Goal: Task Accomplishment & Management: Manage account settings

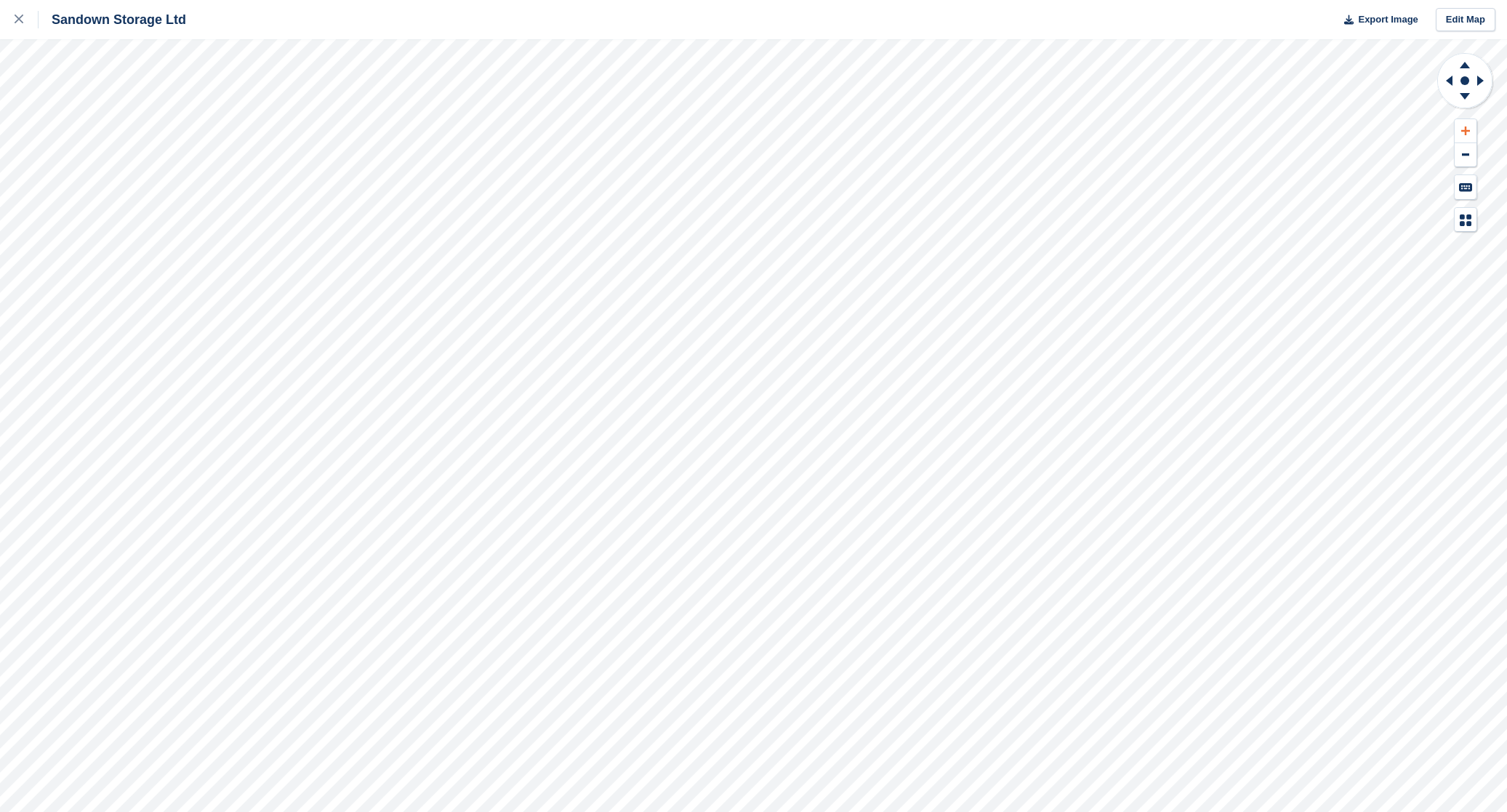
click at [1471, 130] on button at bounding box center [1465, 131] width 22 height 24
click at [1471, 129] on button at bounding box center [1465, 131] width 22 height 24
click at [1471, 129] on button at bounding box center [1465, 131] width 22 height 24
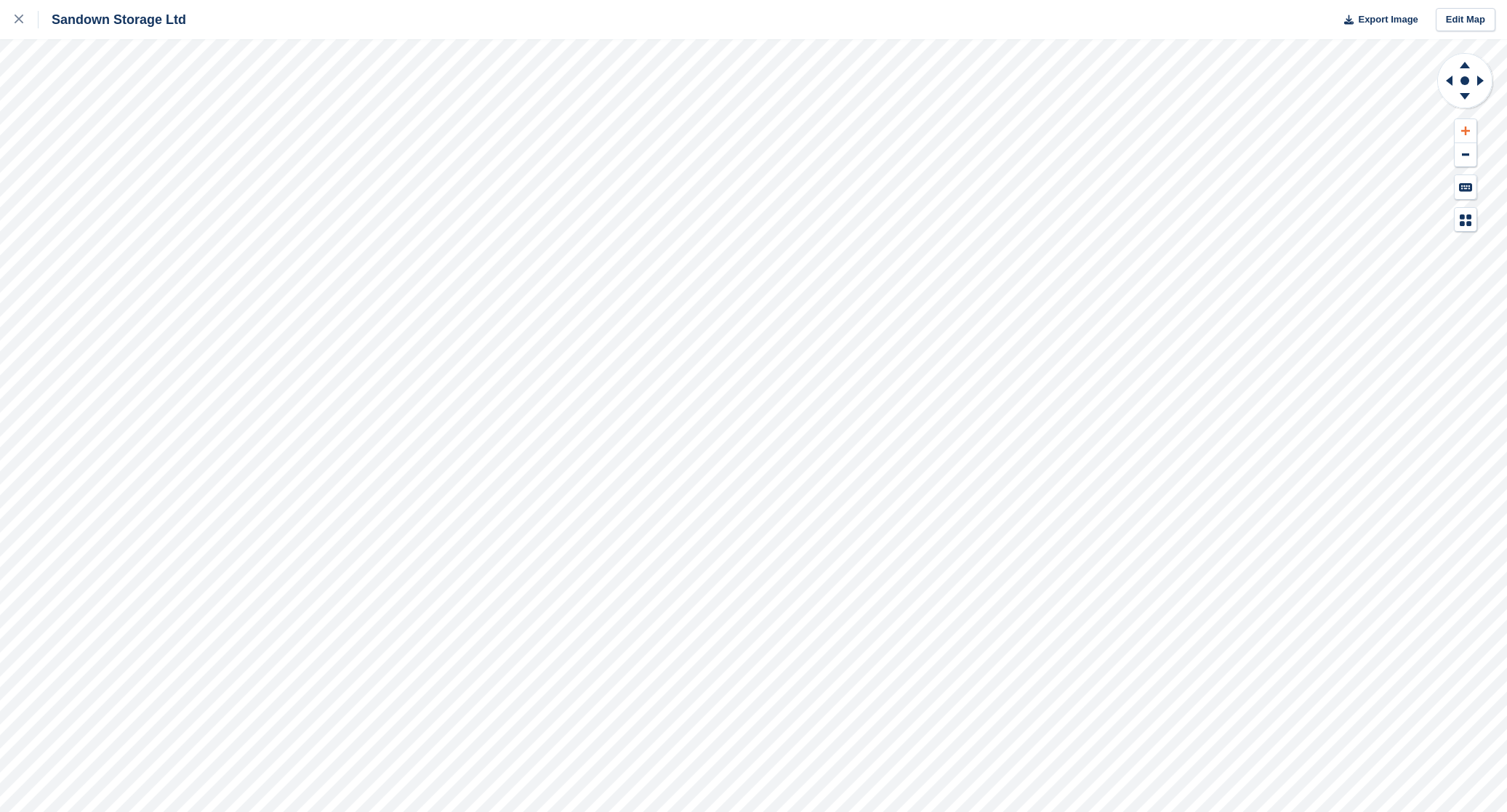
click at [1471, 128] on button at bounding box center [1465, 131] width 22 height 24
click at [1469, 67] on icon at bounding box center [1464, 65] width 10 height 7
click at [1452, 81] on icon at bounding box center [1450, 81] width 7 height 10
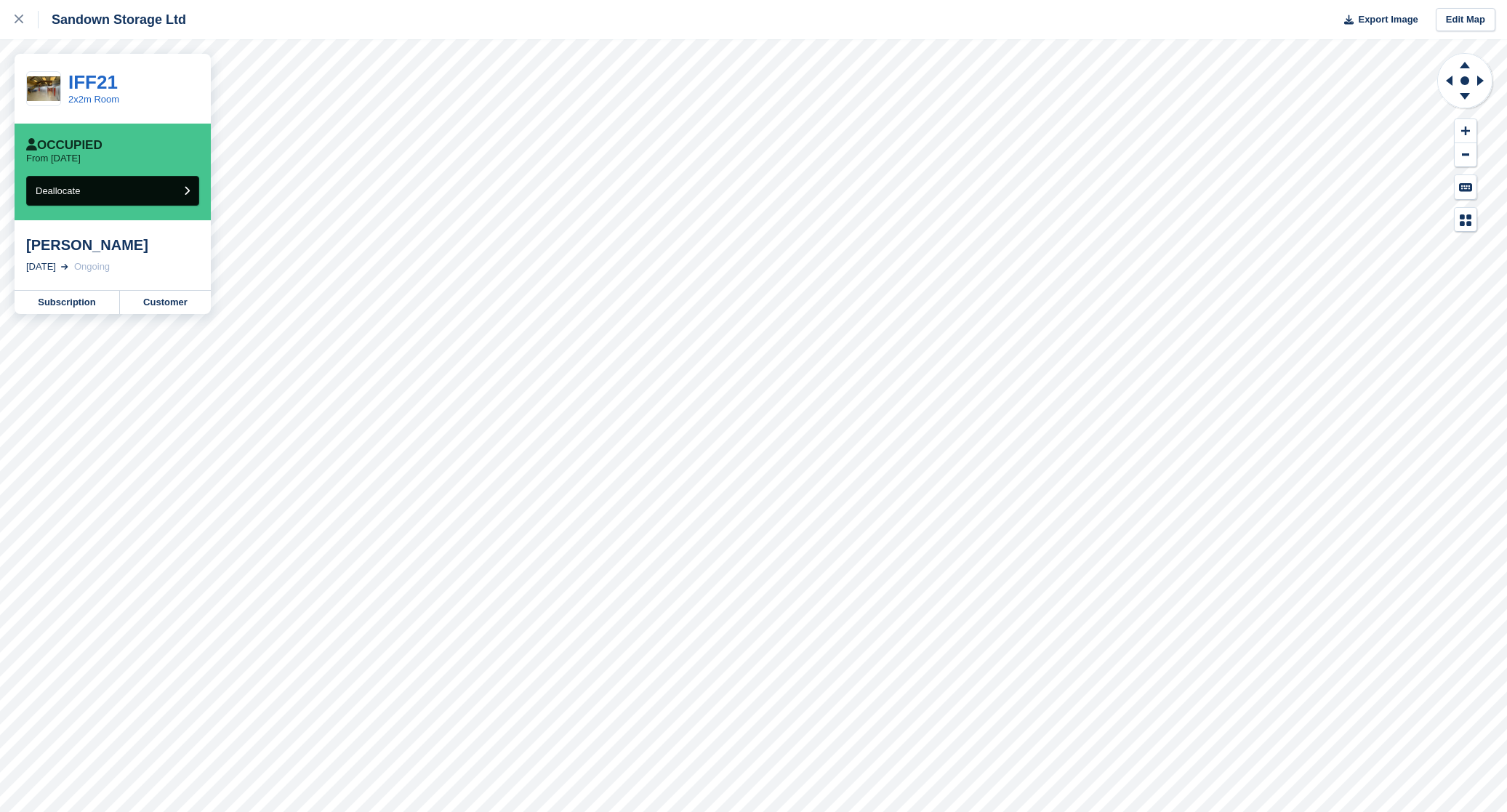
click at [162, 198] on button "Deallocate" at bounding box center [112, 191] width 173 height 30
click at [74, 298] on link "Subscription" at bounding box center [67, 302] width 105 height 23
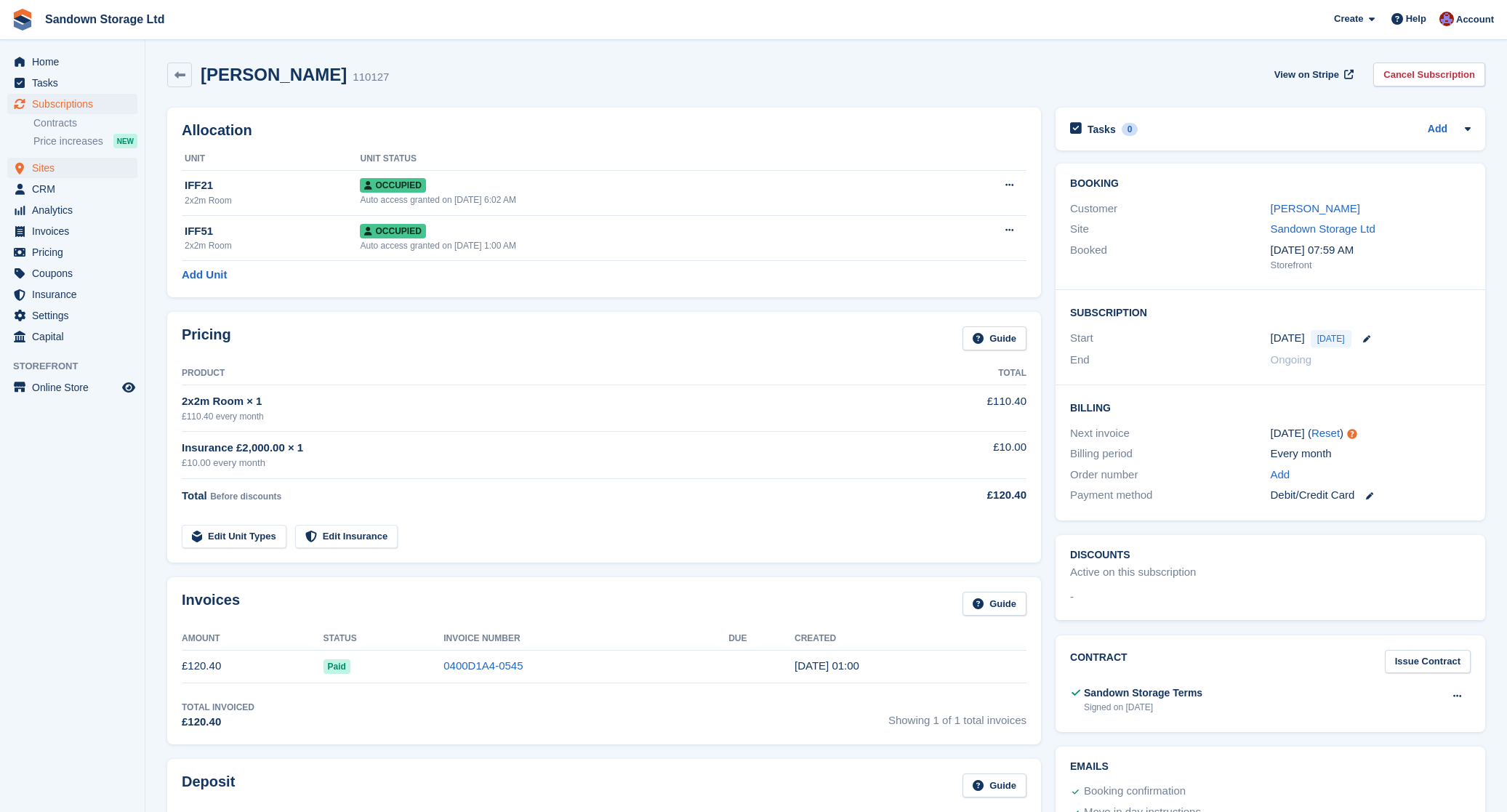
click at [50, 168] on span "Sites" at bounding box center [76, 168] width 87 height 20
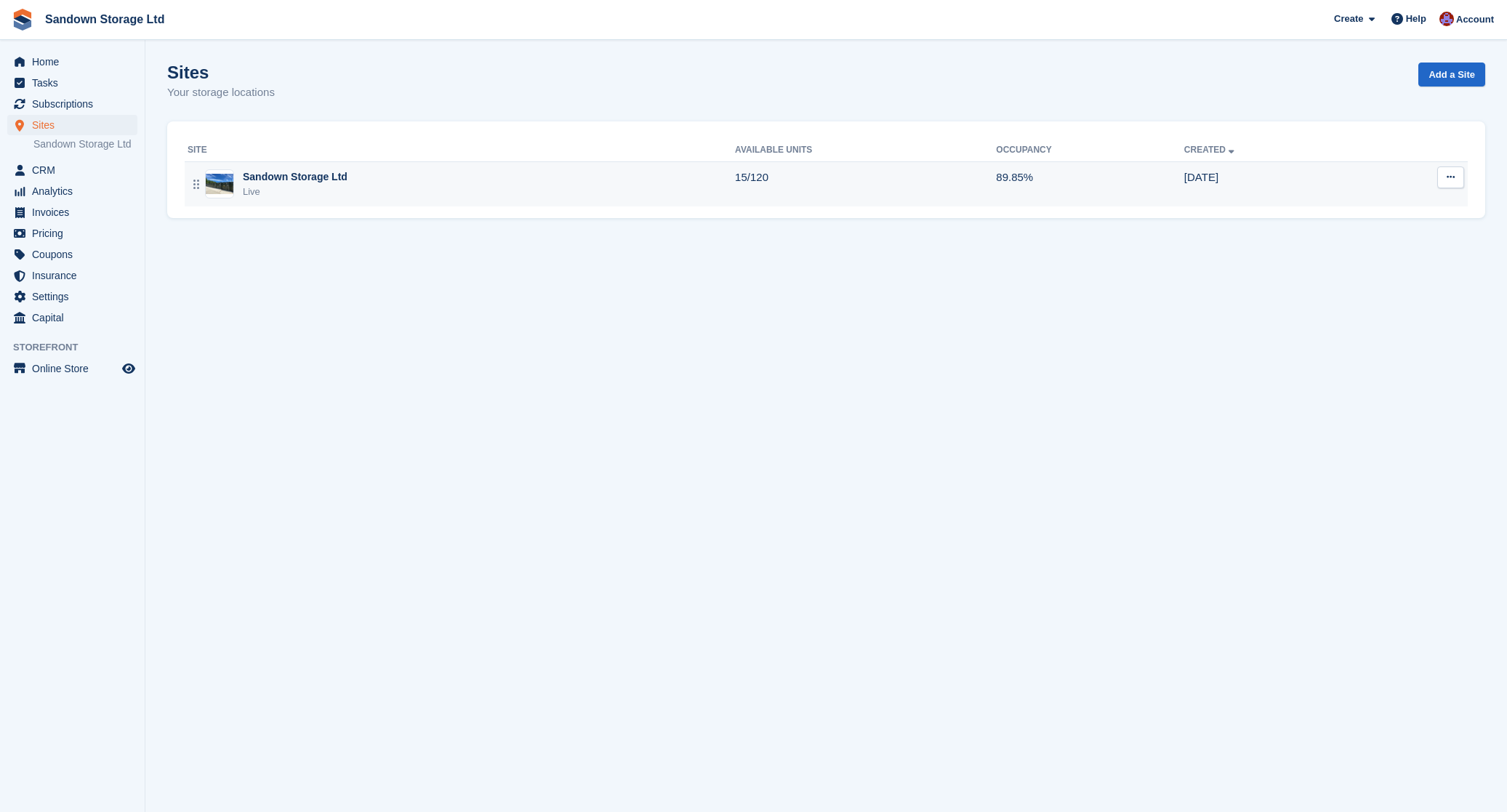
click at [408, 176] on div "Sandown Storage Ltd Live" at bounding box center [461, 184] width 547 height 30
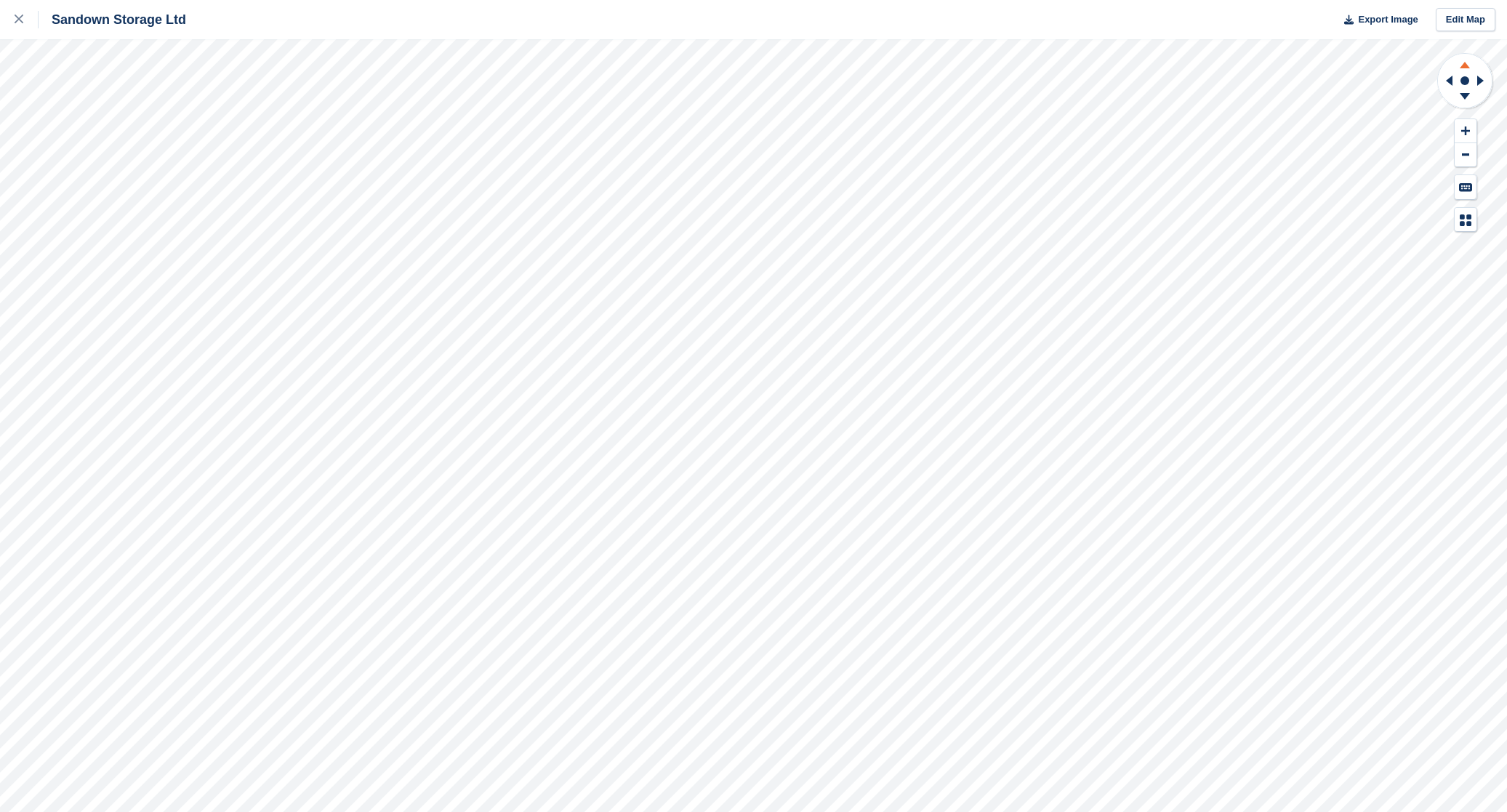
click at [1470, 64] on icon at bounding box center [1465, 63] width 38 height 18
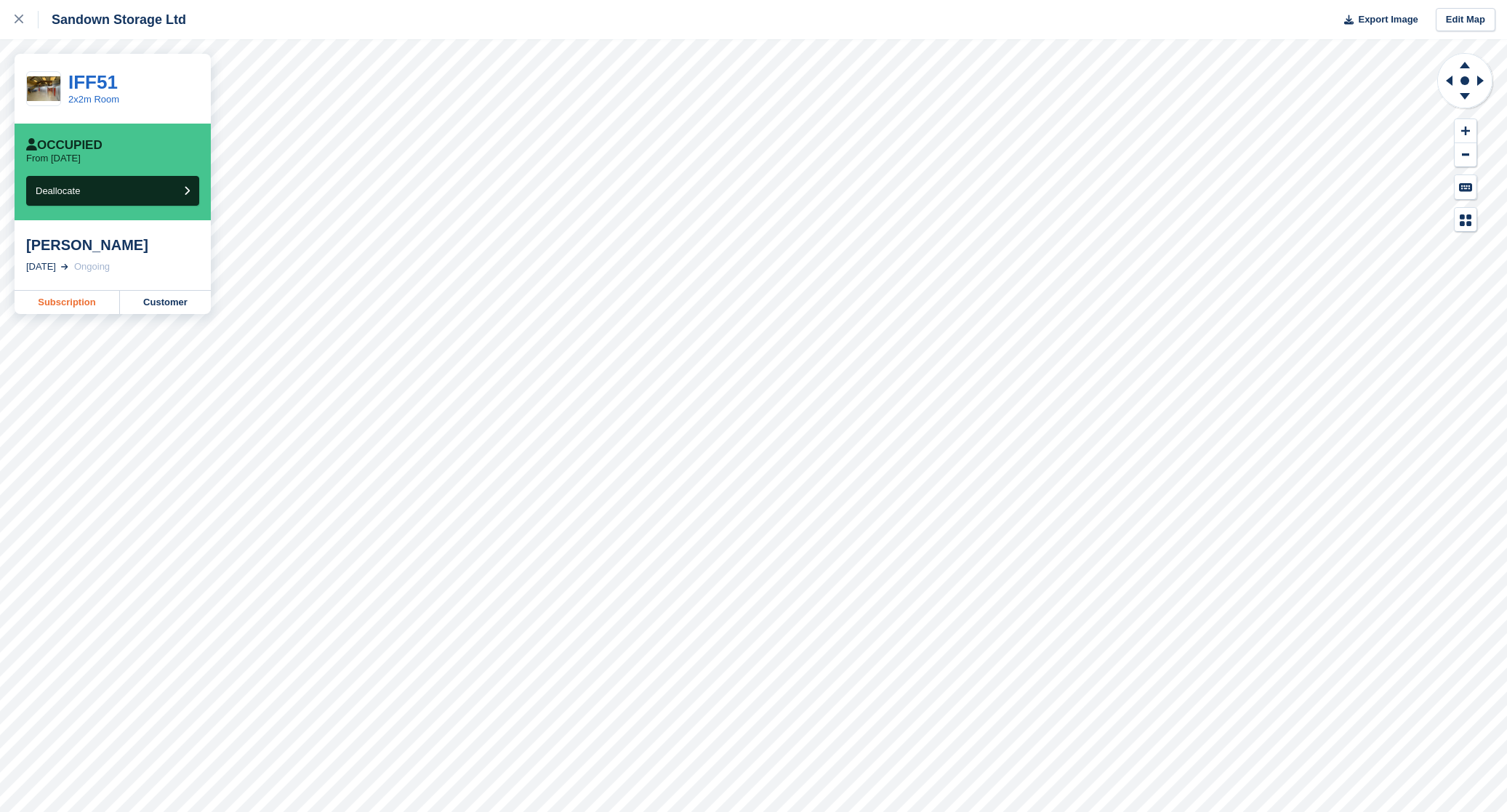
click at [101, 307] on link "Subscription" at bounding box center [67, 302] width 105 height 23
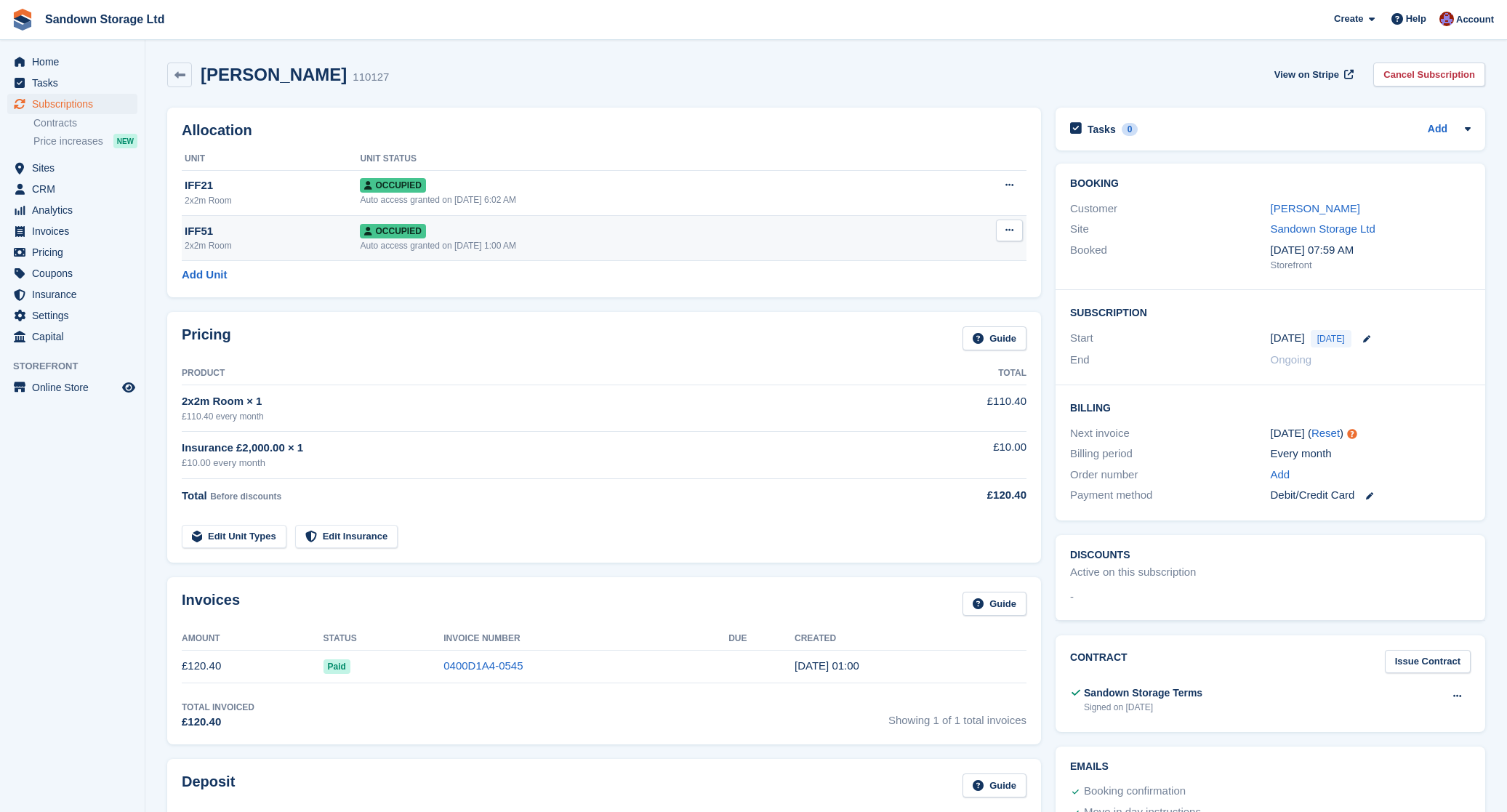
click at [1011, 233] on icon at bounding box center [1008, 229] width 8 height 10
click at [945, 303] on p "Deallocate" at bounding box center [953, 309] width 127 height 19
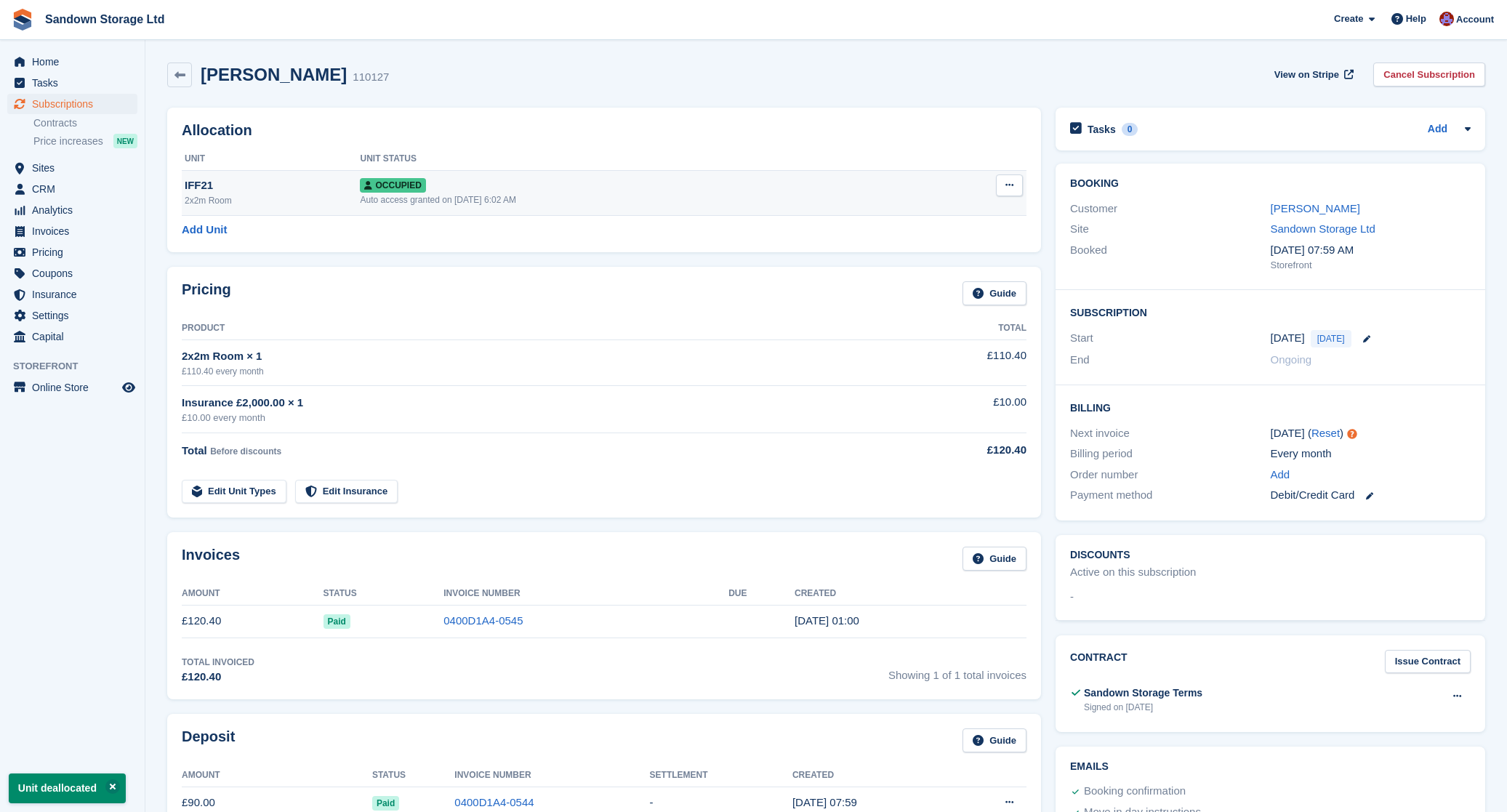
click at [1010, 187] on icon at bounding box center [1008, 185] width 8 height 10
drag, startPoint x: 951, startPoint y: 265, endPoint x: 617, endPoint y: 283, distance: 334.5
click at [951, 264] on p "Deallocate" at bounding box center [953, 264] width 127 height 19
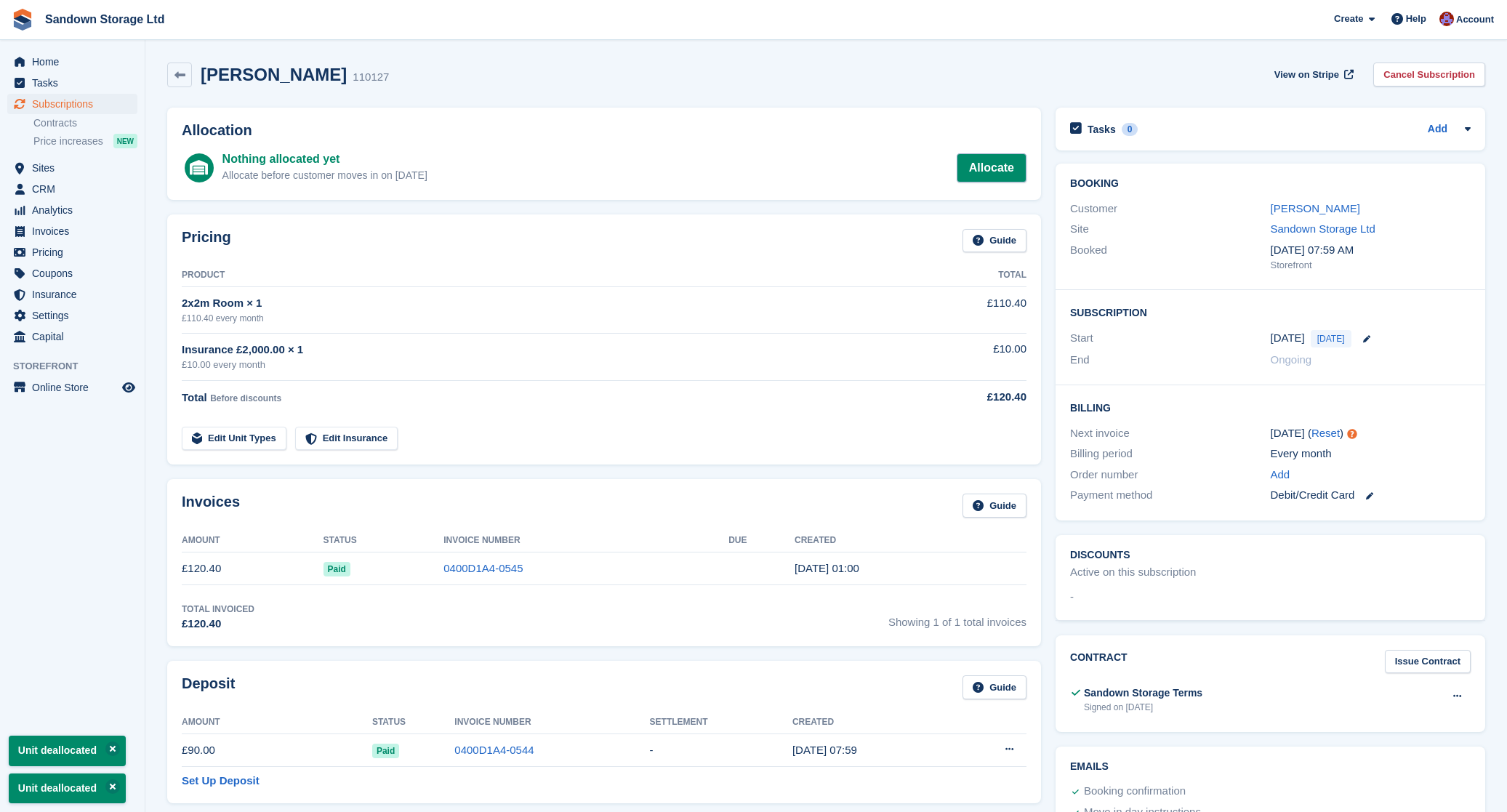
click at [990, 171] on link "Allocate" at bounding box center [991, 168] width 69 height 29
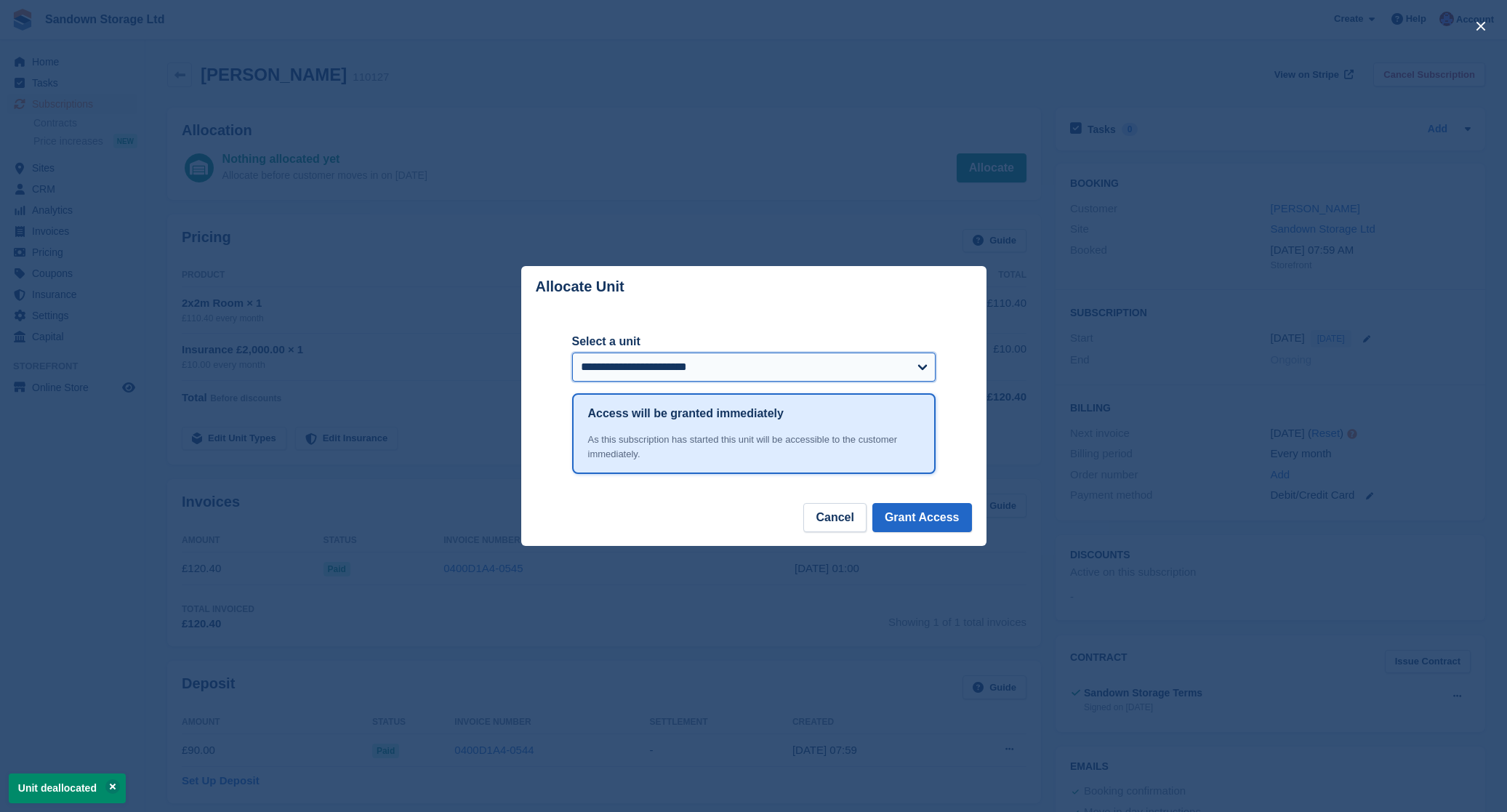
select select "******"
click at [912, 516] on button "Grant Access" at bounding box center [922, 517] width 100 height 29
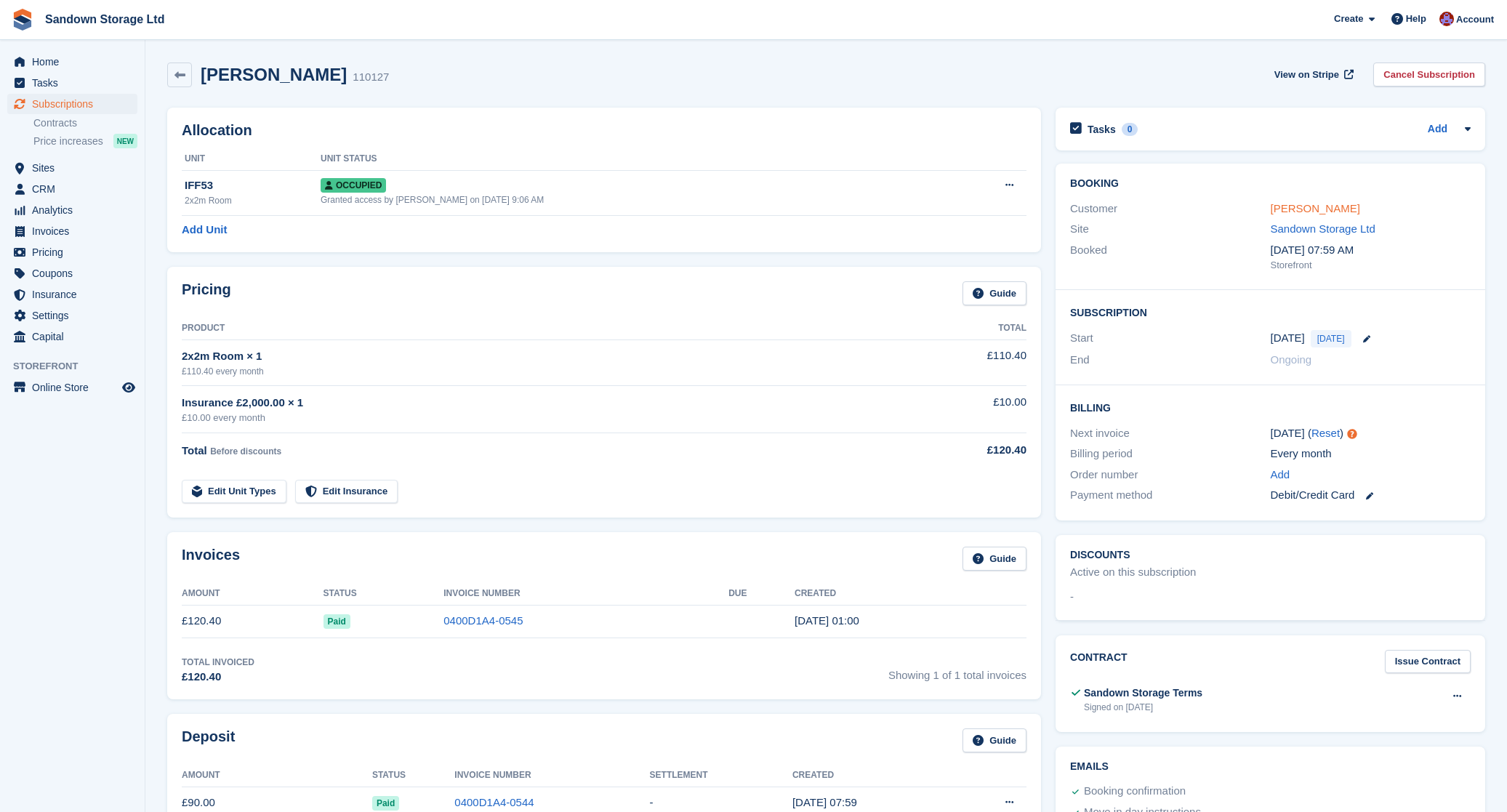
click at [1324, 210] on link "[PERSON_NAME]" at bounding box center [1315, 208] width 89 height 12
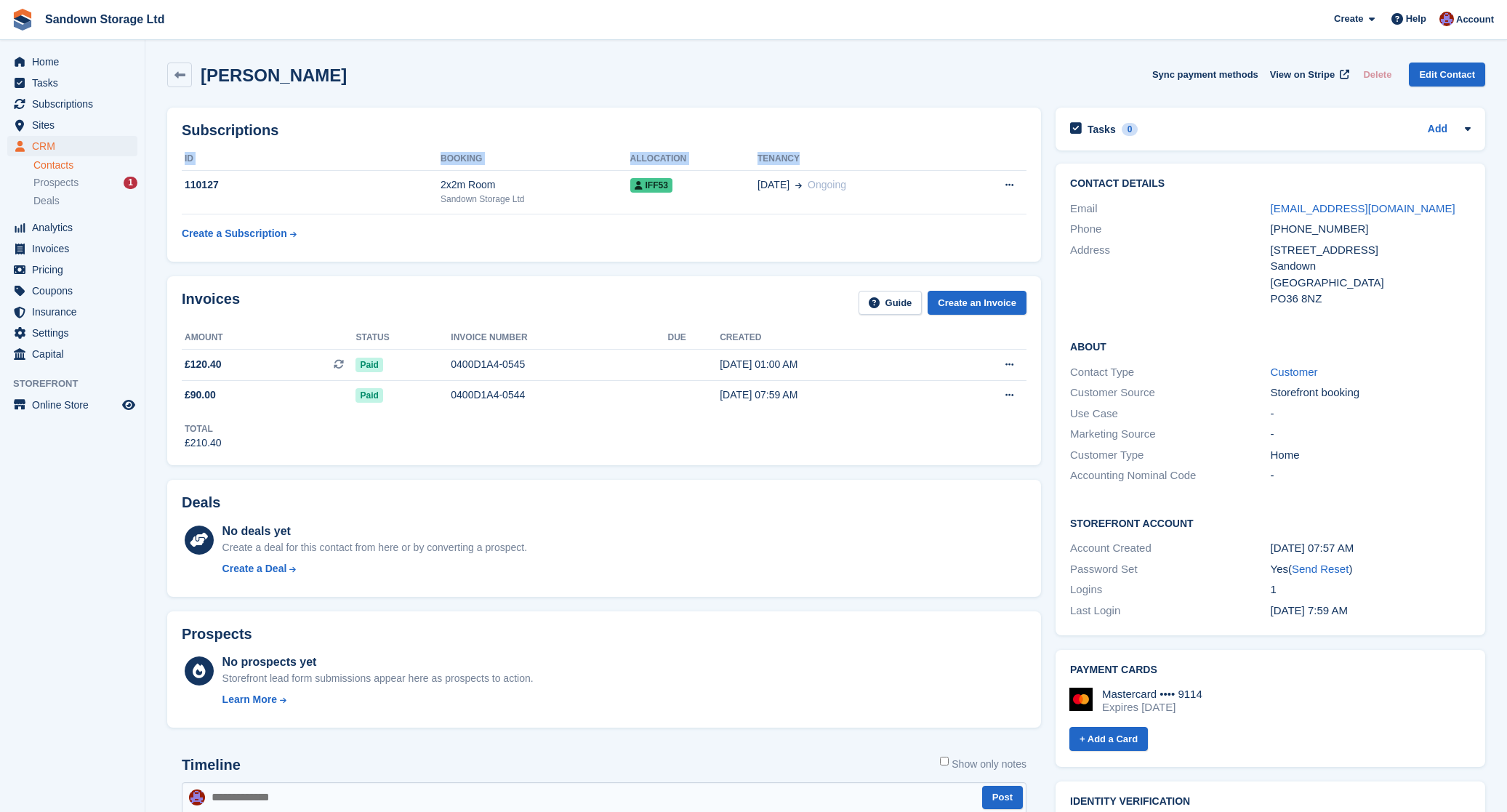
drag, startPoint x: 258, startPoint y: 166, endPoint x: 871, endPoint y: 154, distance: 613.1
click at [872, 154] on div "Subscriptions ID Booking Allocation Tenancy 110127 2x2m Room Sandown Storage Lt…" at bounding box center [604, 184] width 874 height 154
click at [867, 157] on th "Tenancy" at bounding box center [857, 159] width 200 height 23
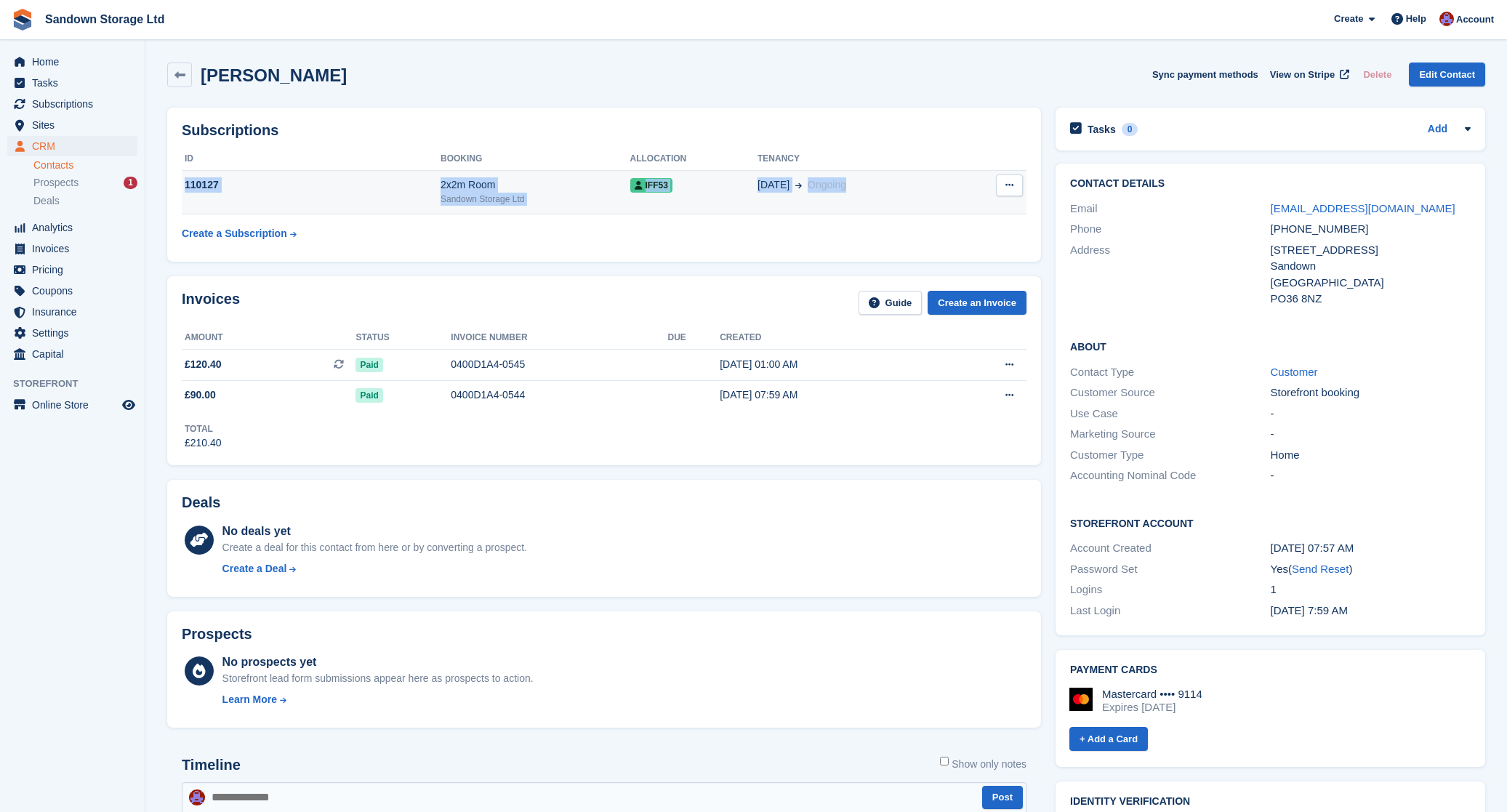
drag, startPoint x: 183, startPoint y: 185, endPoint x: 898, endPoint y: 191, distance: 715.0
click at [898, 191] on tr "110127 2x2m Room Sandown Storage Ltd IFF53 26 Sep Ongoing Cancel subscription" at bounding box center [604, 192] width 844 height 44
click at [898, 191] on div "26 Sep Ongoing" at bounding box center [857, 185] width 200 height 16
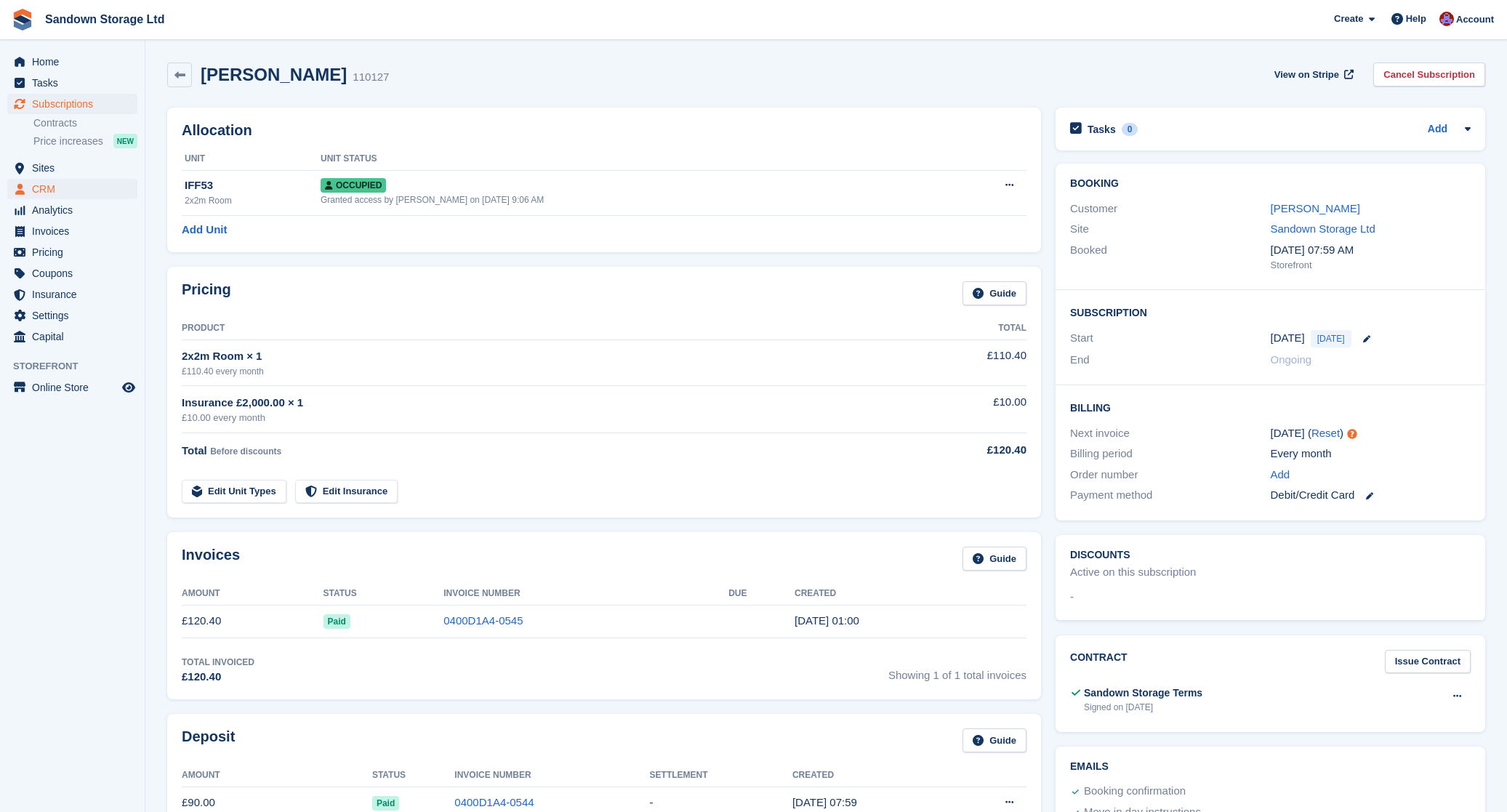
click at [24, 188] on icon "menu" at bounding box center [20, 188] width 10 height 11
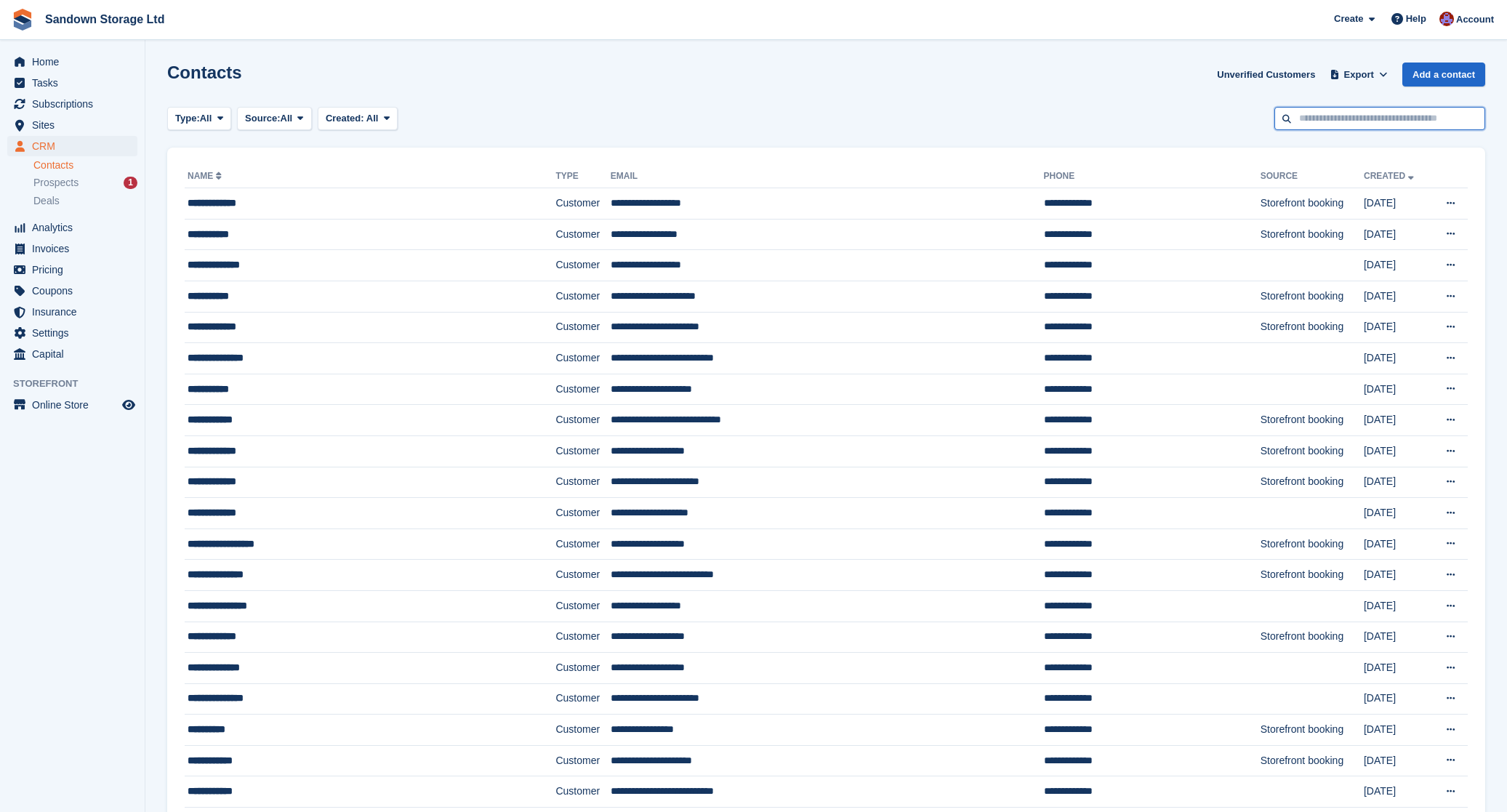
click at [1352, 116] on input "text" at bounding box center [1379, 119] width 211 height 24
type input "*"
click at [1298, 120] on input "*" at bounding box center [1355, 119] width 211 height 24
click at [202, 174] on link "Name" at bounding box center [206, 176] width 37 height 10
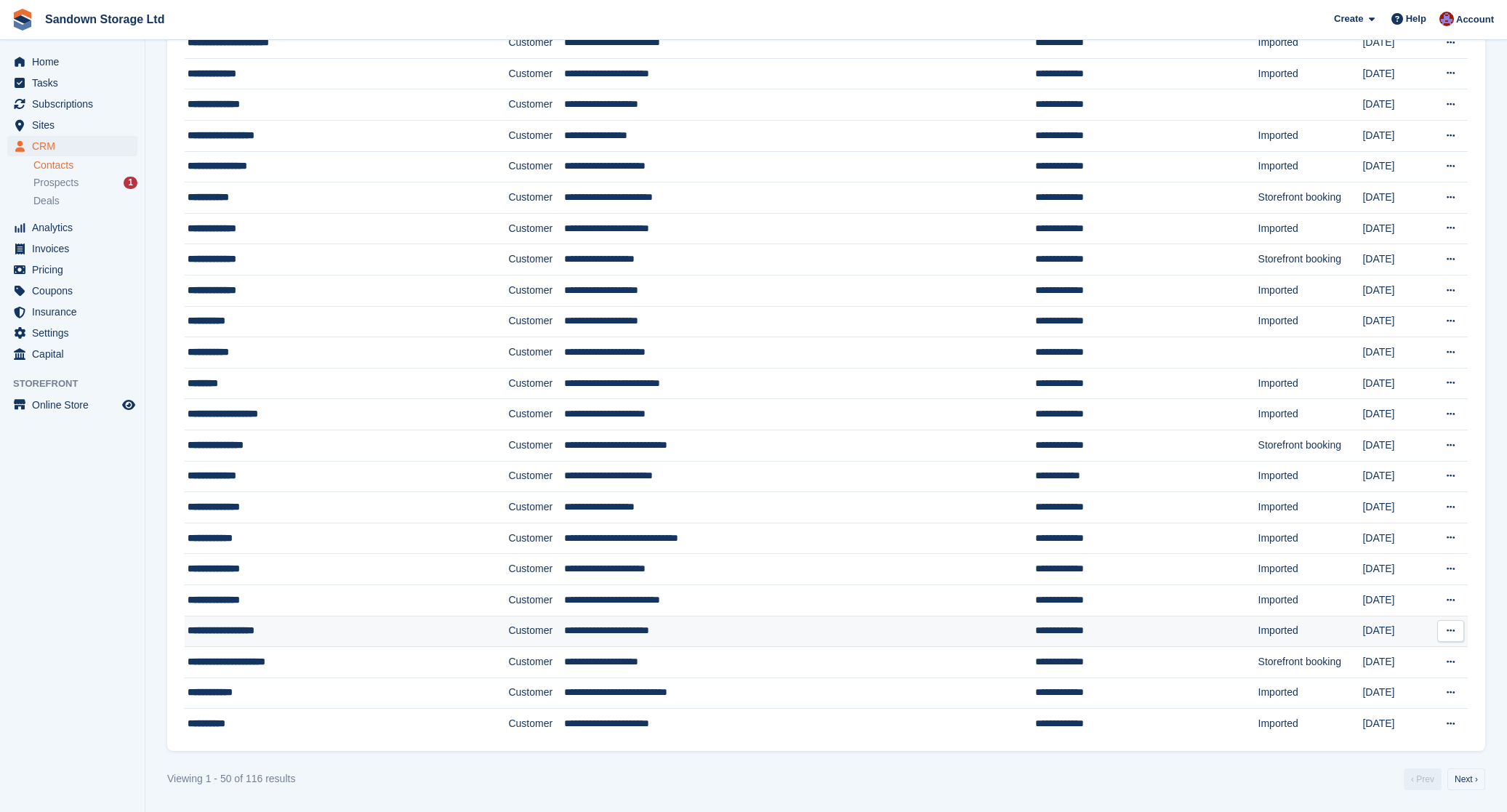
scroll to position [996, 0]
click at [1462, 774] on link "Next ›" at bounding box center [1466, 779] width 38 height 22
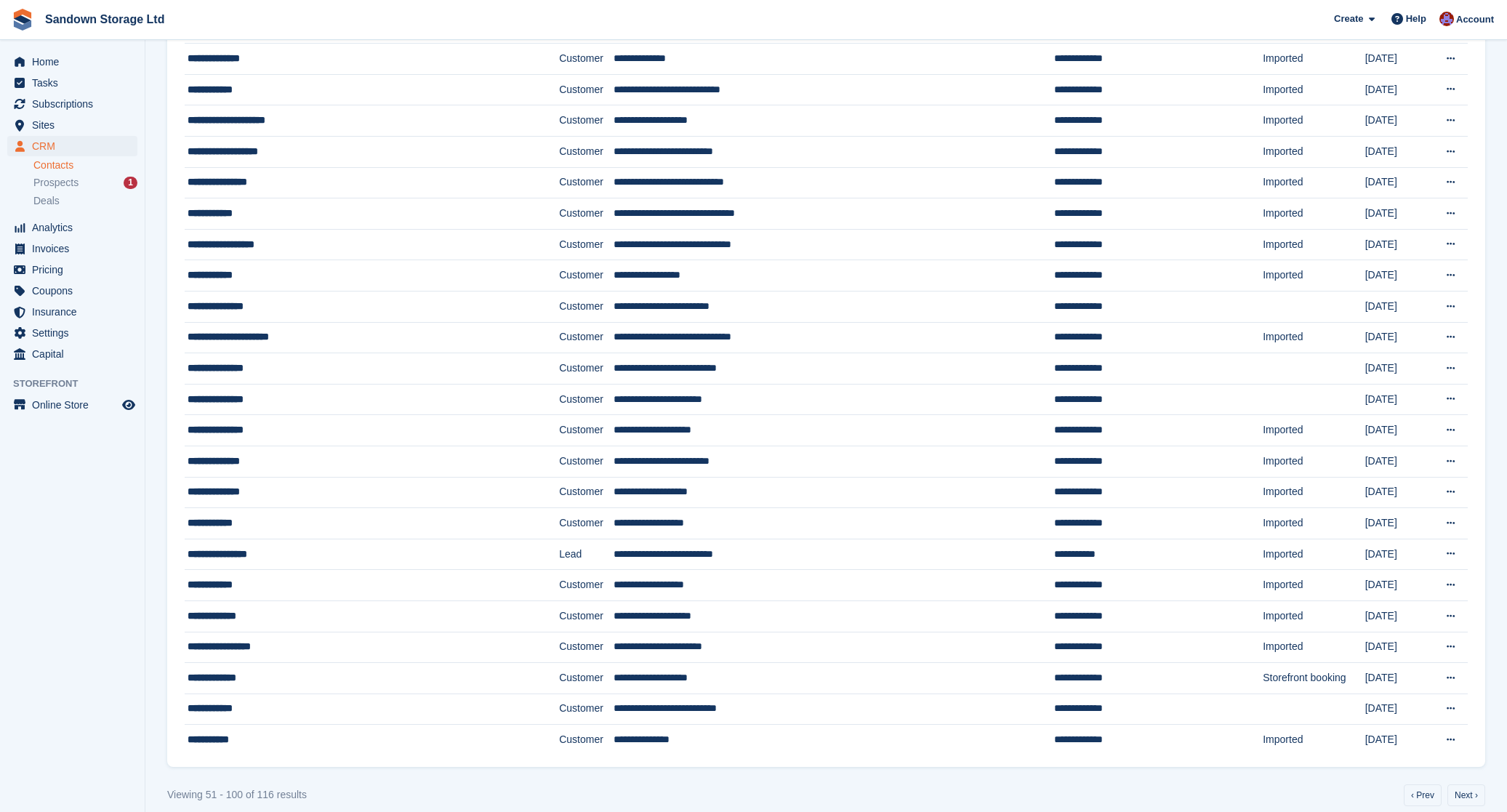
scroll to position [976, 0]
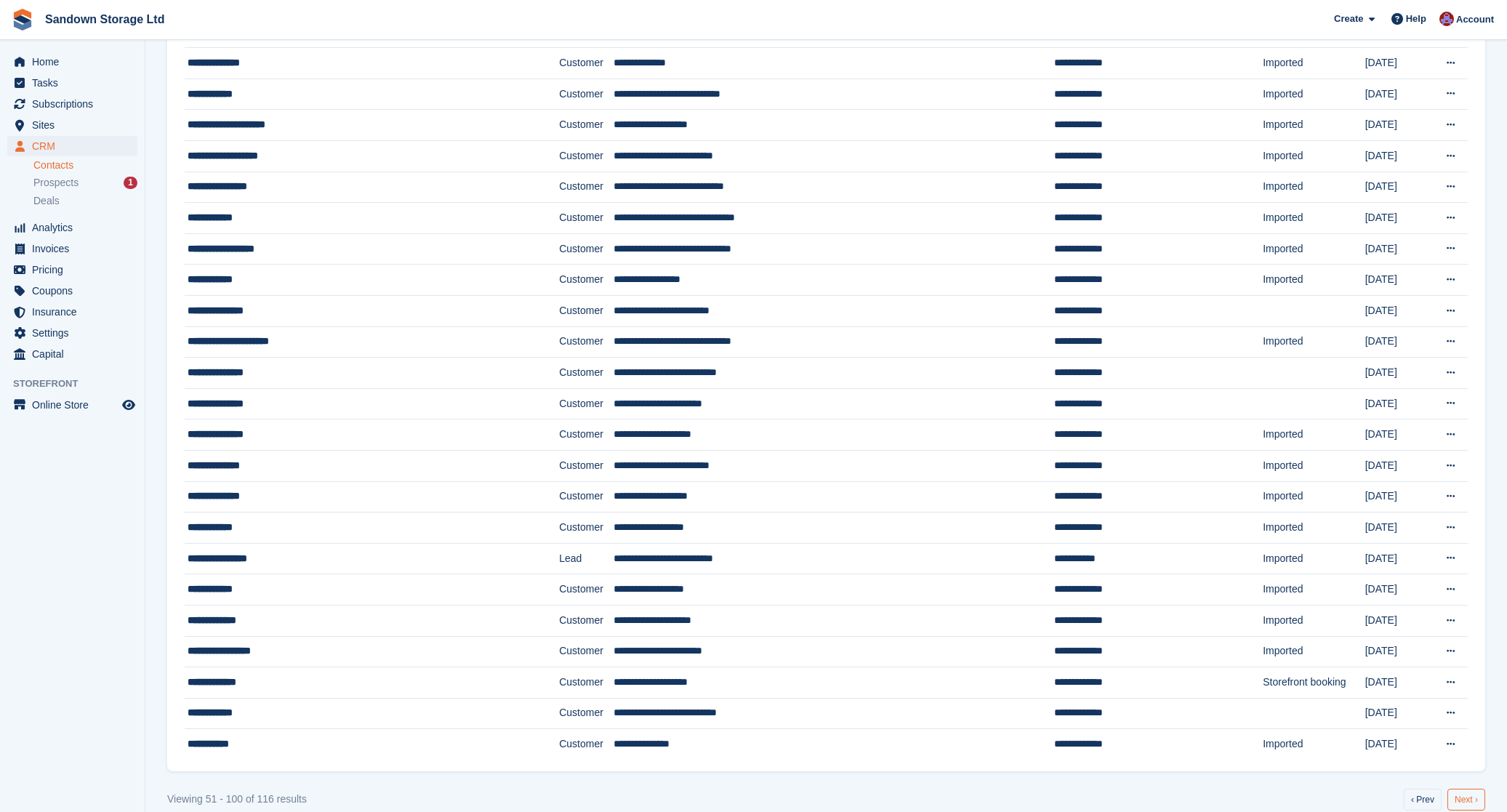
click at [1477, 794] on link "Next ›" at bounding box center [1466, 799] width 38 height 22
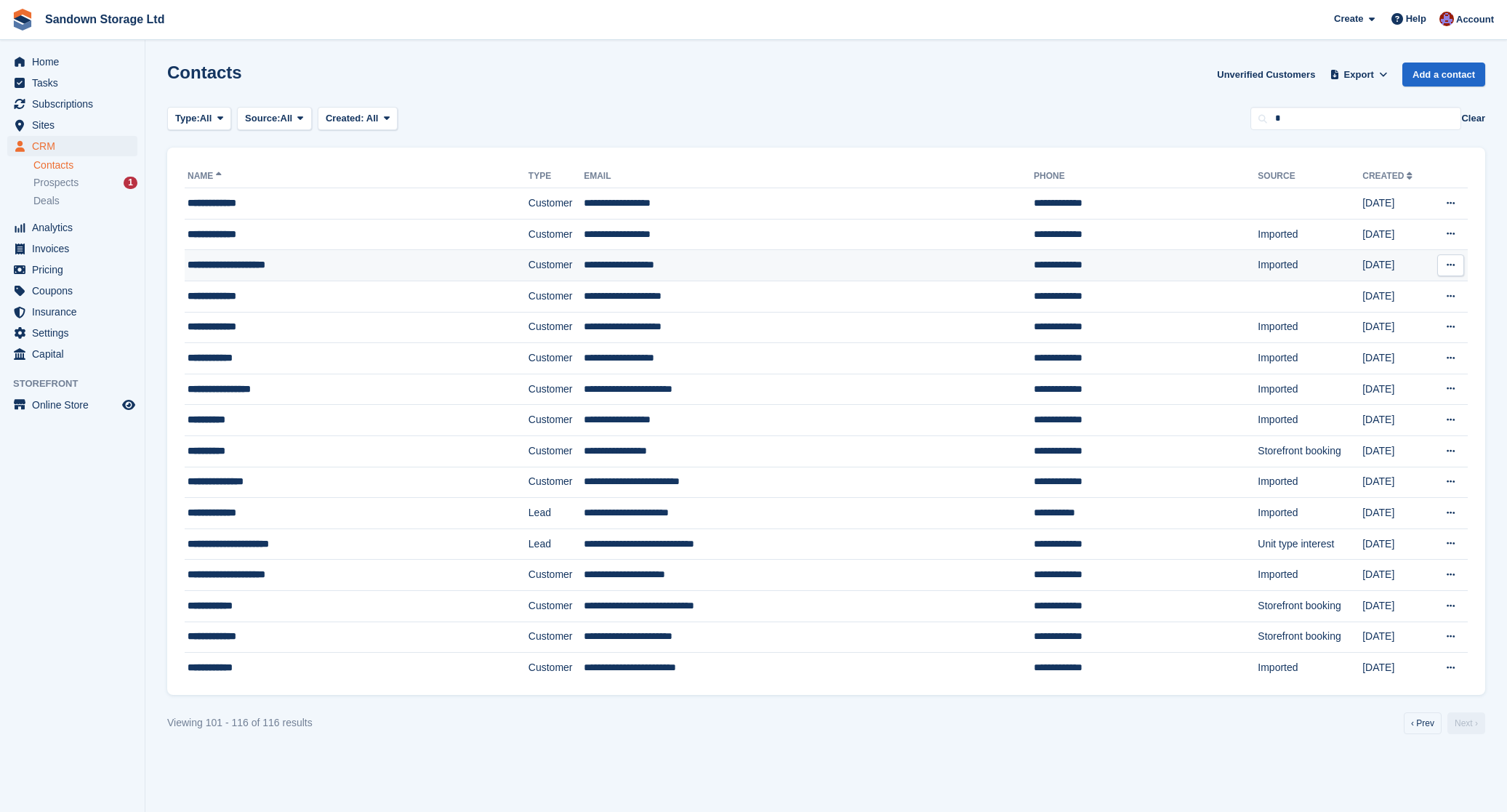
click at [373, 265] on div "**********" at bounding box center [322, 265] width 270 height 16
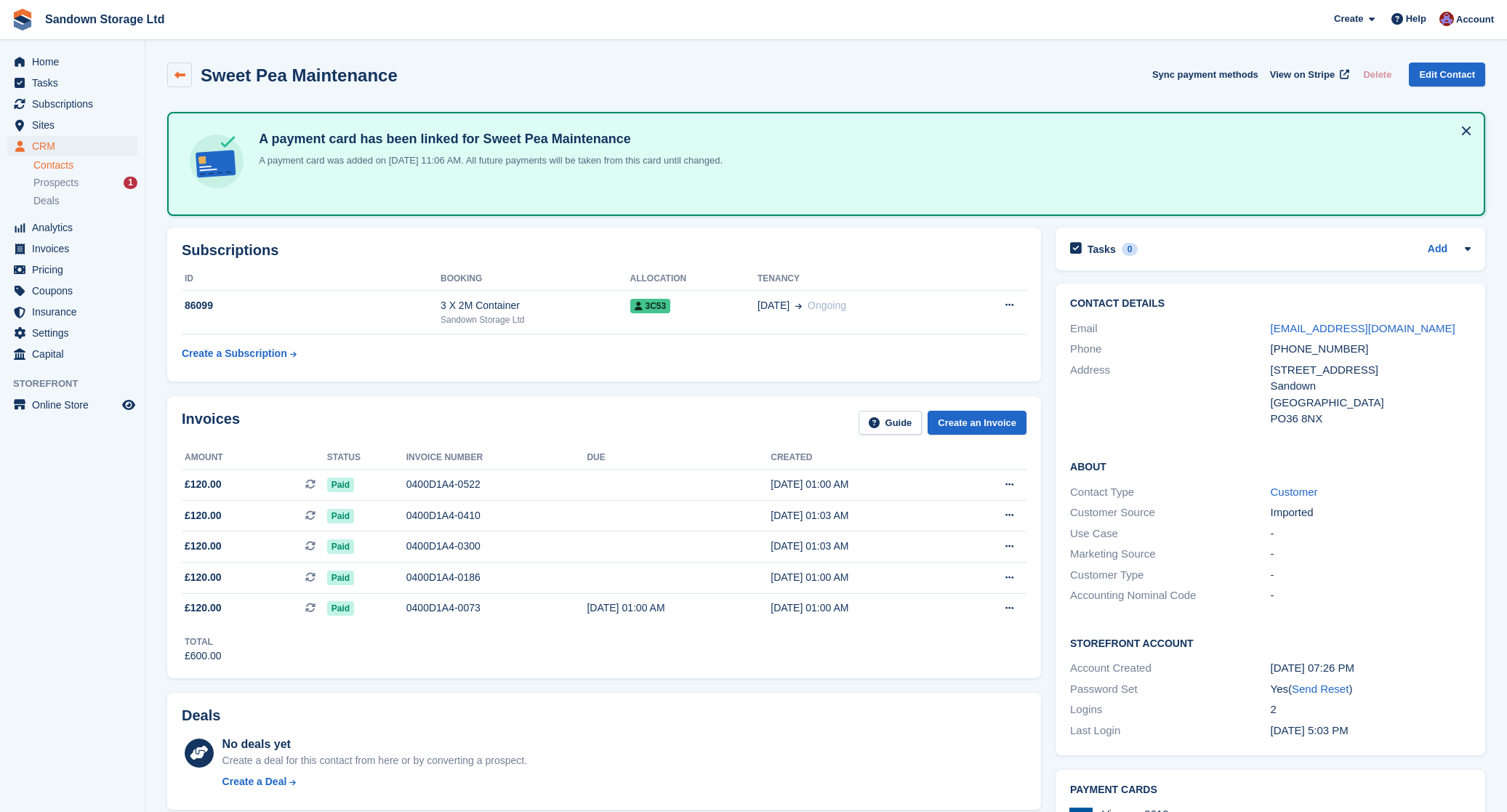
click at [178, 76] on icon at bounding box center [180, 75] width 11 height 11
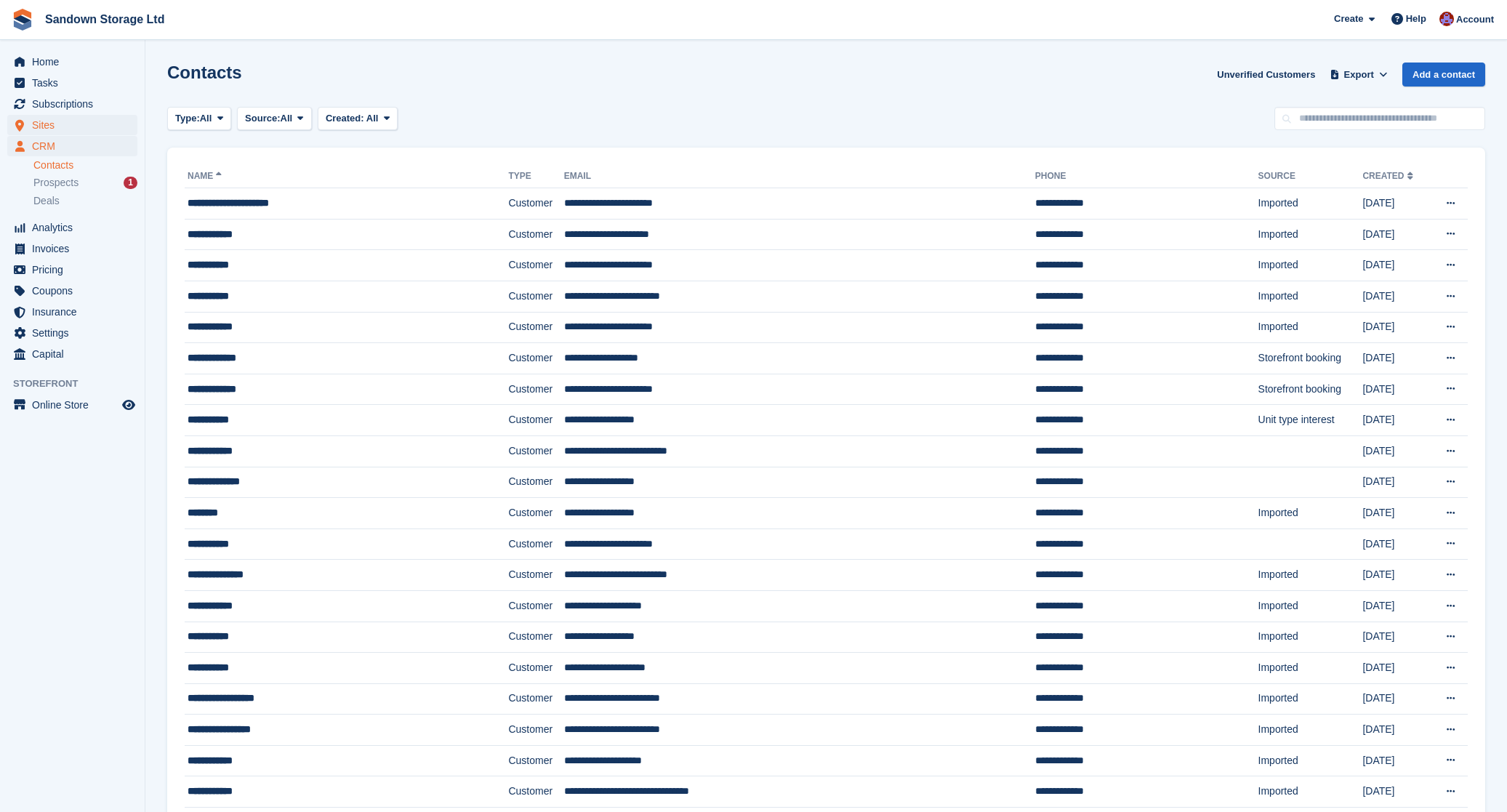
click at [63, 124] on span "Sites" at bounding box center [76, 124] width 87 height 20
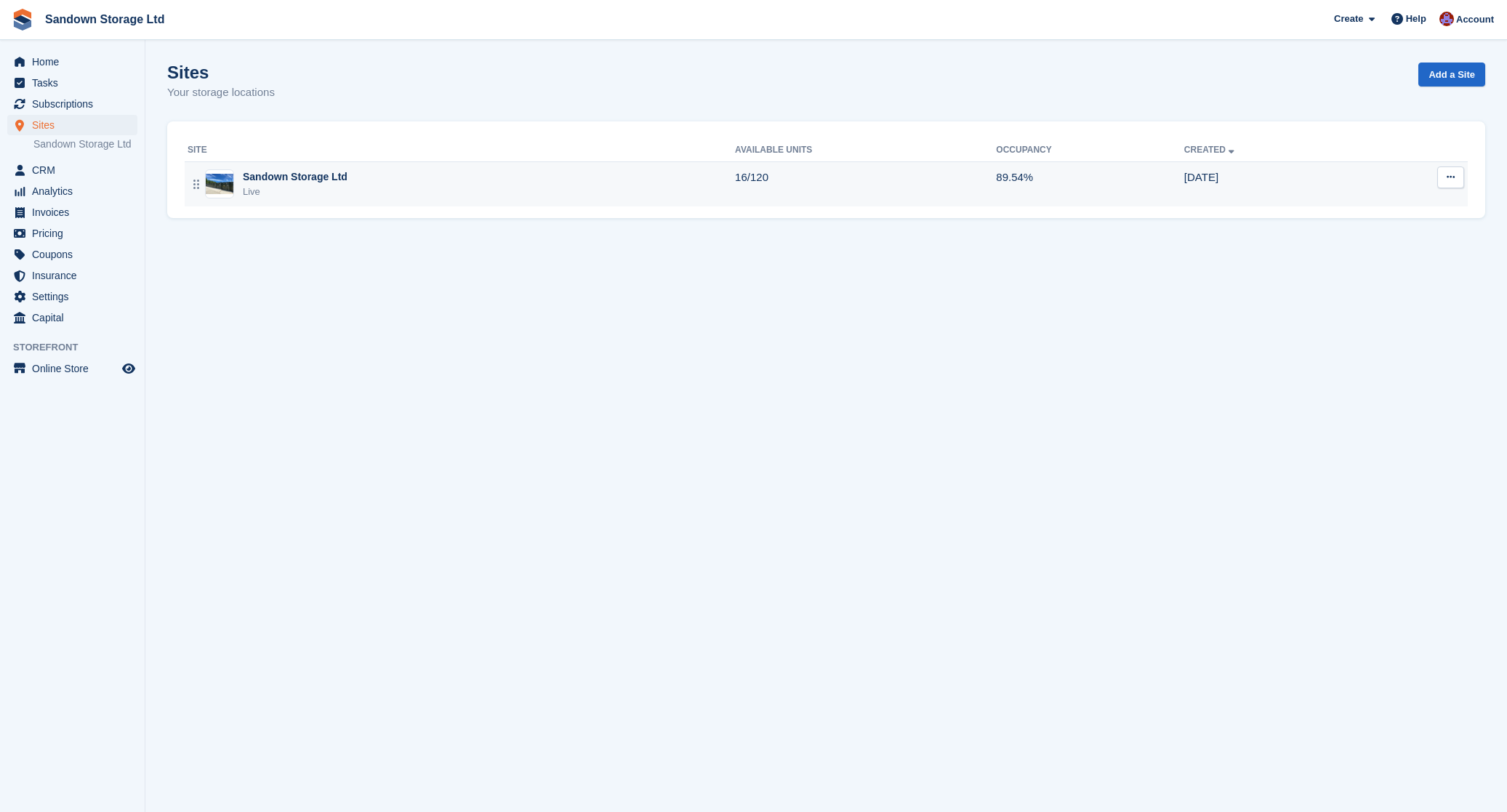
click at [440, 183] on div "Sandown Storage Ltd Live" at bounding box center [461, 184] width 547 height 30
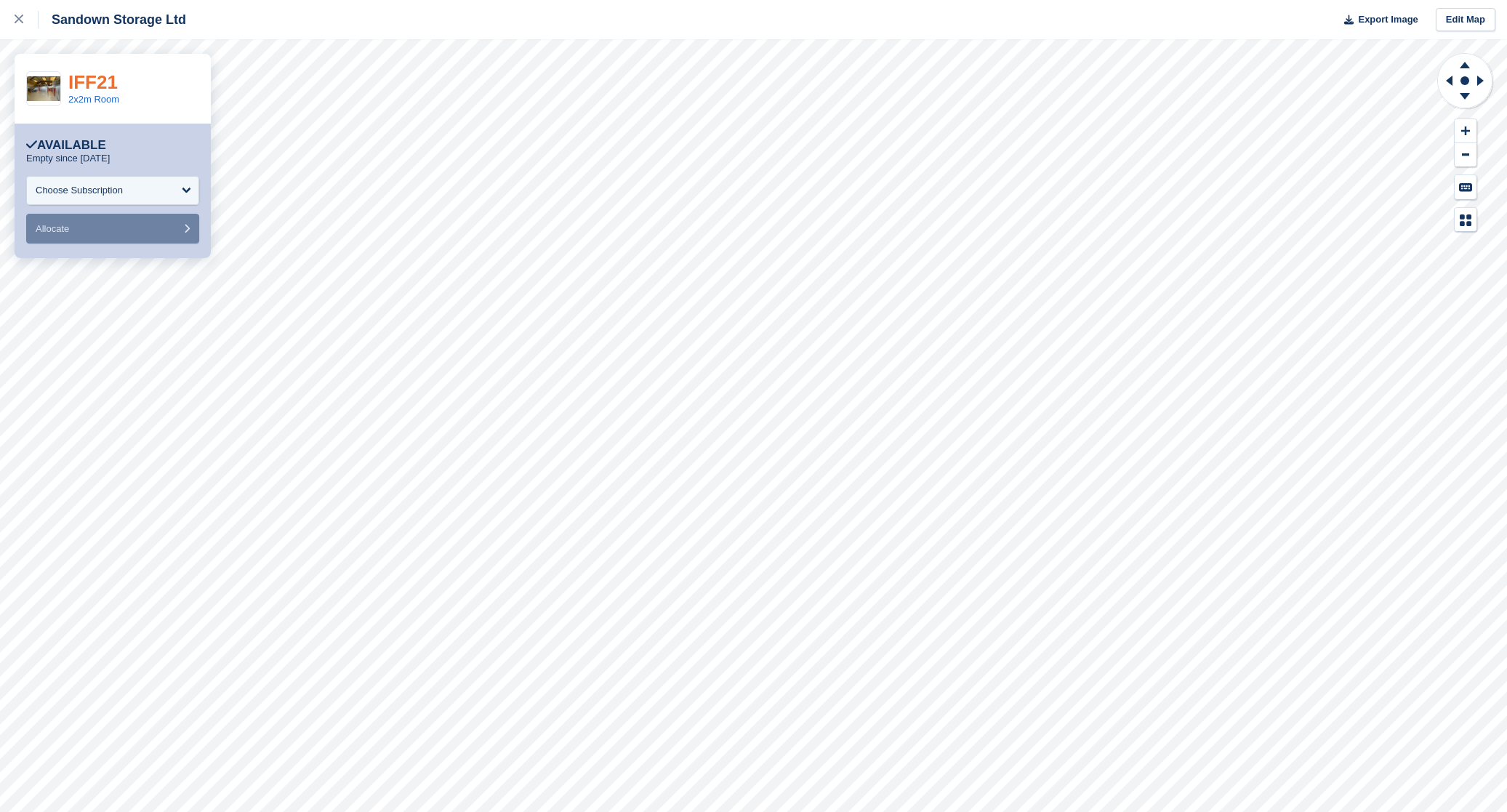
click at [82, 83] on link "IFF21" at bounding box center [93, 82] width 50 height 22
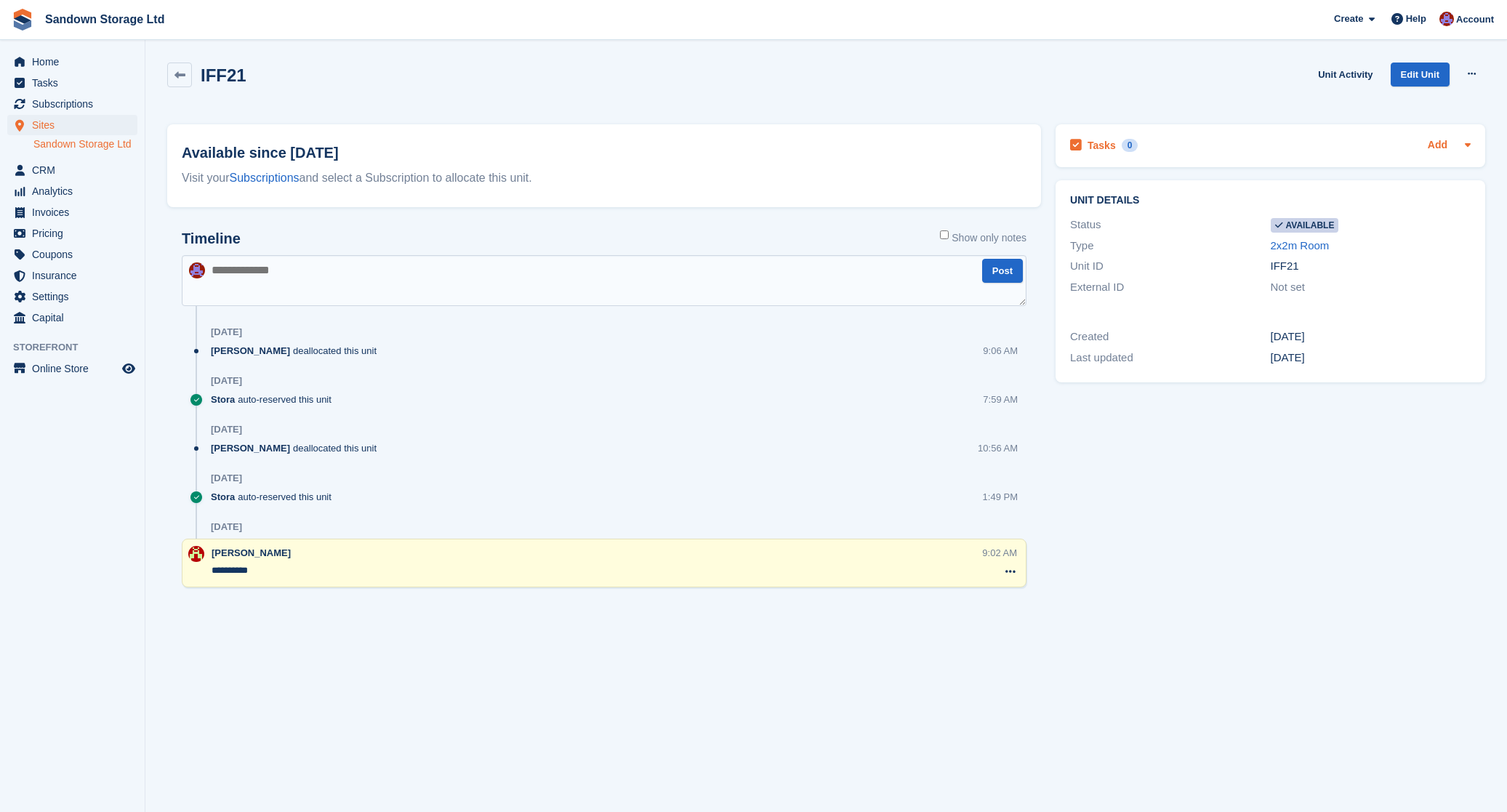
click at [1442, 139] on link "Add" at bounding box center [1438, 145] width 20 height 17
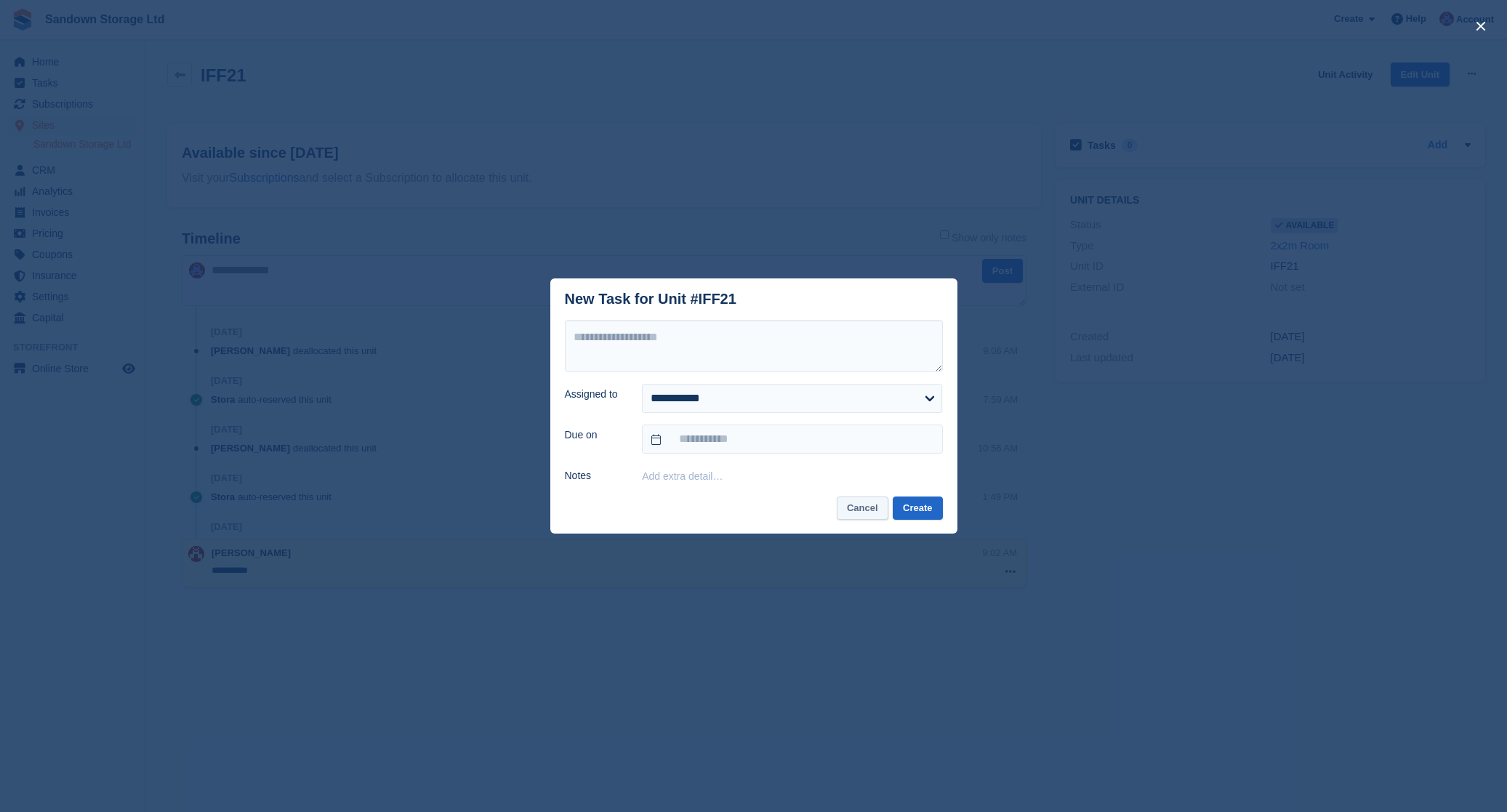
click at [869, 514] on button "Cancel" at bounding box center [862, 509] width 51 height 24
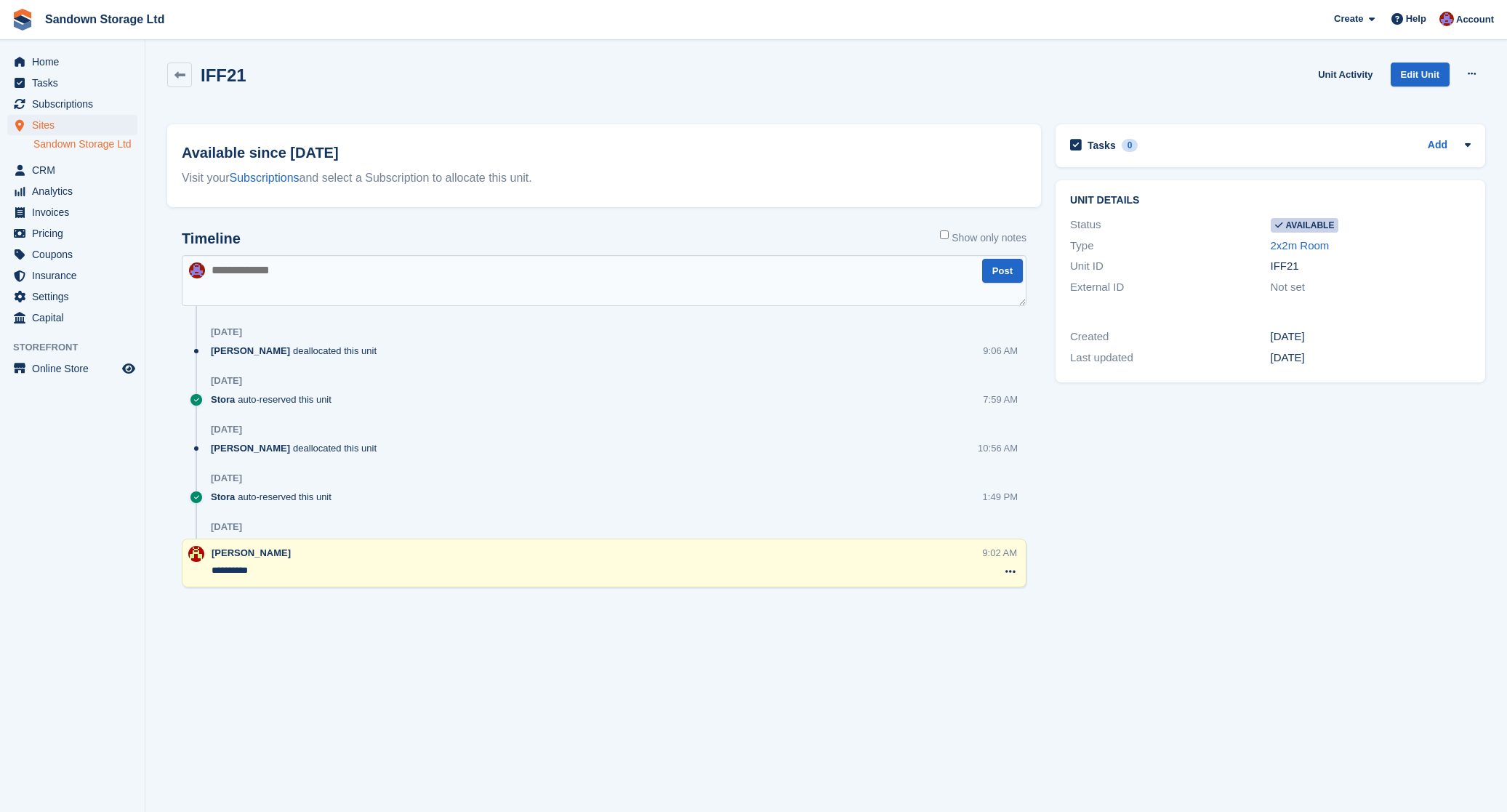
click at [82, 120] on span "Sites" at bounding box center [76, 124] width 87 height 20
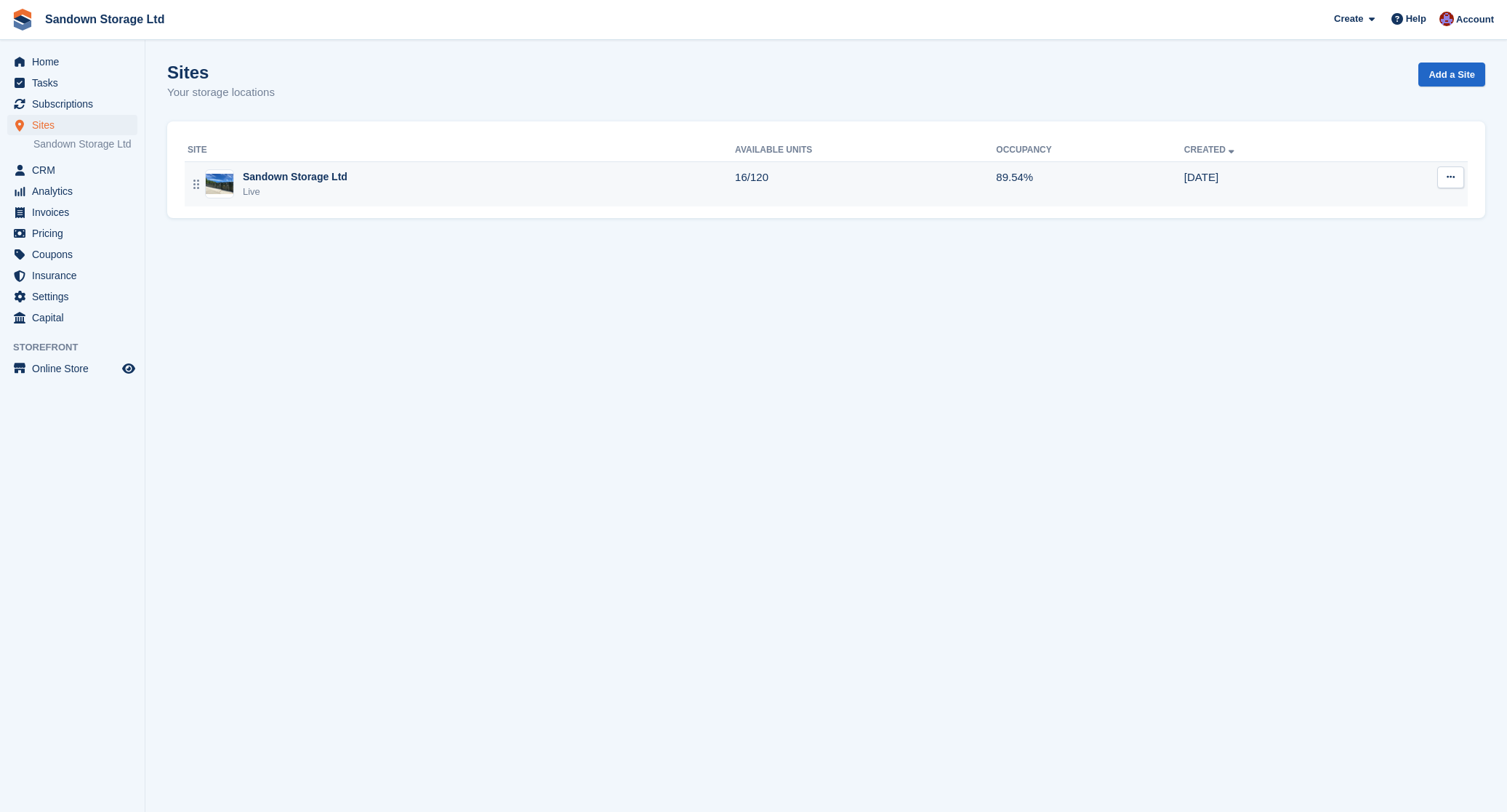
click at [340, 196] on div "Live" at bounding box center [295, 192] width 105 height 15
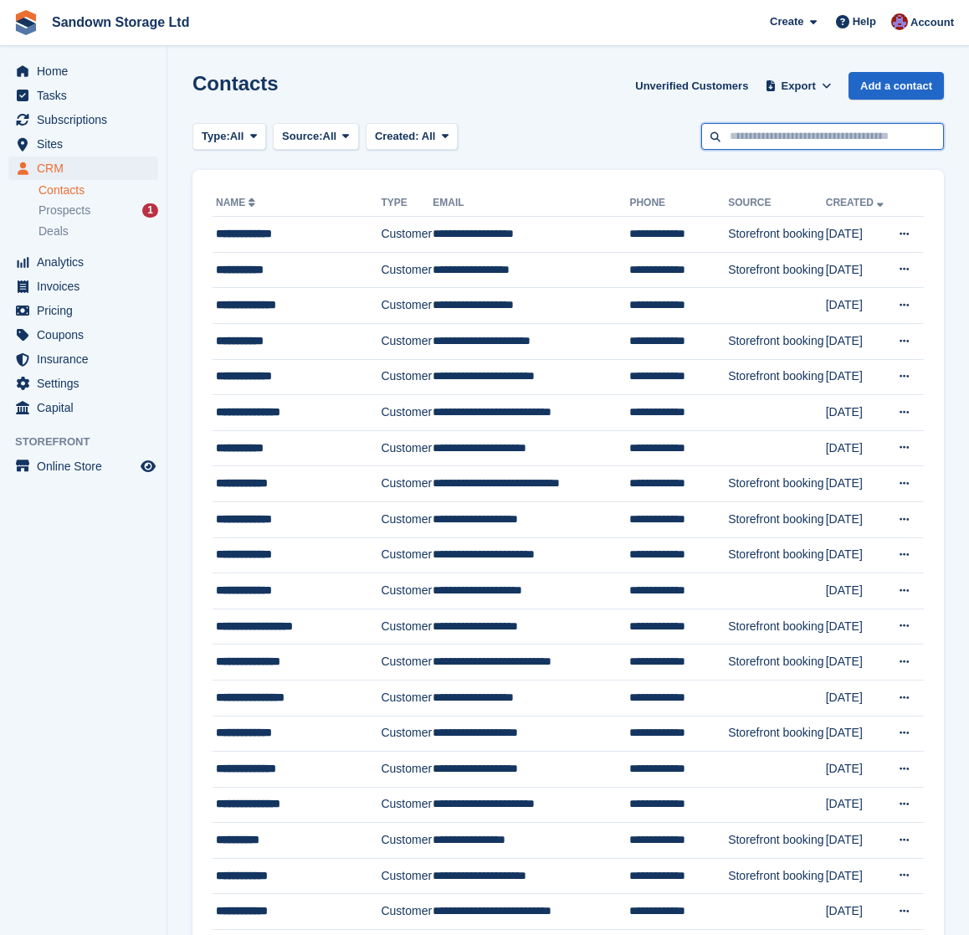
click at [762, 135] on input "text" at bounding box center [822, 137] width 243 height 28
type input "****"
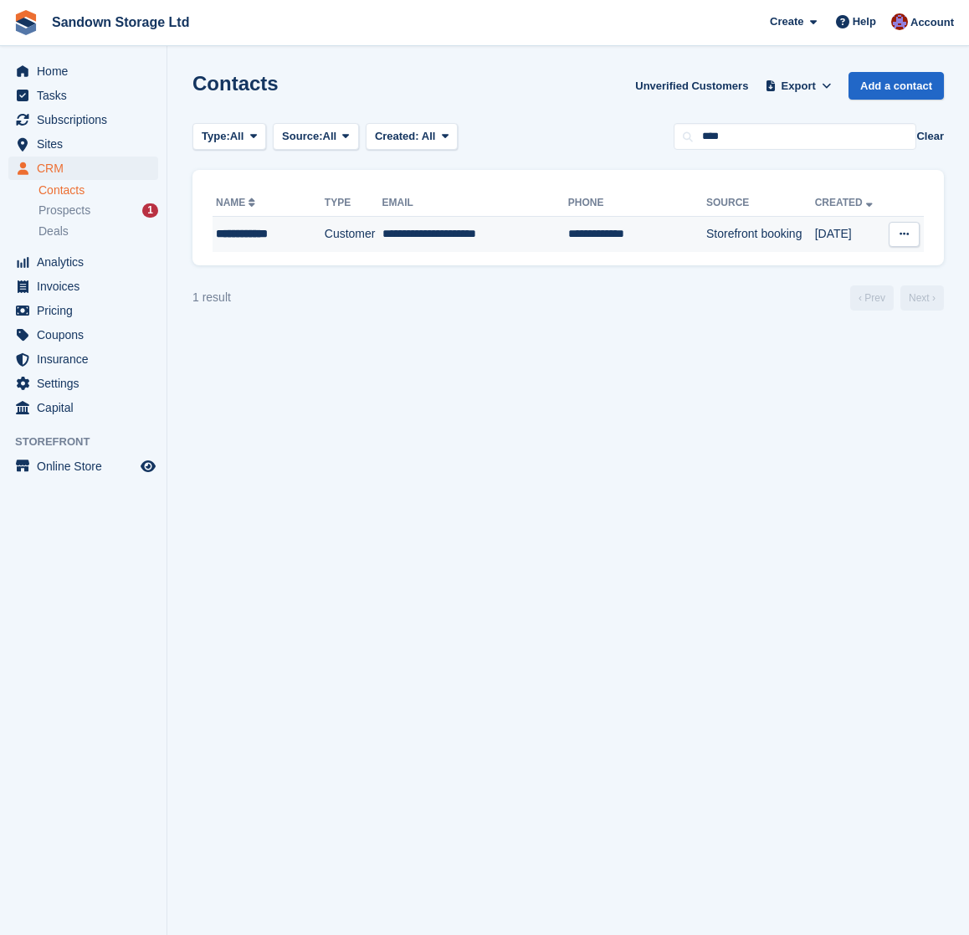
click at [506, 229] on td "**********" at bounding box center [475, 234] width 186 height 35
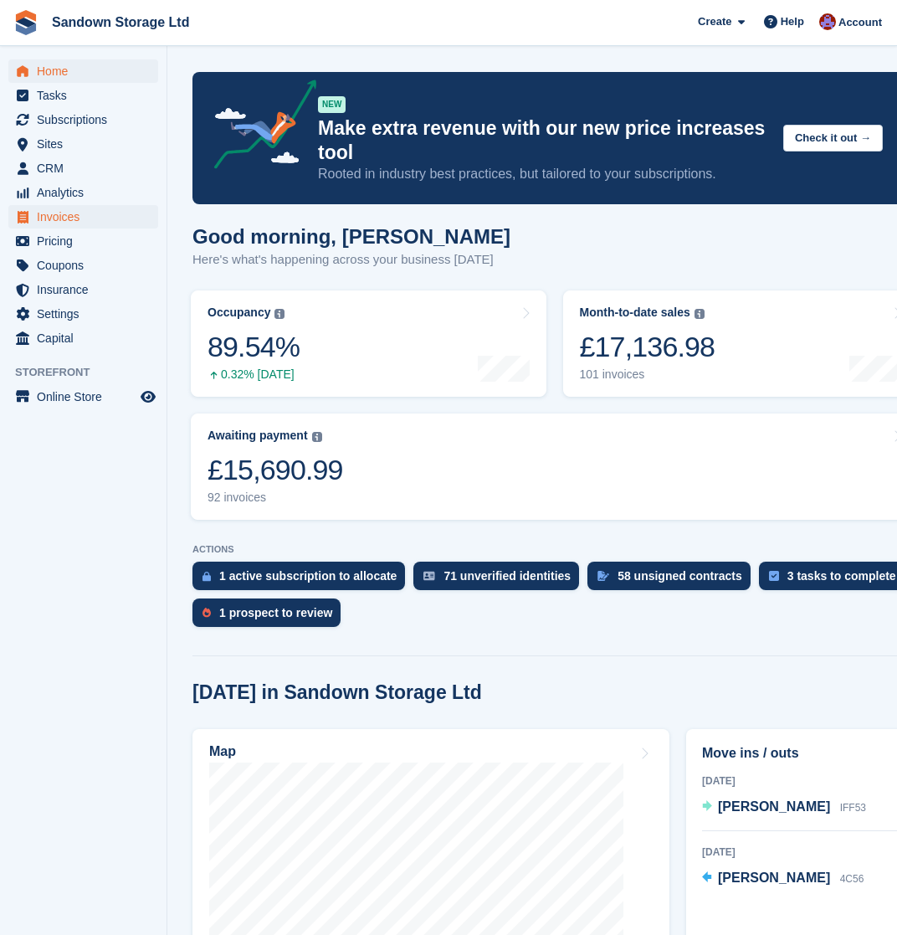
click at [74, 218] on span "Invoices" at bounding box center [87, 216] width 100 height 23
click at [74, 217] on span "Invoices" at bounding box center [87, 216] width 100 height 23
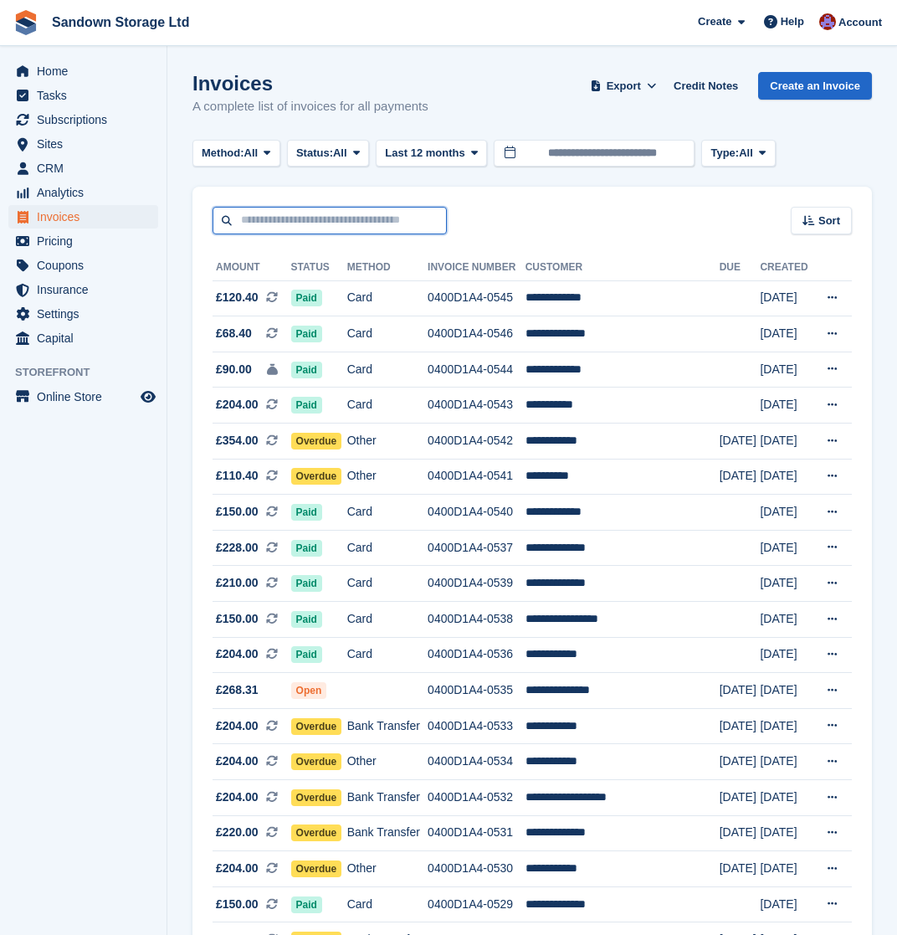
click at [361, 217] on input "text" at bounding box center [330, 221] width 234 height 28
type input "*****"
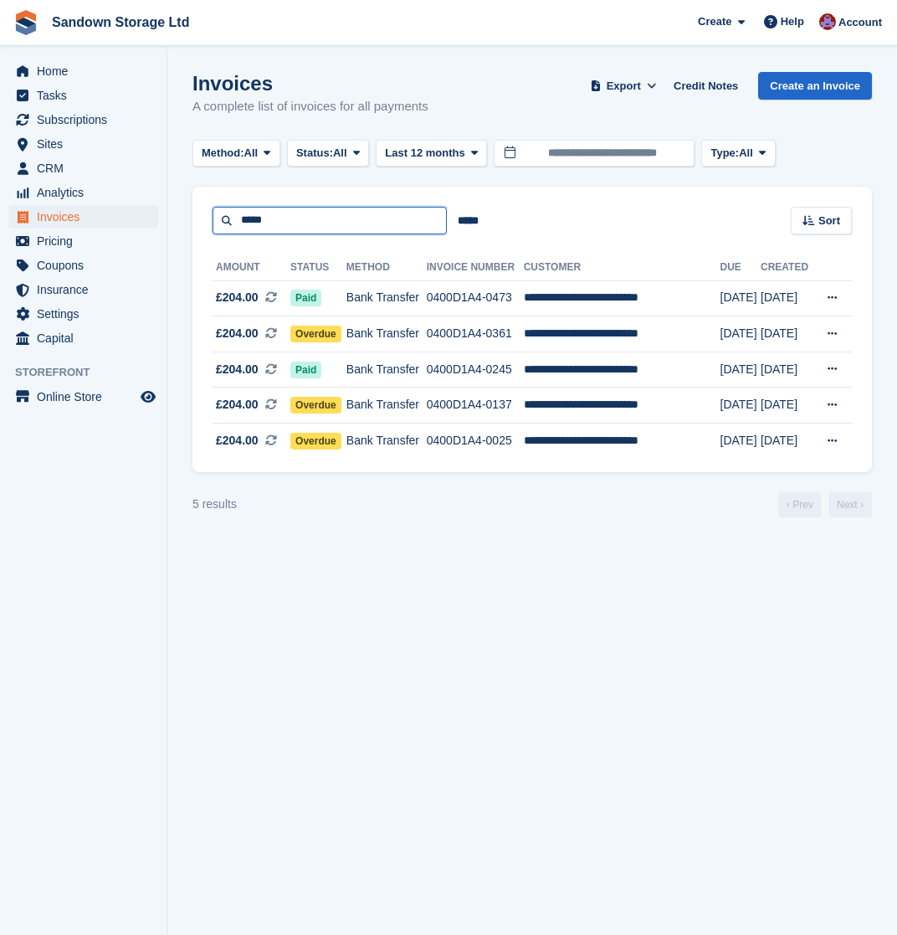
drag, startPoint x: 210, startPoint y: 218, endPoint x: 167, endPoint y: 215, distance: 43.6
click at [167, 217] on div "Home Tasks Subscriptions Subscriptions Subscriptions Contracts Price increases …" at bounding box center [448, 467] width 897 height 935
type input "****"
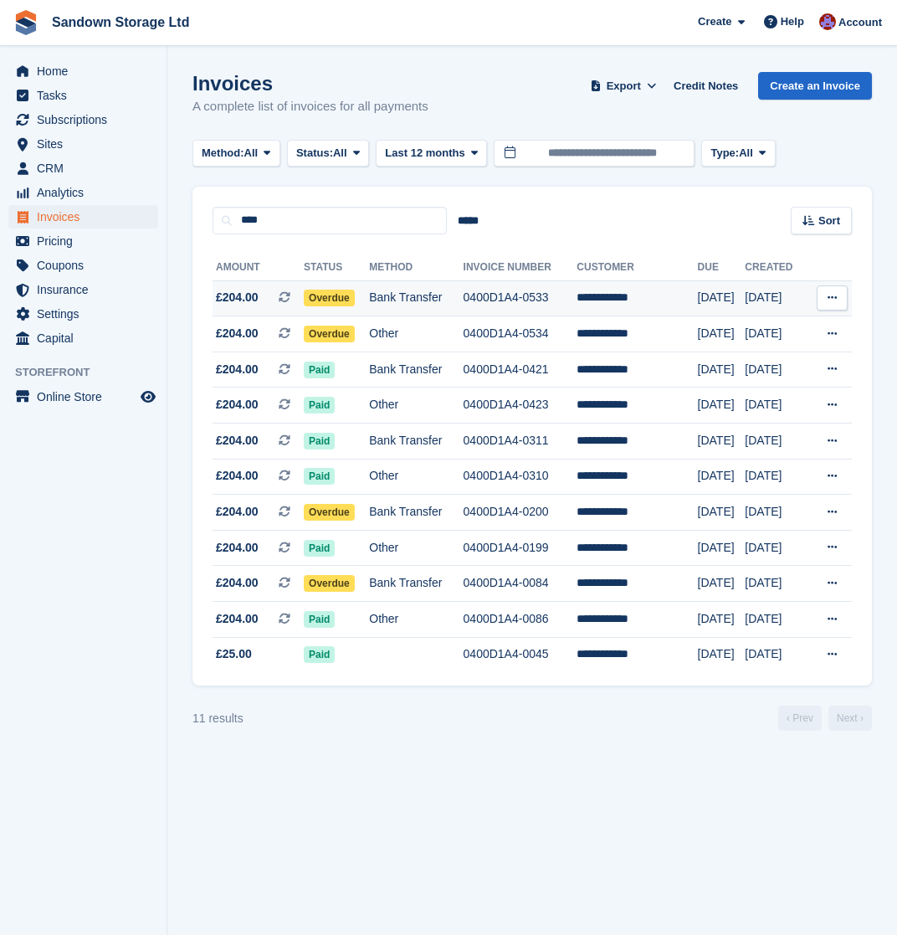
click at [463, 302] on td "Bank Transfer" at bounding box center [416, 298] width 94 height 36
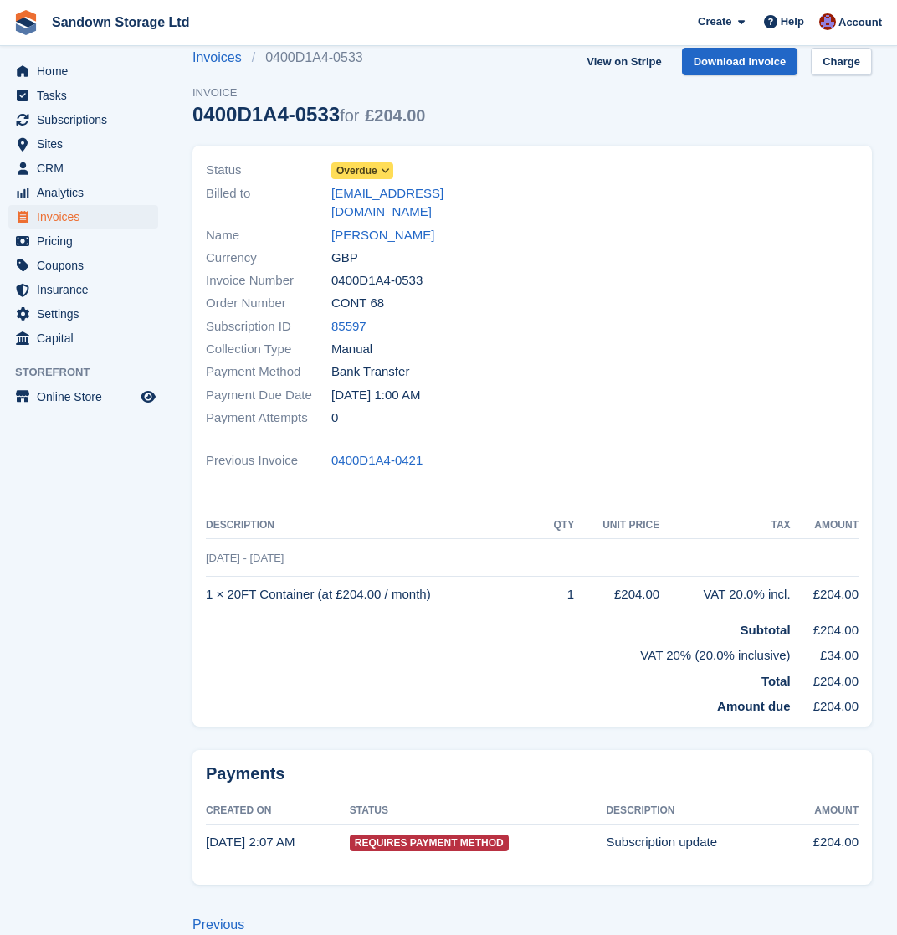
scroll to position [23, 0]
click at [377, 227] on link "[PERSON_NAME]" at bounding box center [382, 236] width 103 height 19
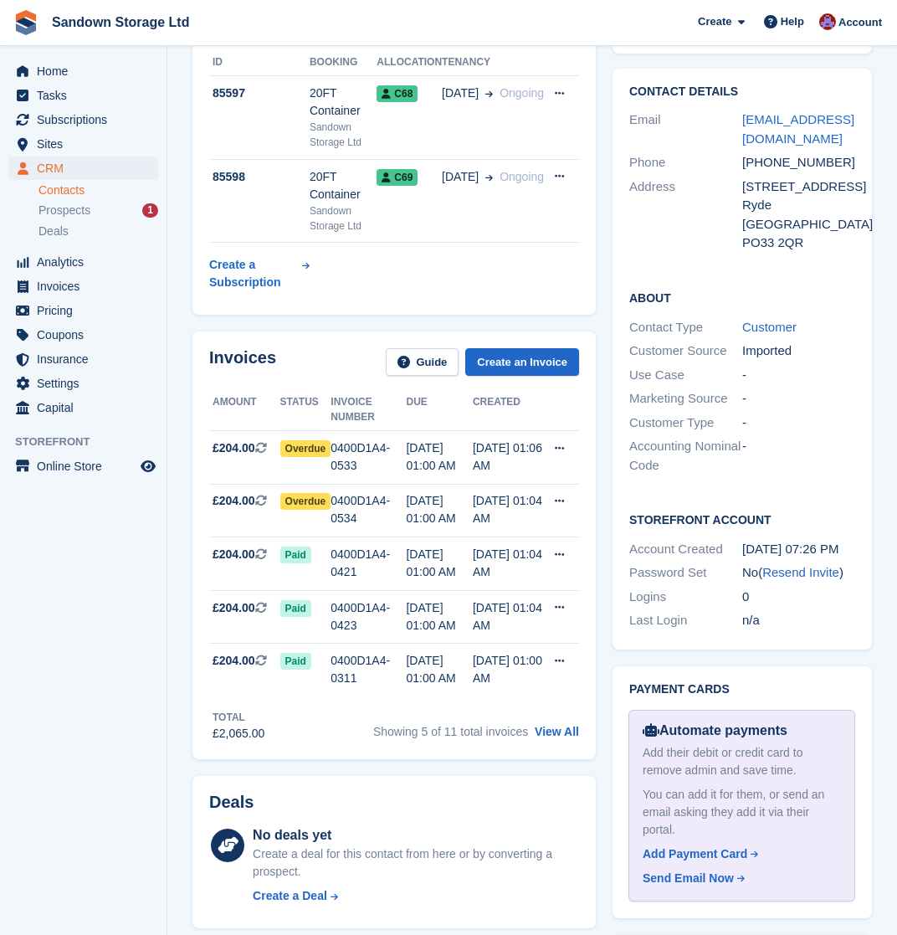
scroll to position [345, 0]
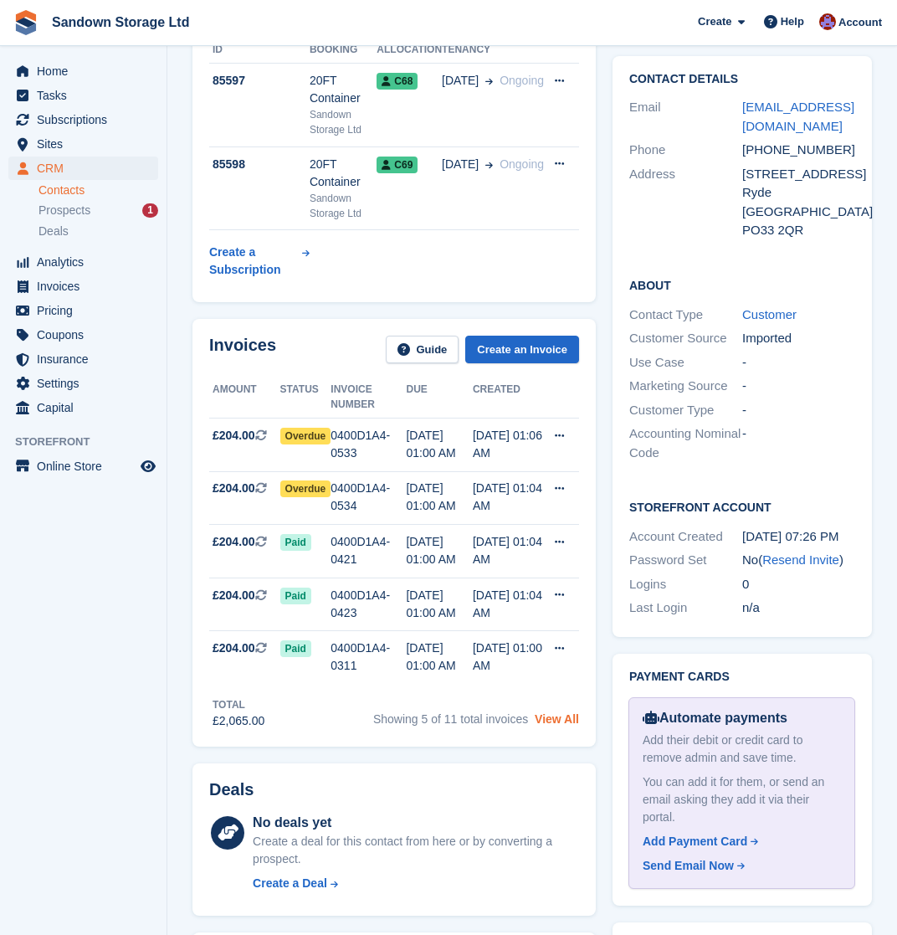
click at [577, 721] on link "View All" at bounding box center [557, 718] width 44 height 13
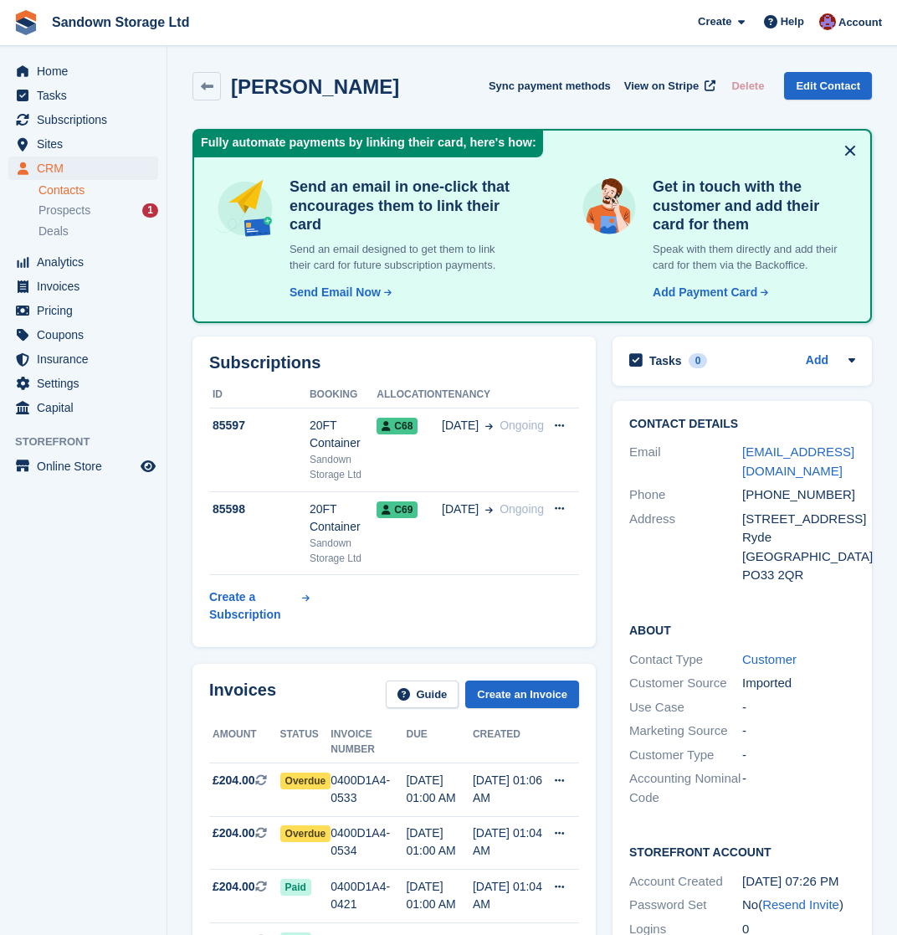
scroll to position [345, 0]
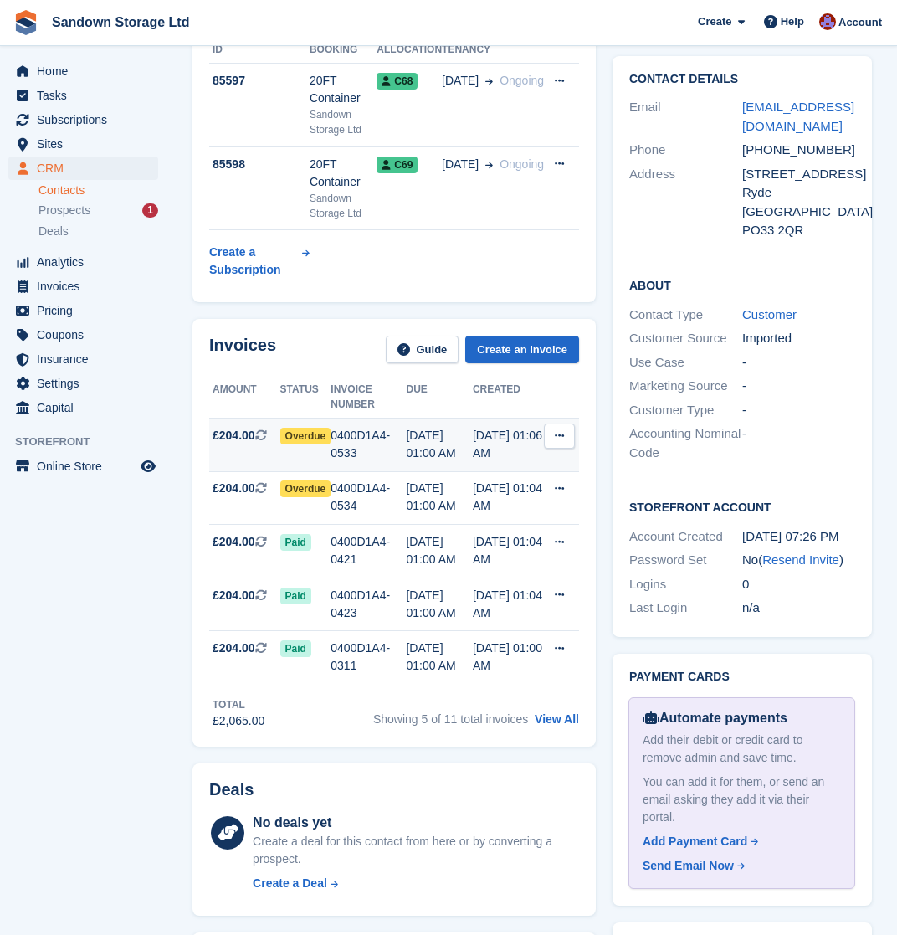
click at [392, 456] on div "0400D1A4-0533" at bounding box center [368, 444] width 75 height 35
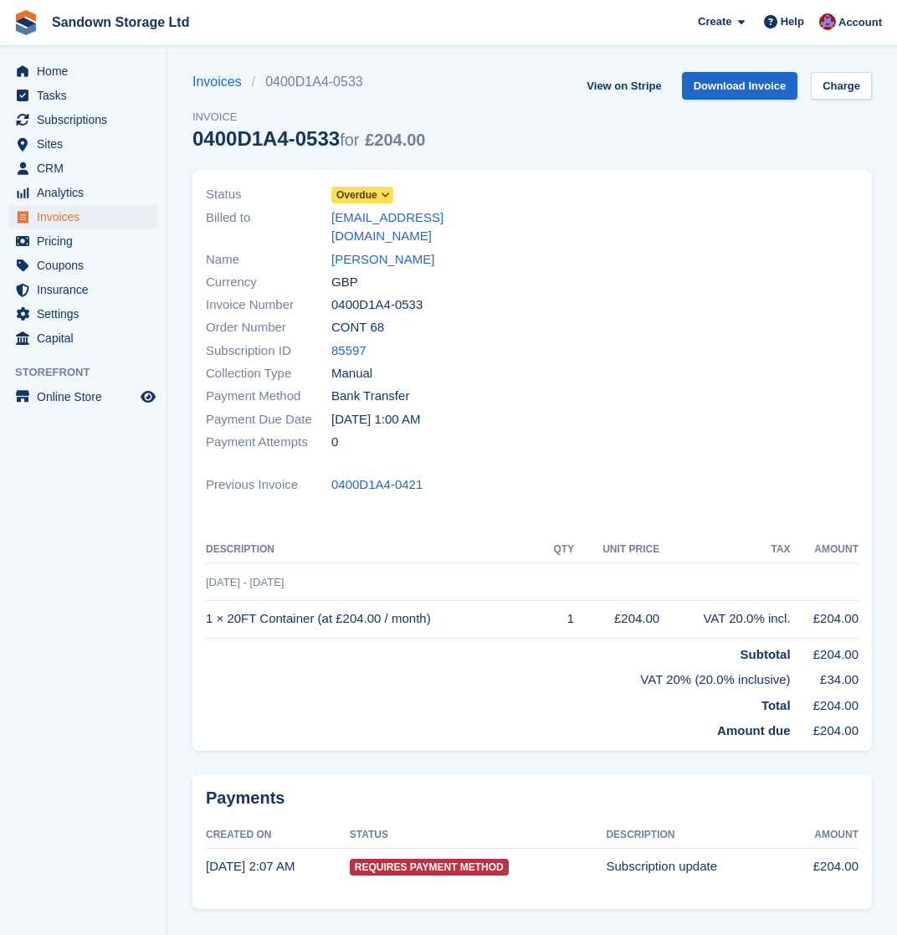
click at [366, 188] on span "Overdue" at bounding box center [356, 194] width 41 height 15
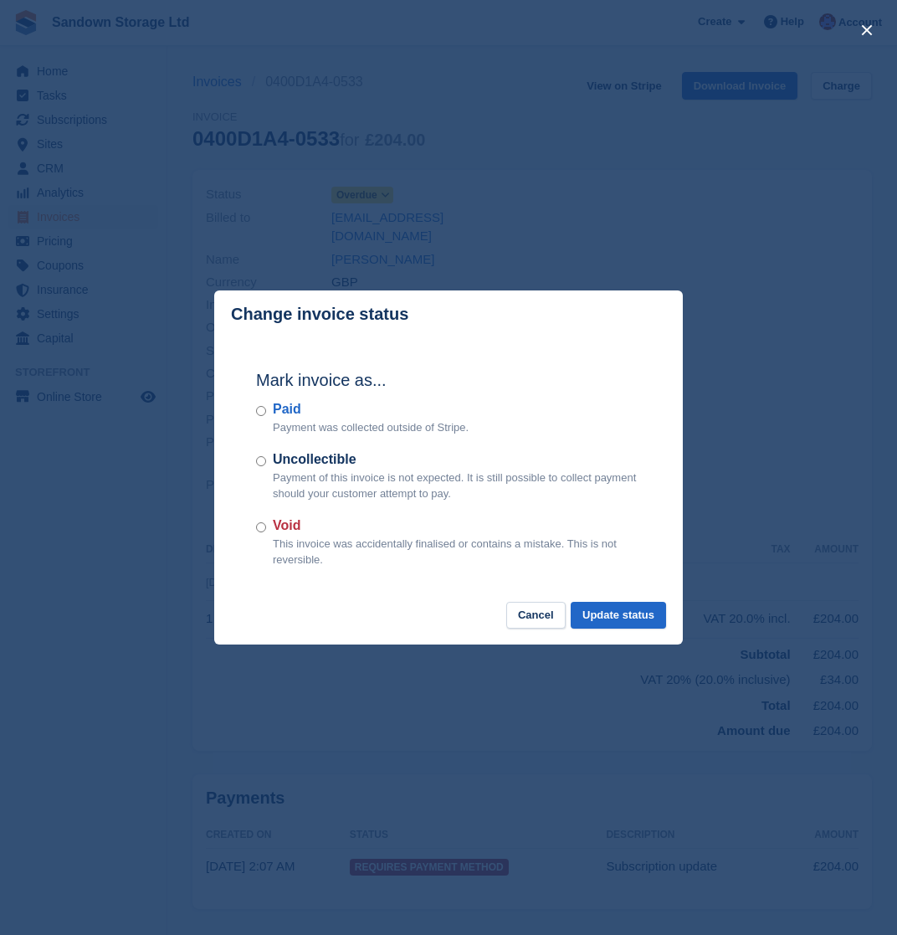
click at [261, 418] on div "Paid Payment was collected outside of Stripe." at bounding box center [448, 417] width 385 height 37
click at [607, 613] on button "Update status" at bounding box center [618, 616] width 95 height 28
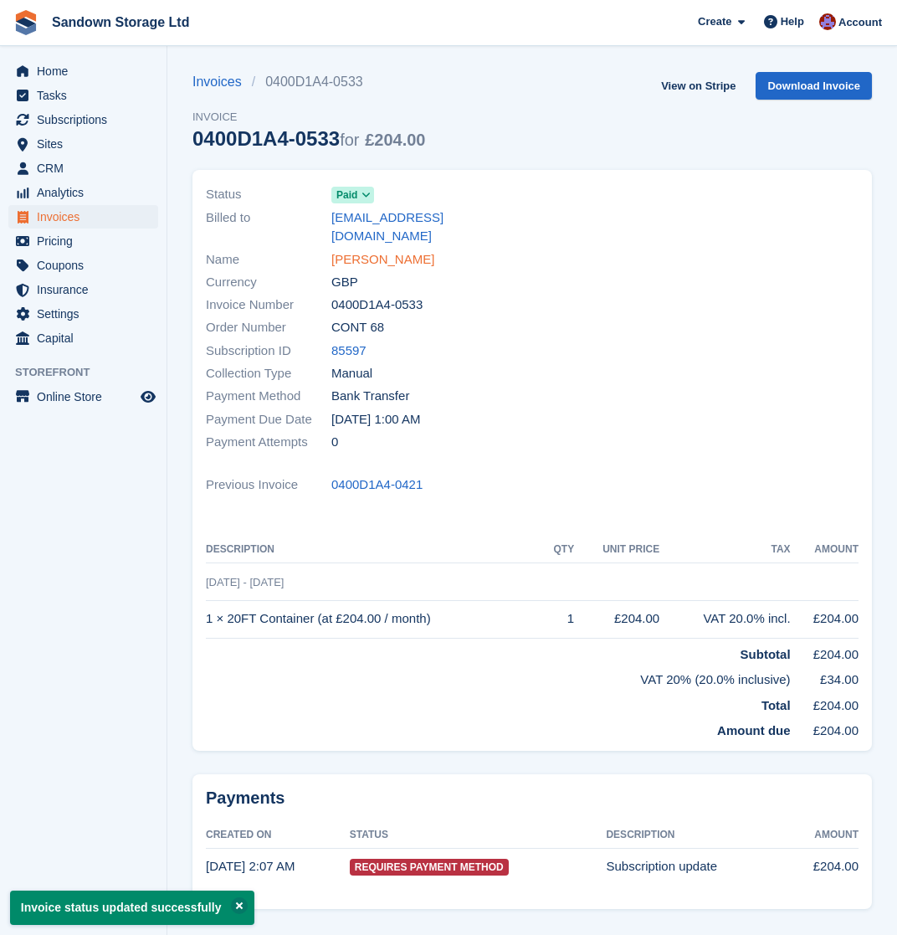
click at [372, 250] on link "Shem Michail" at bounding box center [382, 259] width 103 height 19
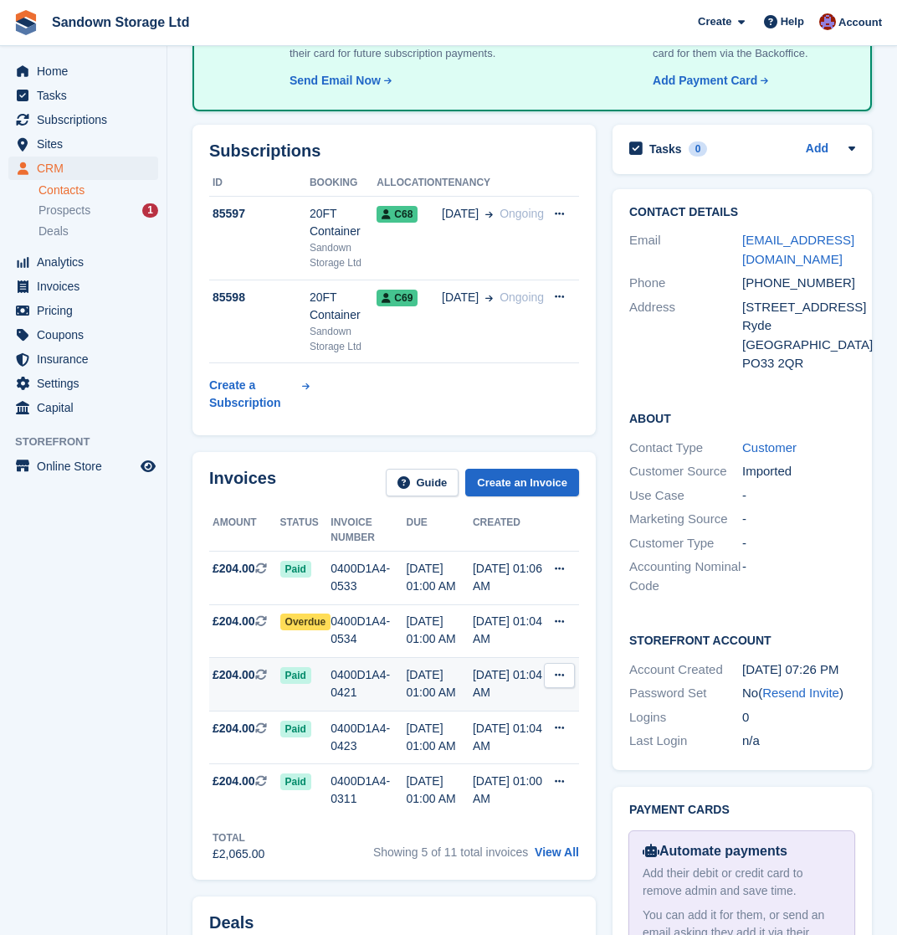
scroll to position [238, 0]
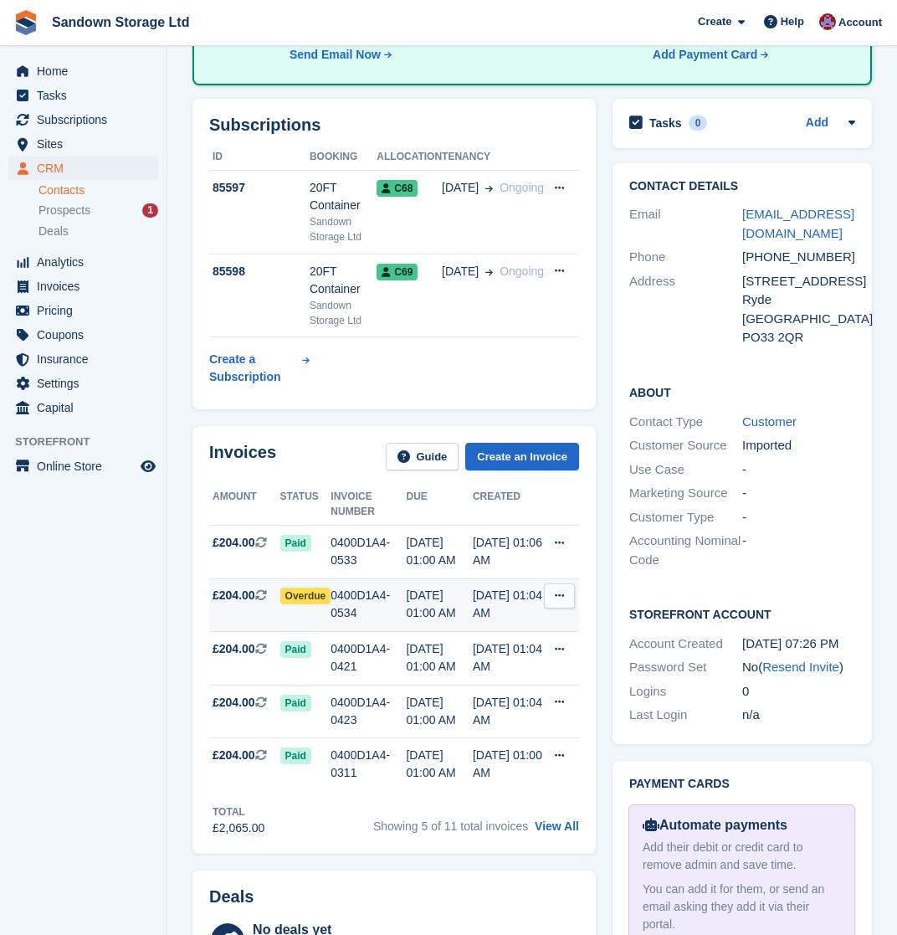
click at [304, 608] on td "Overdue" at bounding box center [305, 605] width 51 height 54
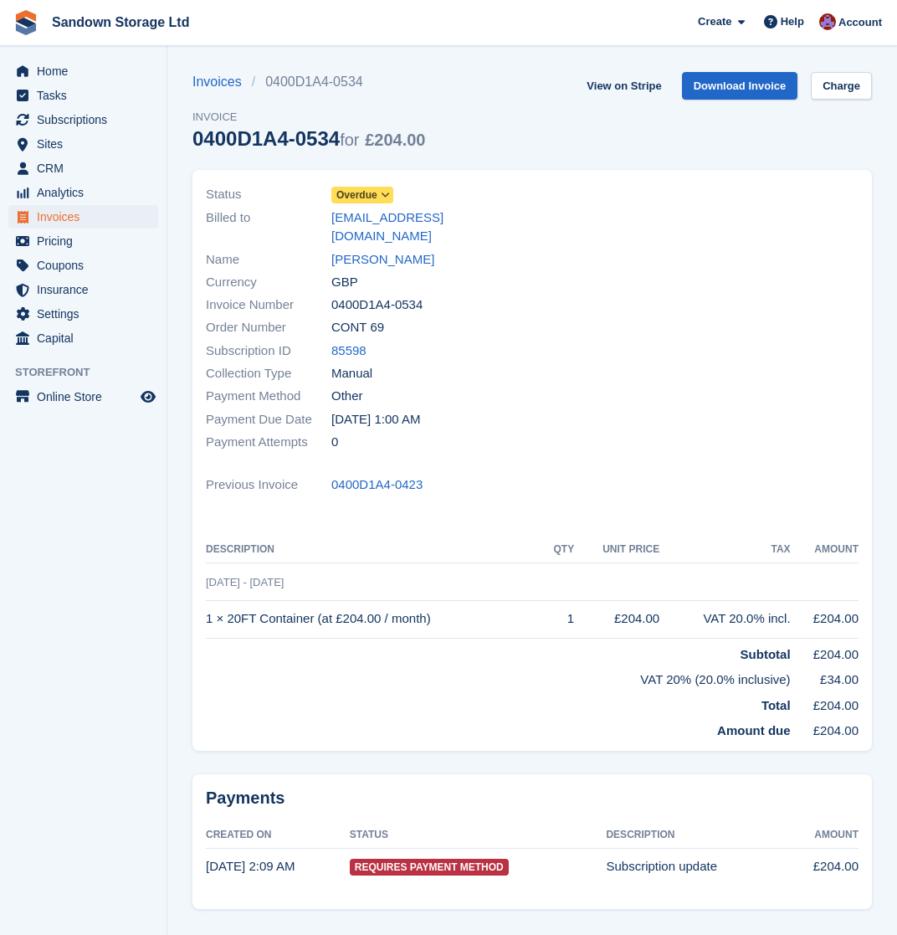
click at [366, 189] on span "Overdue" at bounding box center [356, 194] width 41 height 15
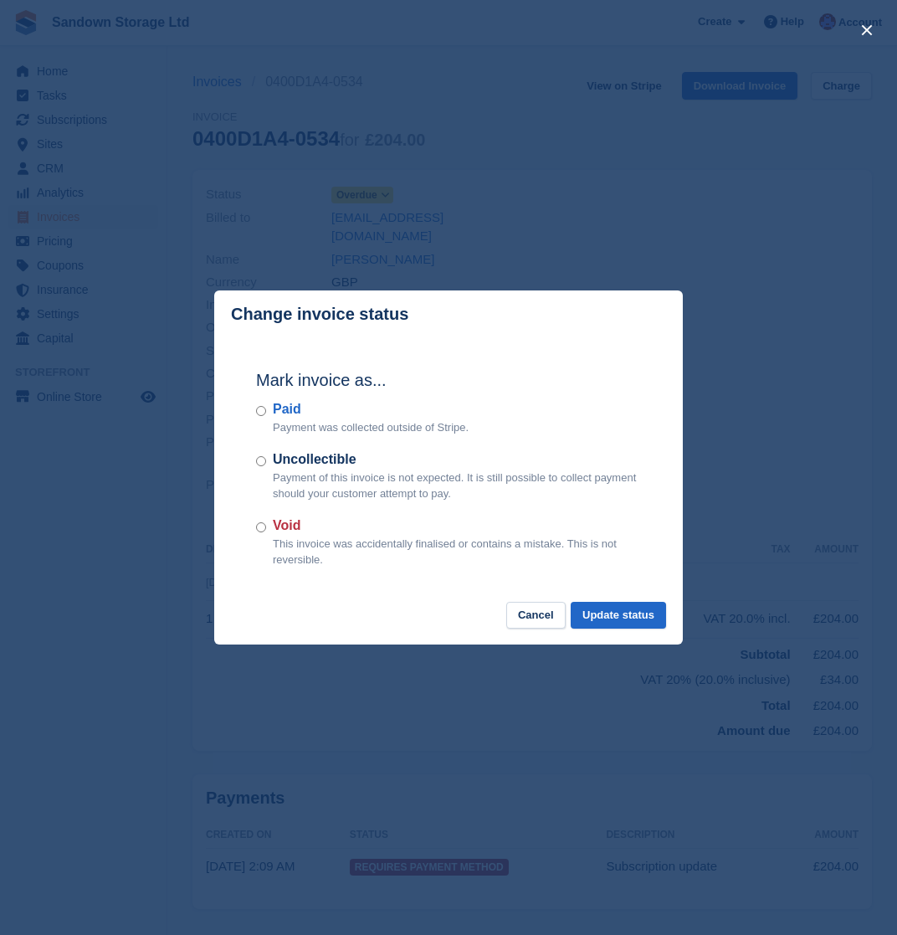
click at [256, 410] on div "Mark invoice as... Paid Payment was collected outside of Stripe. Uncollectible …" at bounding box center [448, 470] width 418 height 264
click at [617, 608] on button "Update status" at bounding box center [618, 616] width 95 height 28
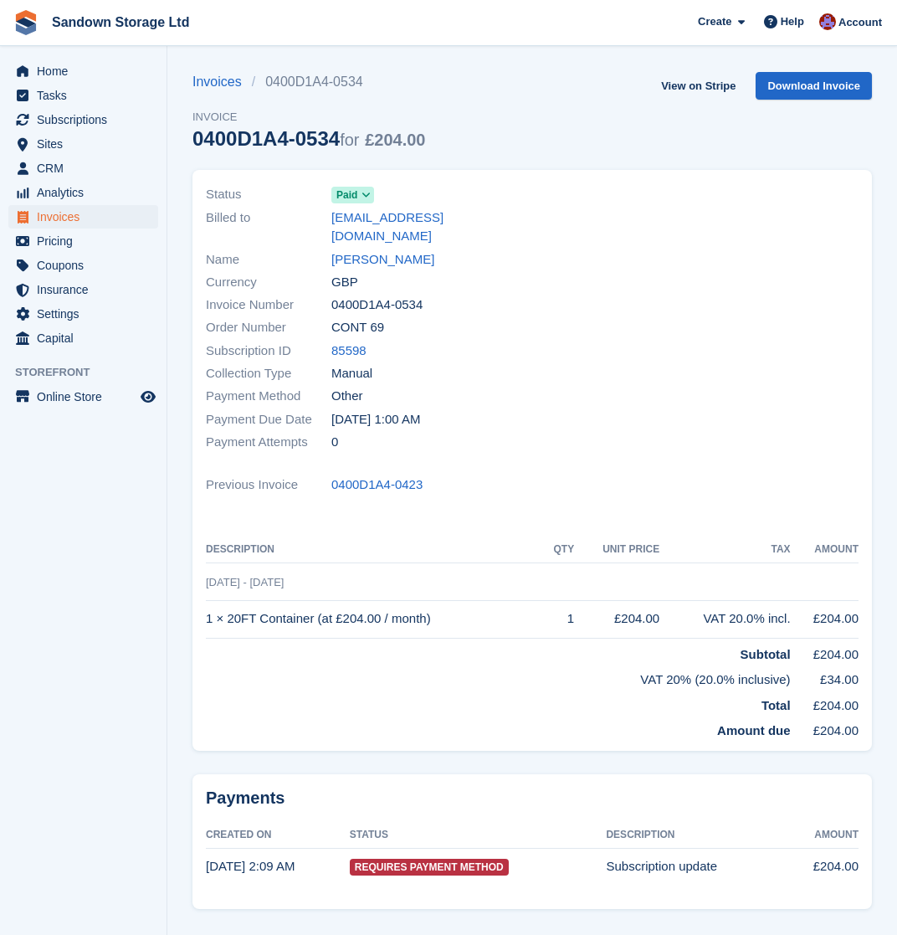
click at [94, 214] on span "Invoices" at bounding box center [87, 216] width 100 height 23
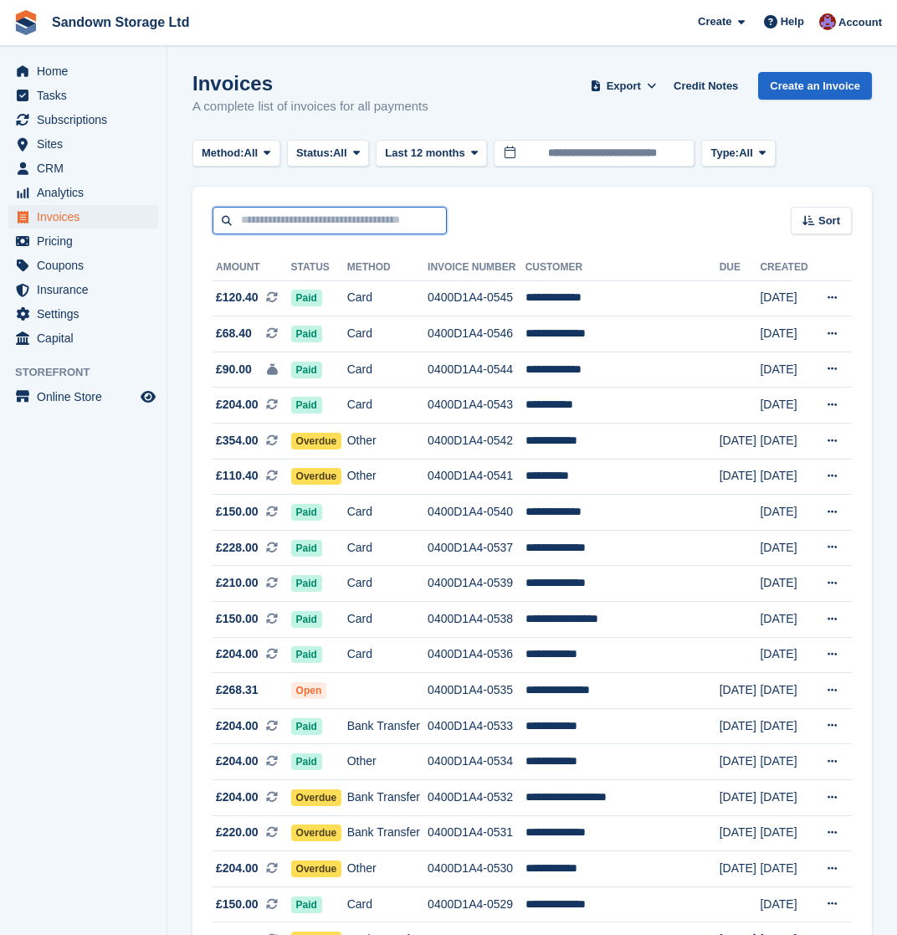
click at [329, 222] on input "text" at bounding box center [330, 221] width 234 height 28
type input "********"
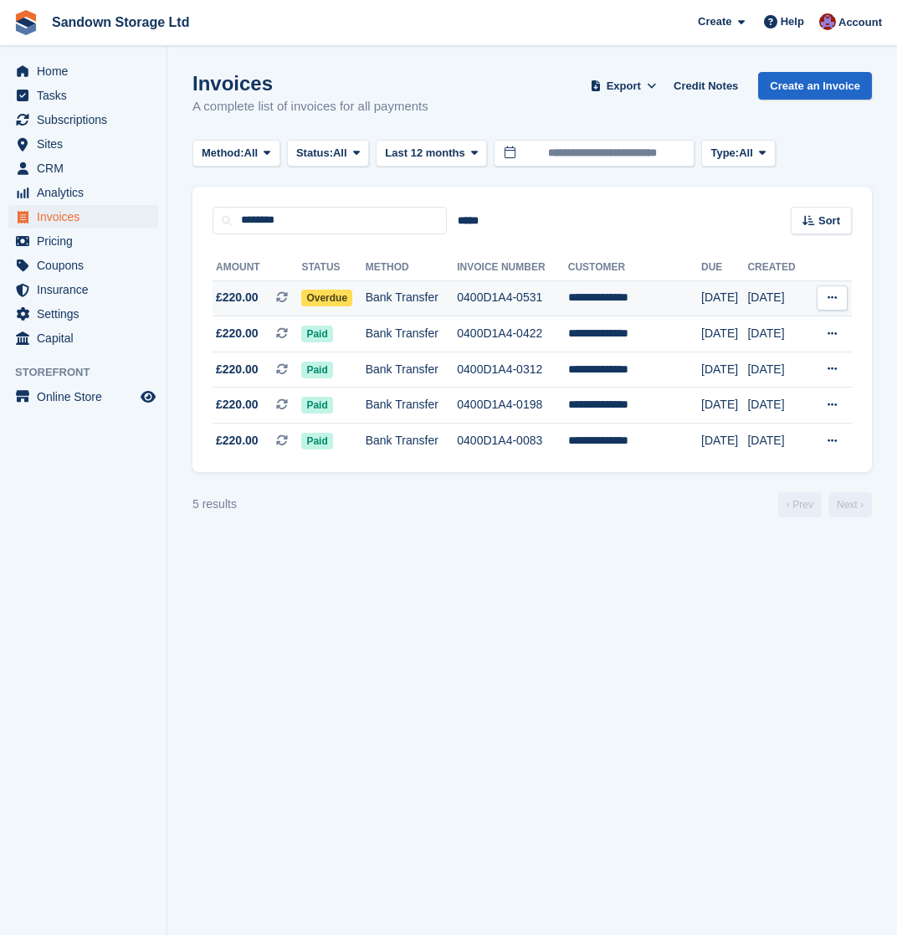
click at [458, 299] on td "Bank Transfer" at bounding box center [412, 298] width 92 height 36
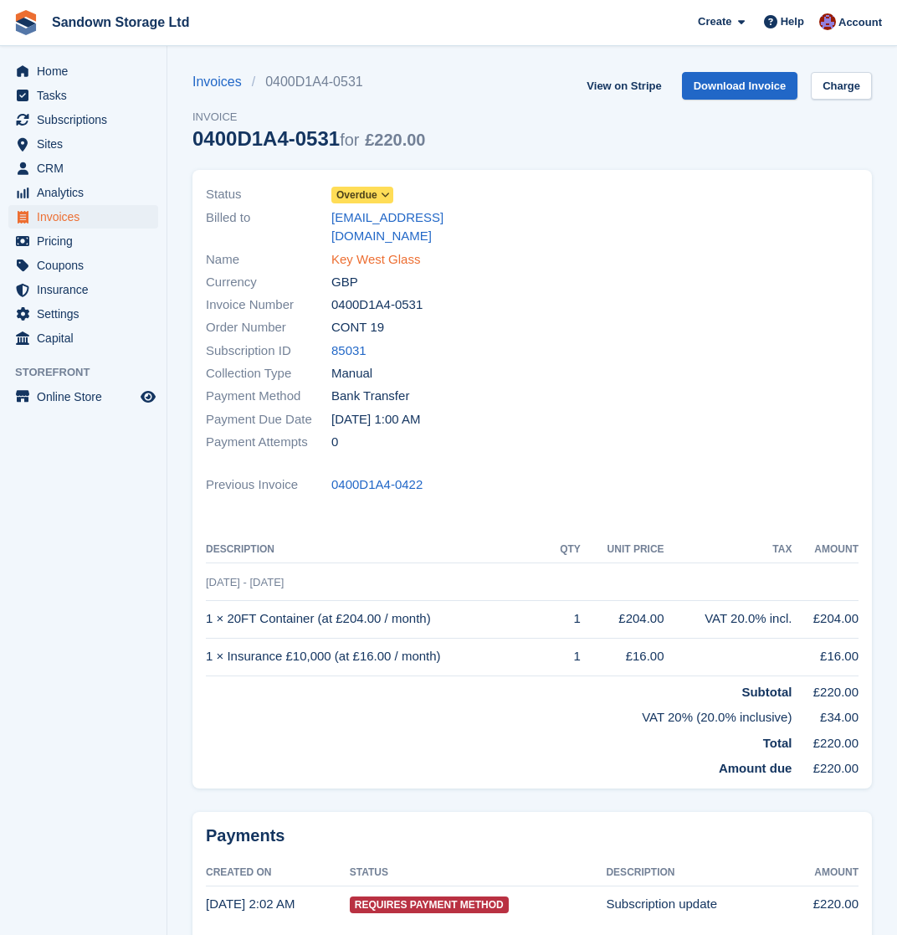
click at [375, 250] on link "Key West Glass" at bounding box center [375, 259] width 89 height 19
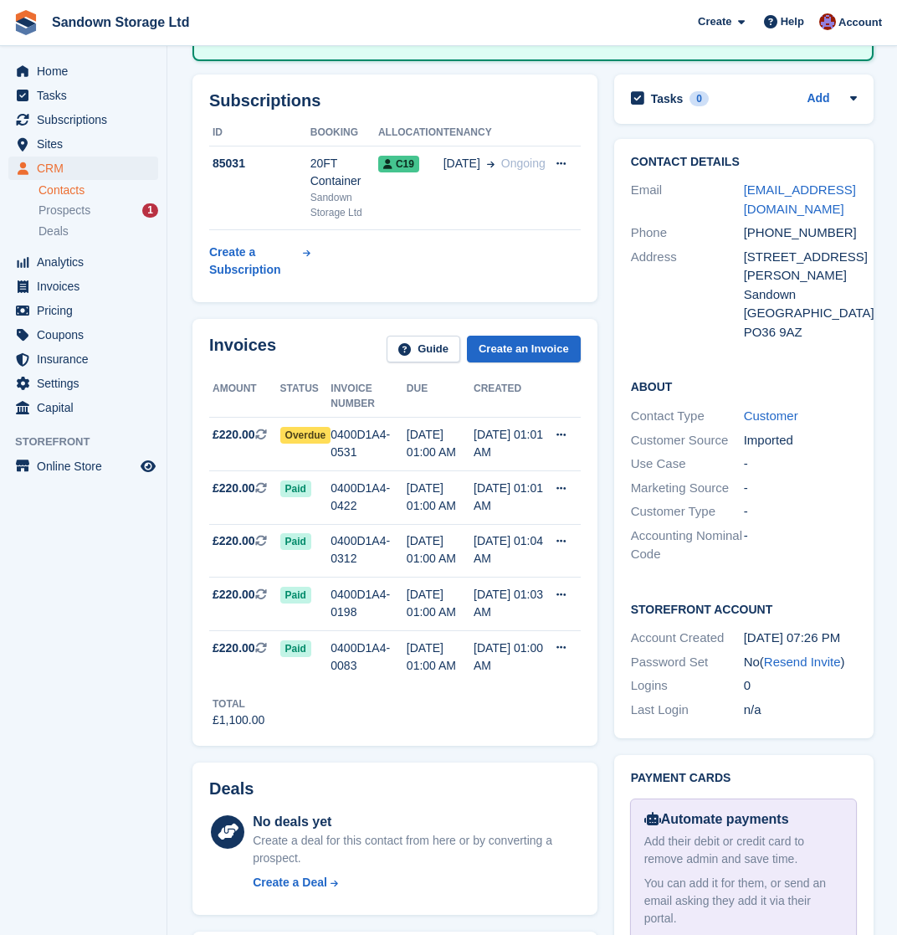
scroll to position [264, 0]
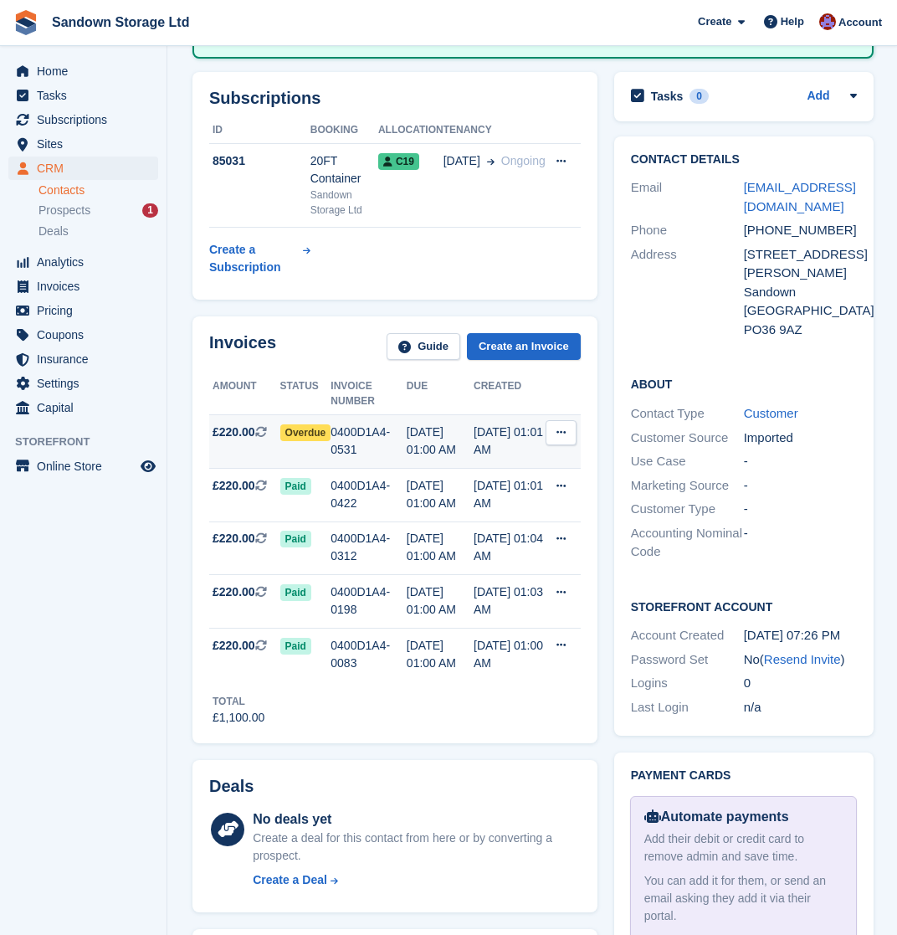
click at [466, 444] on div "[DATE] 01:00 AM" at bounding box center [440, 440] width 67 height 35
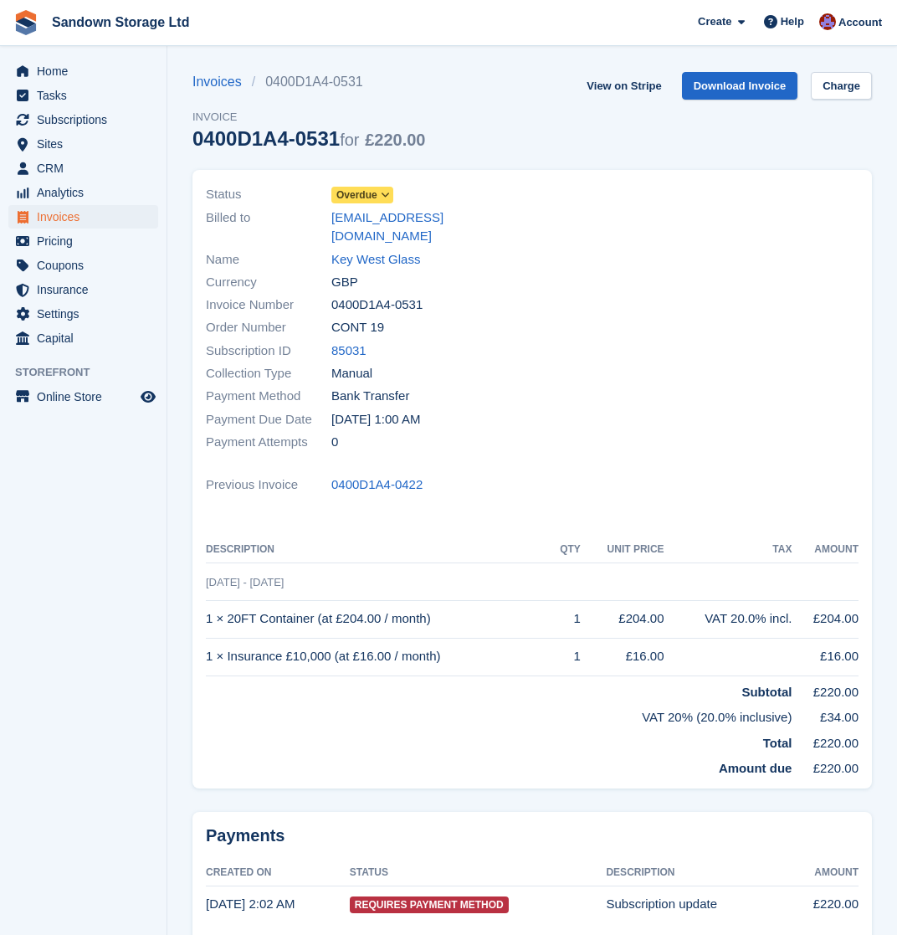
click at [353, 203] on span "Overdue" at bounding box center [356, 194] width 41 height 15
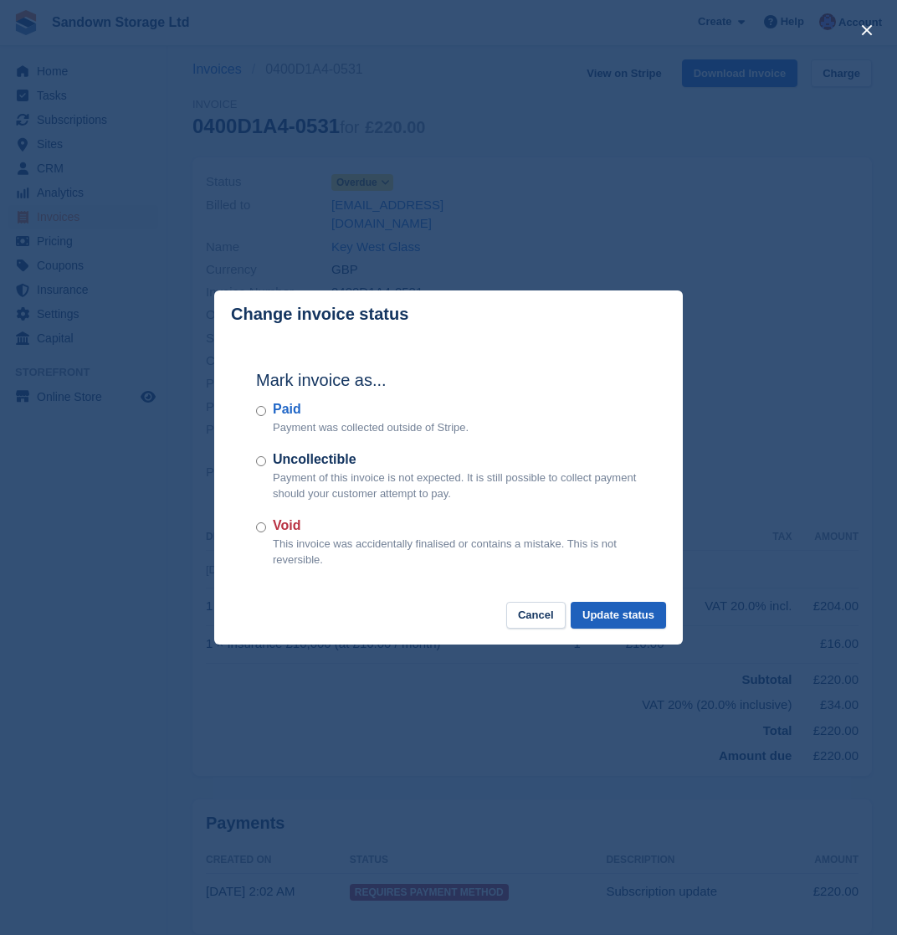
click at [611, 605] on button "Update status" at bounding box center [618, 616] width 95 height 28
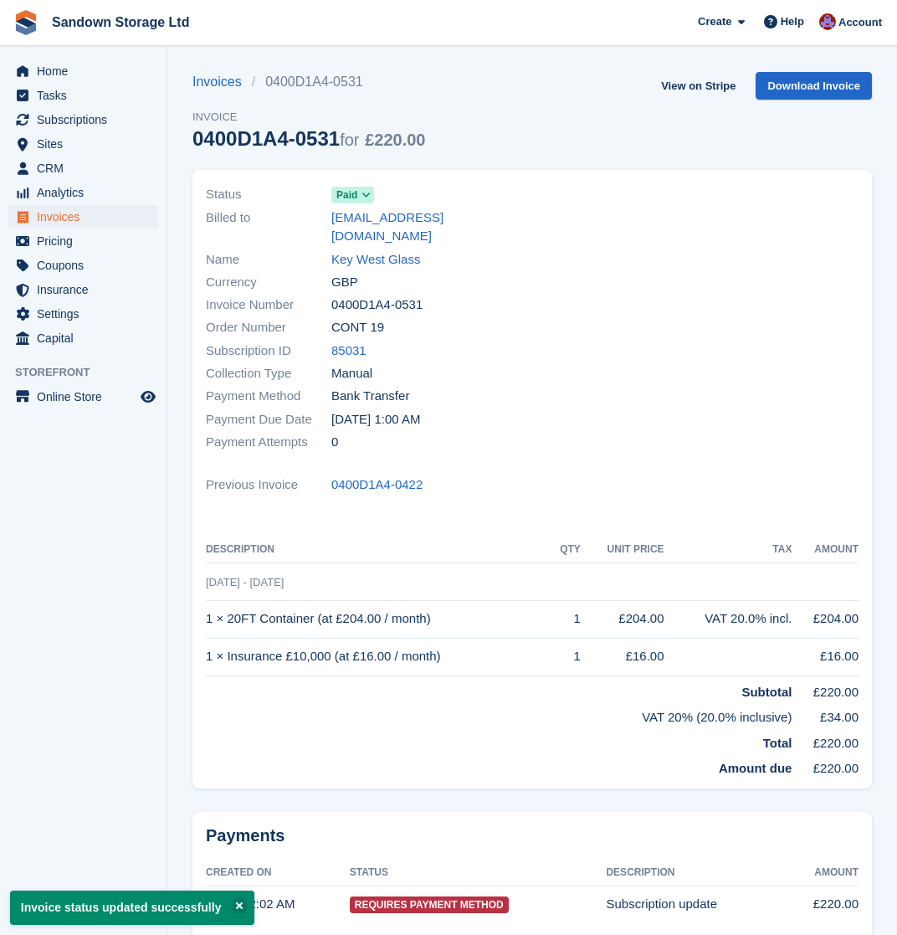
click at [72, 218] on span "Invoices" at bounding box center [87, 216] width 100 height 23
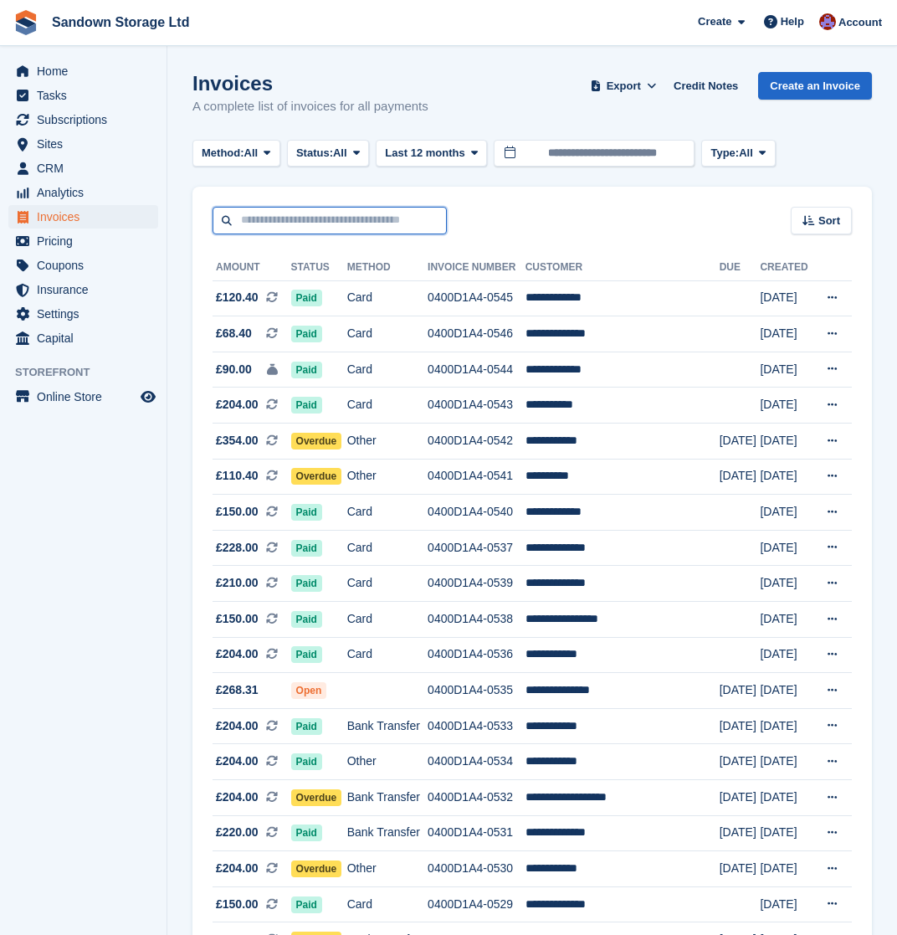
click at [268, 214] on input "text" at bounding box center [330, 221] width 234 height 28
type input "*****"
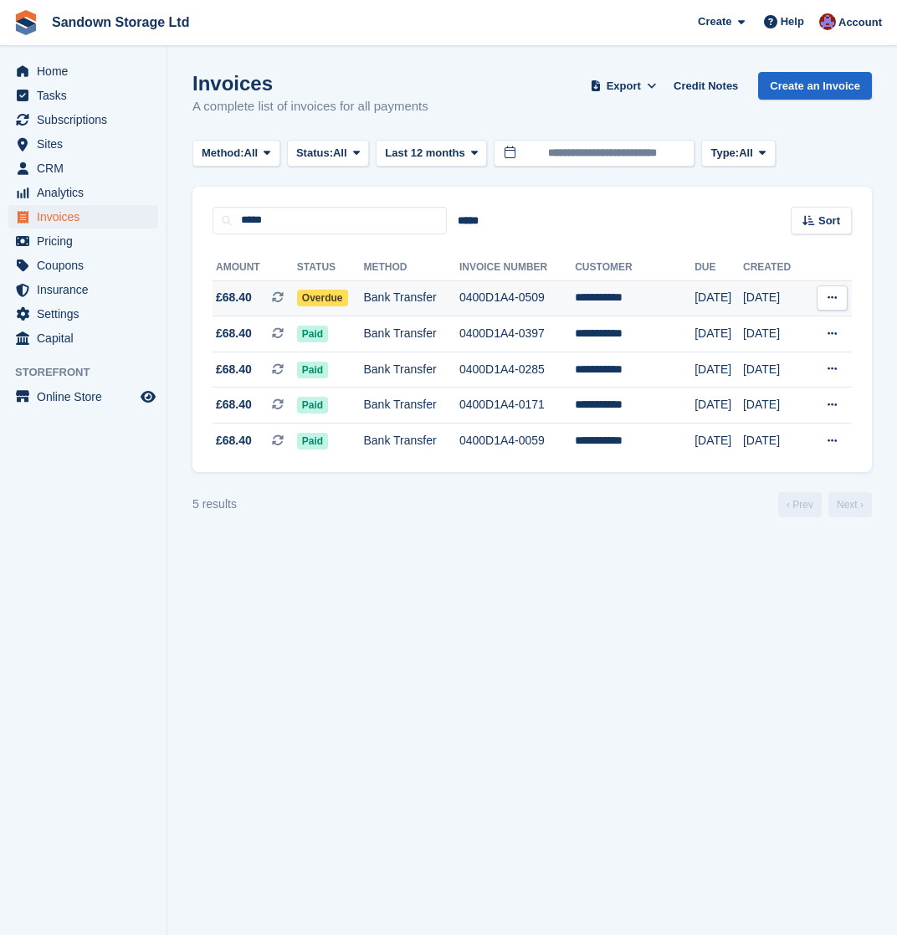
click at [459, 308] on td "Bank Transfer" at bounding box center [411, 298] width 95 height 36
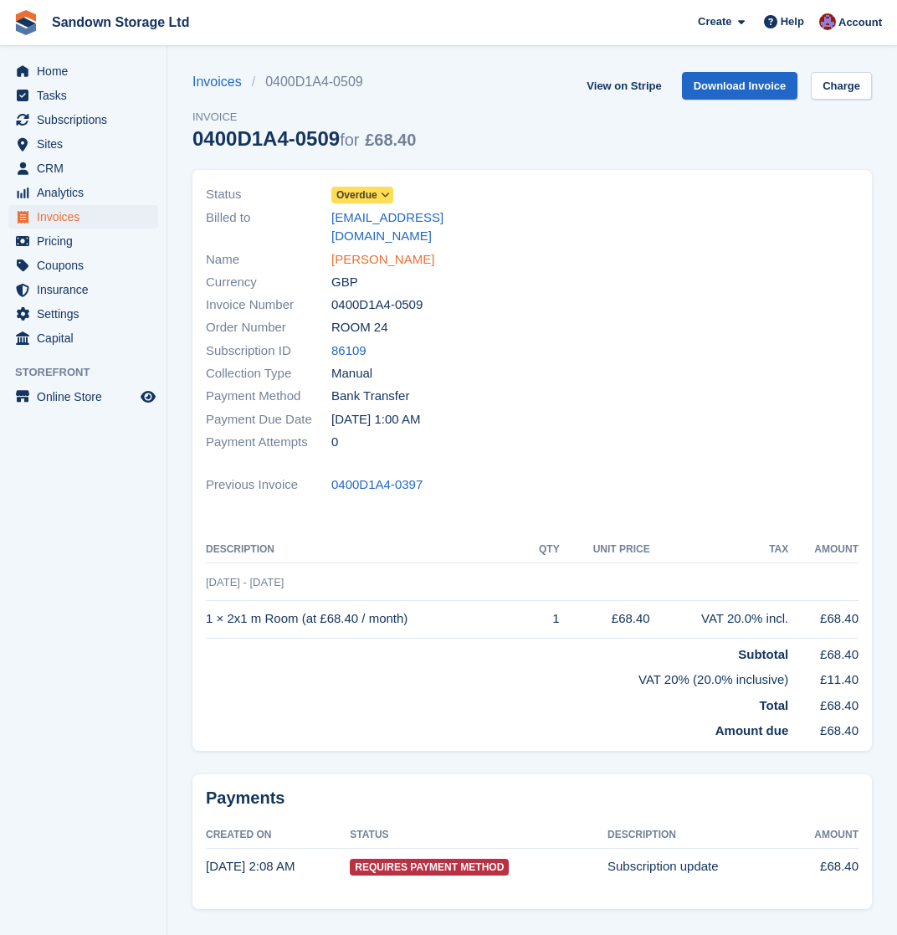
click at [387, 250] on link "Lynne Power" at bounding box center [382, 259] width 103 height 19
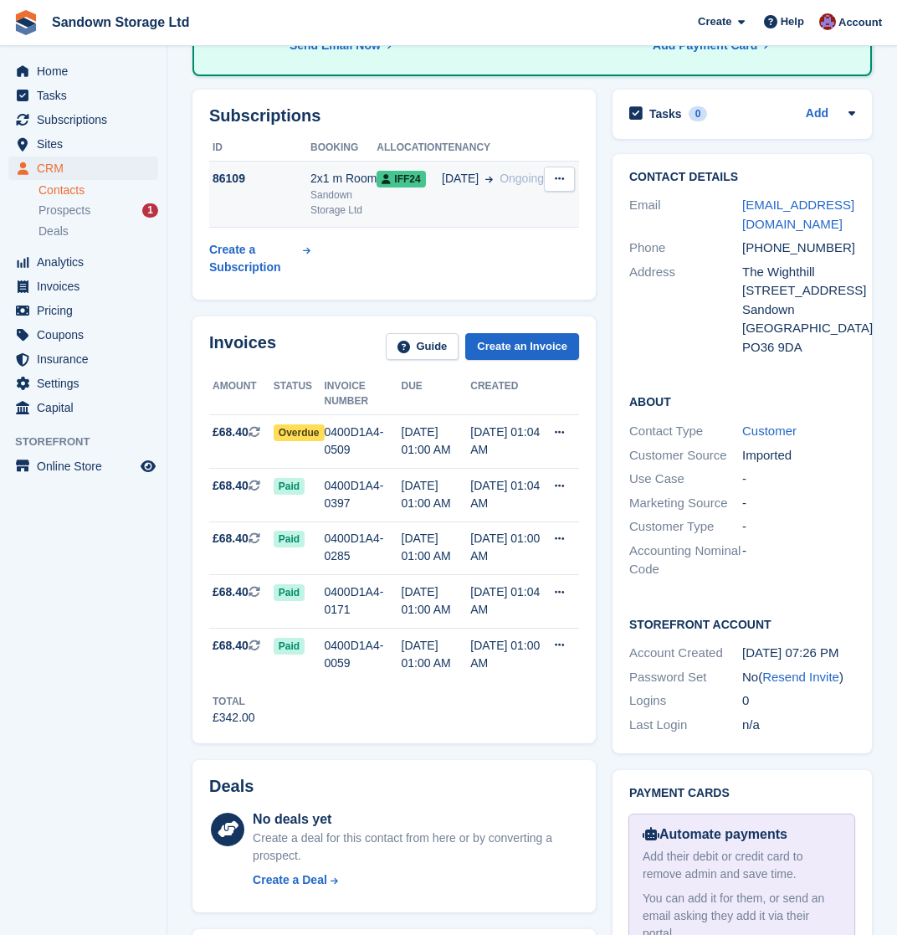
scroll to position [261, 0]
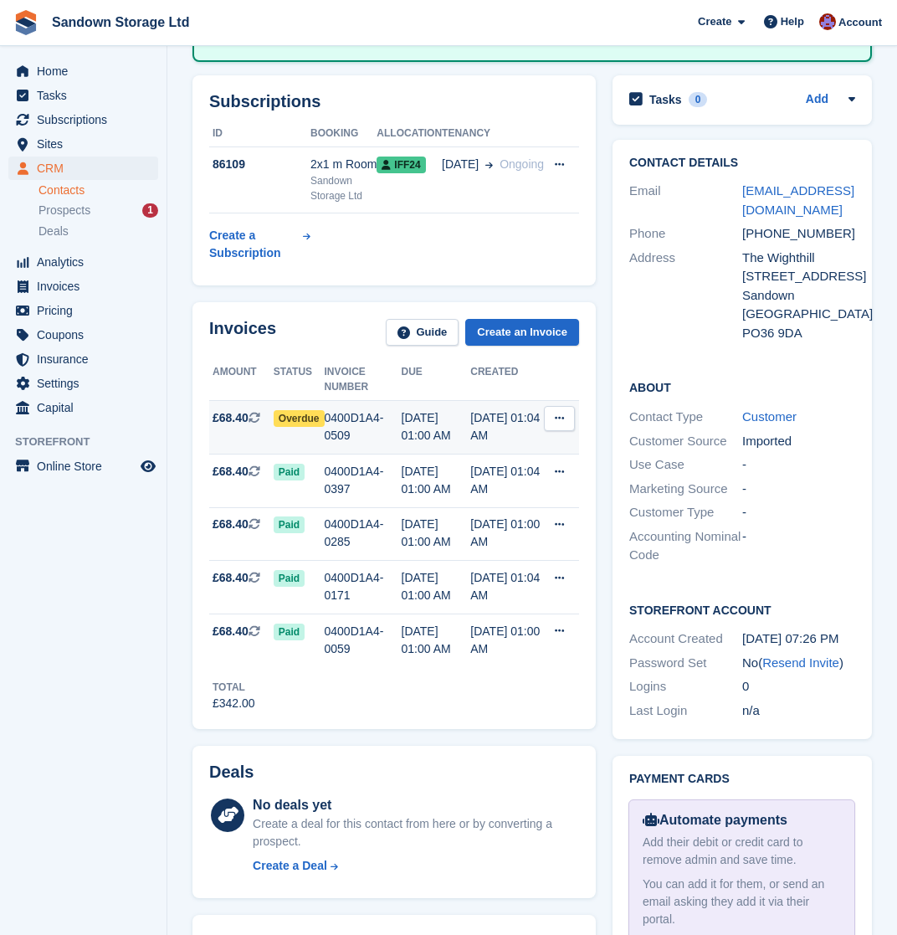
click at [384, 434] on div "0400D1A4-0509" at bounding box center [363, 426] width 77 height 35
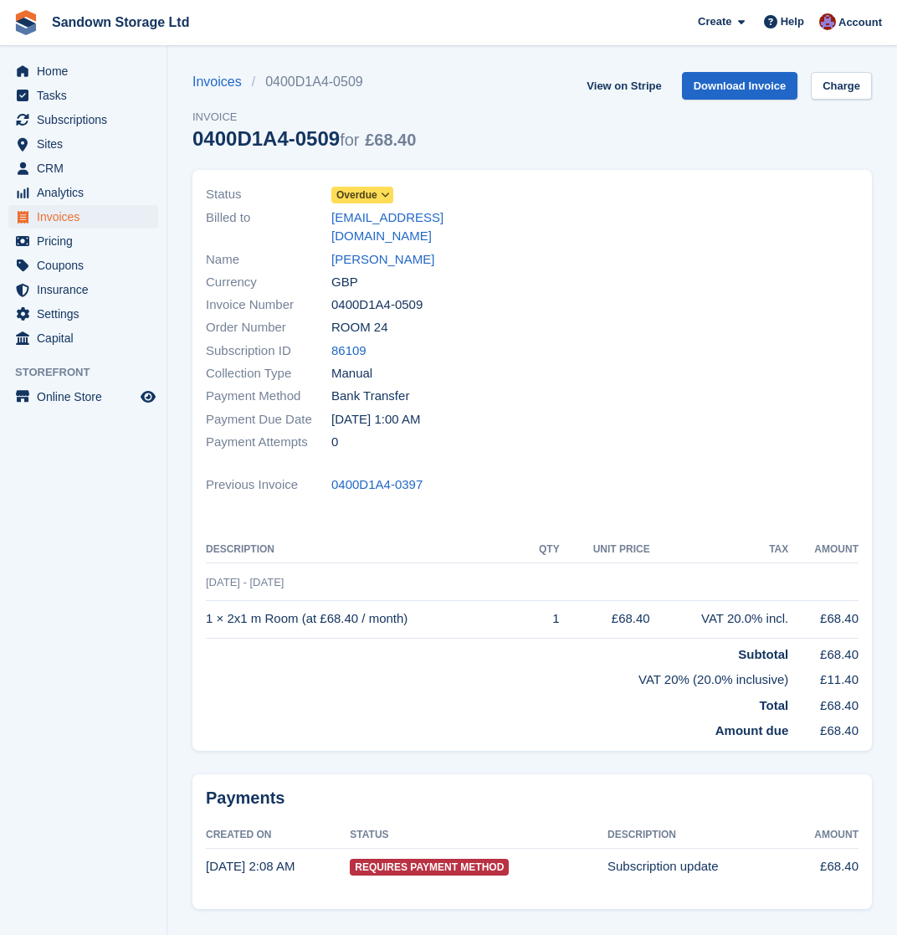
click at [376, 192] on span "Overdue" at bounding box center [356, 194] width 41 height 15
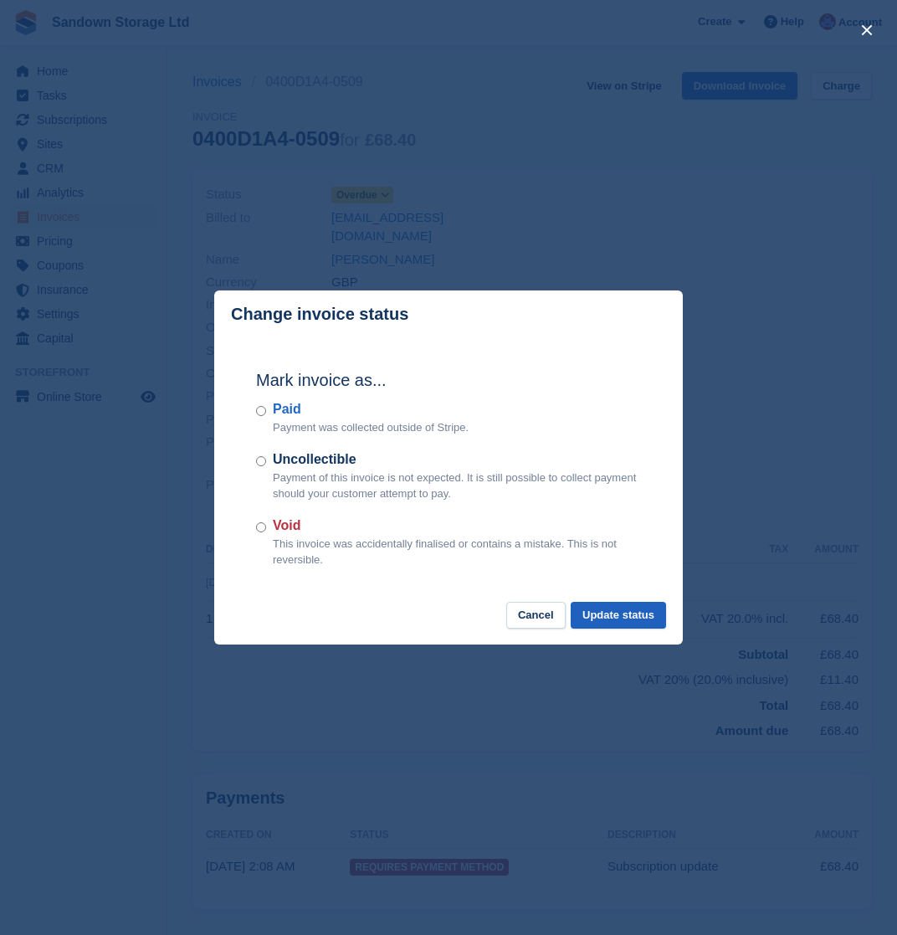
click at [605, 620] on button "Update status" at bounding box center [618, 616] width 95 height 28
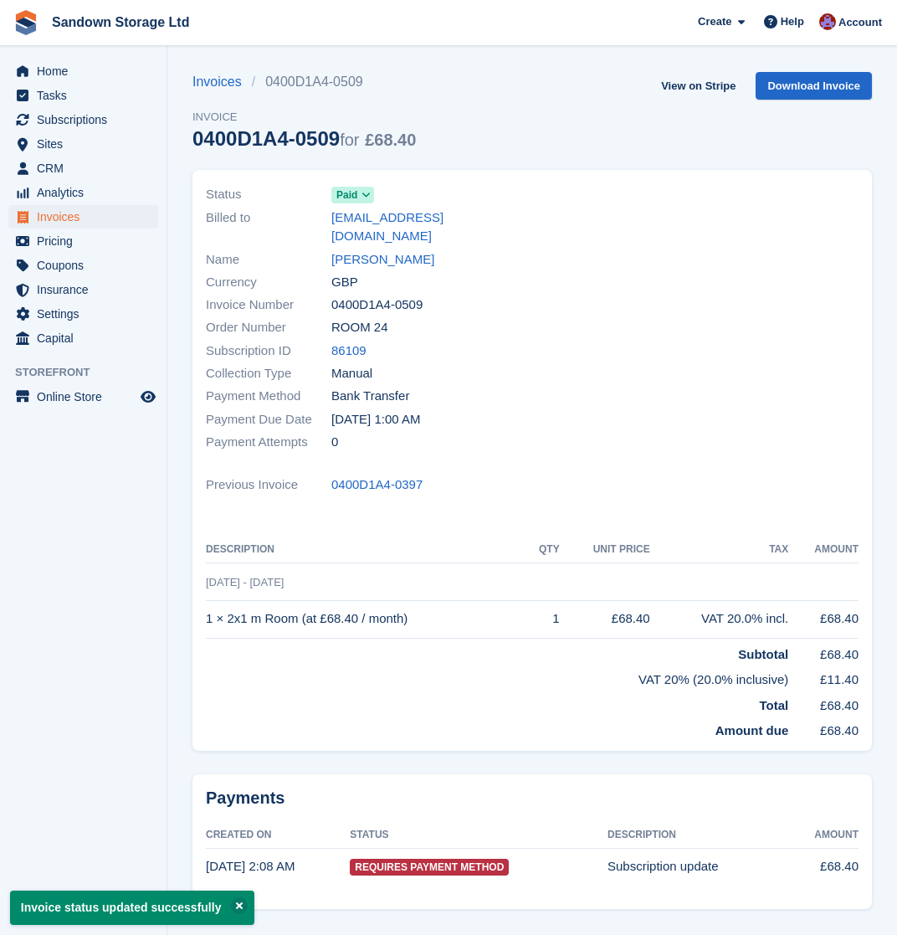
click at [95, 214] on span "Invoices" at bounding box center [87, 216] width 100 height 23
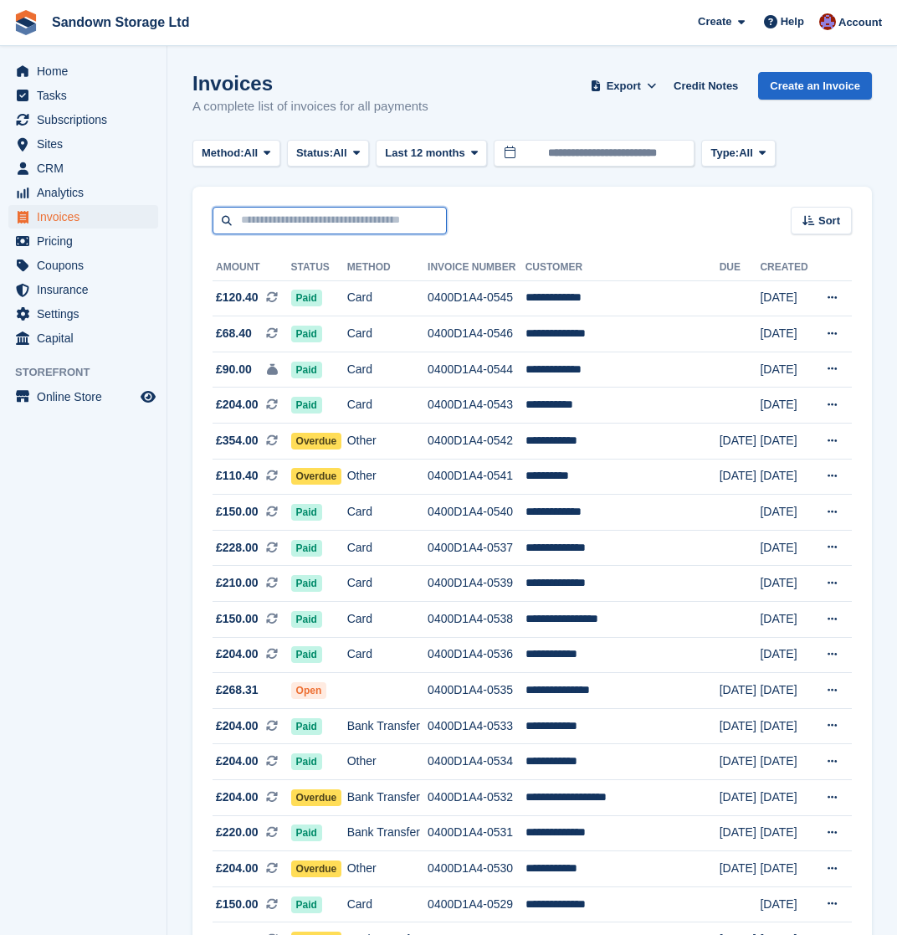
click at [264, 218] on input "text" at bounding box center [330, 221] width 234 height 28
type input "***"
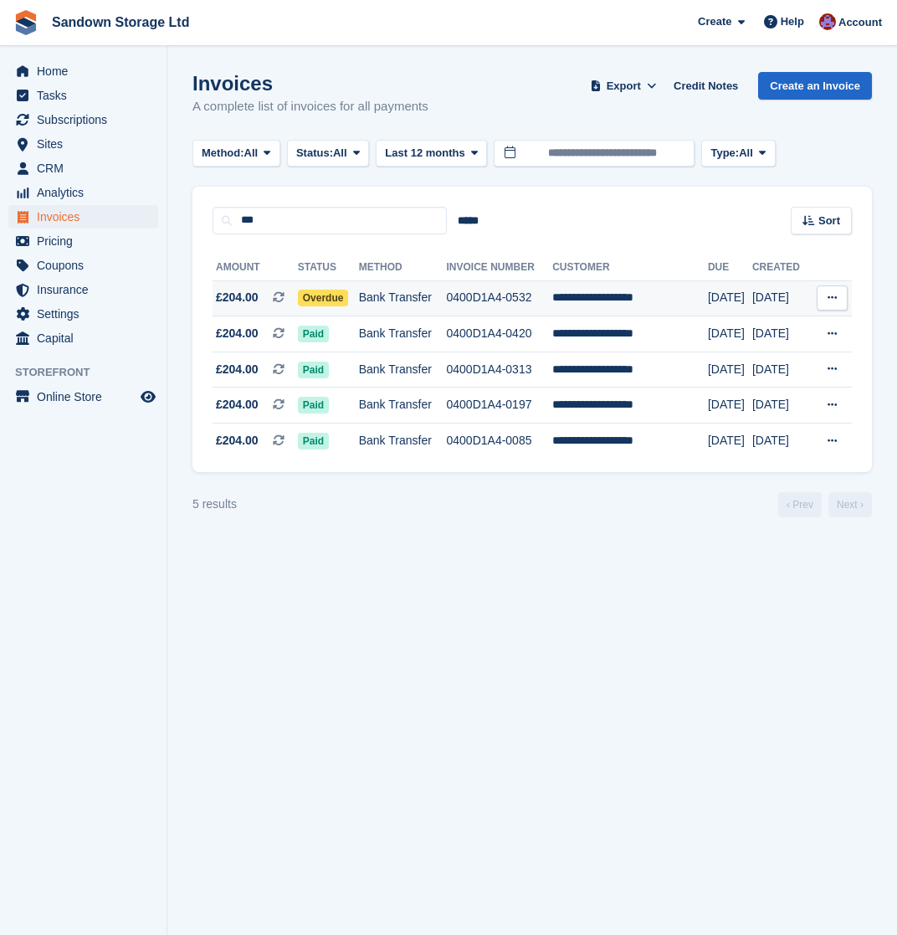
click at [403, 303] on td "Bank Transfer" at bounding box center [403, 298] width 88 height 36
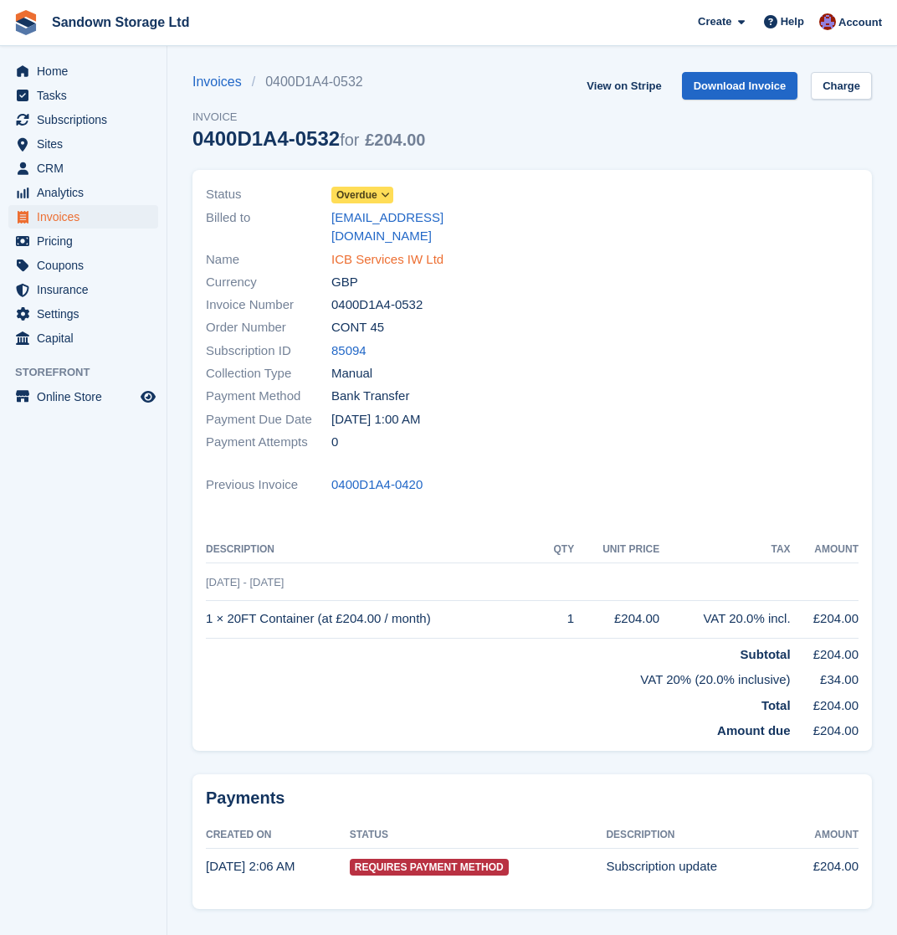
click at [366, 250] on link "ICB Services IW Ltd" at bounding box center [387, 259] width 112 height 19
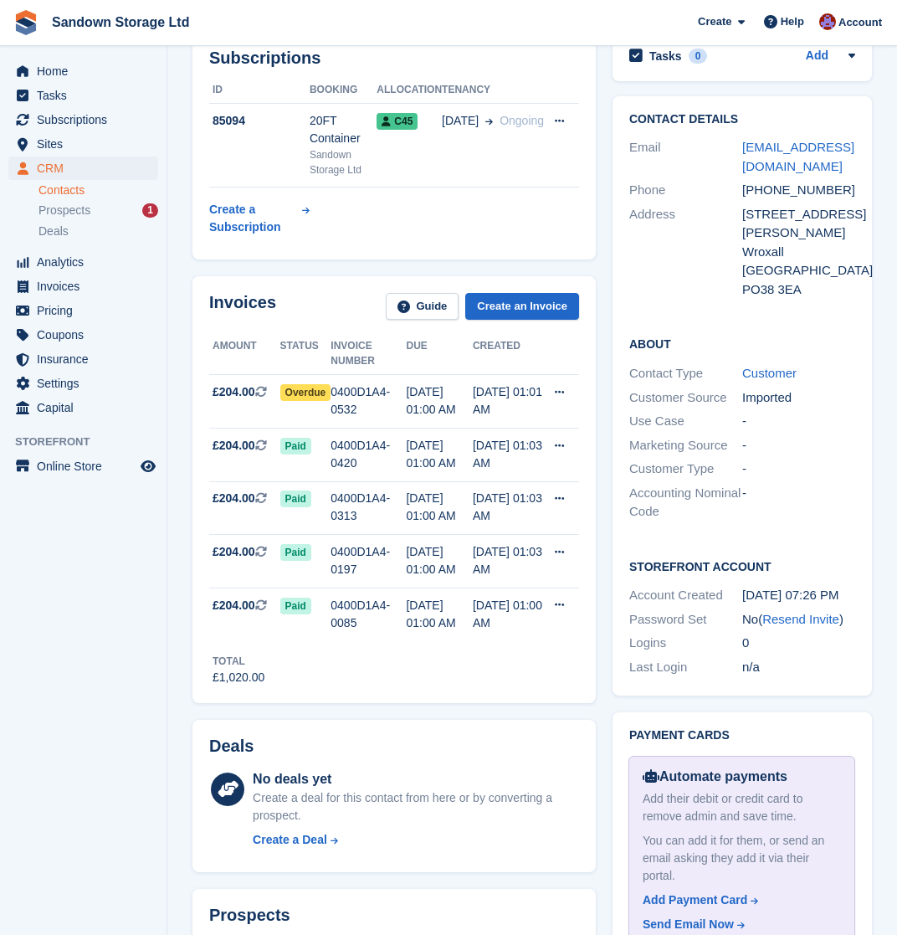
scroll to position [315, 0]
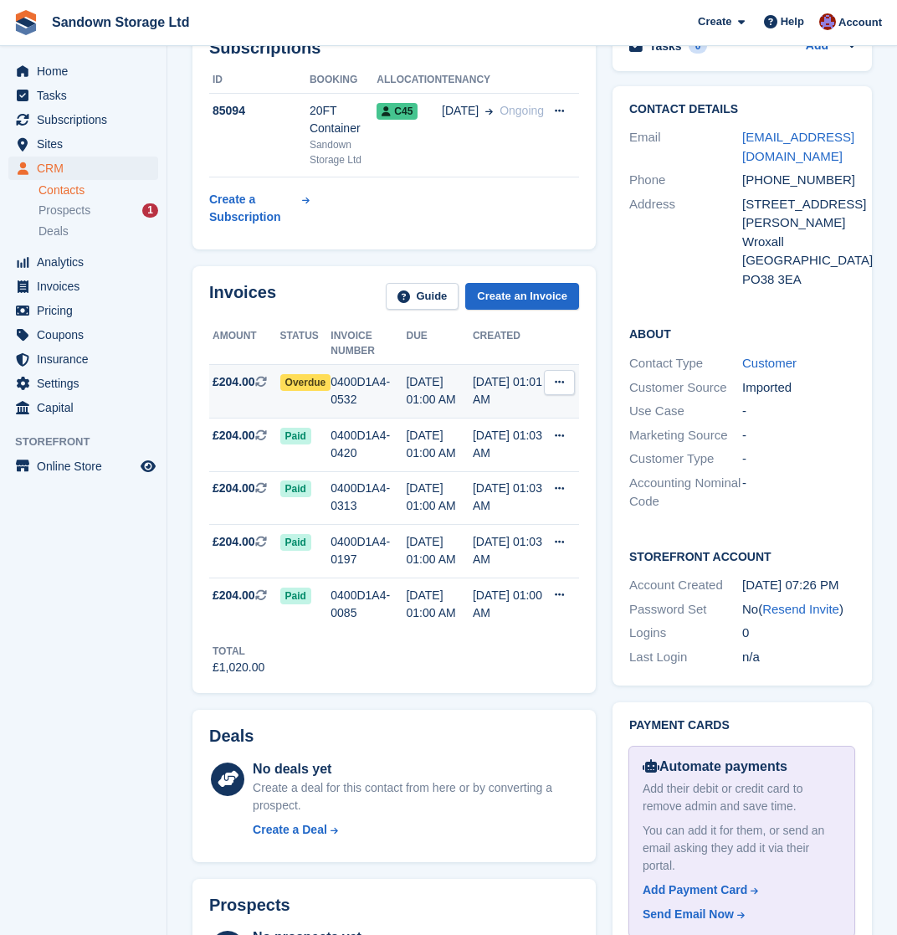
click at [385, 396] on div "0400D1A4-0532" at bounding box center [368, 390] width 75 height 35
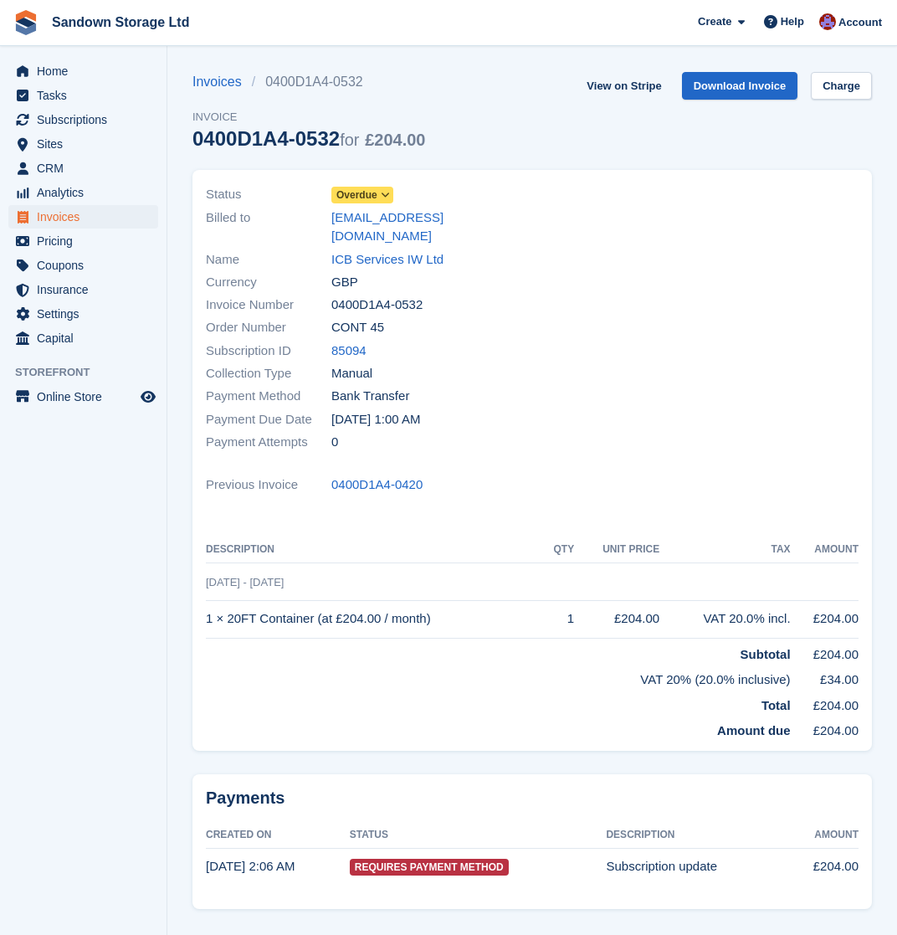
click at [369, 189] on span "Overdue" at bounding box center [356, 194] width 41 height 15
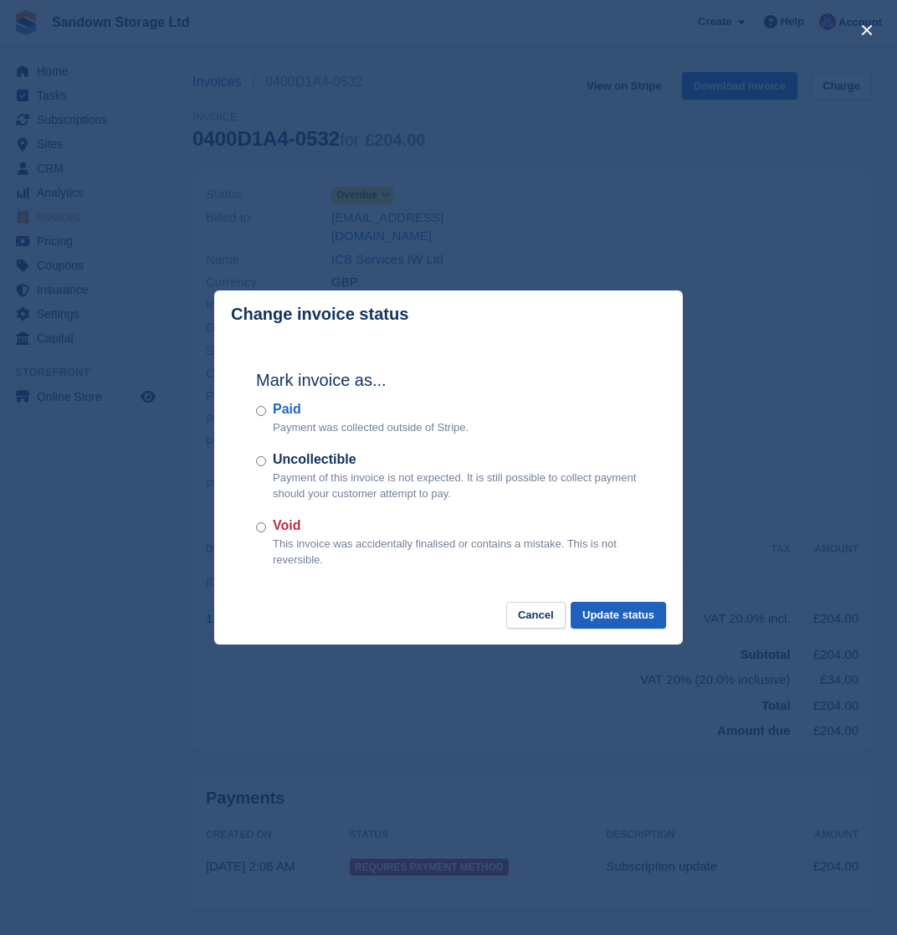
click at [613, 613] on button "Update status" at bounding box center [618, 616] width 95 height 28
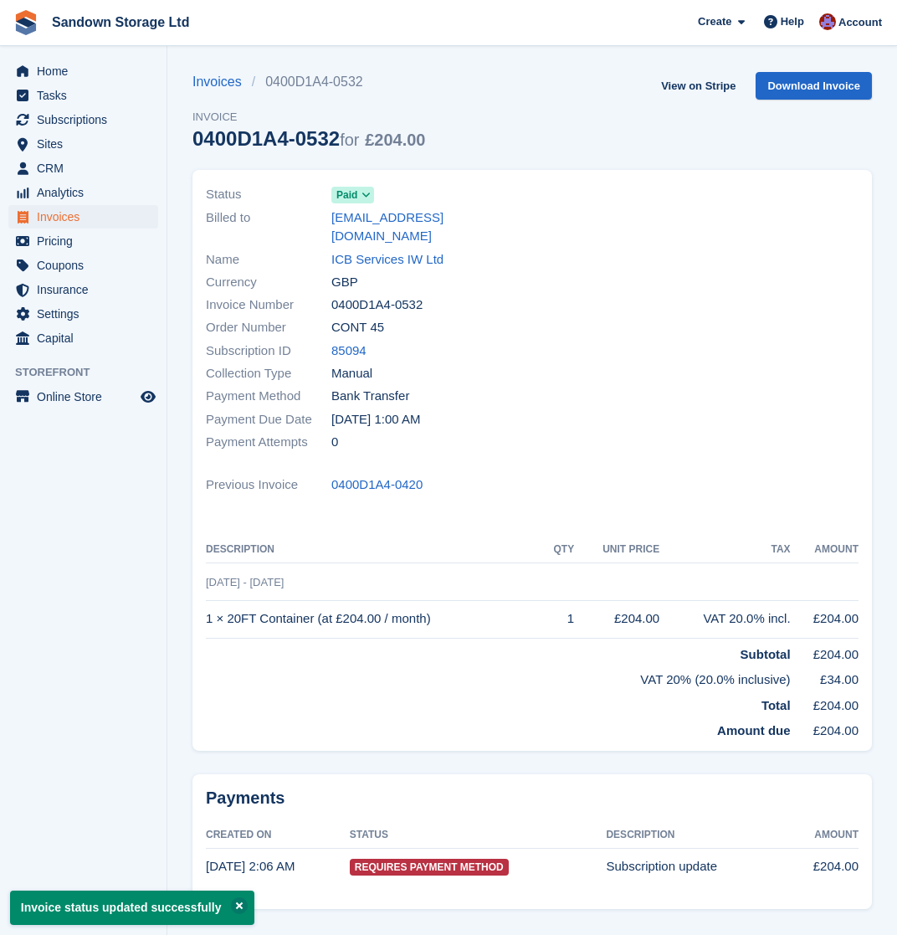
click at [81, 211] on span "Invoices" at bounding box center [87, 216] width 100 height 23
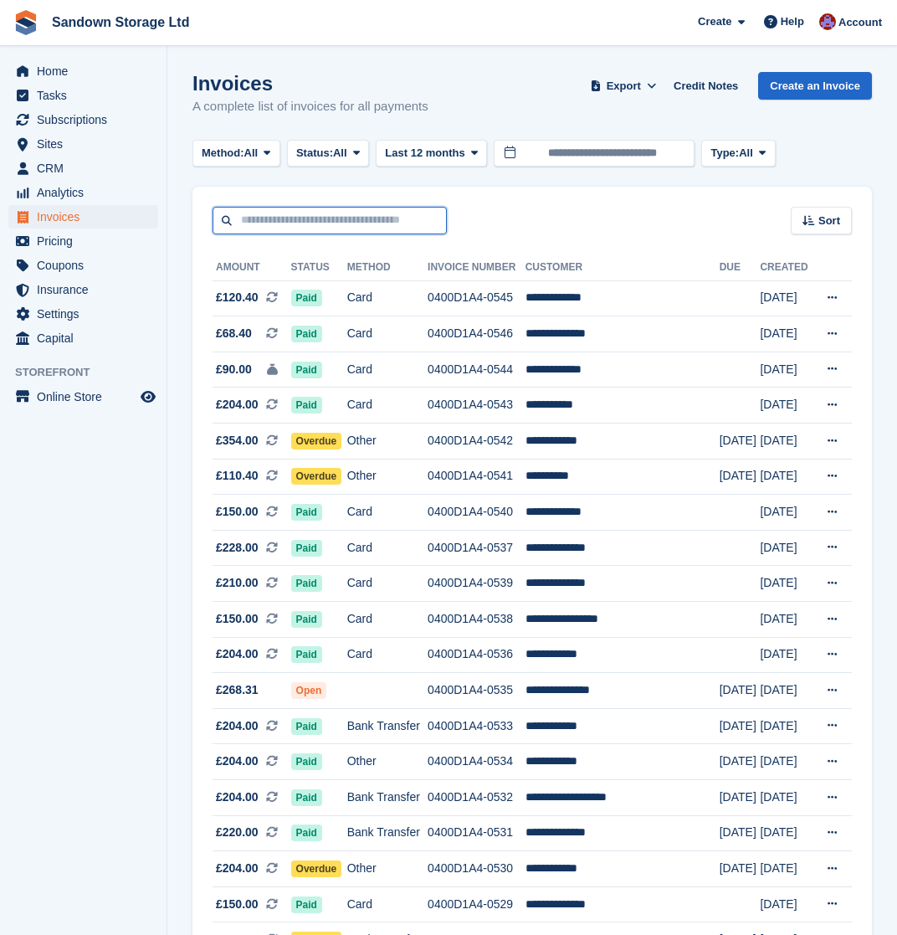
click at [317, 214] on input "text" at bounding box center [330, 221] width 234 height 28
type input "****"
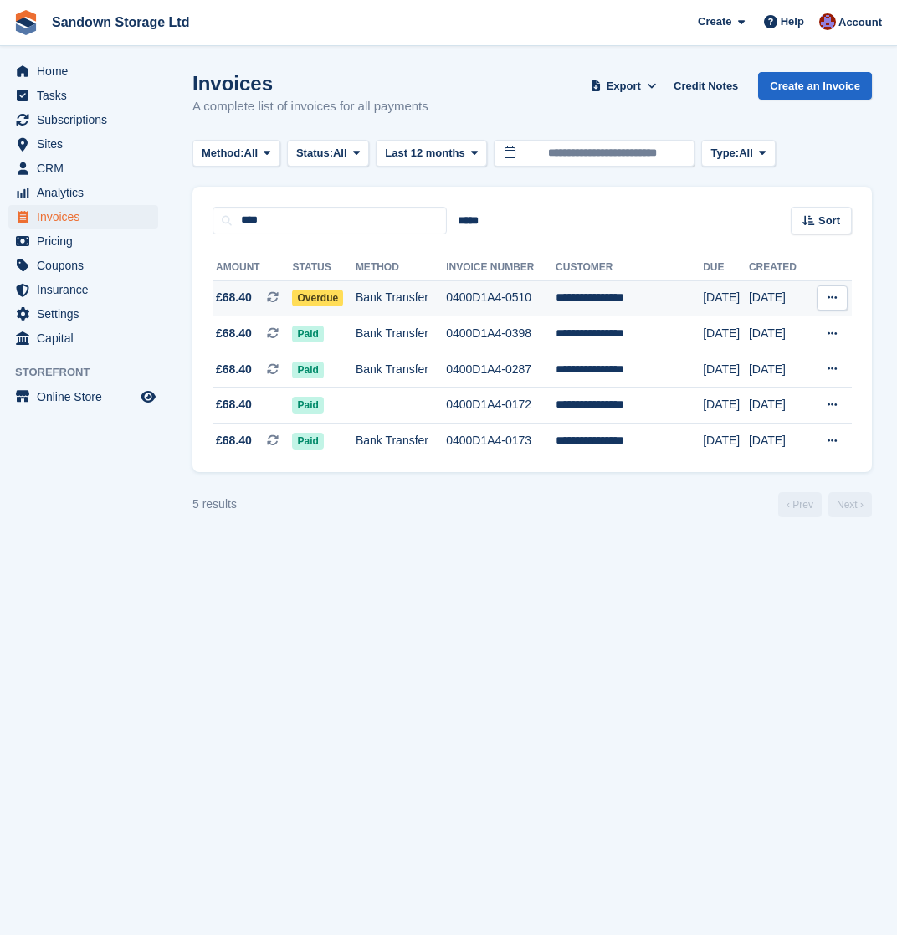
click at [431, 300] on td "Bank Transfer" at bounding box center [401, 298] width 90 height 36
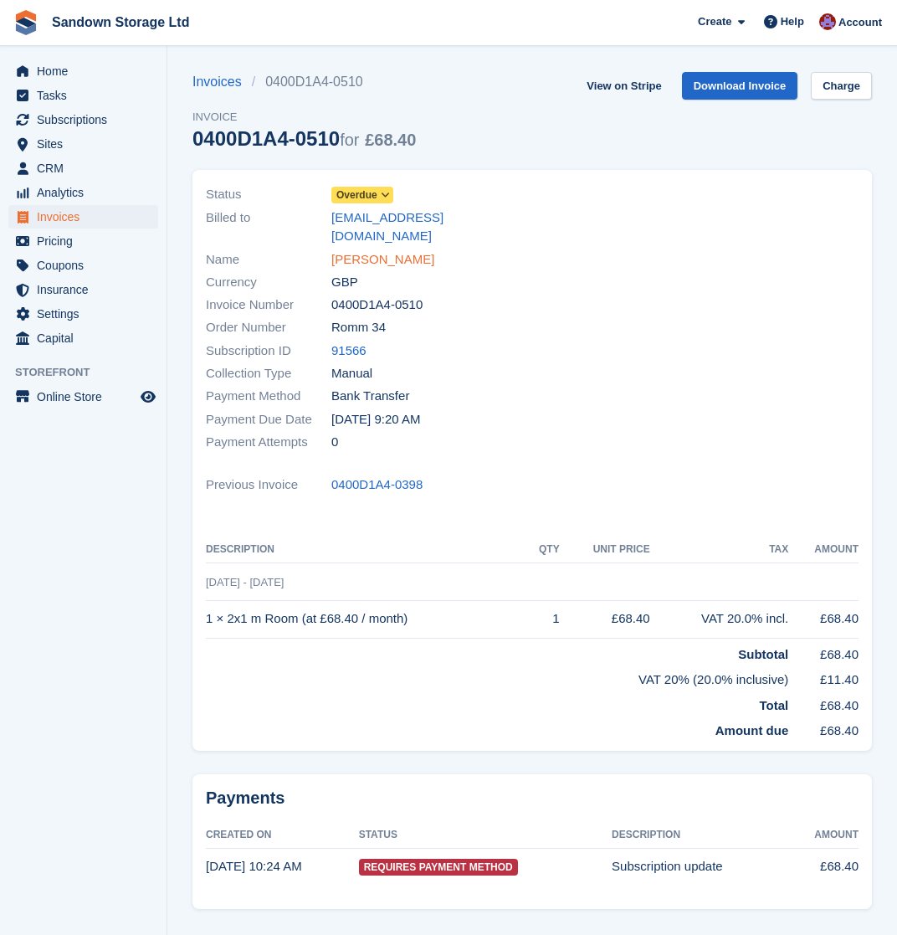
click at [372, 250] on link "Pam Stubberfield" at bounding box center [382, 259] width 103 height 19
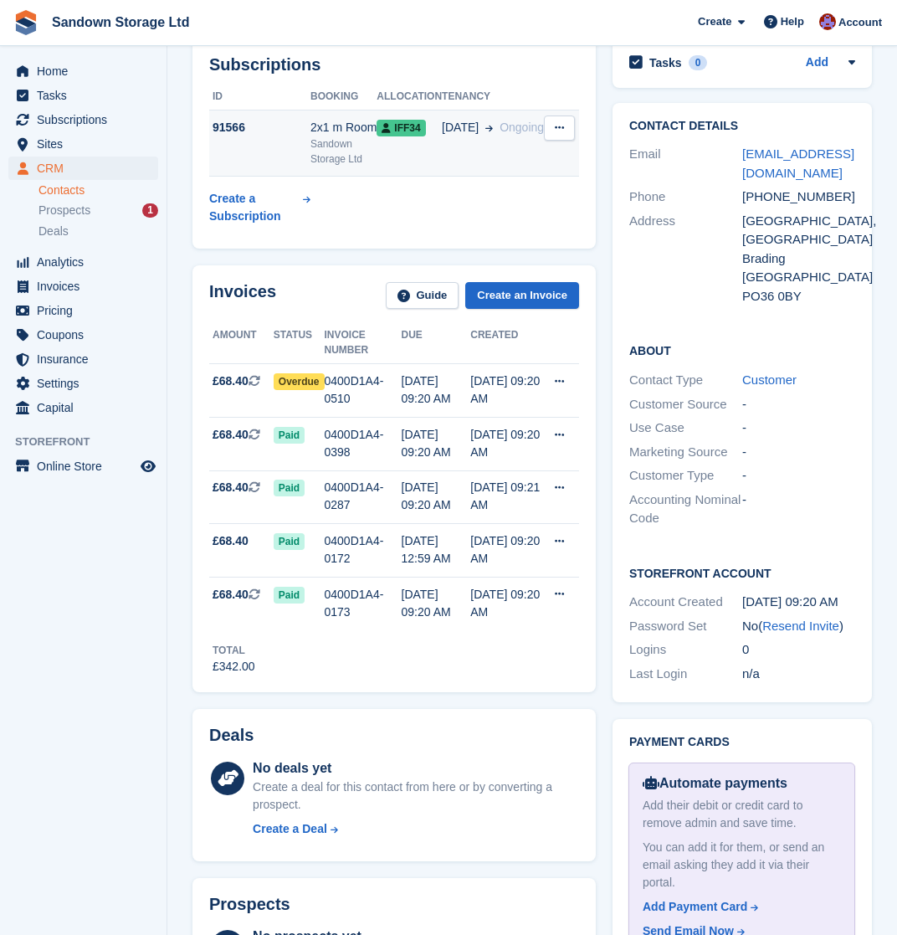
scroll to position [320, 0]
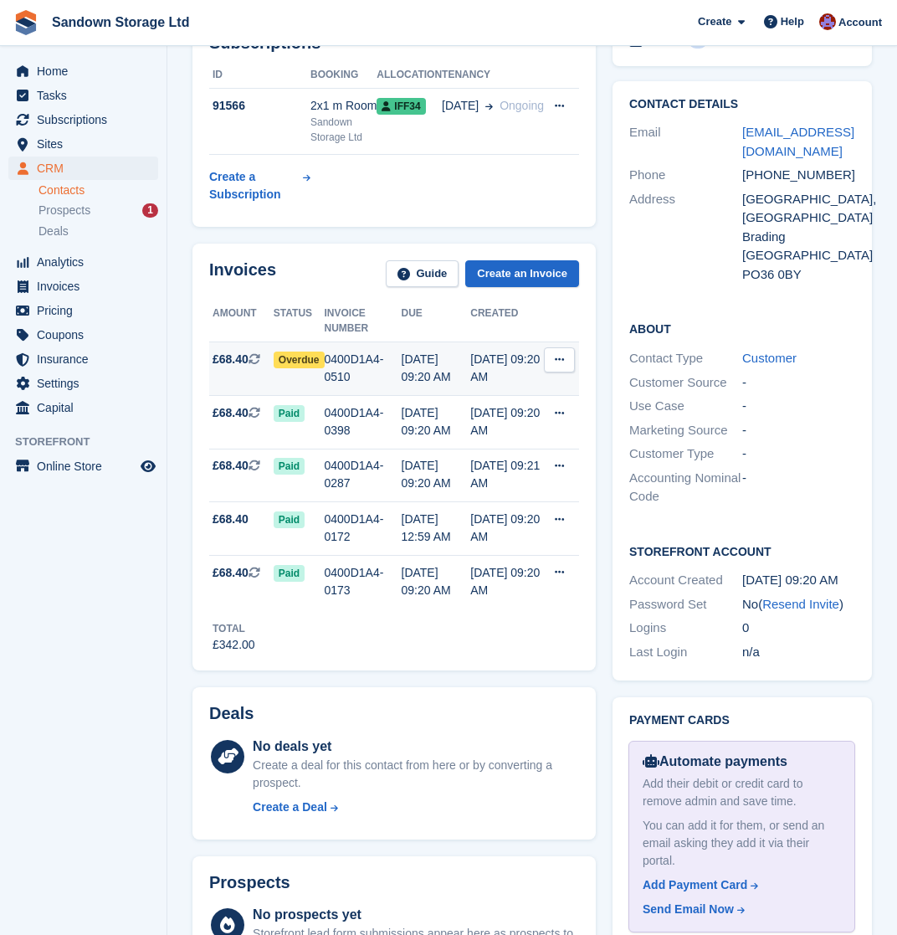
click at [344, 370] on div "0400D1A4-0510" at bounding box center [363, 368] width 77 height 35
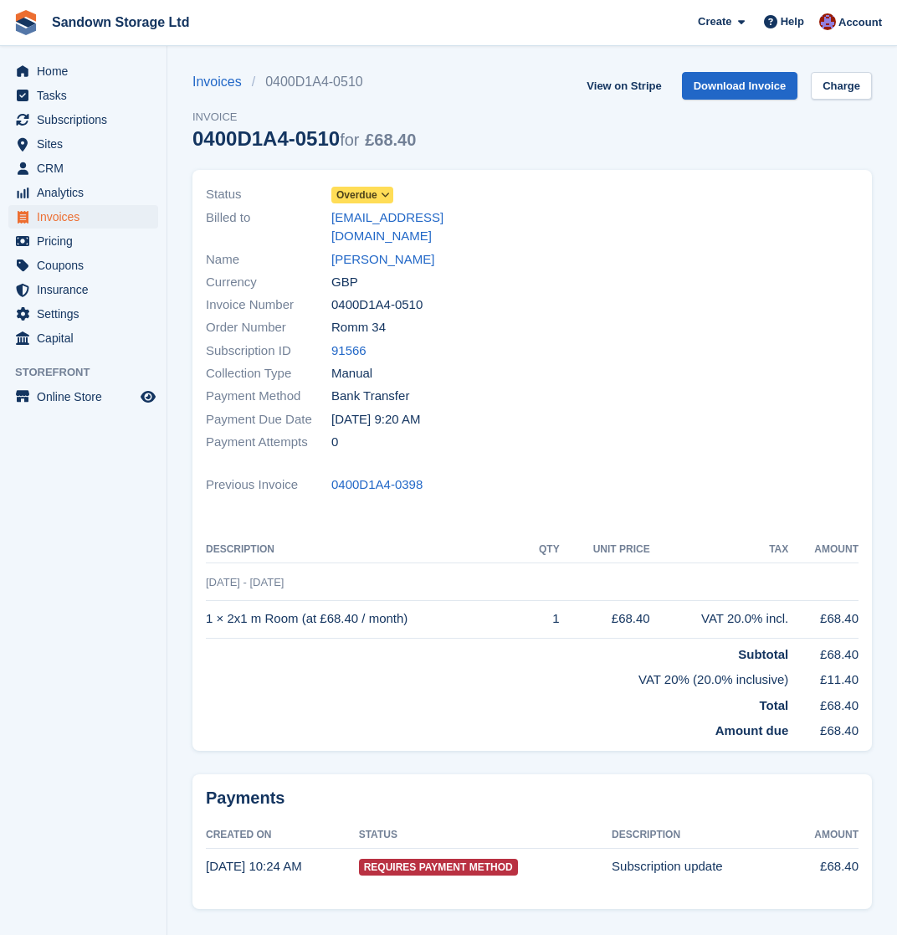
click at [356, 192] on span "Overdue" at bounding box center [356, 194] width 41 height 15
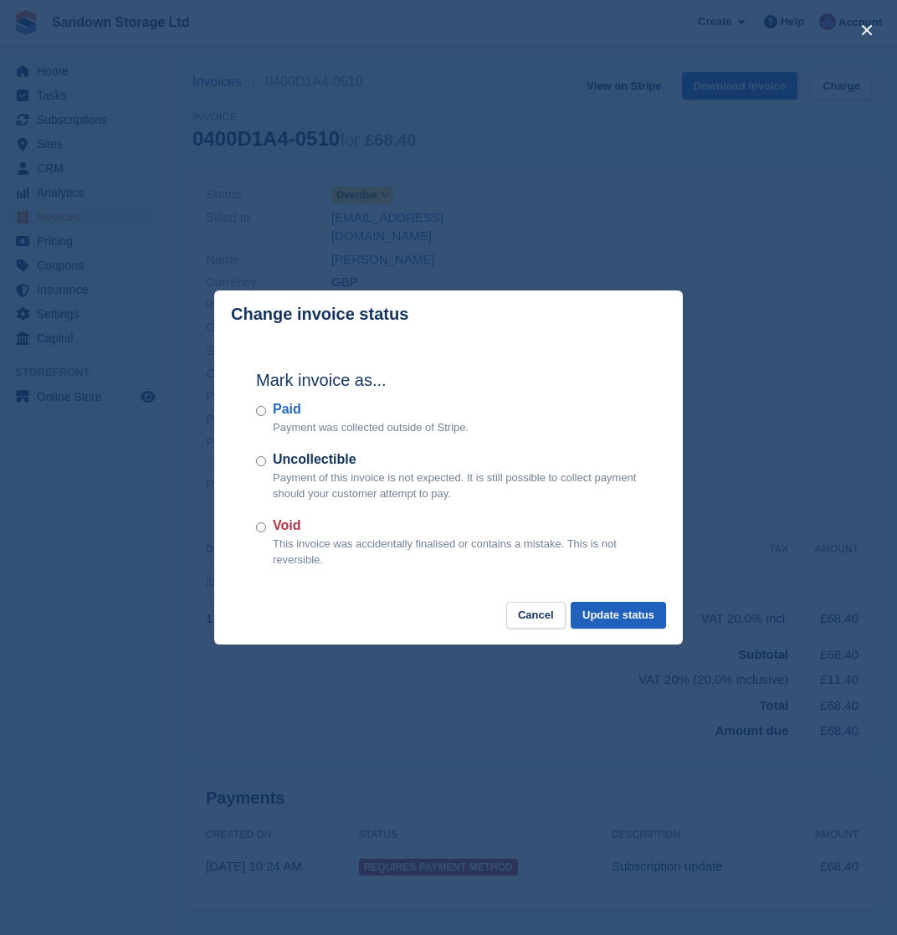
click at [608, 614] on button "Update status" at bounding box center [618, 616] width 95 height 28
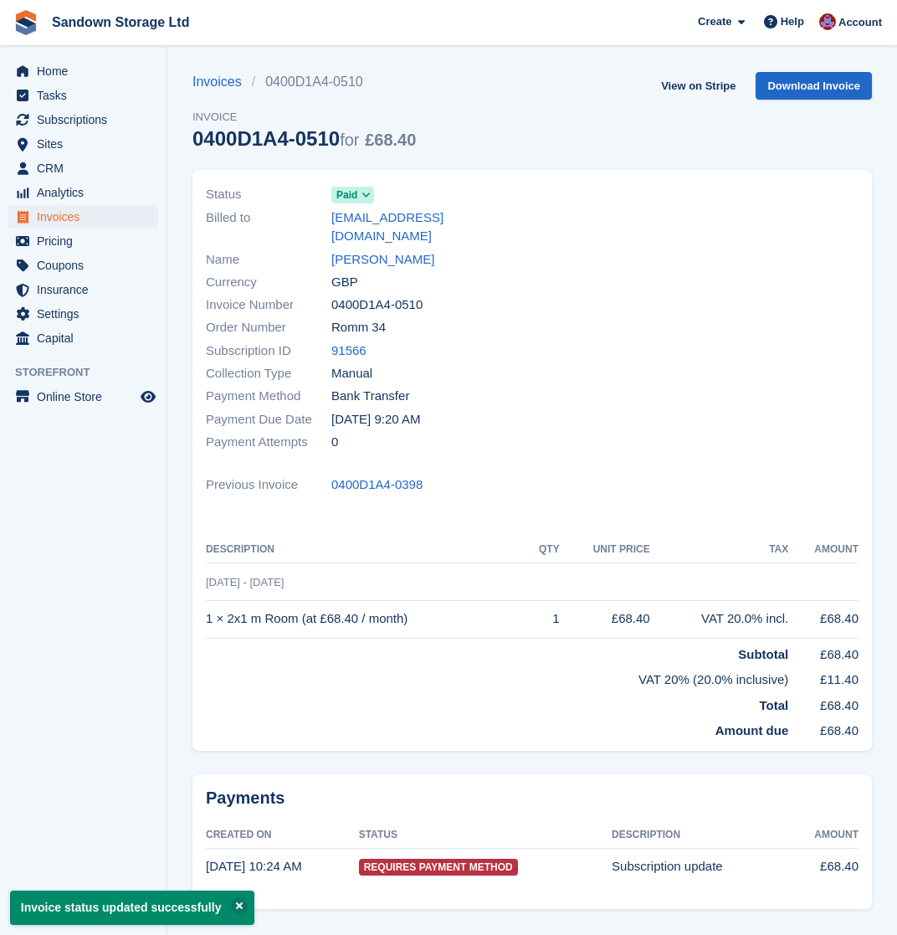
click at [94, 215] on span "Invoices" at bounding box center [87, 216] width 100 height 23
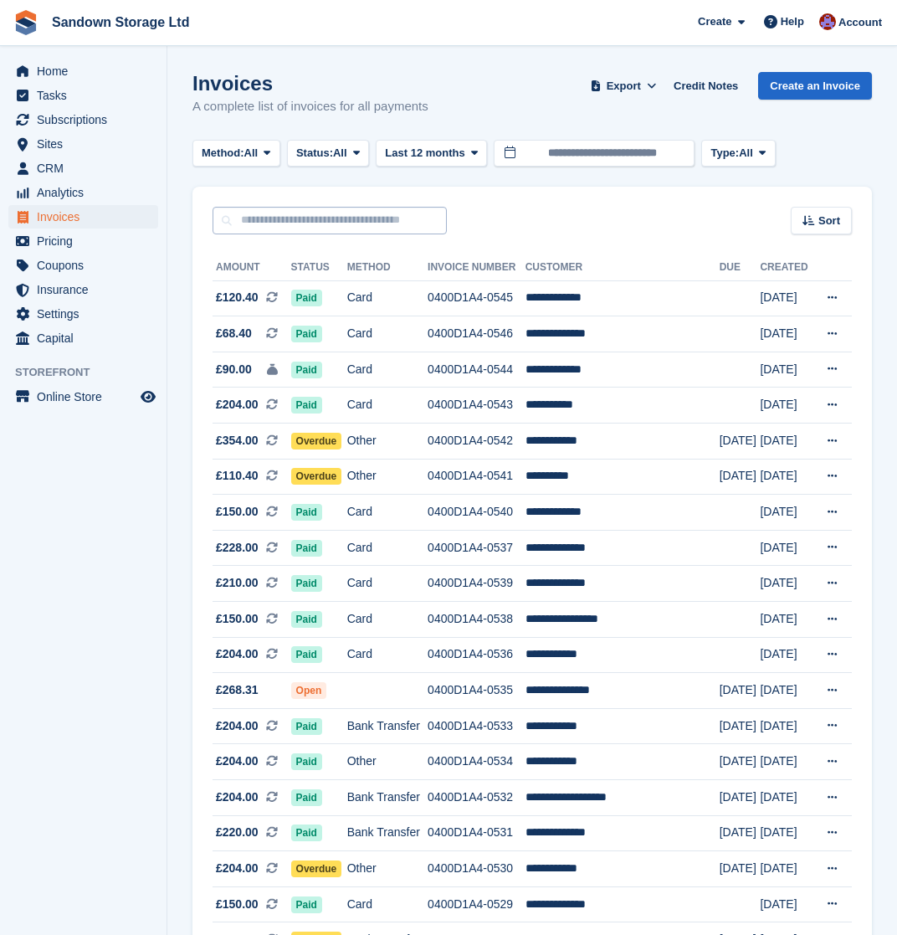
scroll to position [3, 1]
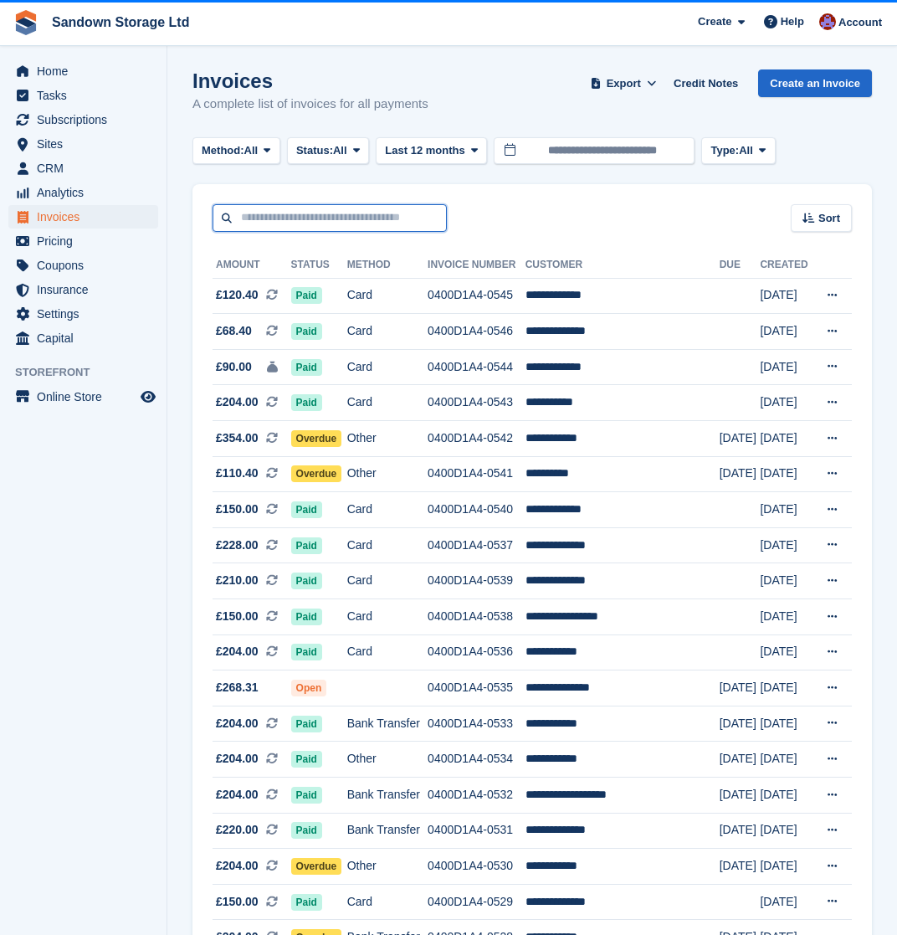
click at [372, 224] on input "text" at bounding box center [330, 218] width 234 height 28
type input "****"
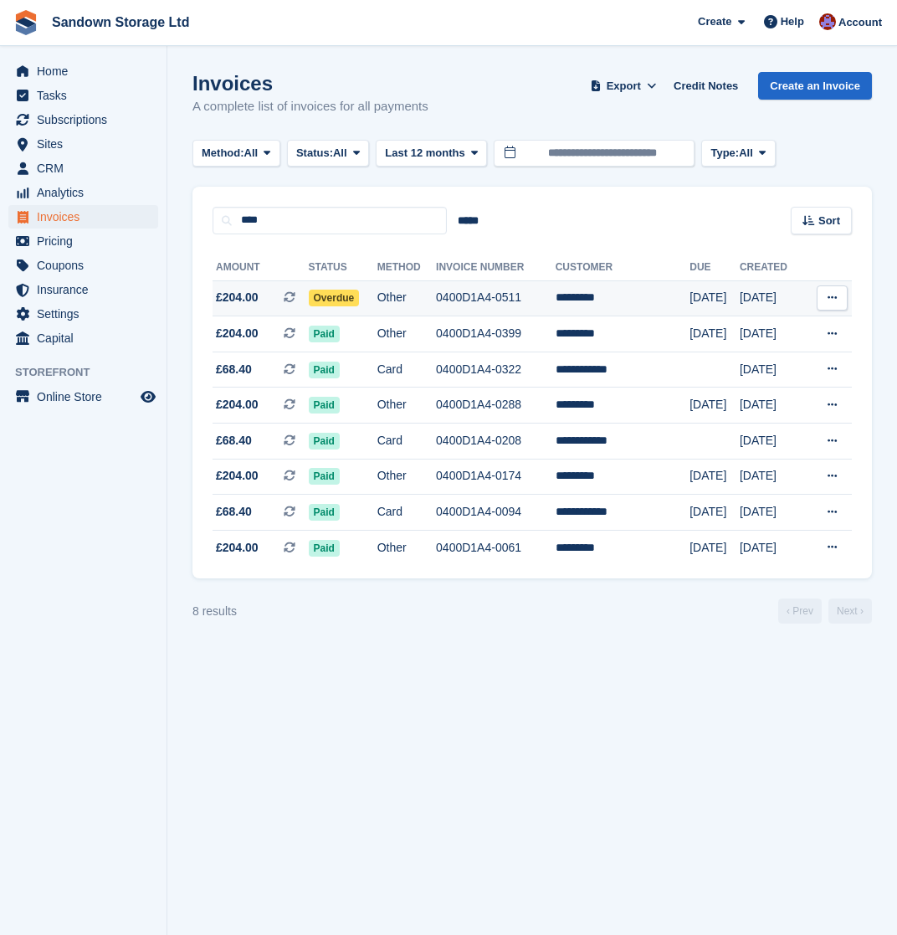
click at [404, 301] on td "Other" at bounding box center [406, 298] width 59 height 36
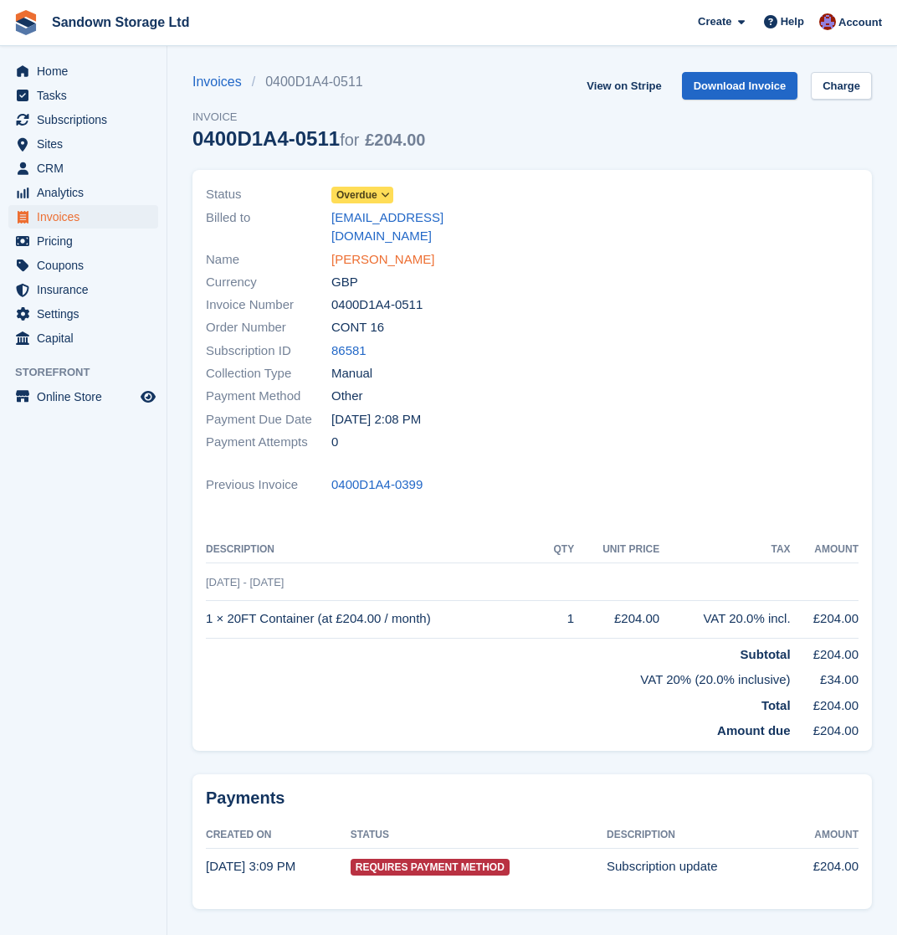
click at [357, 250] on link "[PERSON_NAME]" at bounding box center [382, 259] width 103 height 19
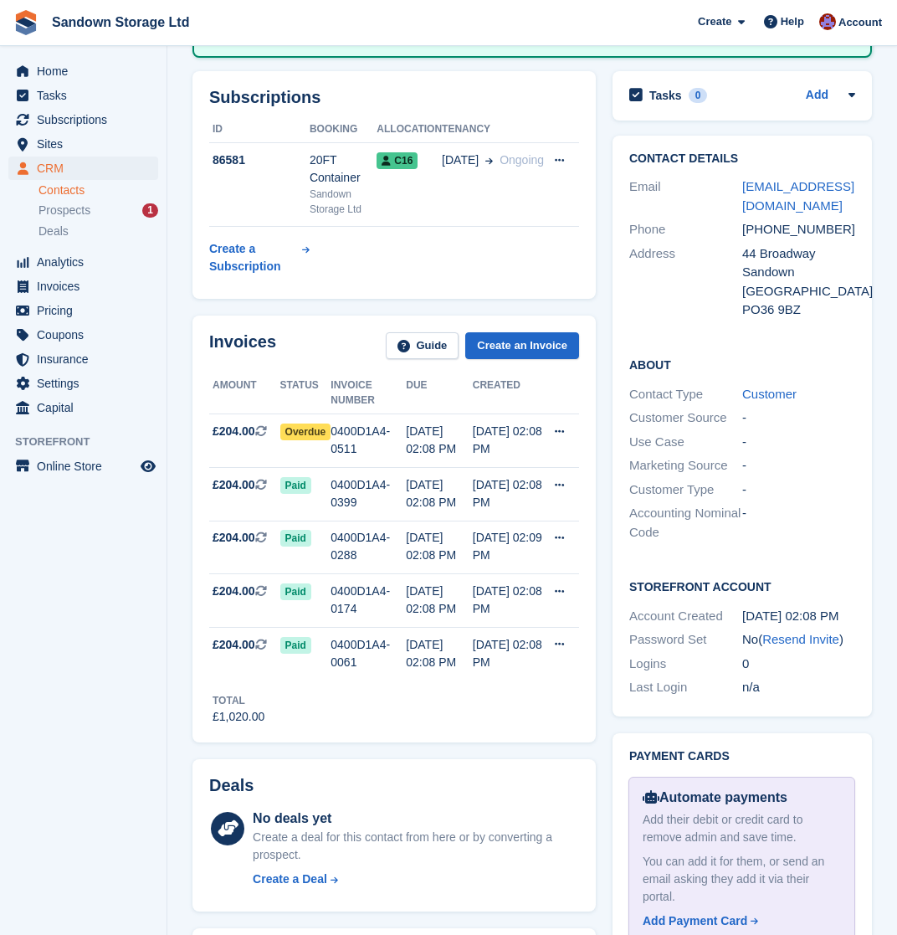
scroll to position [286, 0]
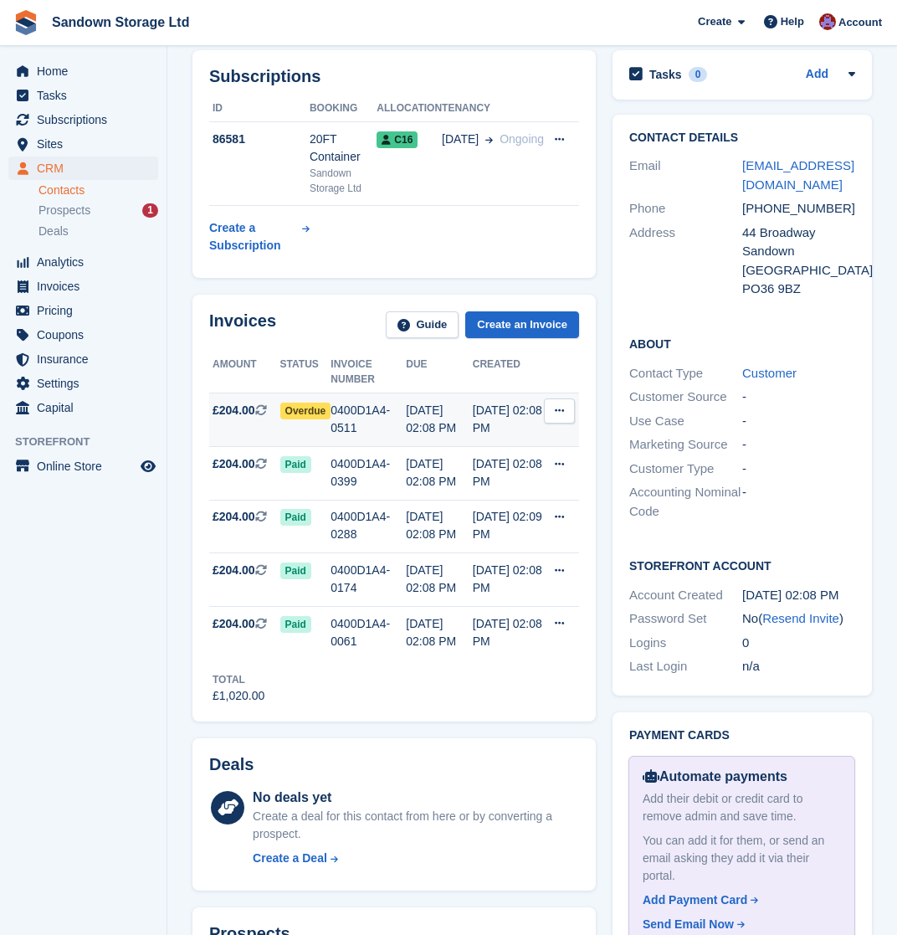
click at [463, 411] on div "[DATE] 02:08 PM" at bounding box center [439, 419] width 67 height 35
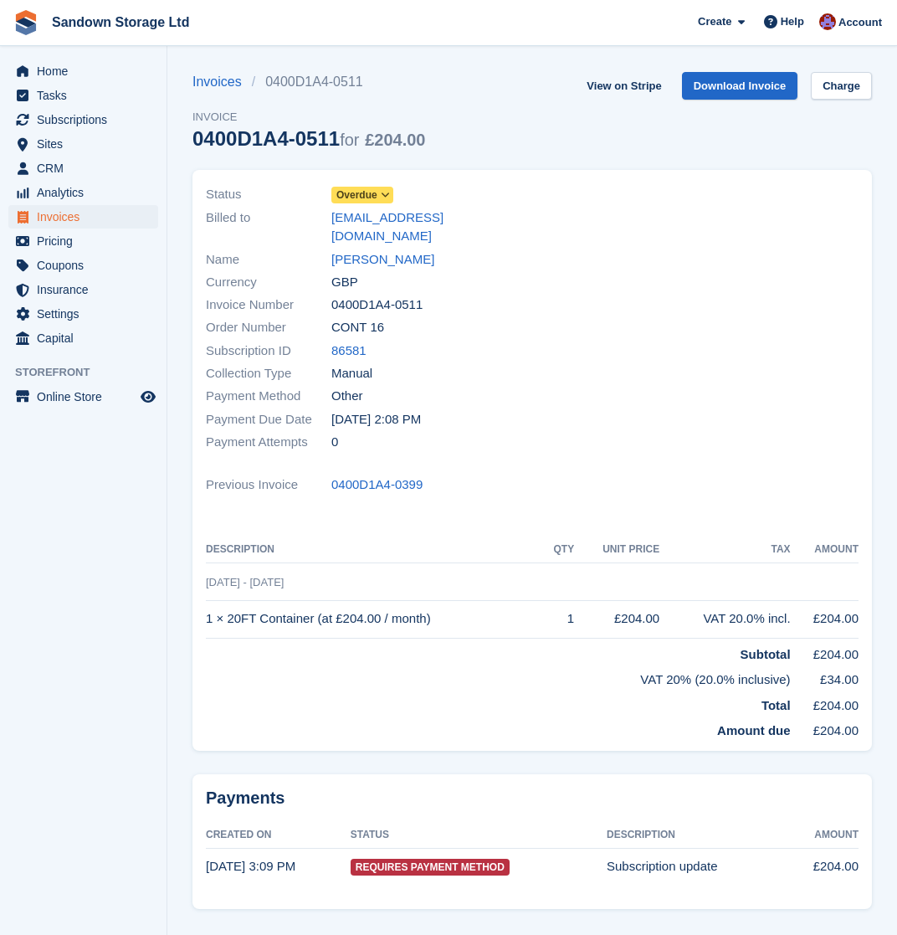
click at [363, 194] on span "Overdue" at bounding box center [356, 194] width 41 height 15
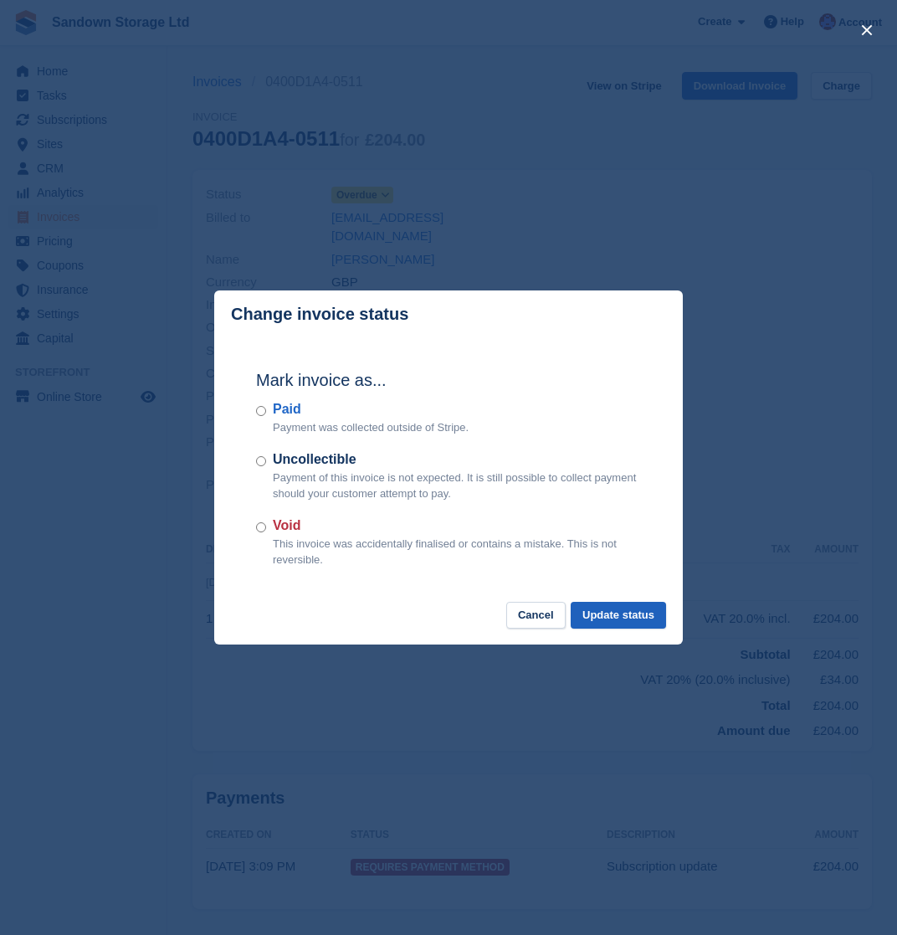
click at [629, 608] on button "Update status" at bounding box center [618, 616] width 95 height 28
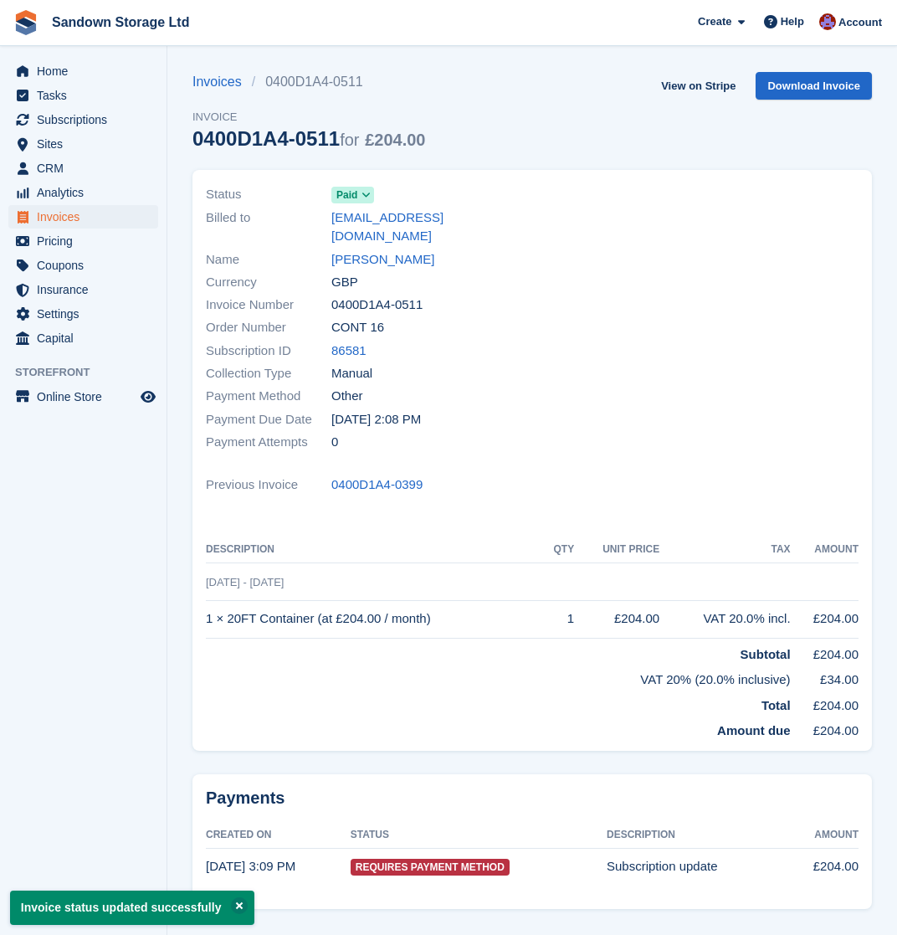
click at [85, 216] on span "Invoices" at bounding box center [87, 216] width 100 height 23
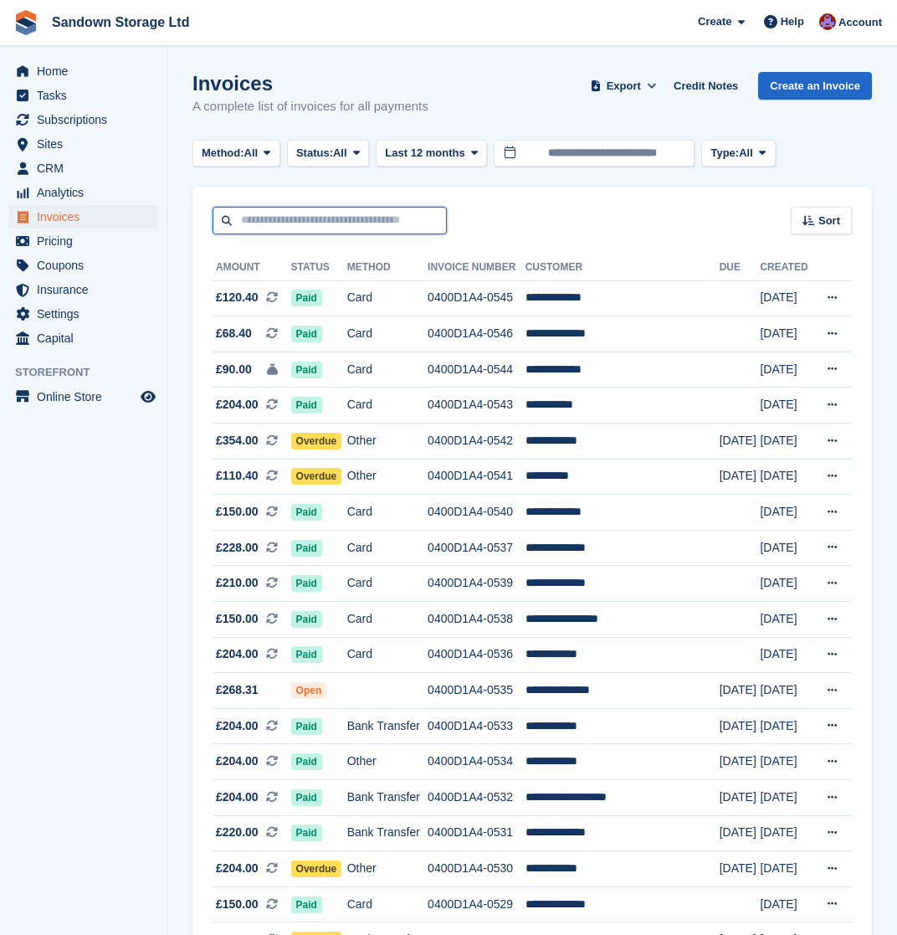
click at [359, 224] on input "text" at bounding box center [330, 221] width 234 height 28
type input "******"
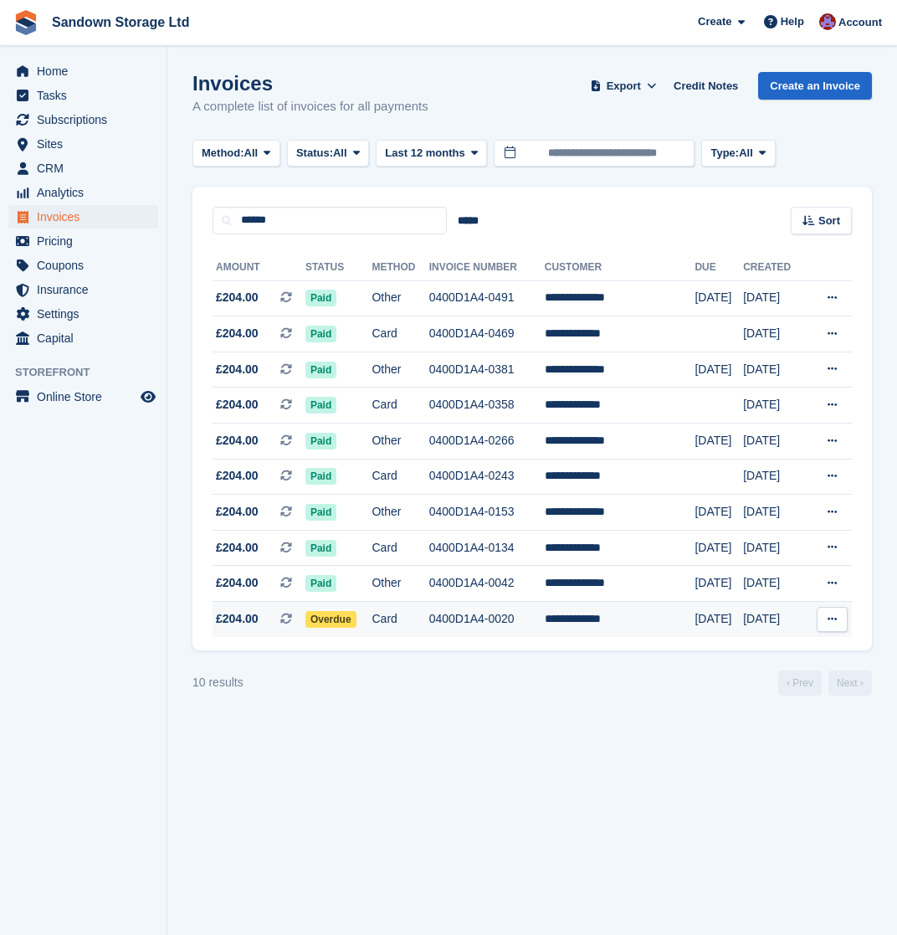
click at [545, 627] on td "0400D1A4-0020" at bounding box center [486, 619] width 115 height 35
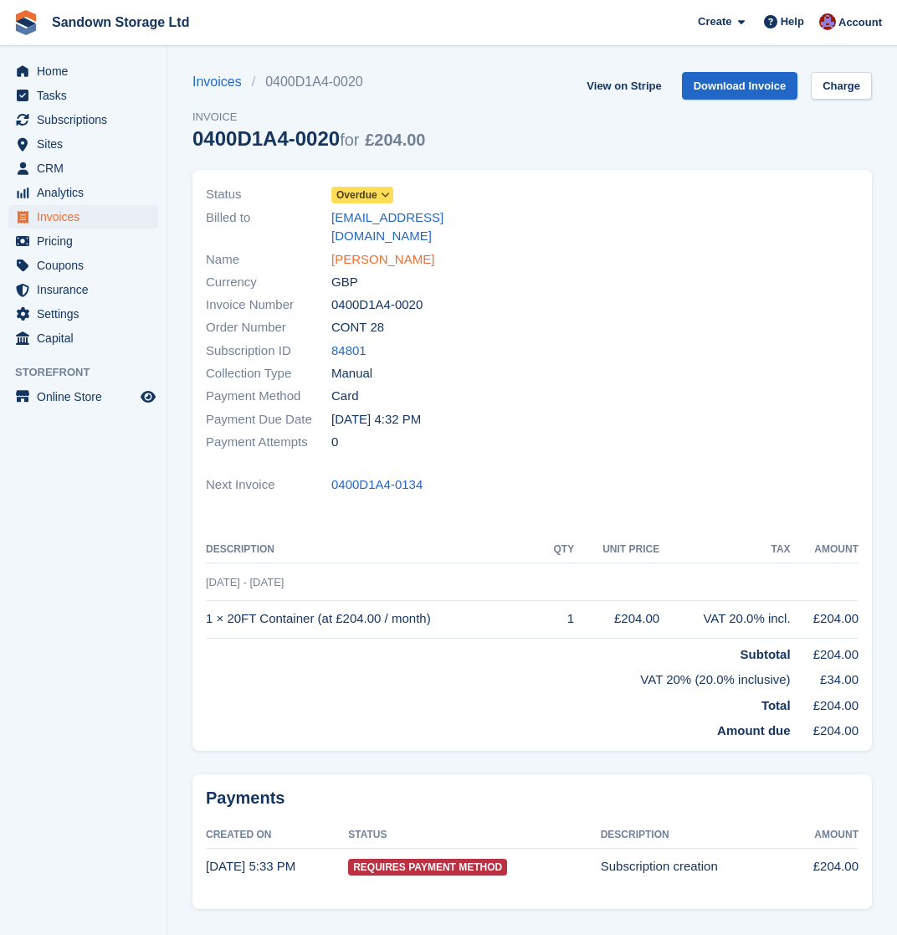
click at [382, 250] on link "[PERSON_NAME]" at bounding box center [382, 259] width 103 height 19
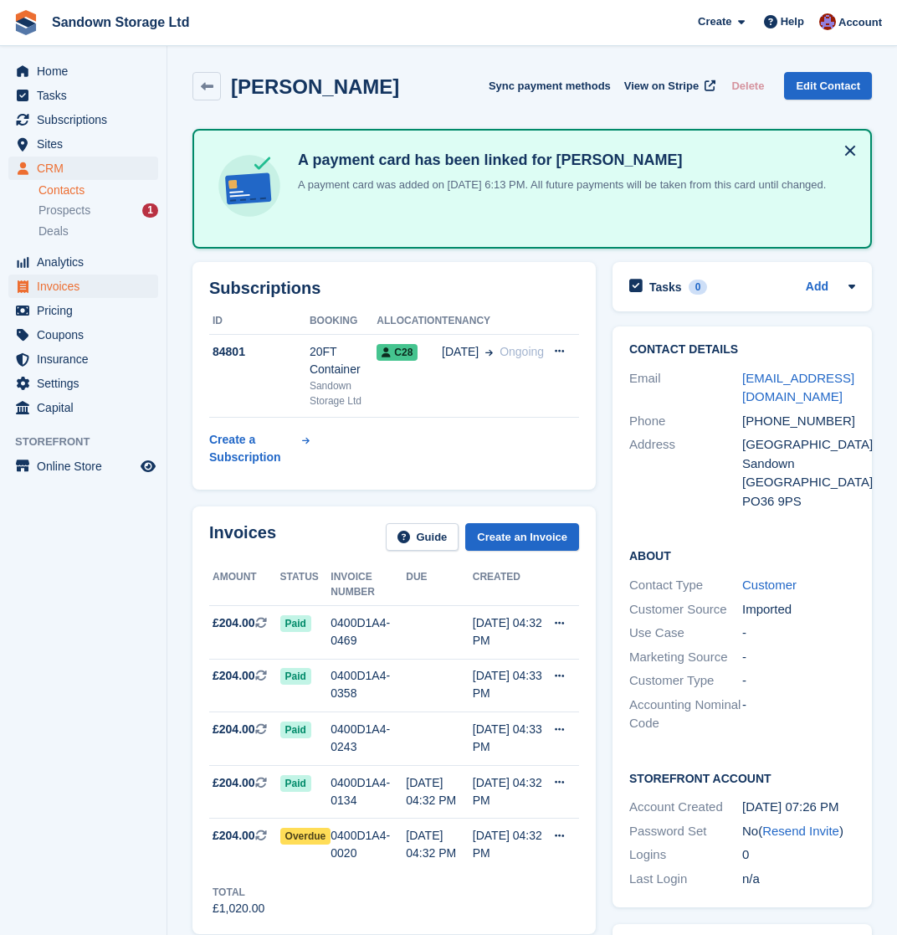
click at [85, 293] on span "Invoices" at bounding box center [87, 285] width 100 height 23
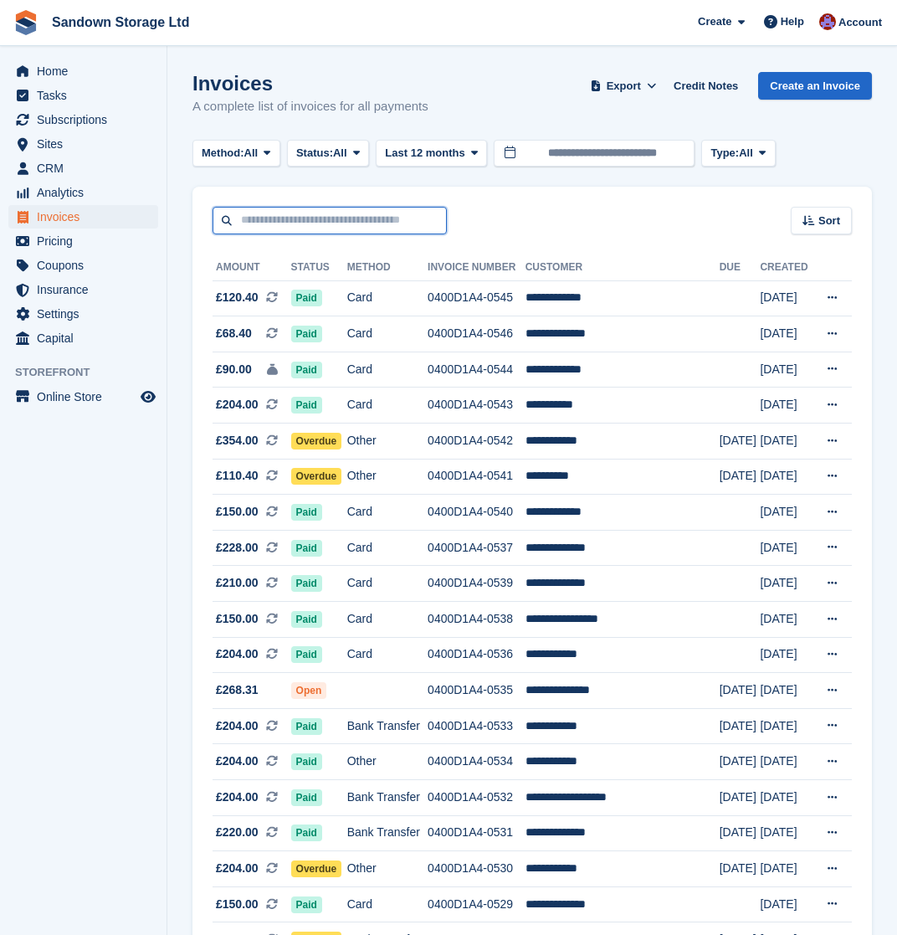
click at [335, 232] on input "text" at bounding box center [330, 221] width 234 height 28
type input "******"
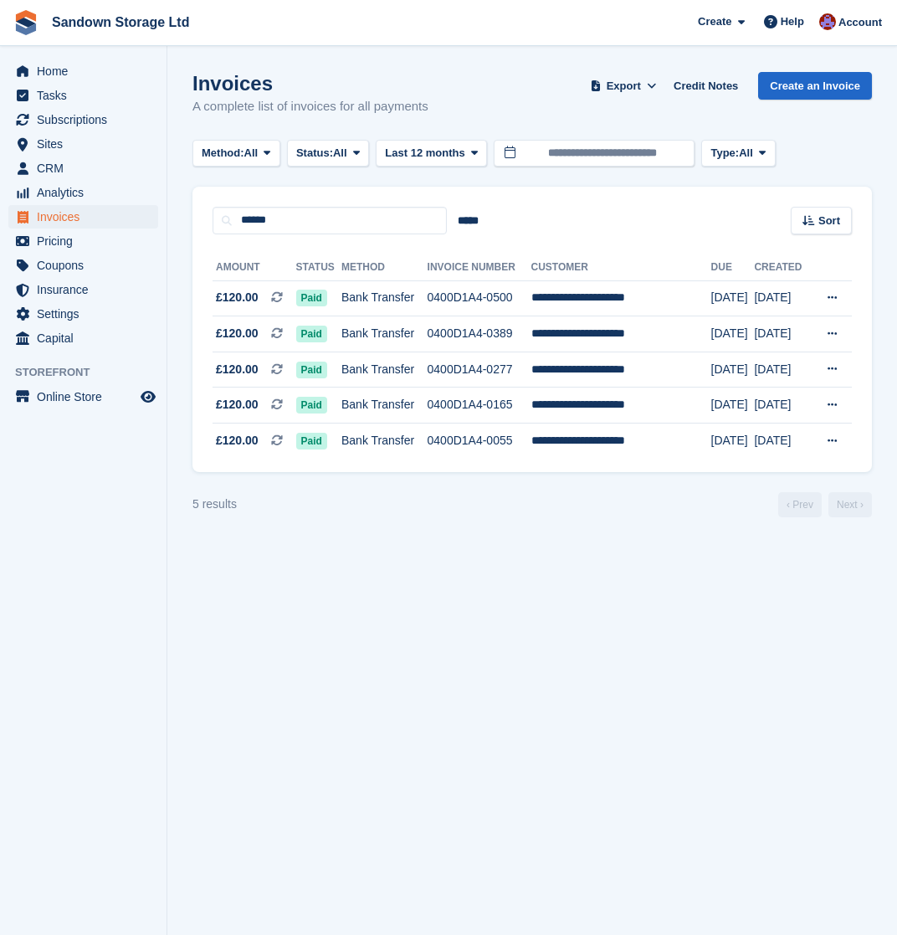
click at [58, 214] on span "Invoices" at bounding box center [87, 216] width 100 height 23
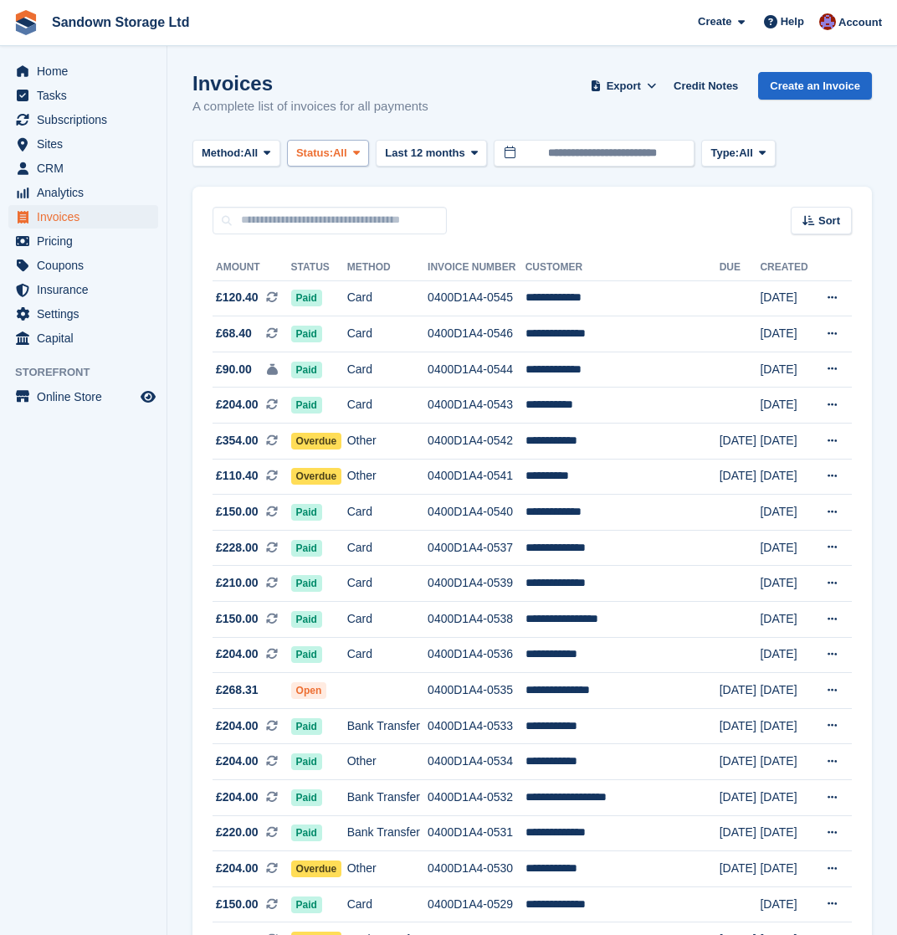
click at [327, 156] on span "Status:" at bounding box center [314, 153] width 37 height 17
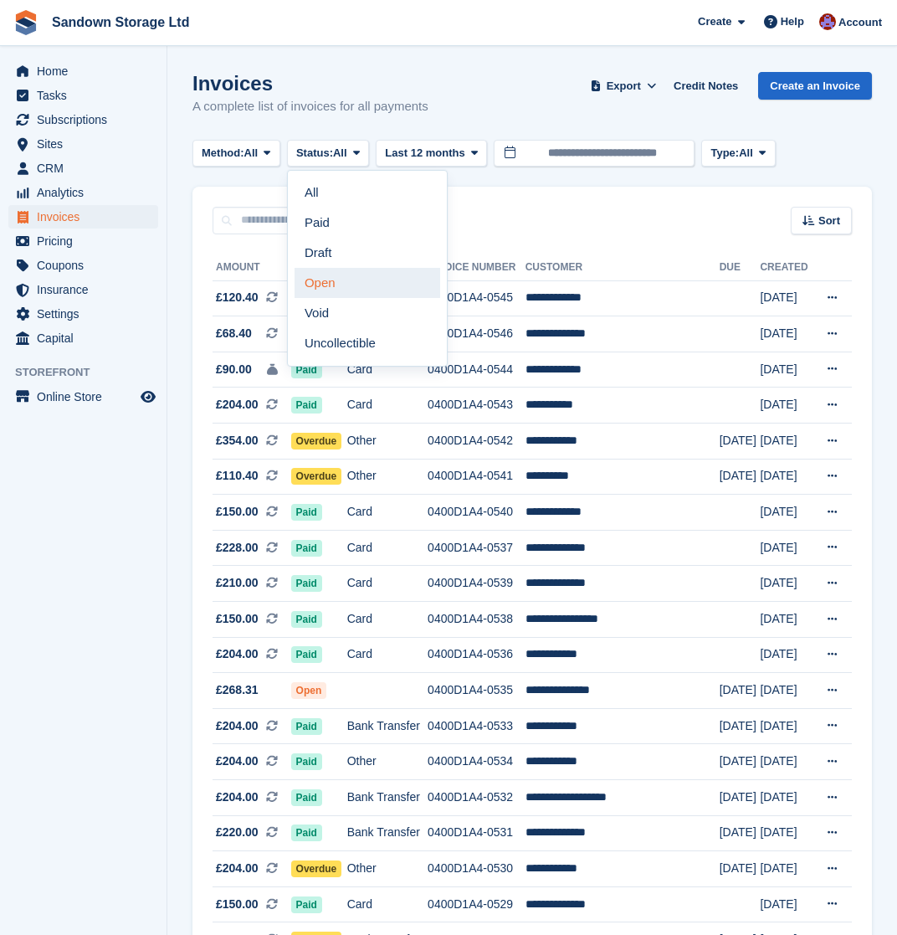
click at [340, 285] on link "Open" at bounding box center [368, 283] width 146 height 30
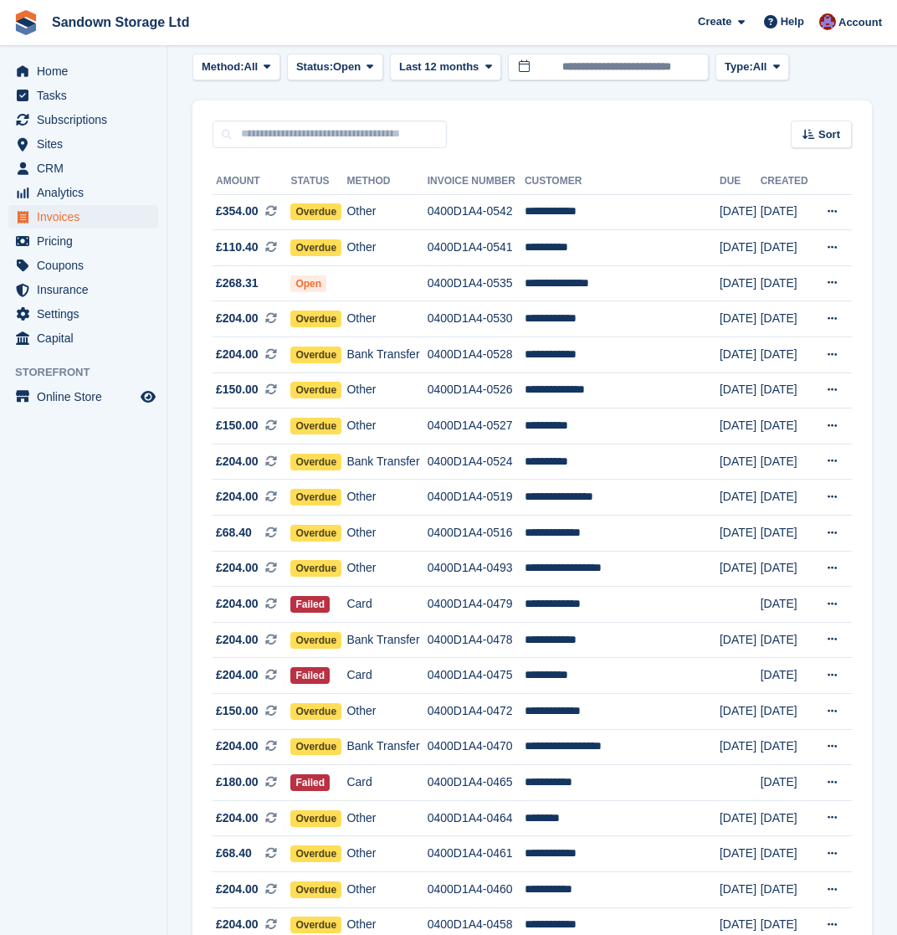
scroll to position [88, 0]
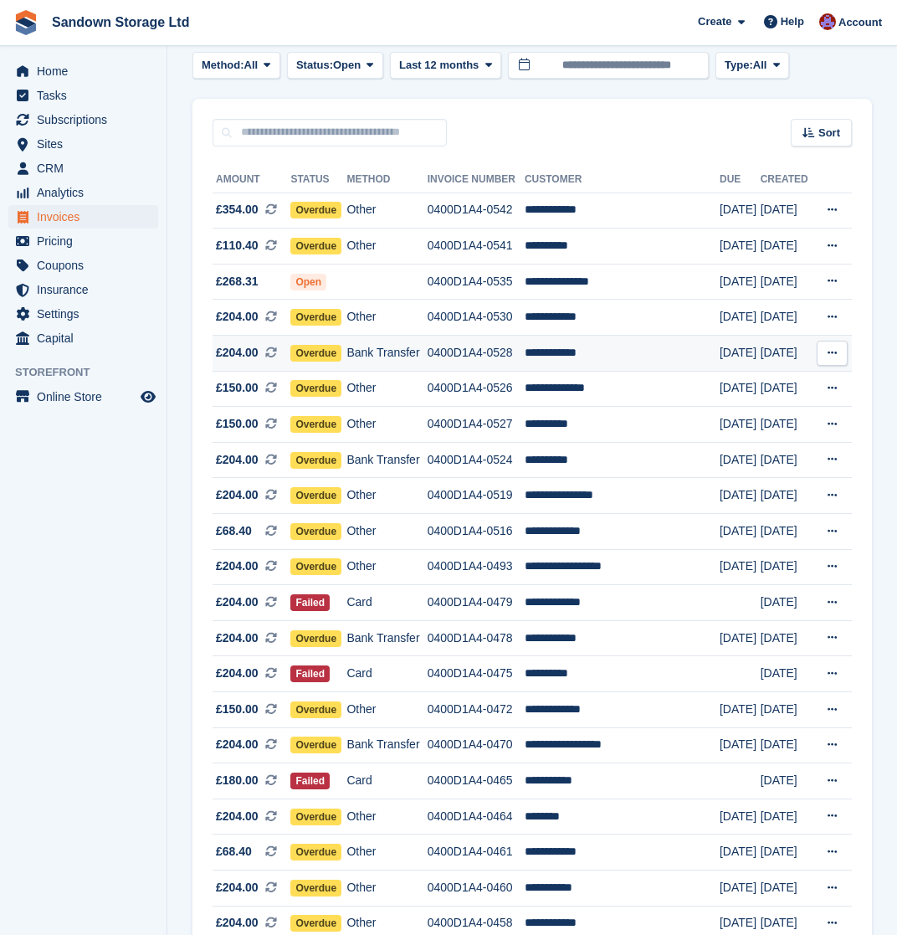
click at [423, 347] on td "Bank Transfer" at bounding box center [386, 354] width 80 height 36
click at [604, 387] on td "**********" at bounding box center [622, 389] width 195 height 36
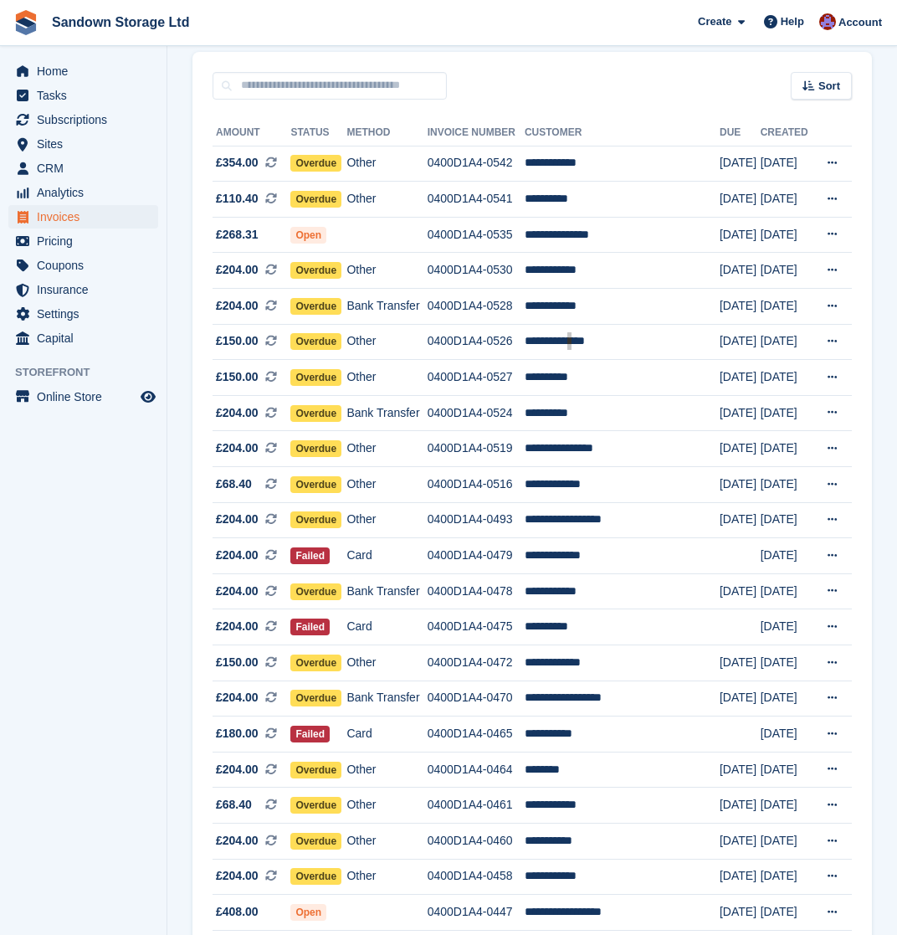
scroll to position [136, 0]
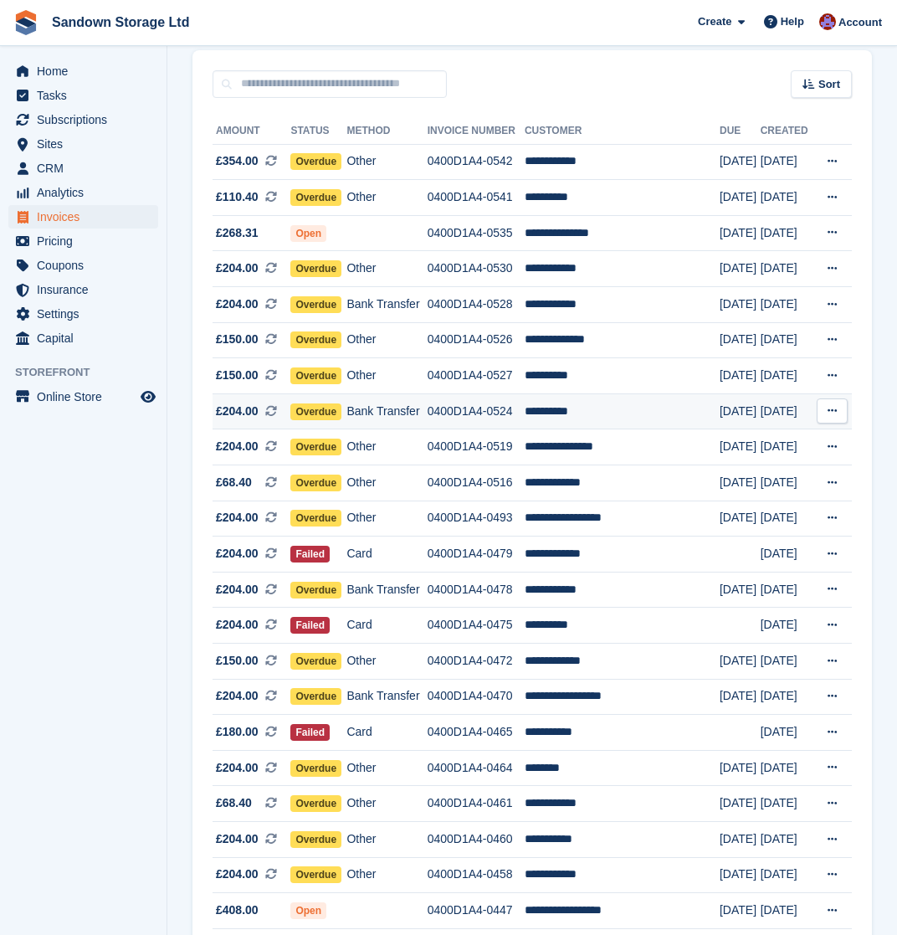
click at [616, 418] on td "**********" at bounding box center [622, 411] width 195 height 36
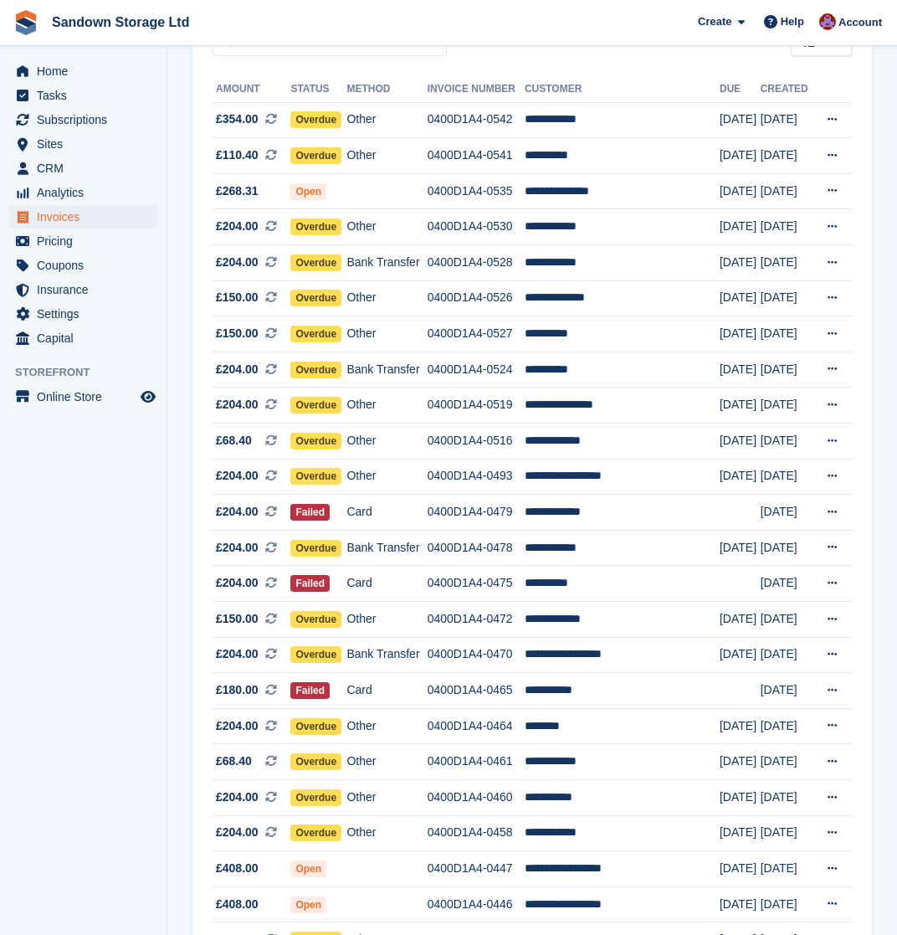
scroll to position [177, 0]
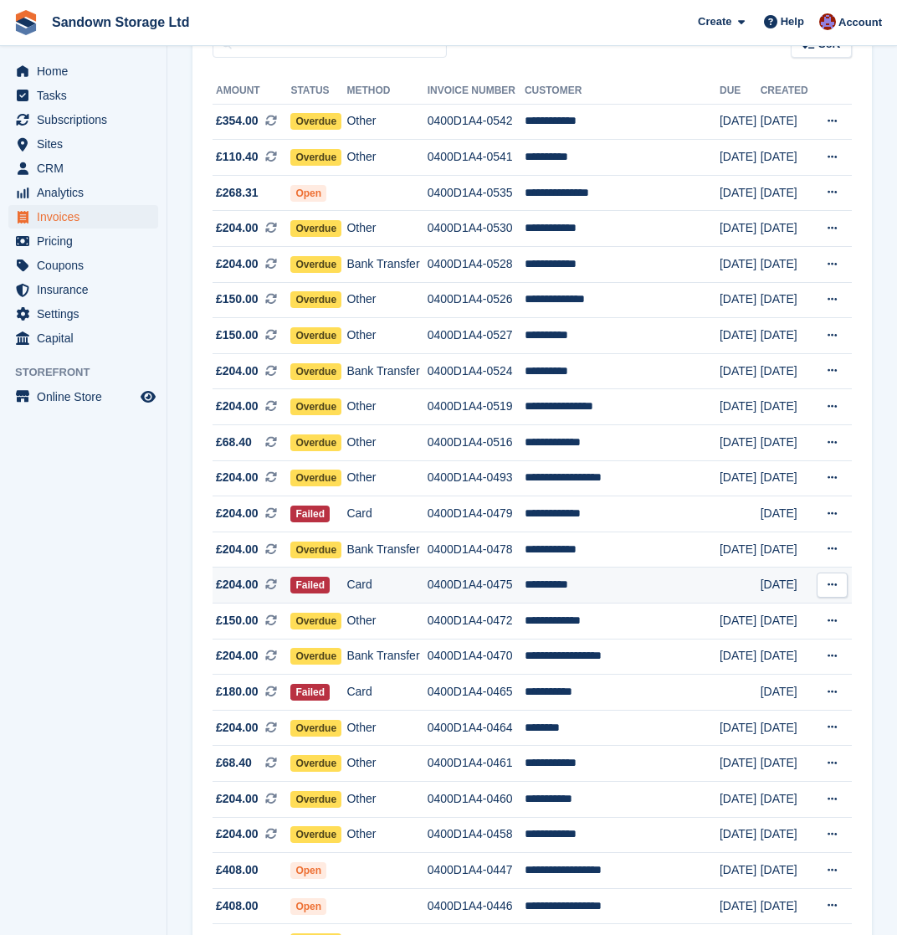
click at [639, 600] on td "**********" at bounding box center [622, 585] width 195 height 36
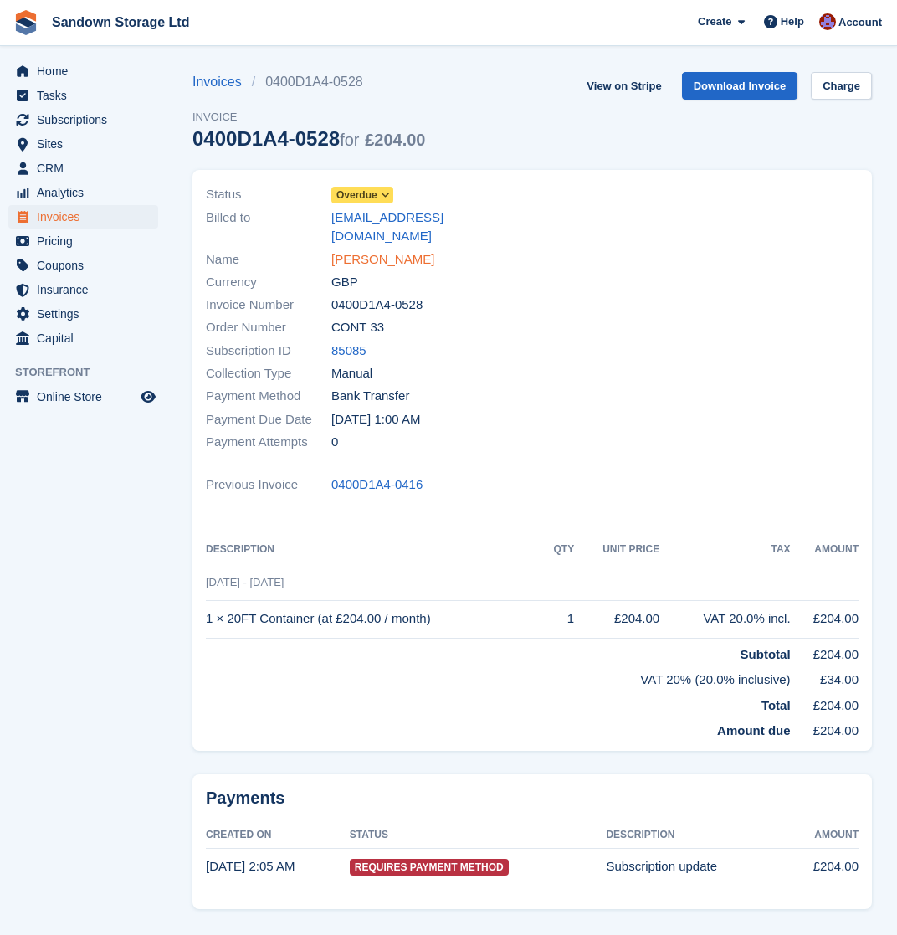
click at [387, 250] on link "[PERSON_NAME]" at bounding box center [382, 259] width 103 height 19
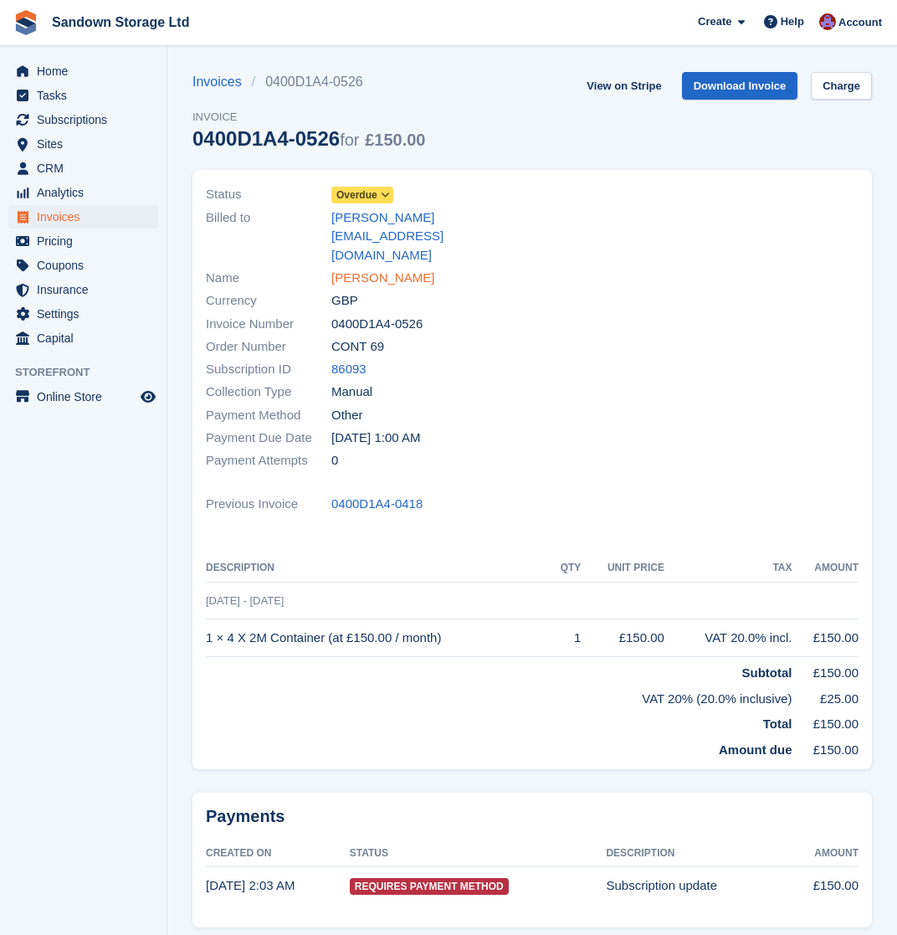
click at [377, 269] on link "[PERSON_NAME]" at bounding box center [382, 278] width 103 height 19
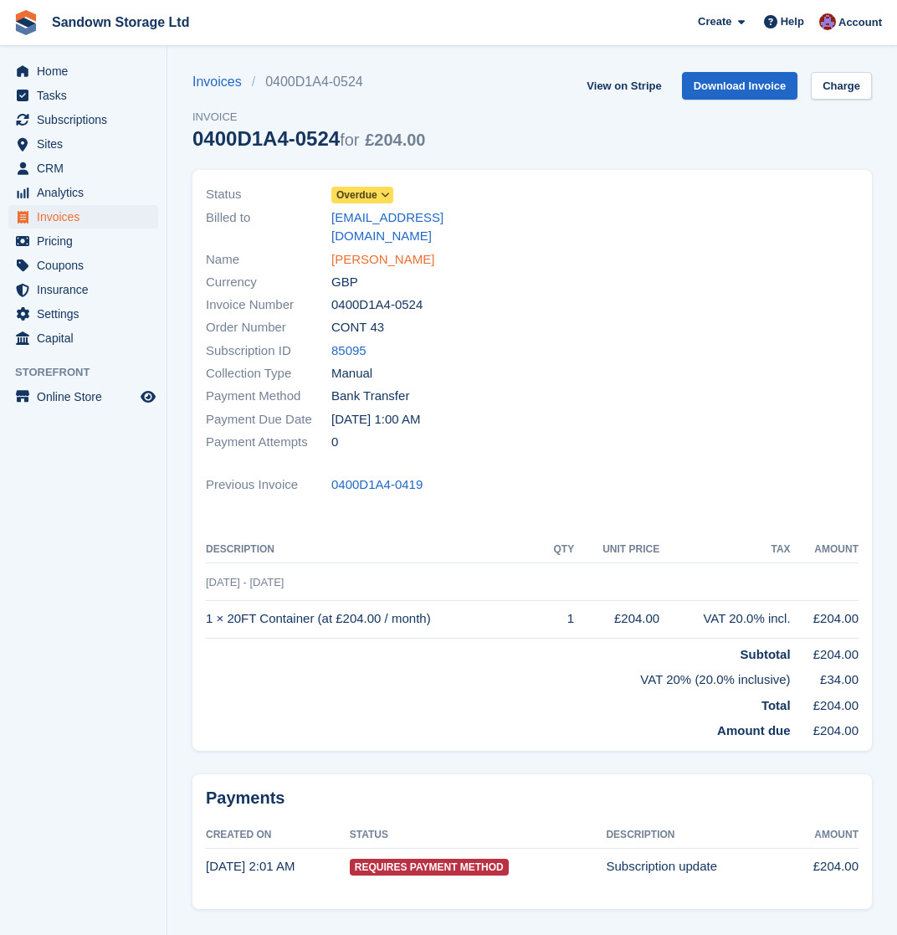
click at [345, 250] on link "Tony Smith" at bounding box center [382, 259] width 103 height 19
click at [368, 250] on link "[PERSON_NAME]" at bounding box center [382, 259] width 103 height 19
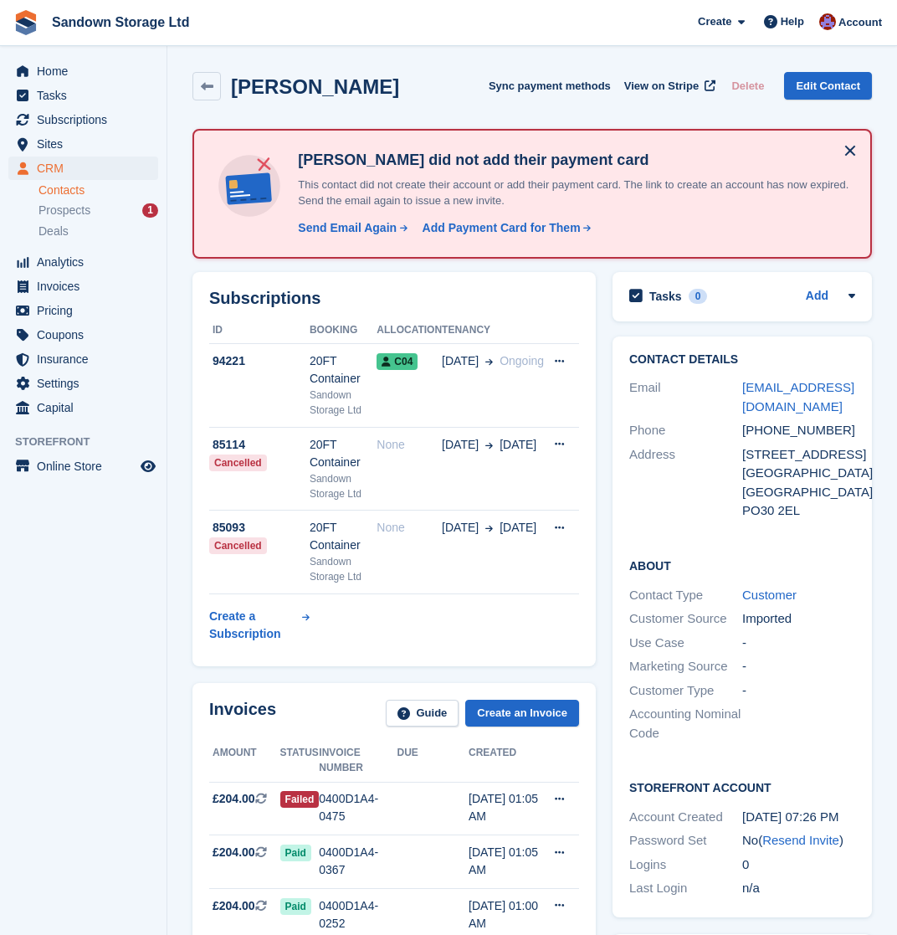
click at [602, 598] on div "Subscriptions ID Booking Allocation Tenancy 94221 20FT Container Sandown Storag…" at bounding box center [394, 469] width 420 height 411
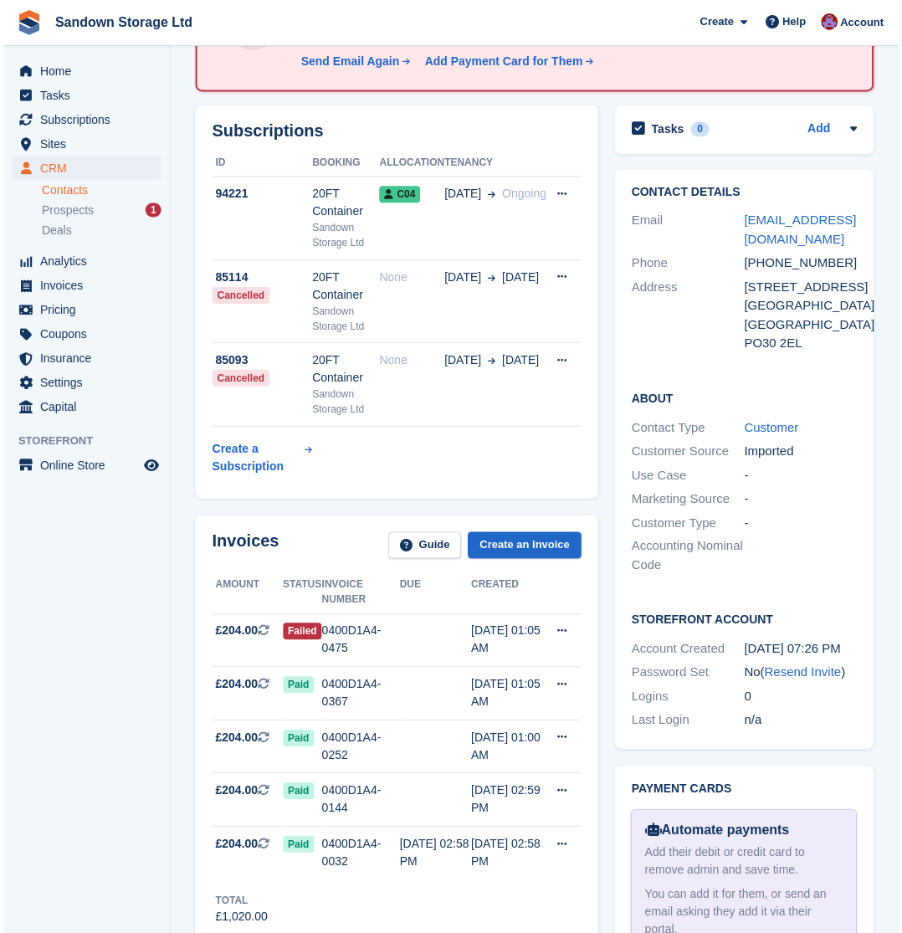
scroll to position [167, 0]
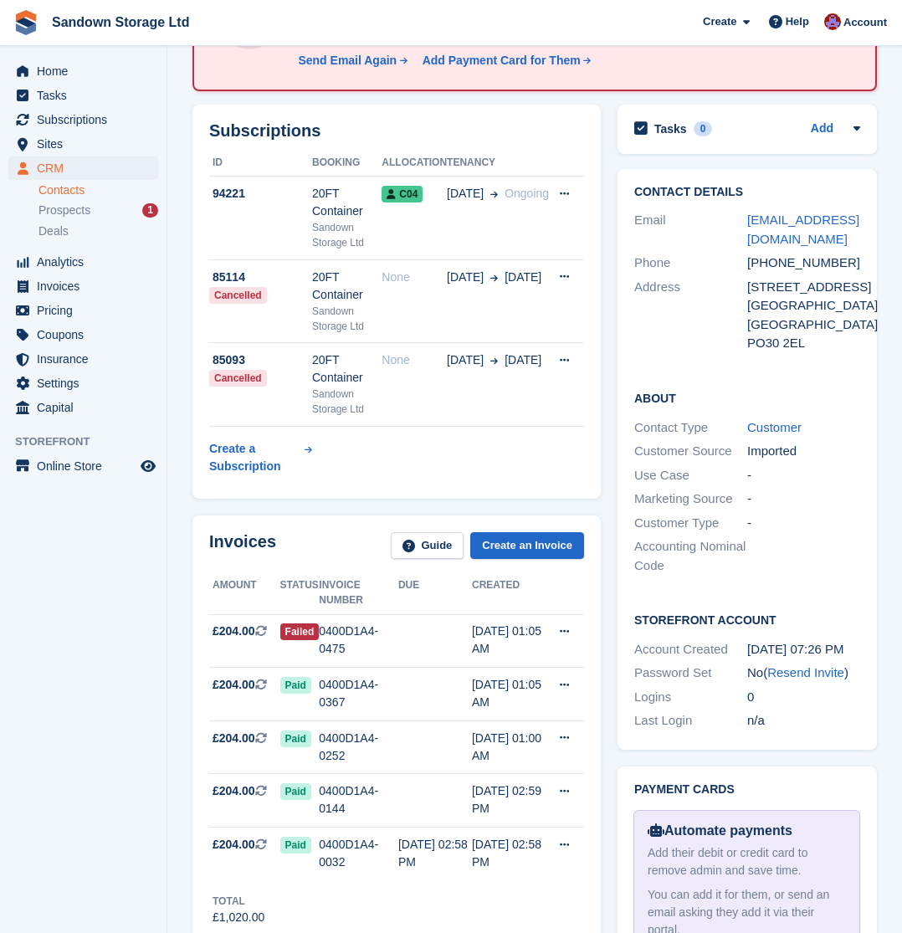
click at [608, 277] on div "Subscriptions ID Booking Allocation Tenancy 94221 20FT Container Sandown Storag…" at bounding box center [396, 301] width 425 height 411
click at [783, 234] on div "[EMAIL_ADDRESS][DOMAIN_NAME]" at bounding box center [803, 230] width 113 height 38
drag, startPoint x: 766, startPoint y: 234, endPoint x: 749, endPoint y: 221, distance: 21.4
click at [749, 221] on div "nigelgood@live.co.uk" at bounding box center [803, 230] width 113 height 38
copy link "nigelgood@live.co.uk"
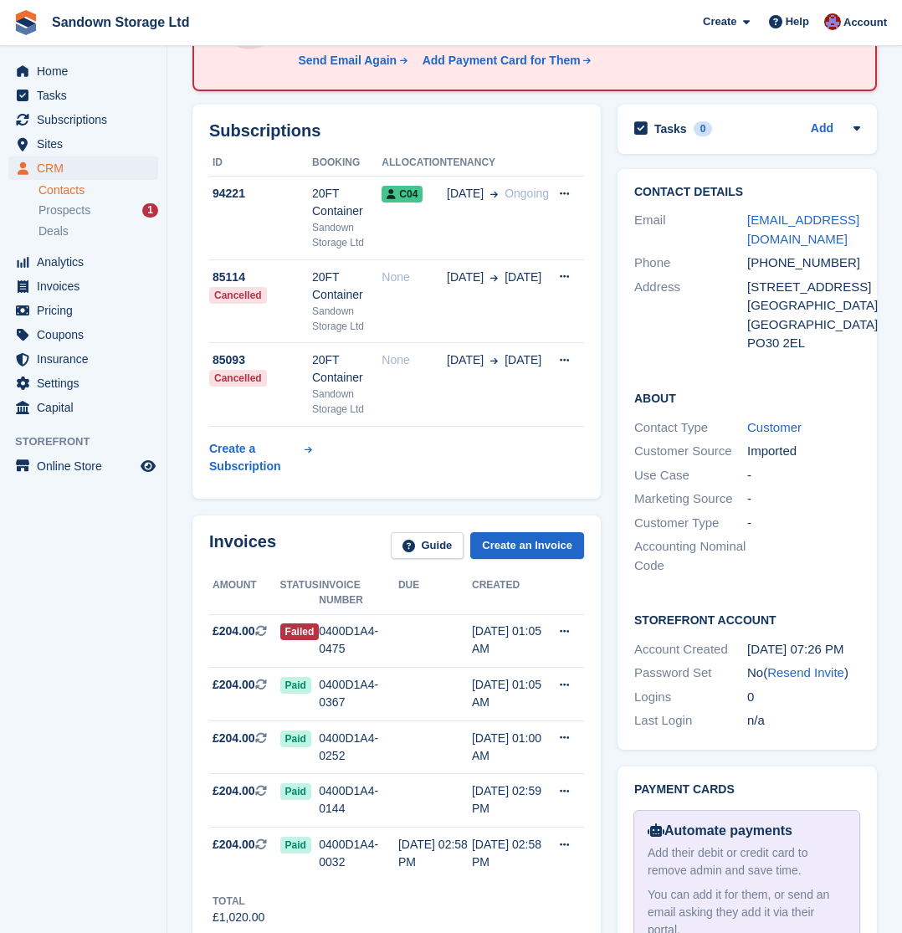
click at [329, 511] on div "Invoices Guide Create an Invoice Amount Status Invoice number Due Created £204.…" at bounding box center [396, 729] width 425 height 444
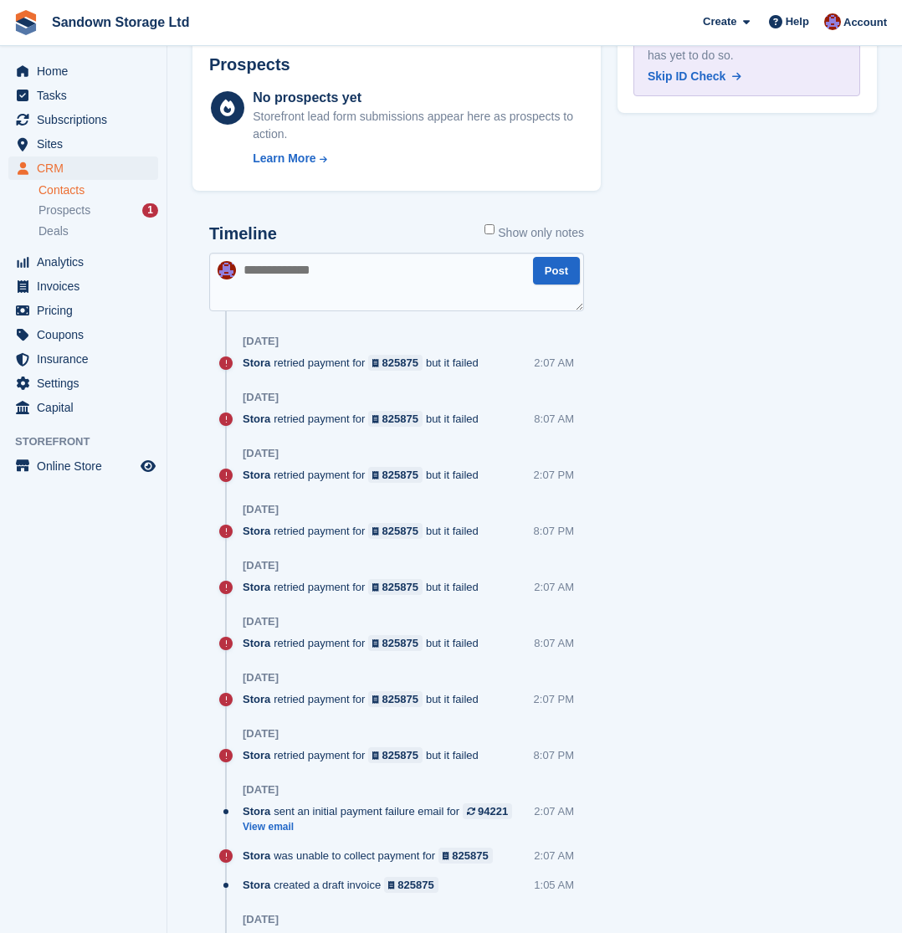
scroll to position [1281, 0]
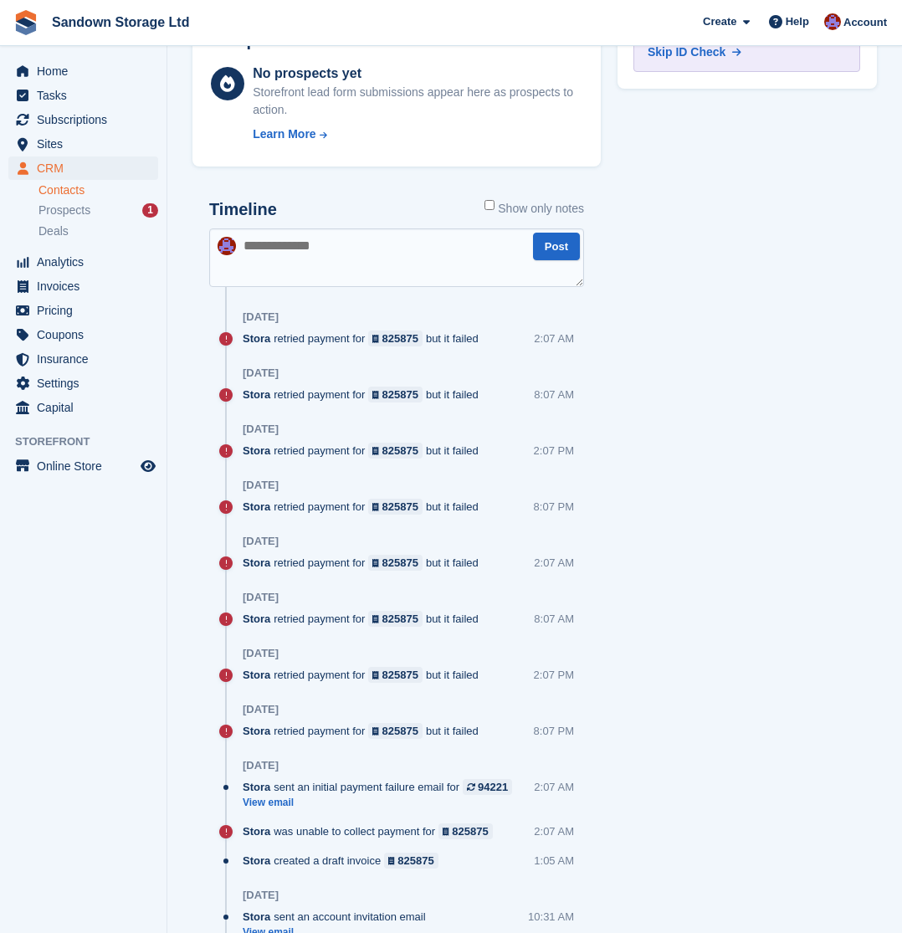
click at [362, 248] on textarea at bounding box center [396, 257] width 375 height 59
type textarea "**********"
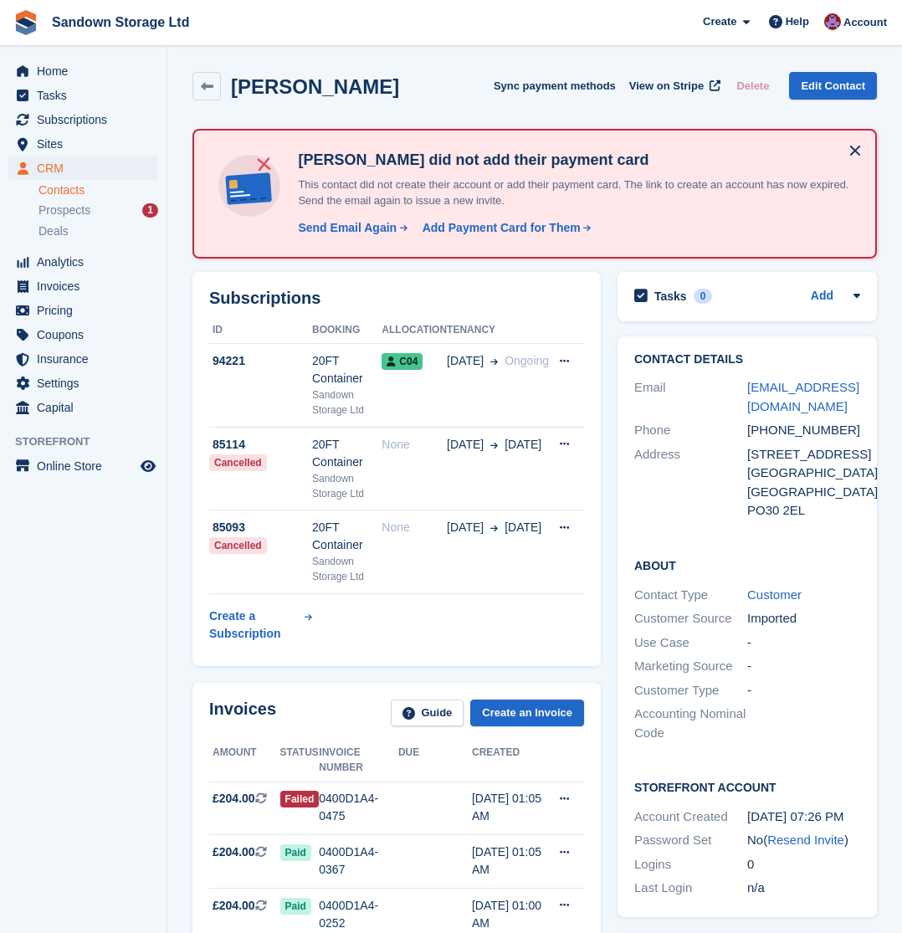
scroll to position [0, 0]
click at [203, 89] on icon at bounding box center [207, 86] width 13 height 13
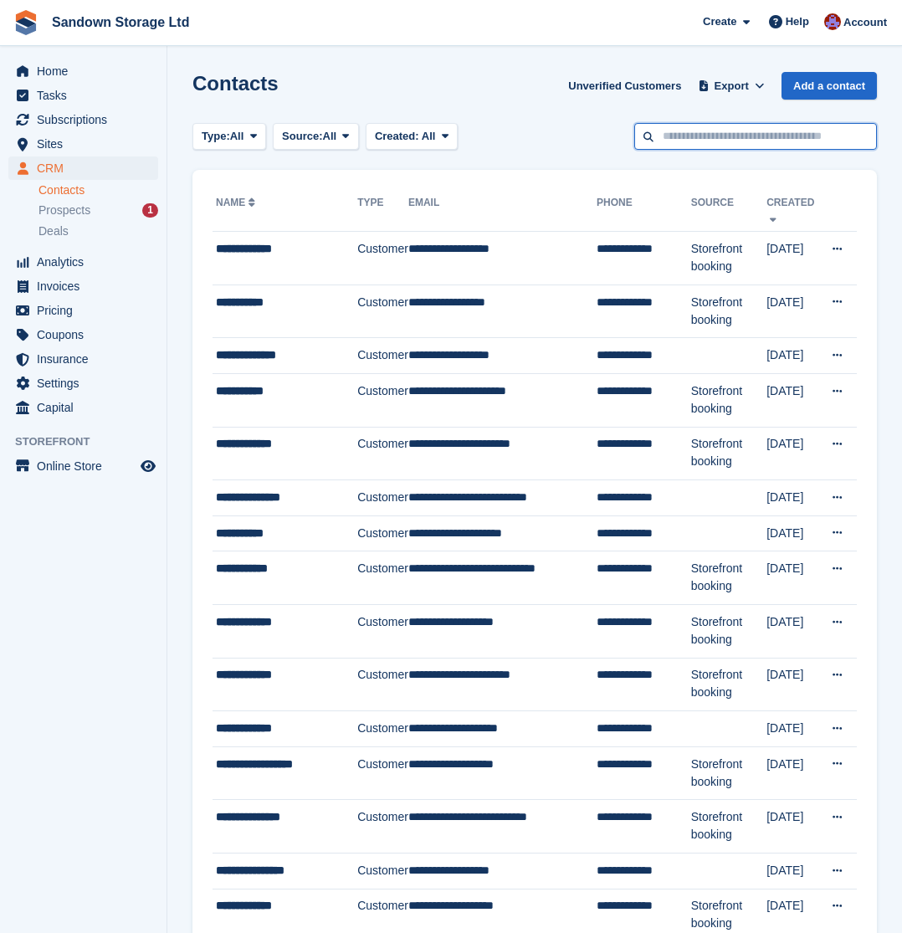
click at [814, 144] on input "text" at bounding box center [755, 137] width 243 height 28
type input "*****"
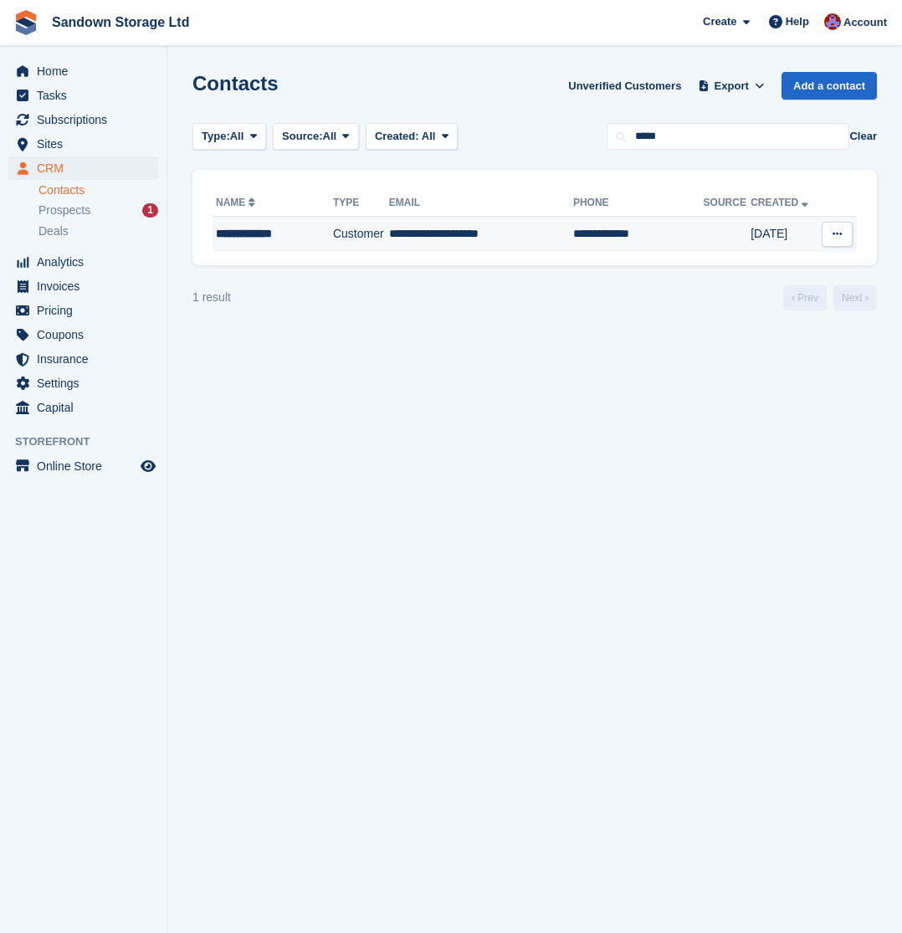
click at [490, 238] on td "**********" at bounding box center [481, 234] width 184 height 35
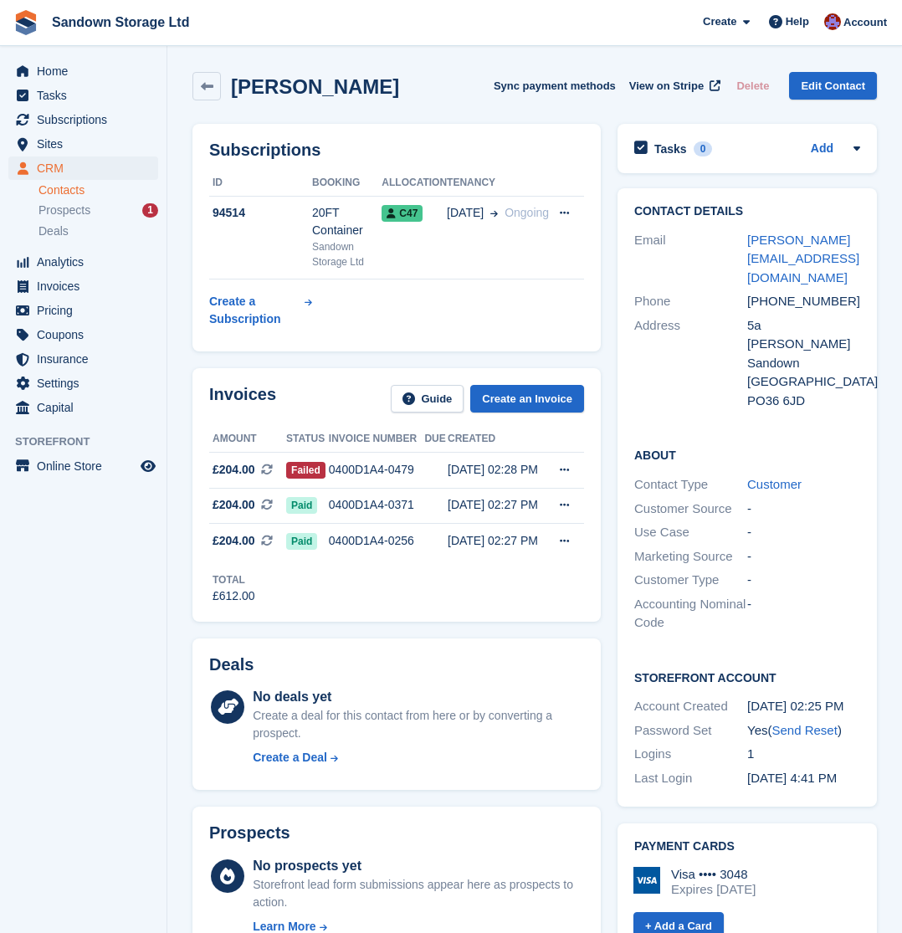
drag, startPoint x: 805, startPoint y: 258, endPoint x: 791, endPoint y: 258, distance: 14.2
click at [805, 258] on div "lewis_terence@aol.com" at bounding box center [803, 259] width 113 height 57
drag, startPoint x: 774, startPoint y: 256, endPoint x: 747, endPoint y: 241, distance: 30.7
click at [747, 241] on div "lewis_terence@aol.com" at bounding box center [803, 259] width 113 height 57
copy link "lewis_terence@aol.com"
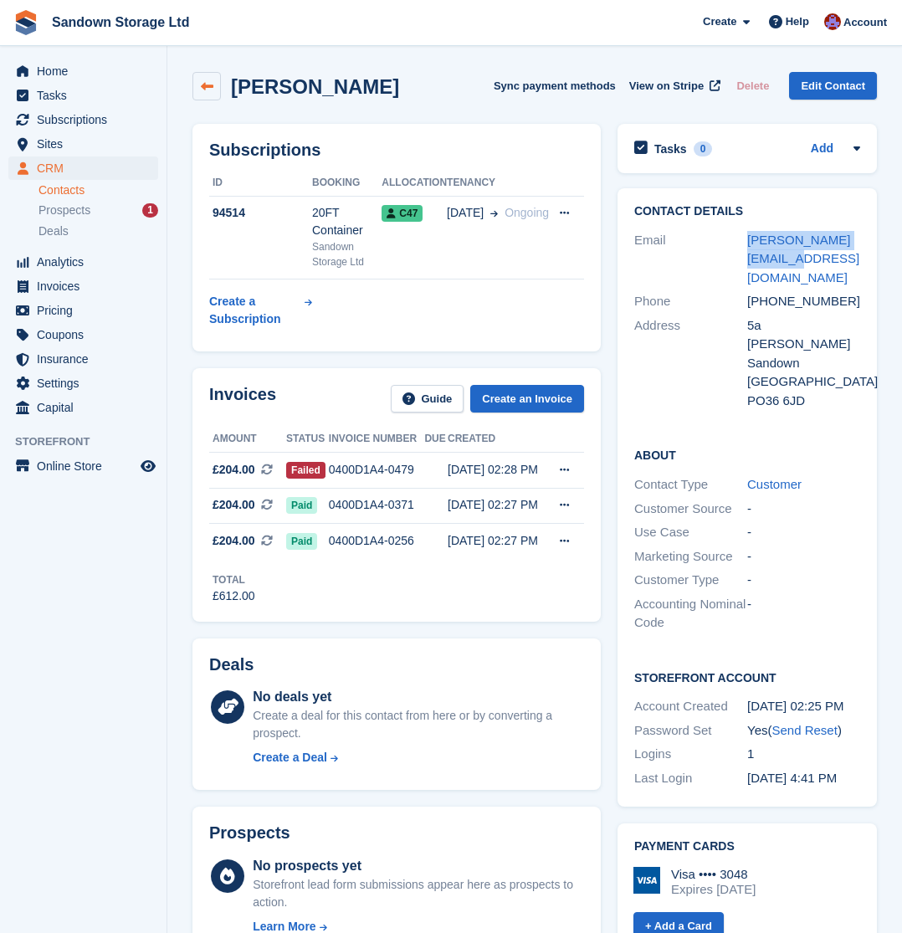
click at [208, 85] on icon at bounding box center [207, 86] width 13 height 13
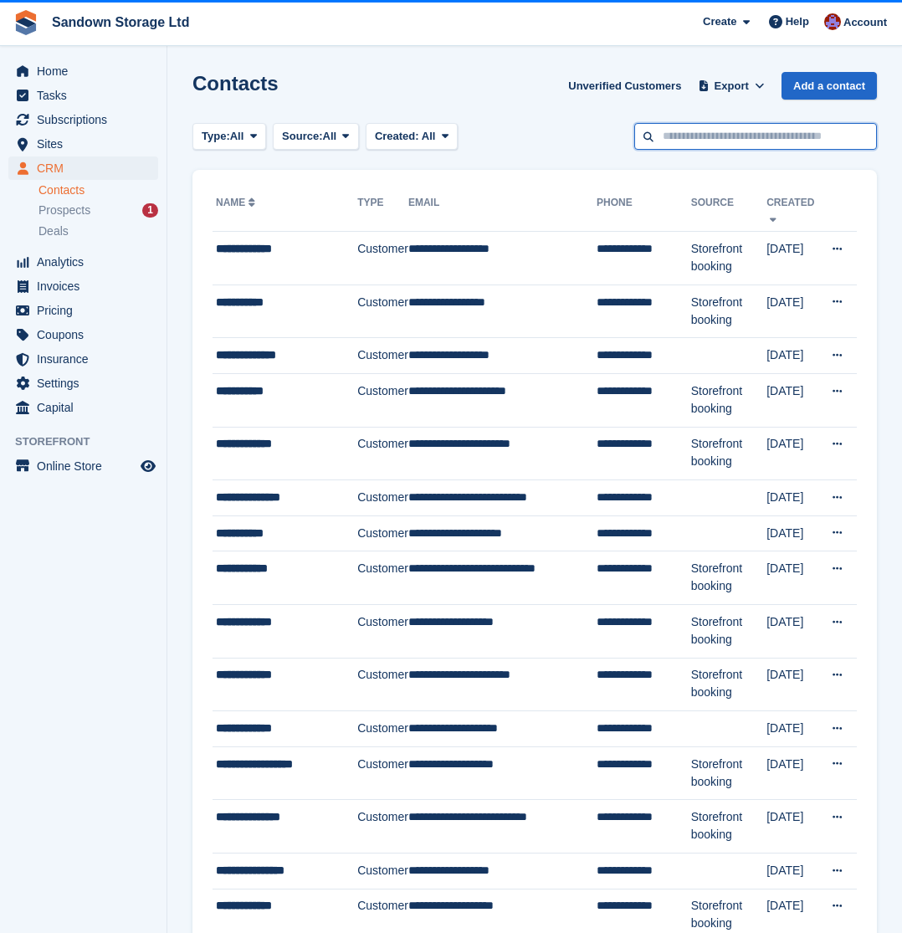
click at [677, 142] on input "text" at bounding box center [755, 137] width 243 height 28
type input "****"
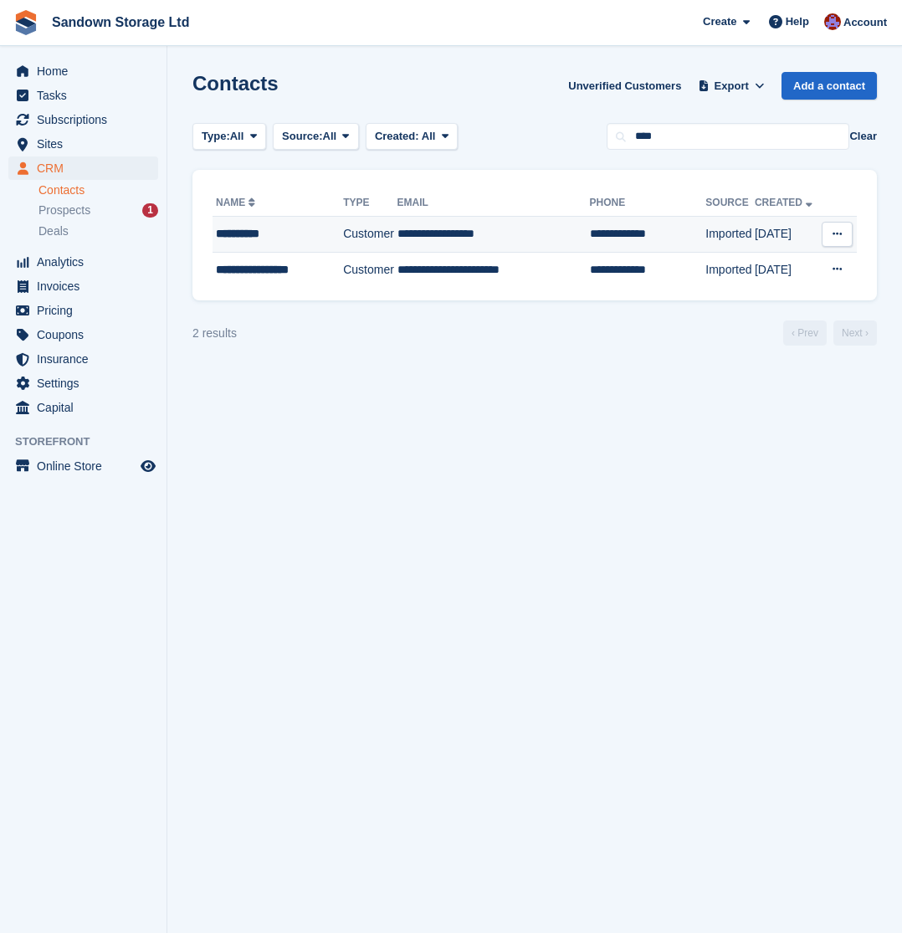
click at [541, 224] on td "**********" at bounding box center [494, 235] width 192 height 36
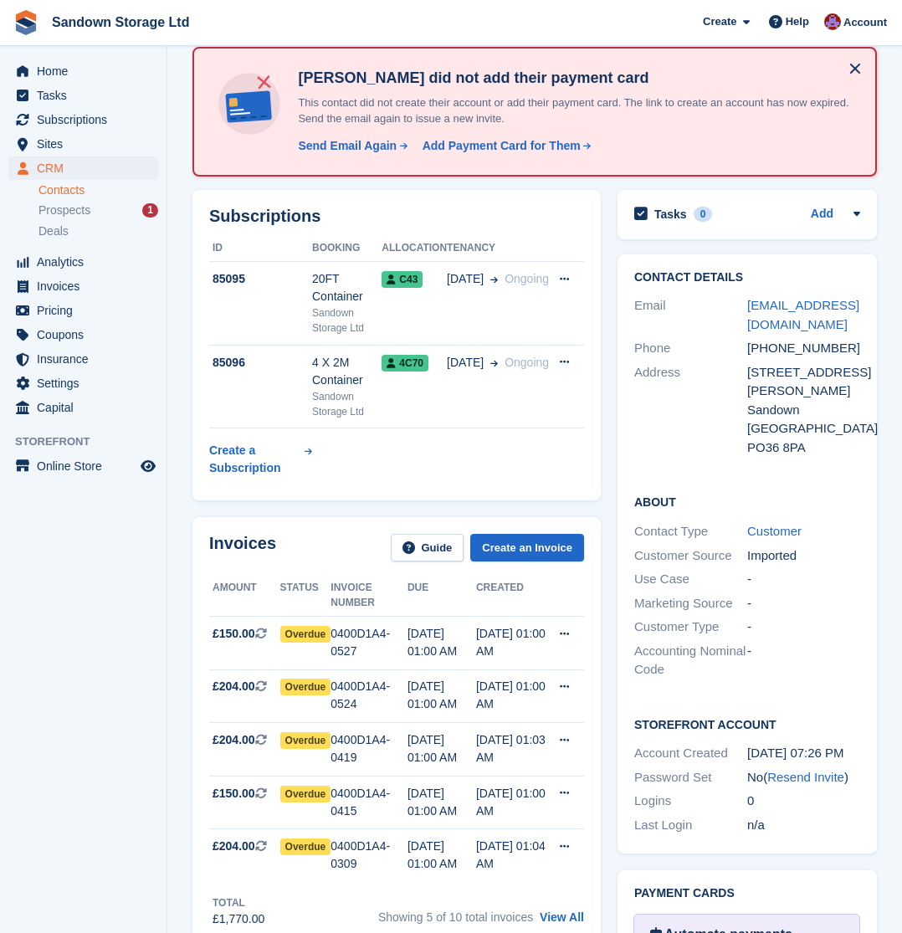
scroll to position [83, 0]
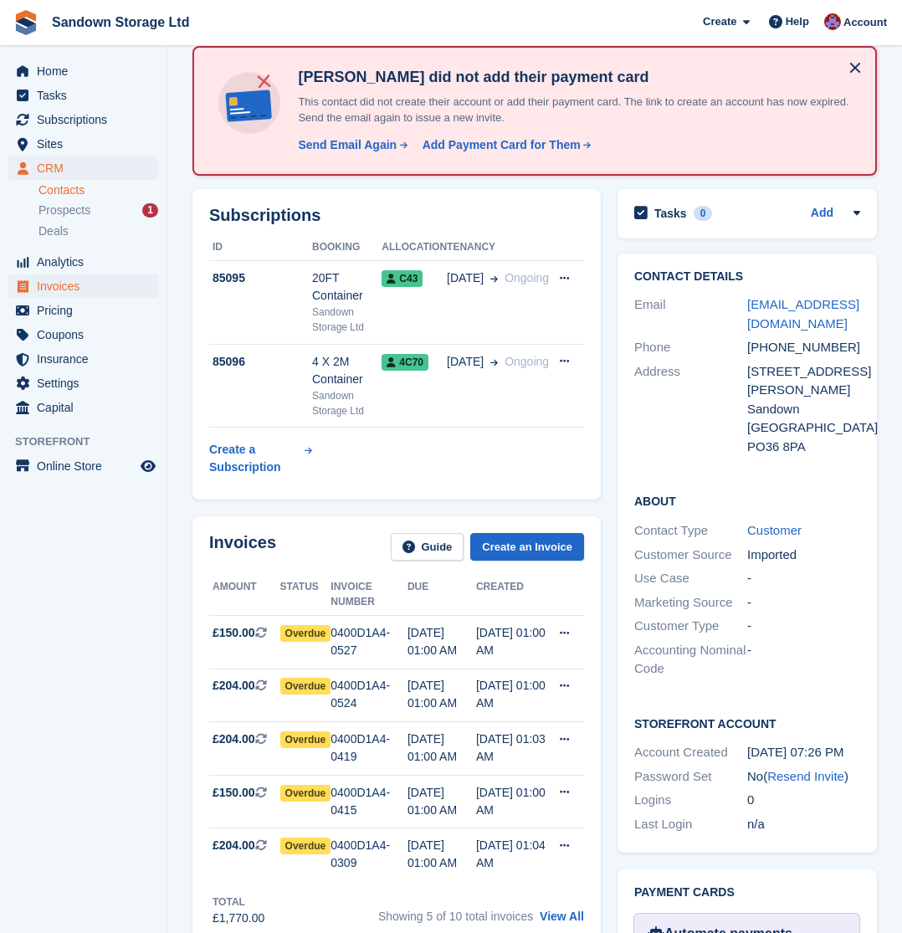
click at [69, 286] on span "Invoices" at bounding box center [87, 285] width 100 height 23
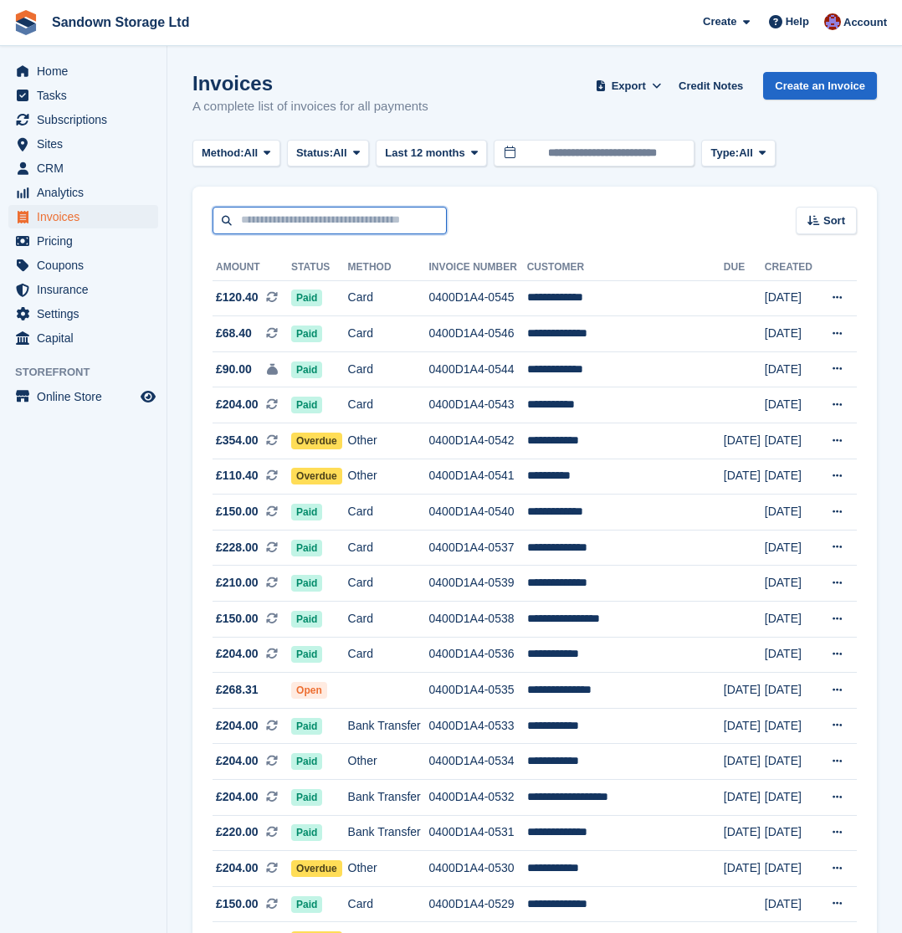
click at [355, 215] on input "text" at bounding box center [330, 221] width 234 height 28
type input "*****"
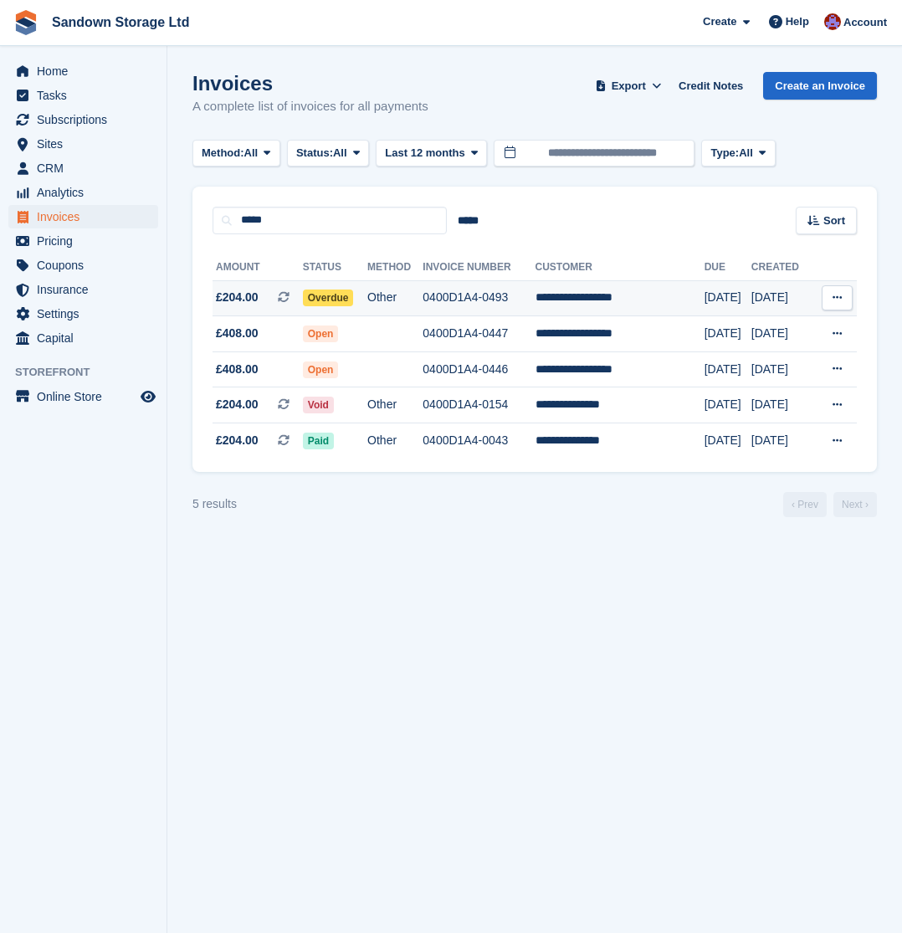
click at [535, 298] on td "0400D1A4-0493" at bounding box center [479, 298] width 112 height 36
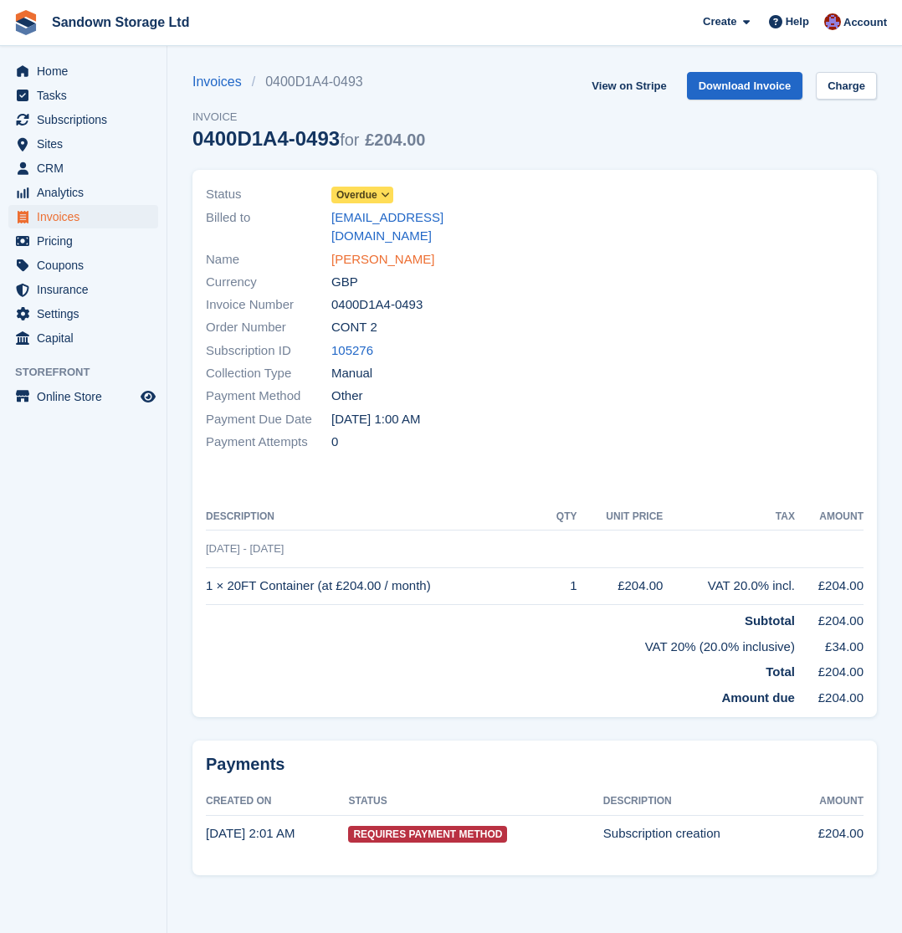
click at [356, 250] on link "[PERSON_NAME]" at bounding box center [382, 259] width 103 height 19
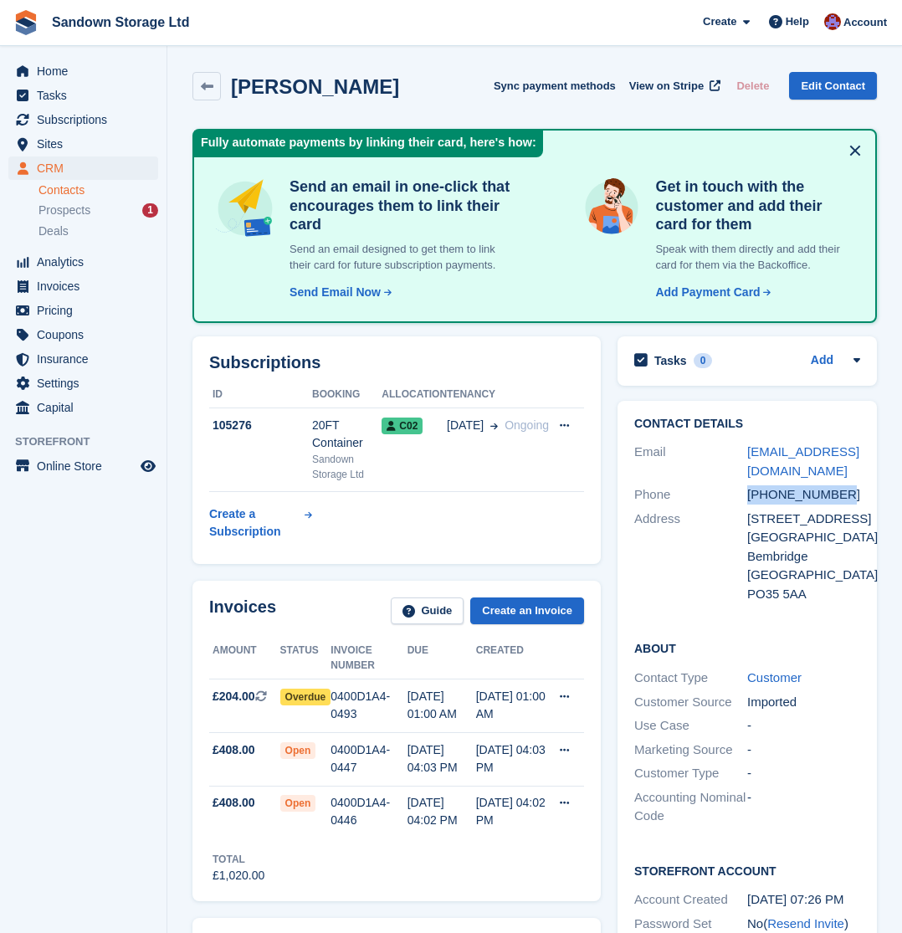
drag, startPoint x: 748, startPoint y: 490, endPoint x: 424, endPoint y: 527, distance: 326.0
click at [842, 490] on div "[PHONE_NUMBER]" at bounding box center [803, 494] width 113 height 19
click at [530, 519] on table "ID Booking Allocation Tenancy 105276 20FT Container Sandown Storage Ltd C02 [DA…" at bounding box center [396, 465] width 375 height 166
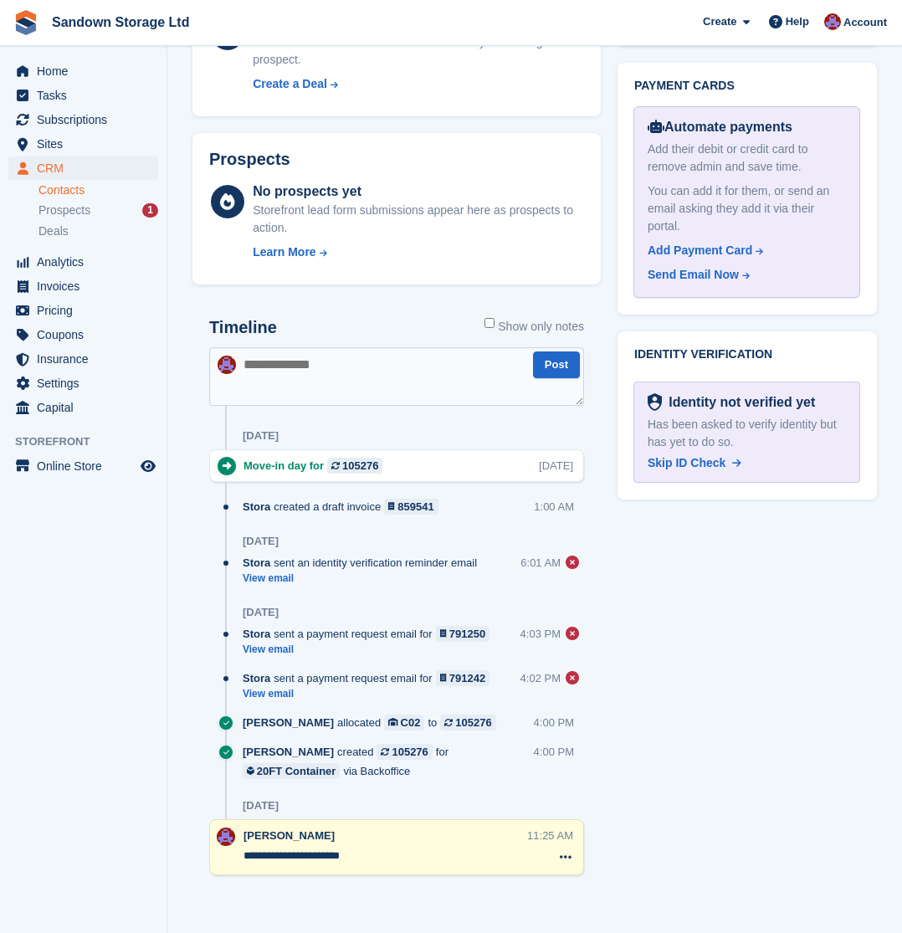
scroll to position [952, 0]
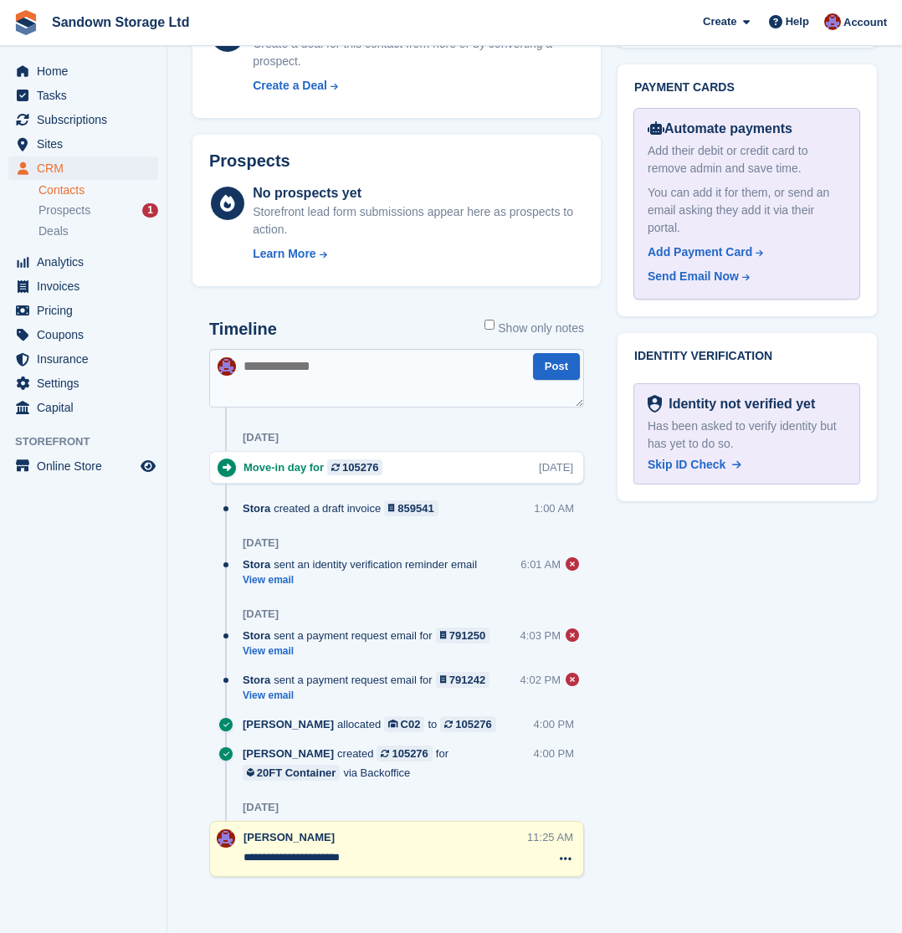
drag, startPoint x: 322, startPoint y: 372, endPoint x: 332, endPoint y: 362, distance: 14.2
click at [331, 363] on textarea at bounding box center [396, 378] width 375 height 59
type textarea "*"
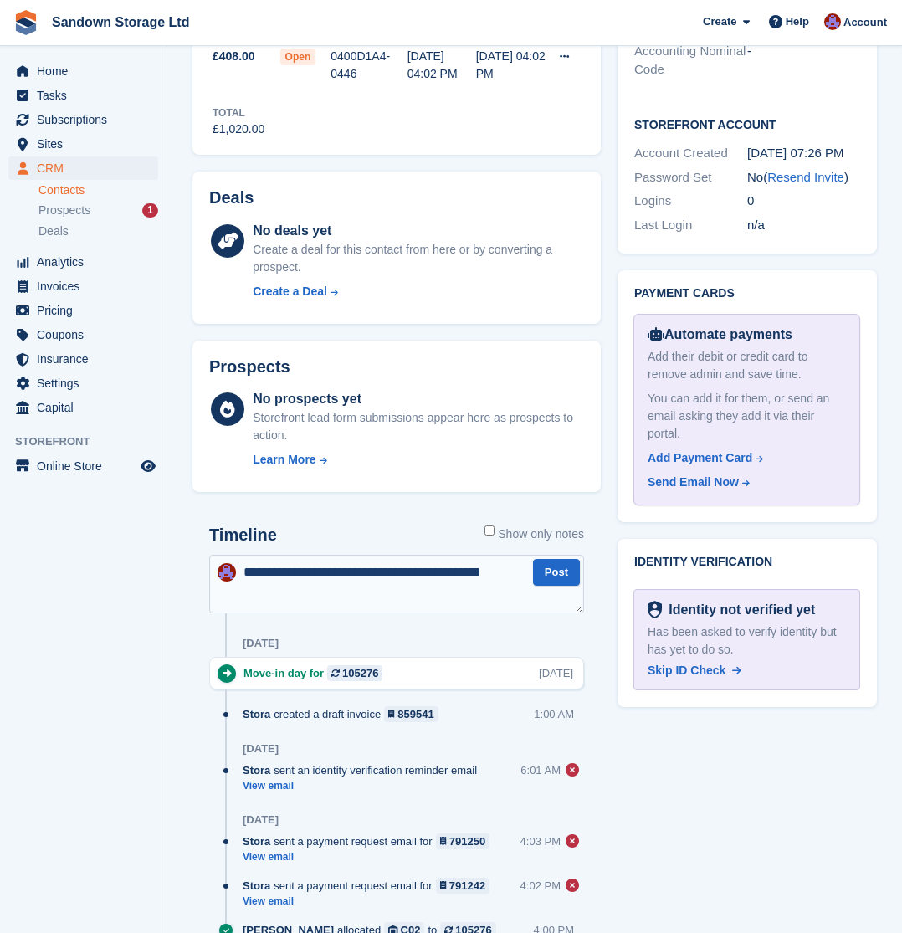
scroll to position [741, 0]
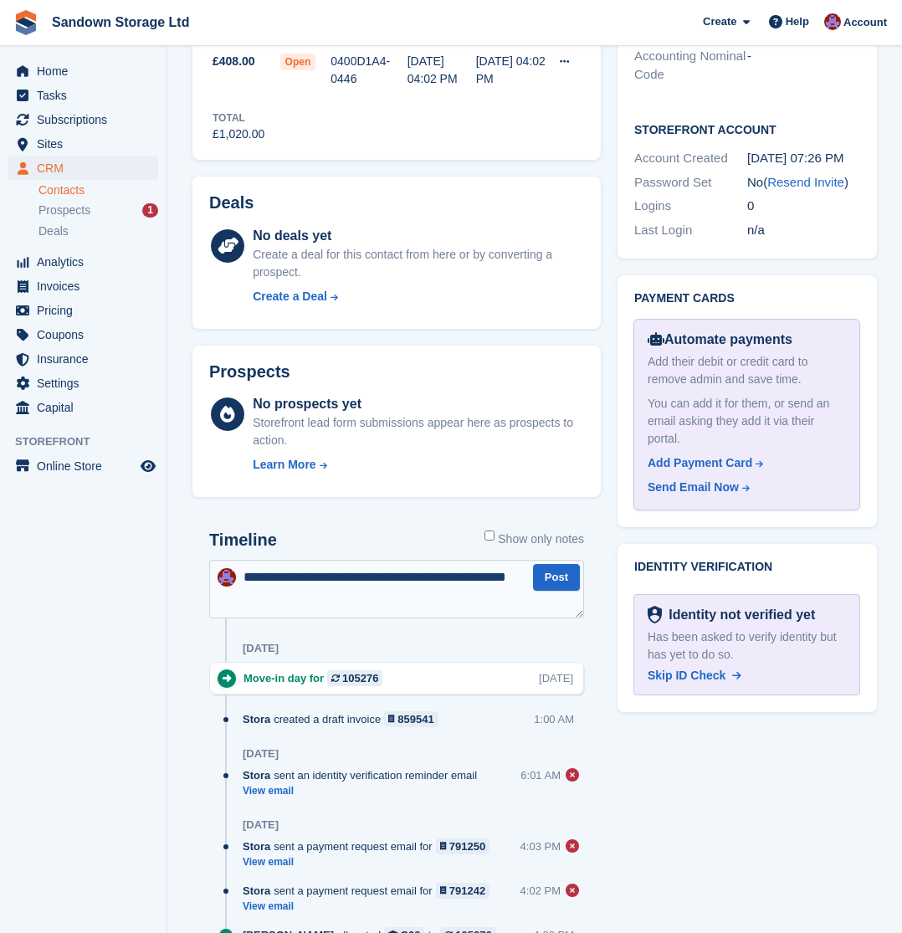
type textarea "**********"
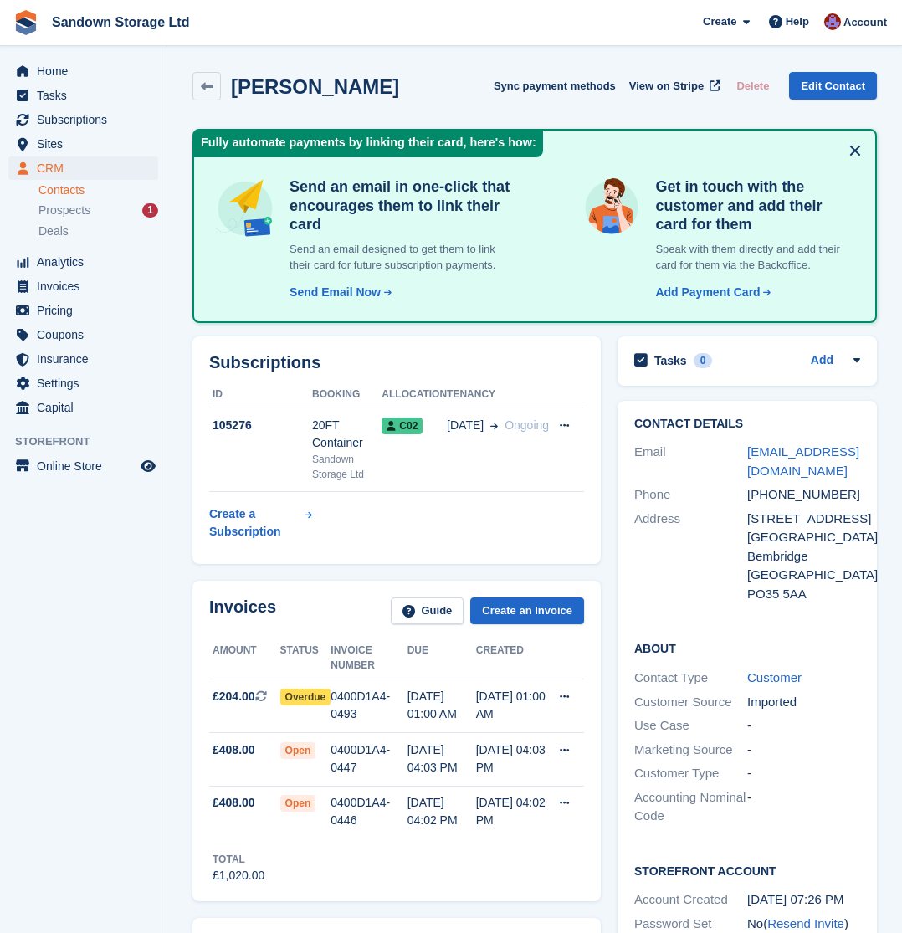
scroll to position [0, 0]
click at [208, 85] on icon at bounding box center [207, 86] width 13 height 13
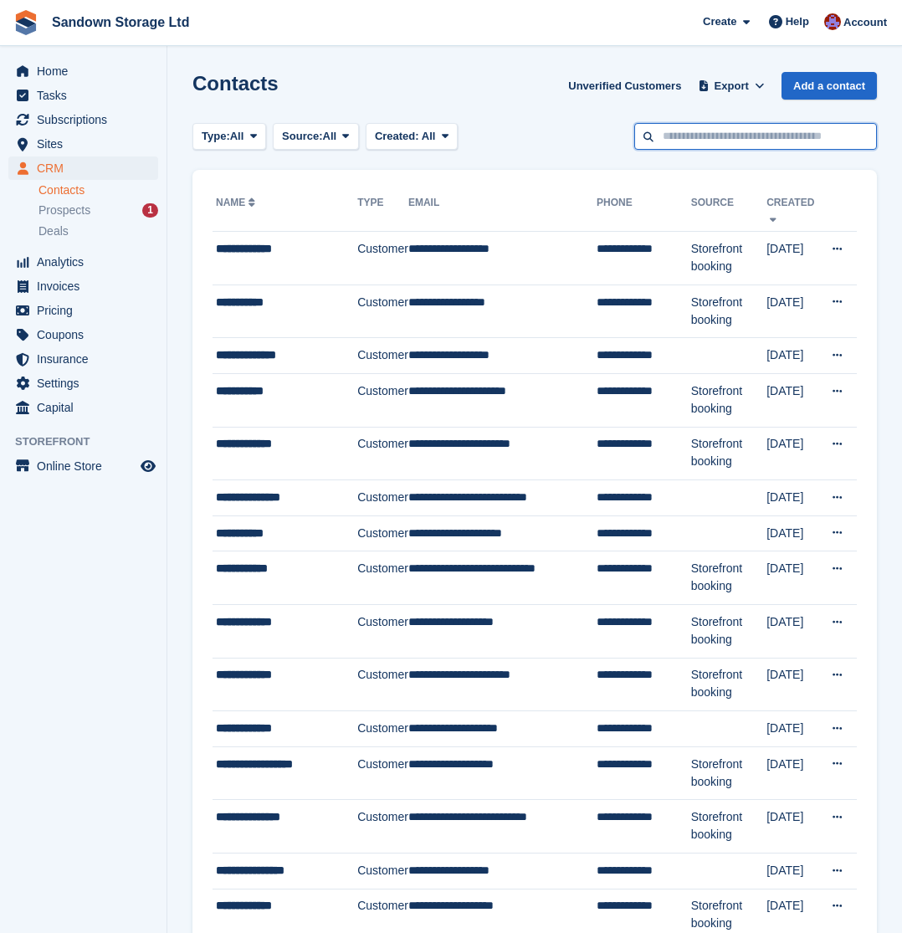
click at [716, 144] on input "text" at bounding box center [755, 137] width 243 height 28
type input "****"
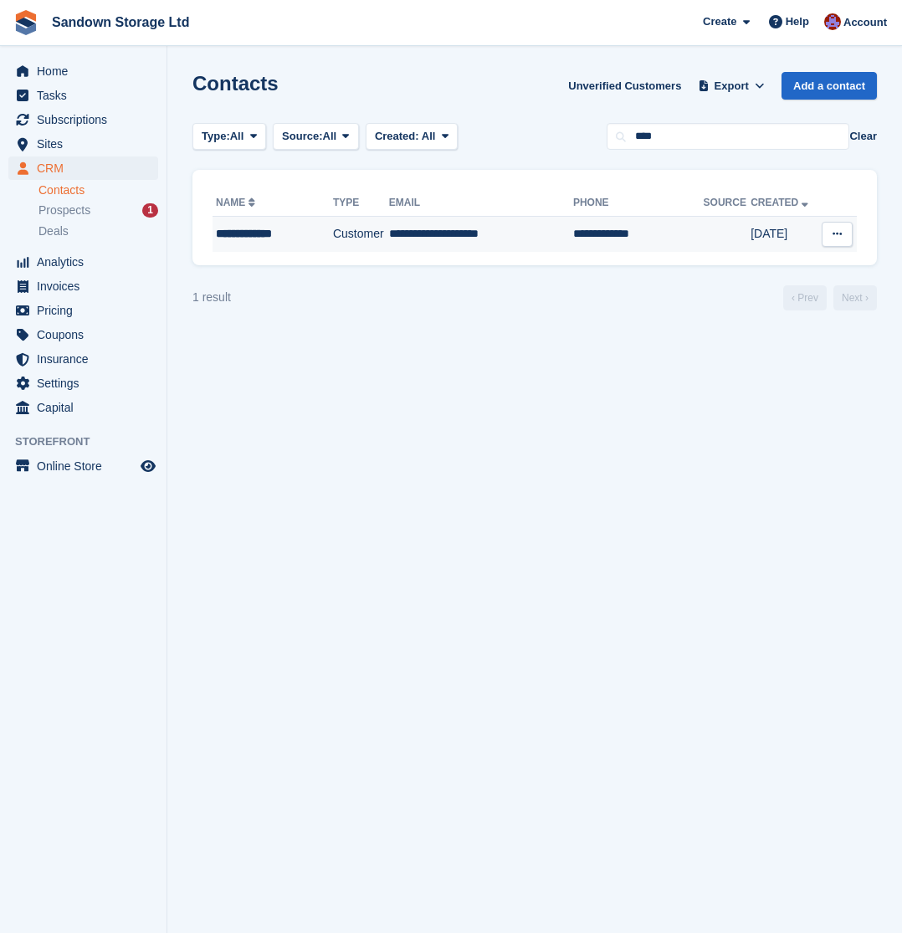
click at [305, 245] on td "**********" at bounding box center [273, 234] width 121 height 35
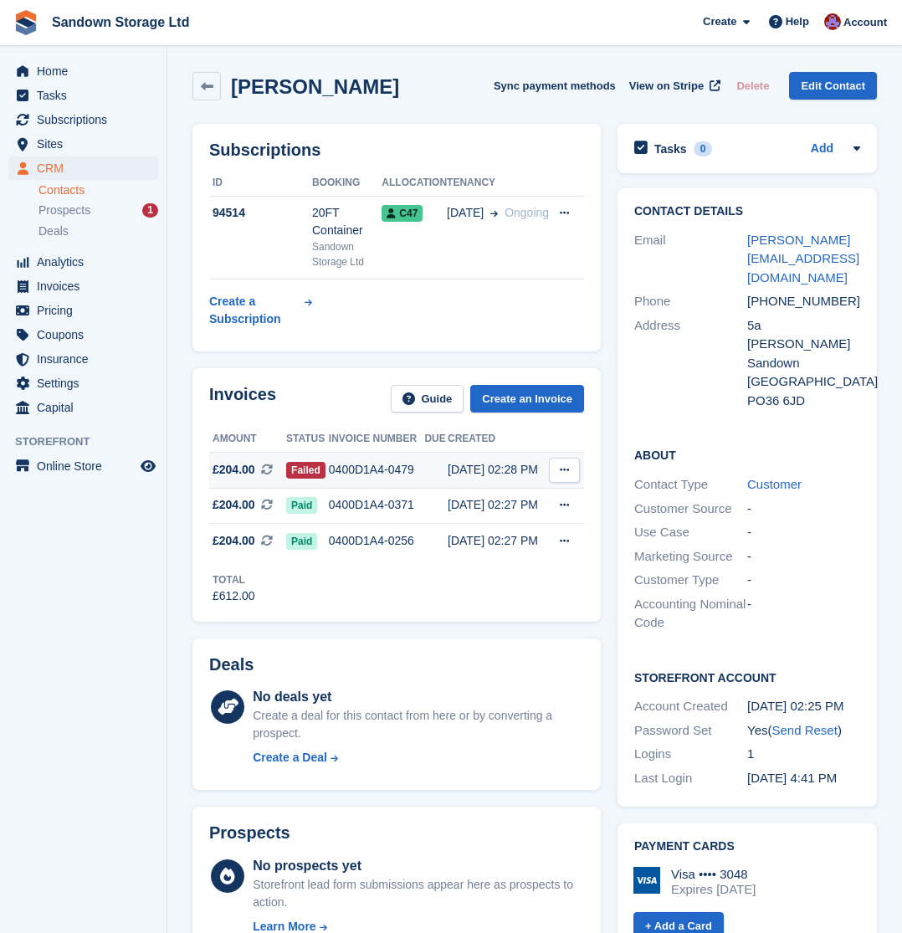
click at [570, 470] on button at bounding box center [564, 470] width 31 height 25
click at [527, 500] on p "Download PDF" at bounding box center [500, 503] width 146 height 22
drag, startPoint x: 205, startPoint y: 82, endPoint x: 192, endPoint y: 96, distance: 19.0
click at [206, 82] on icon at bounding box center [207, 86] width 13 height 13
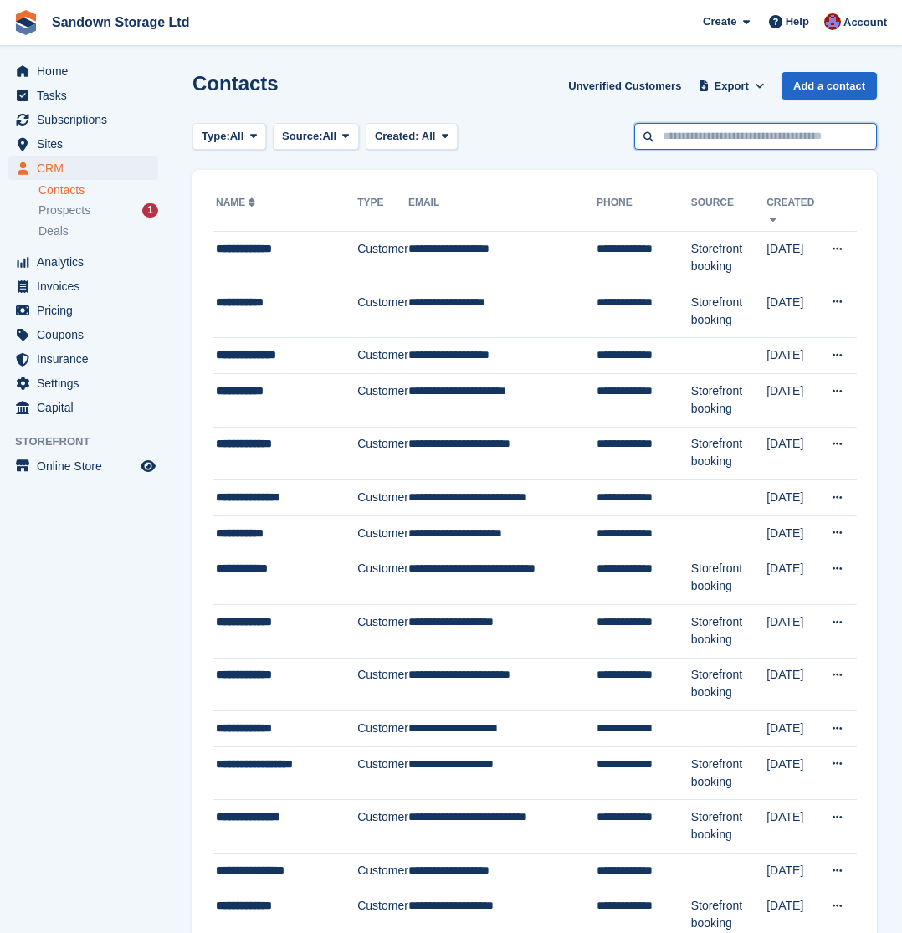
click at [697, 131] on input "text" at bounding box center [755, 137] width 243 height 28
type input "****"
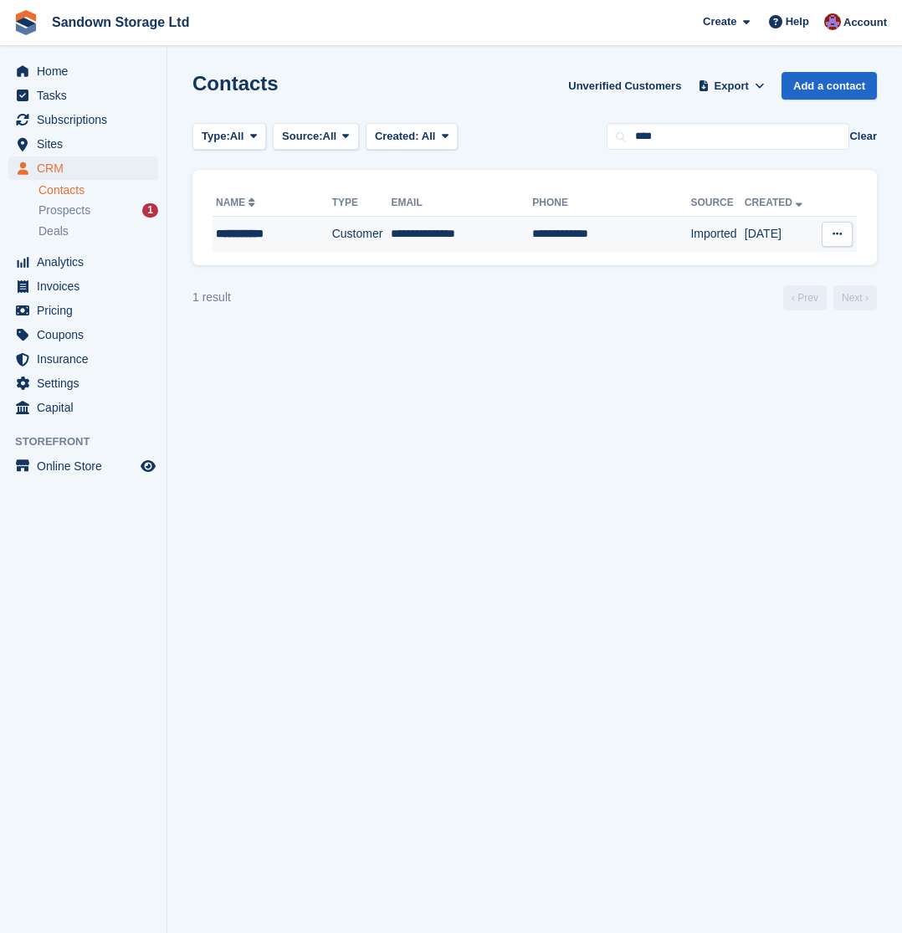
click at [421, 236] on td "**********" at bounding box center [461, 234] width 141 height 35
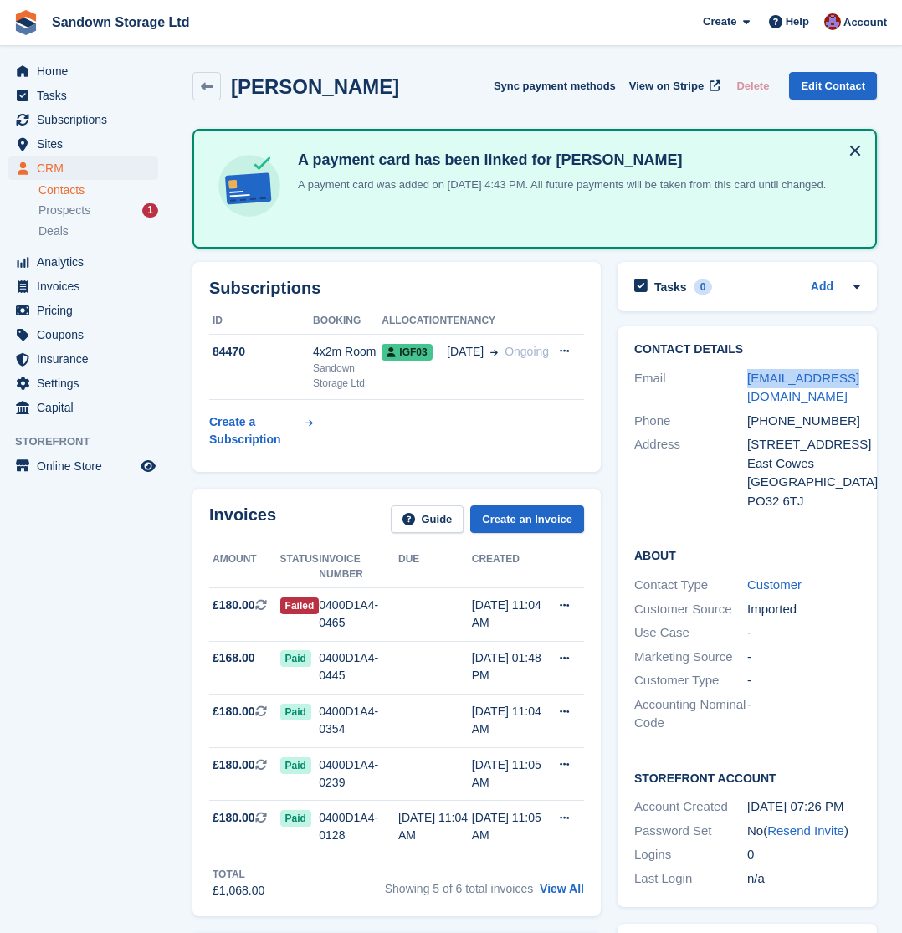
drag, startPoint x: 853, startPoint y: 370, endPoint x: 747, endPoint y: 379, distance: 106.7
click at [747, 379] on div "Email [EMAIL_ADDRESS][DOMAIN_NAME]" at bounding box center [747, 388] width 226 height 43
copy div "[EMAIL_ADDRESS][DOMAIN_NAME]"
click at [564, 608] on icon at bounding box center [564, 605] width 9 height 11
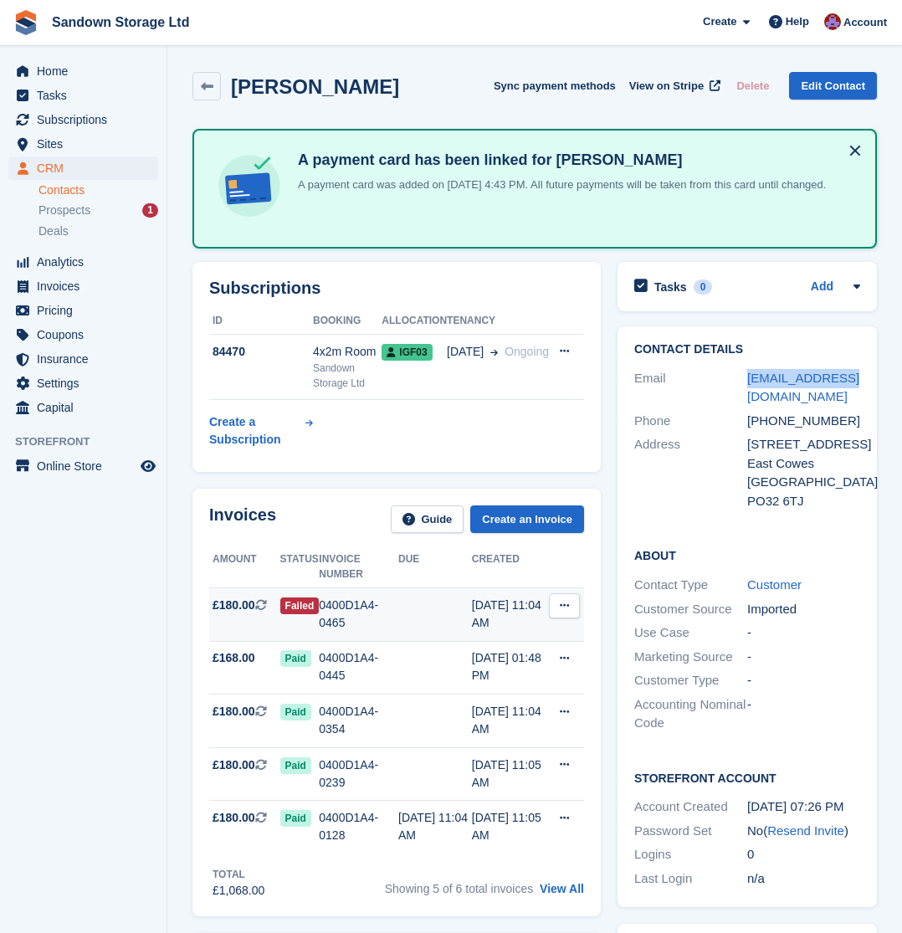
click at [563, 609] on icon at bounding box center [564, 605] width 9 height 11
click at [483, 640] on p "Download PDF" at bounding box center [500, 639] width 146 height 22
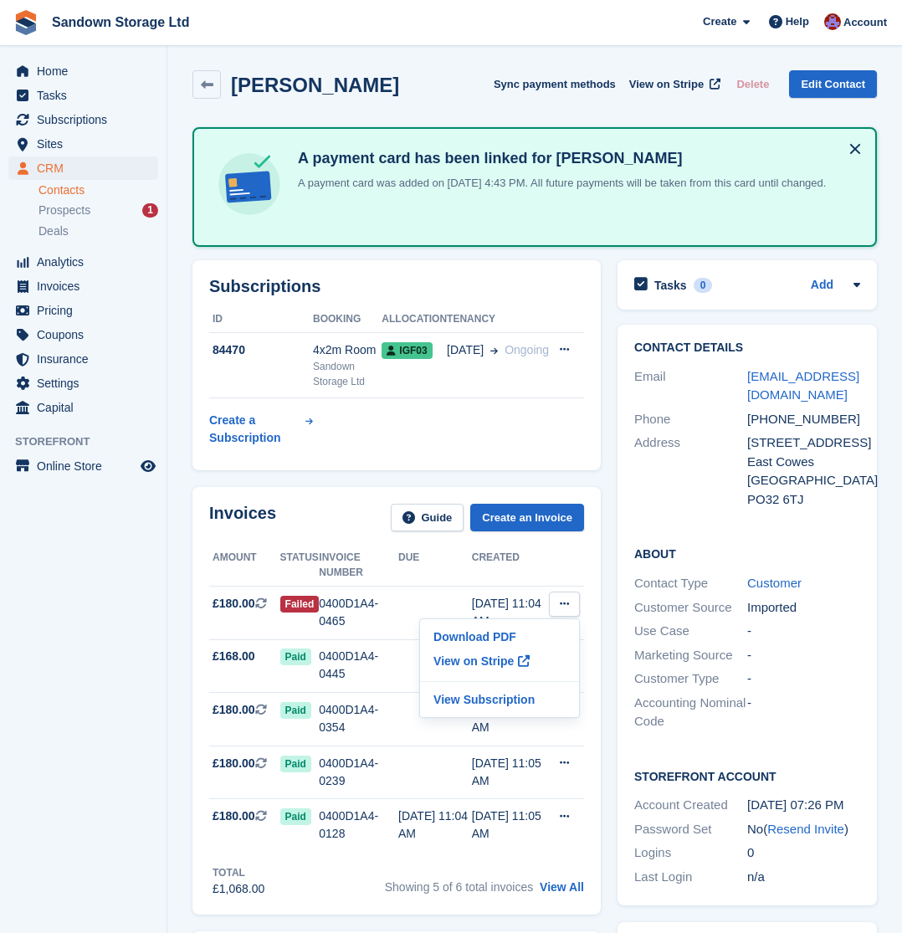
click at [322, 520] on div "Invoices Guide Create an Invoice" at bounding box center [396, 523] width 375 height 38
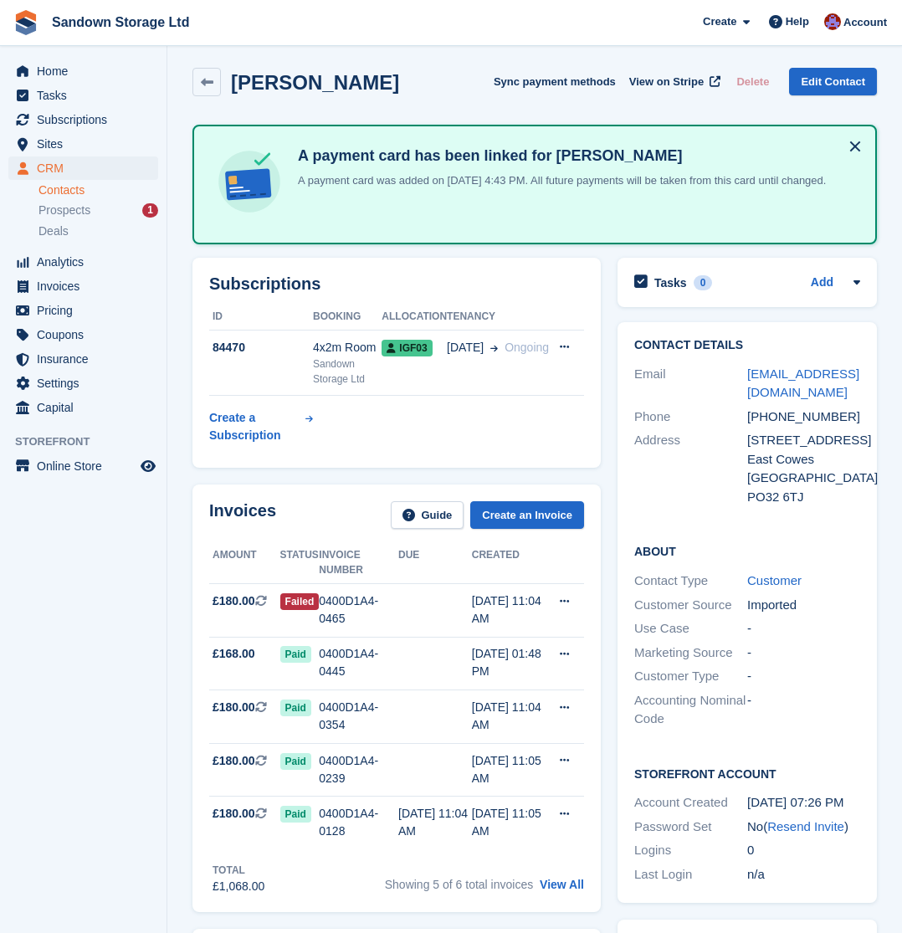
scroll to position [1, 0]
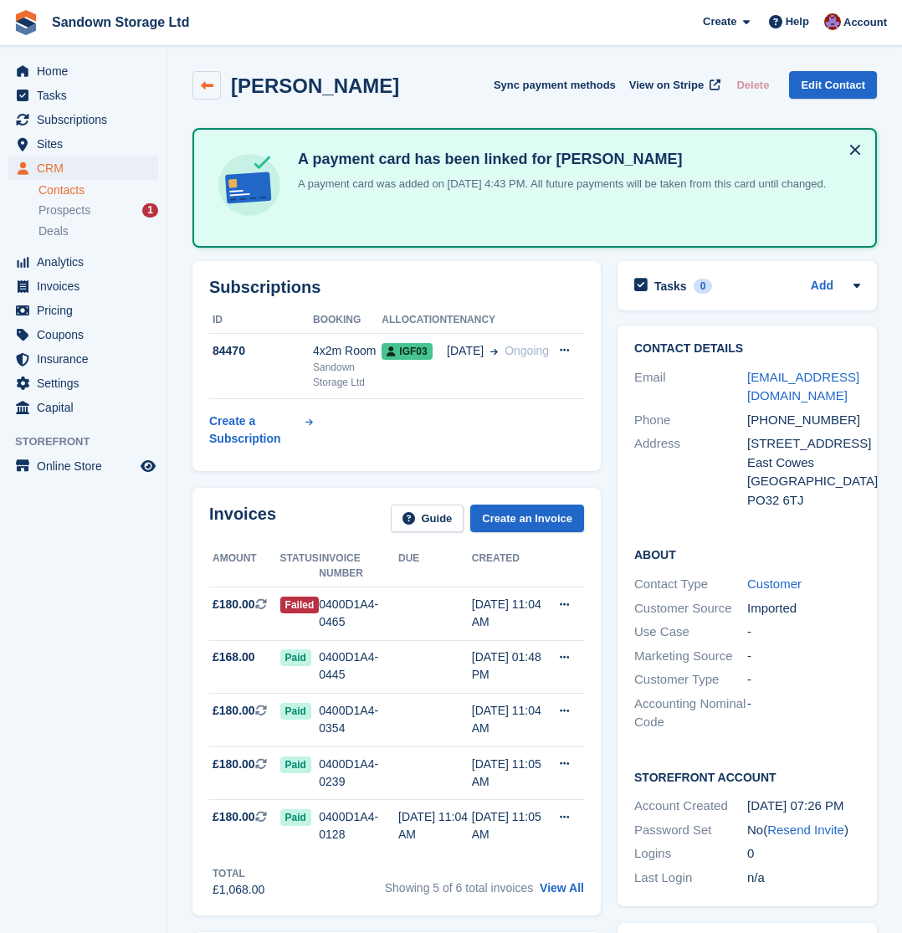
click at [208, 94] on link at bounding box center [206, 85] width 28 height 28
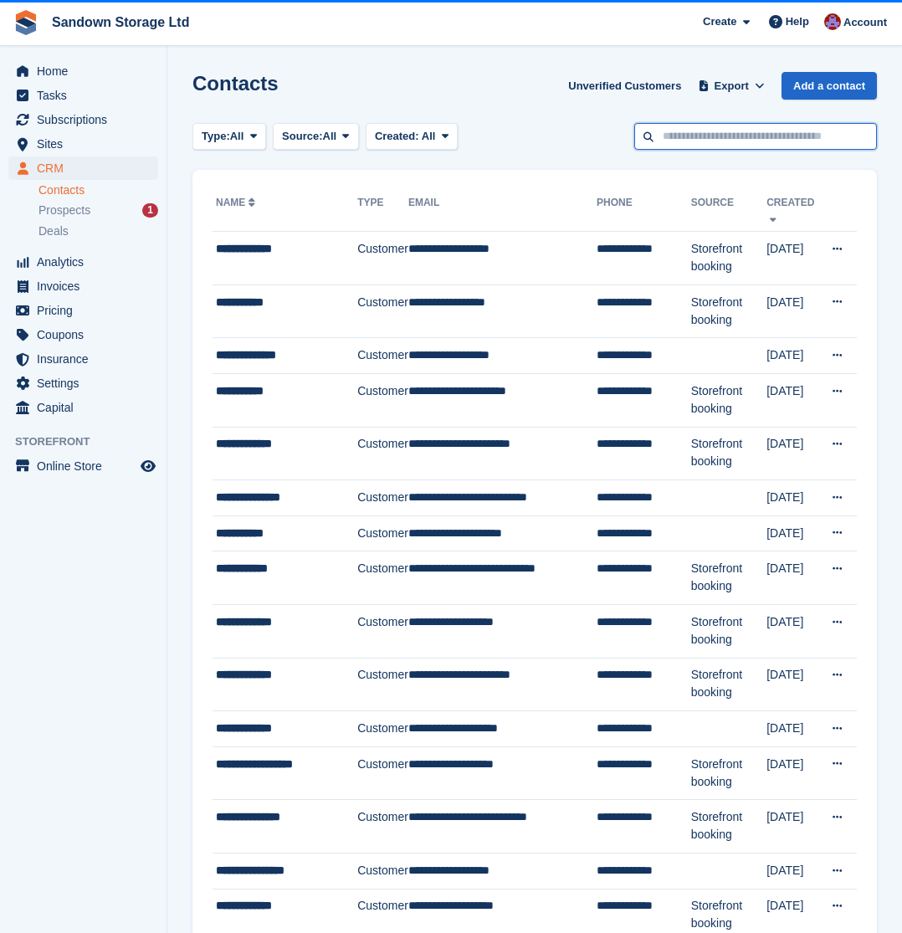
drag, startPoint x: 687, startPoint y: 138, endPoint x: 695, endPoint y: 132, distance: 9.5
click at [695, 132] on input "text" at bounding box center [755, 137] width 243 height 28
type input "*****"
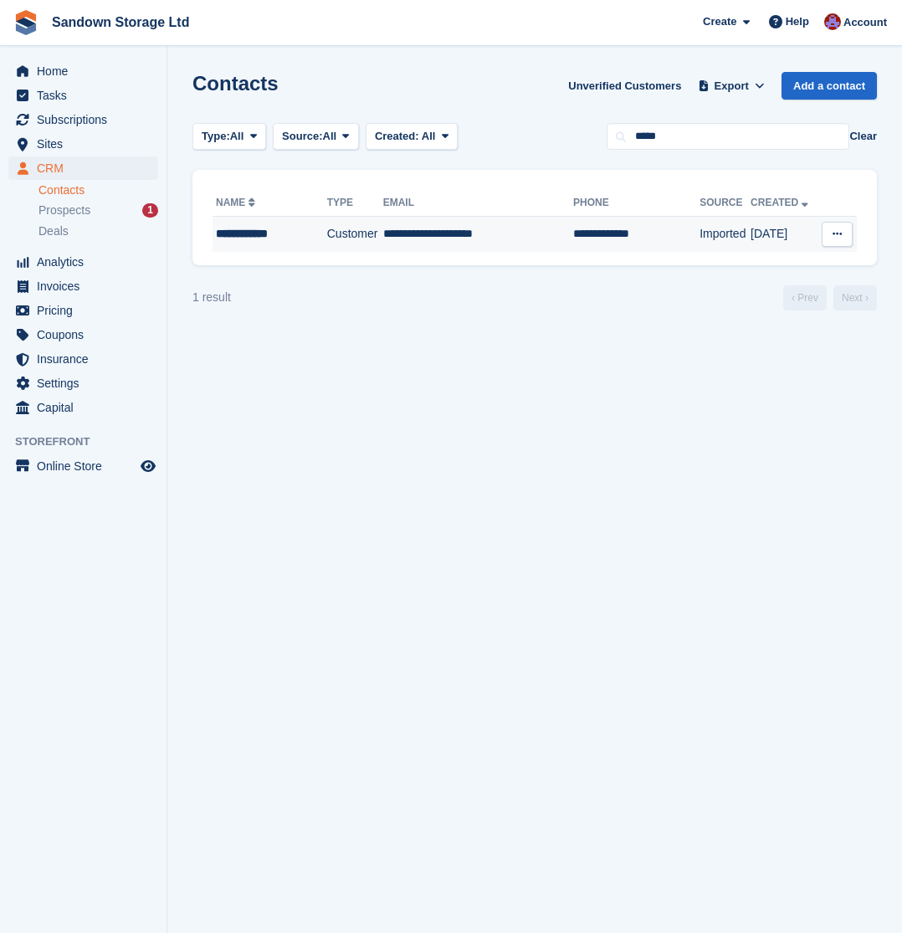
click at [527, 227] on td "**********" at bounding box center [478, 234] width 190 height 35
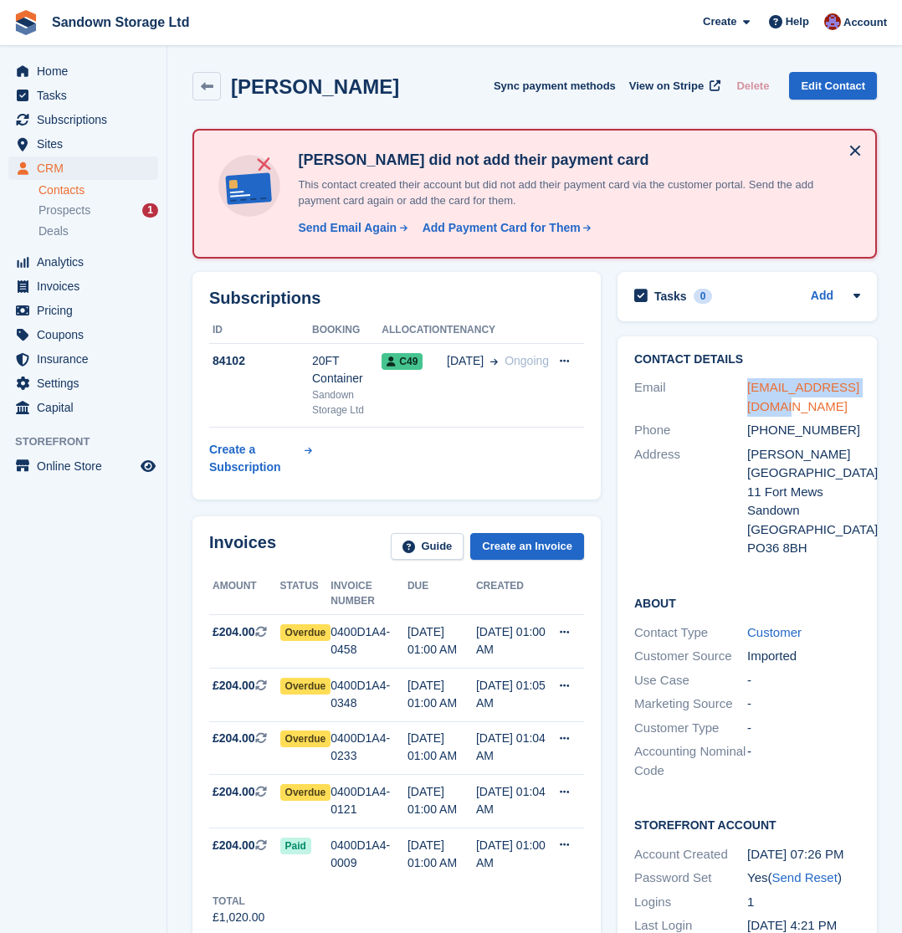
drag, startPoint x: 786, startPoint y: 404, endPoint x: 747, endPoint y: 388, distance: 41.7
click at [747, 388] on div "[EMAIL_ADDRESS][DOMAIN_NAME]" at bounding box center [803, 397] width 113 height 38
copy link "[EMAIL_ADDRESS][DOMAIN_NAME]"
click at [205, 81] on icon at bounding box center [207, 86] width 13 height 13
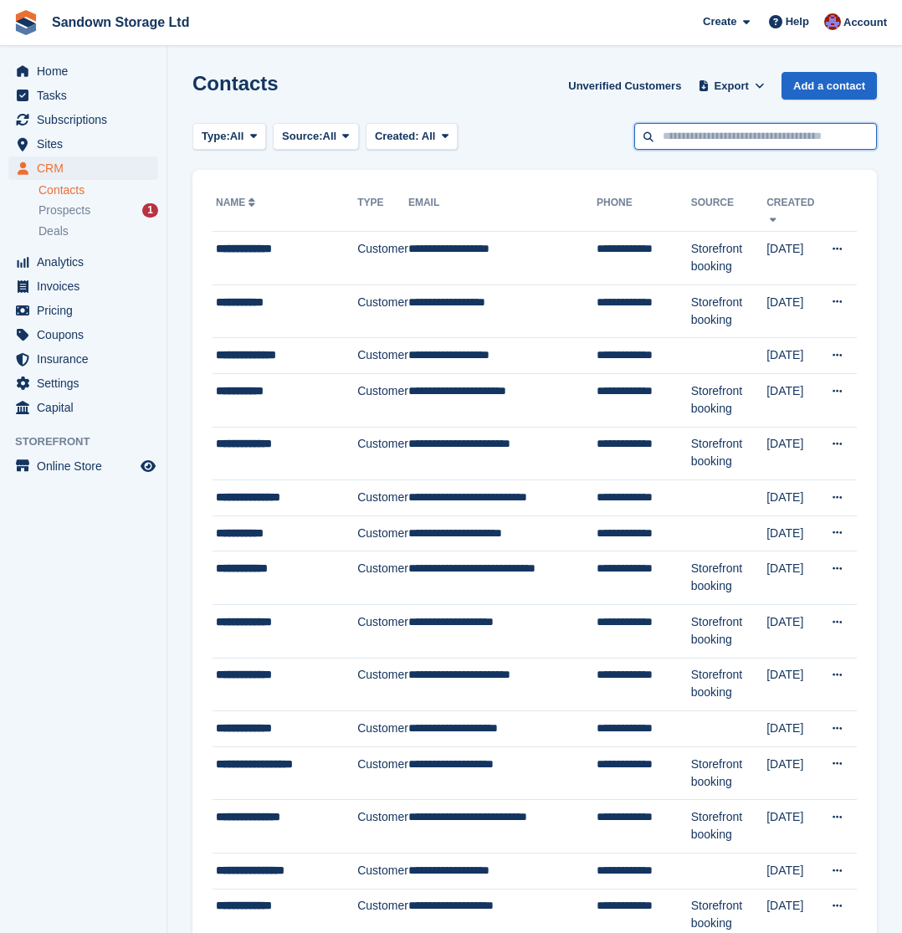
click at [721, 133] on input "text" at bounding box center [755, 137] width 243 height 28
type input "*****"
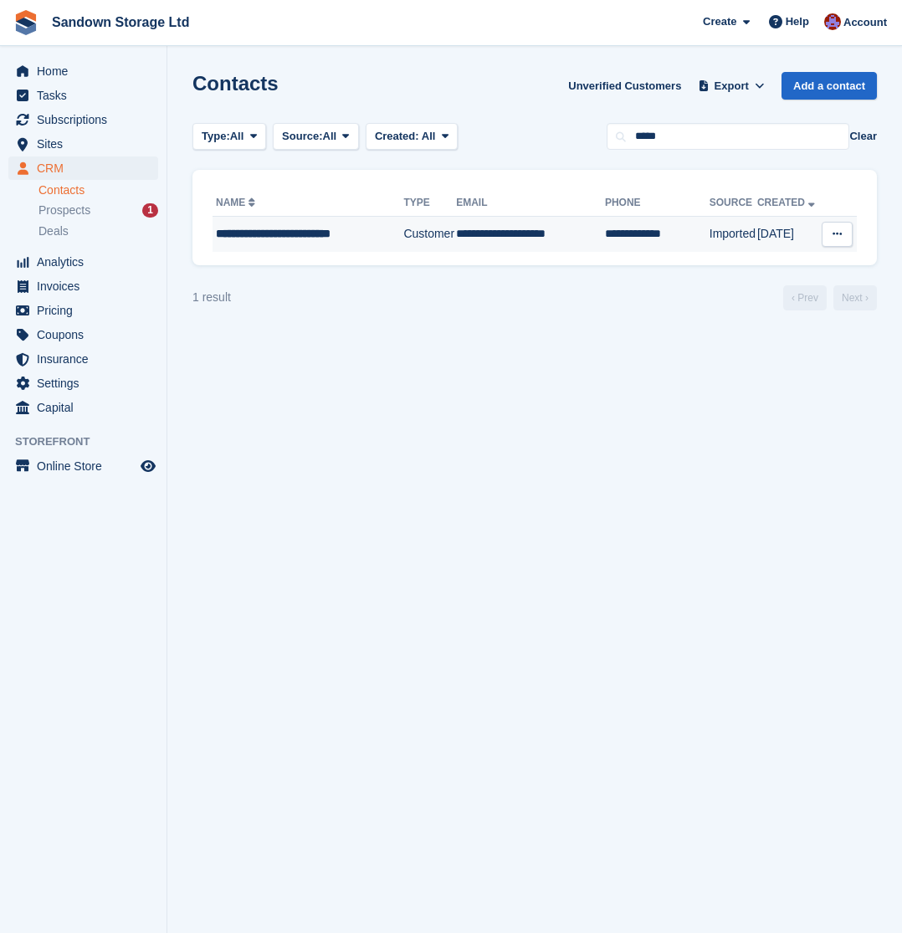
click at [395, 239] on div "**********" at bounding box center [307, 234] width 182 height 18
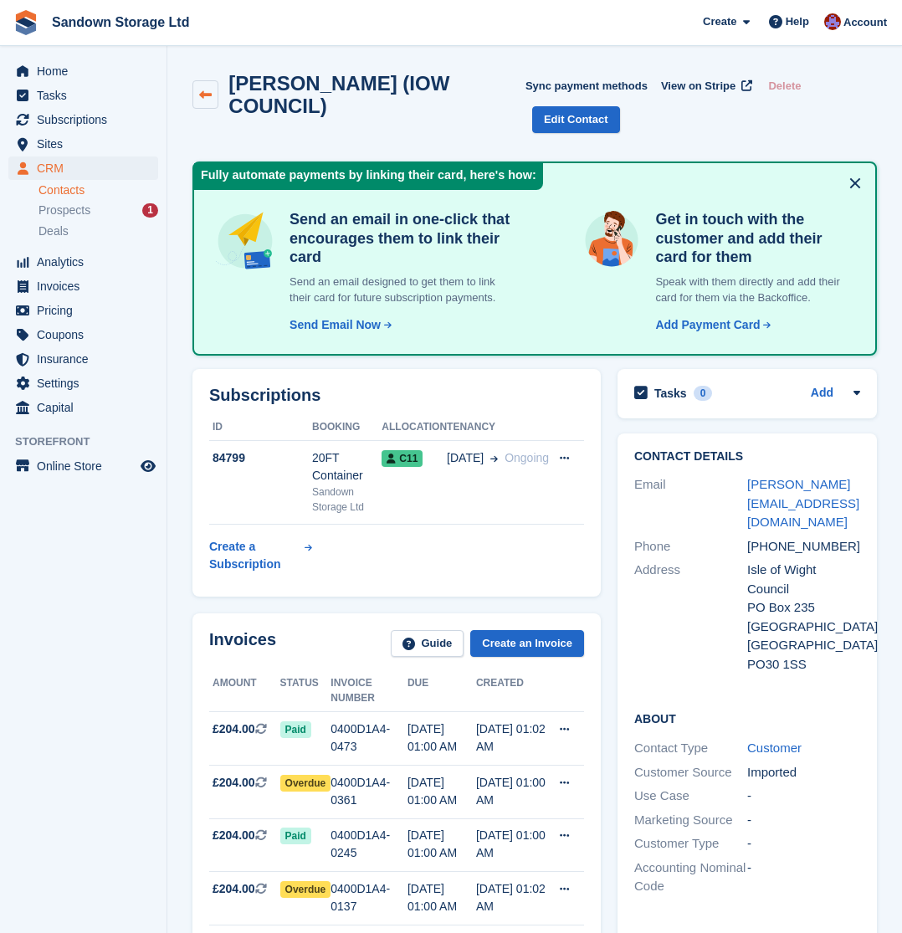
click at [207, 97] on icon at bounding box center [205, 95] width 13 height 13
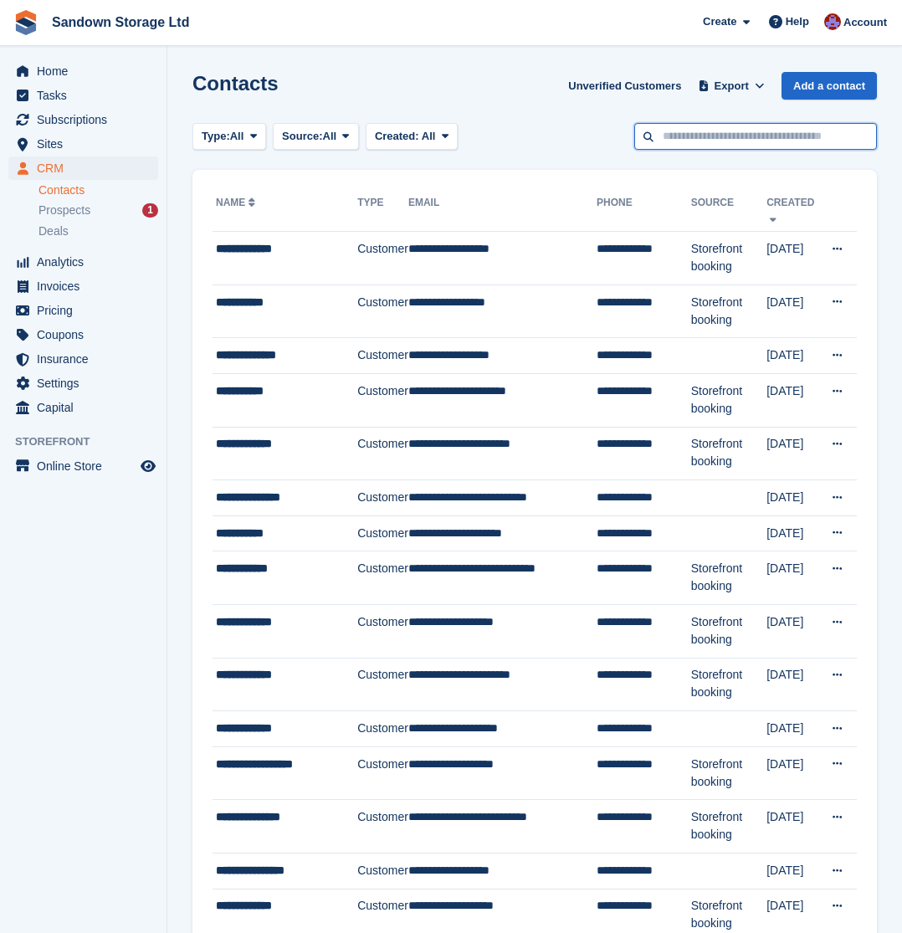
click at [690, 129] on input "text" at bounding box center [755, 137] width 243 height 28
type input "****"
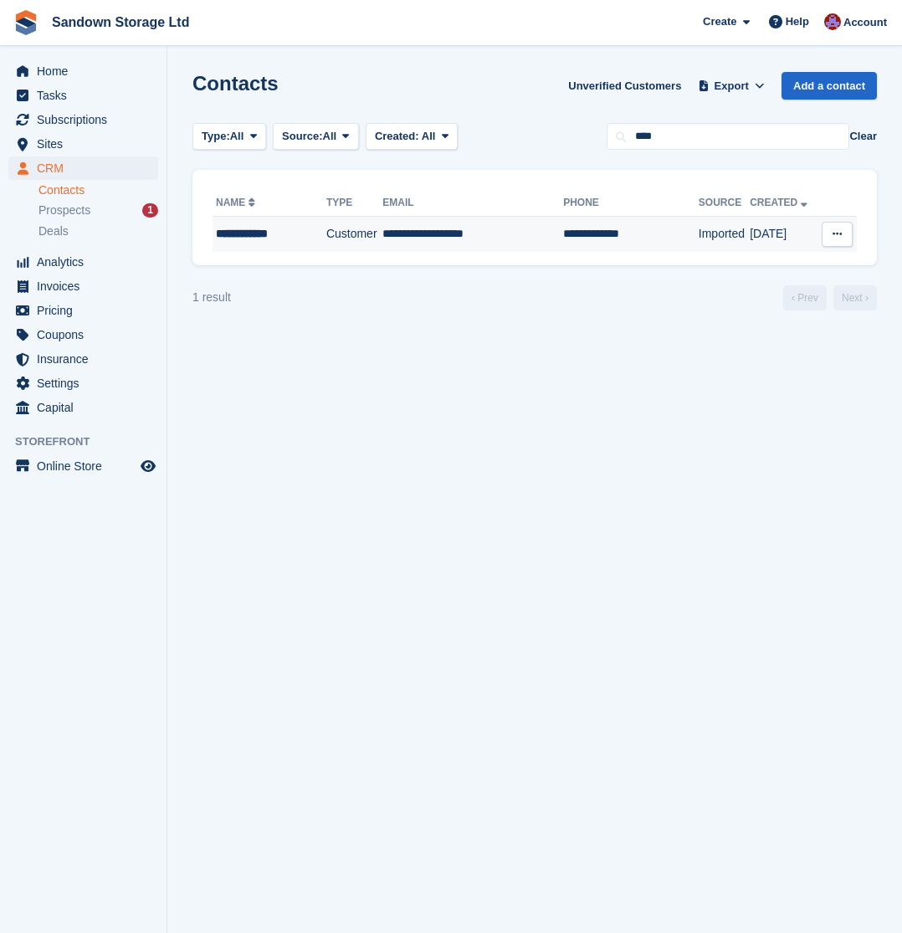
click at [456, 246] on td "**********" at bounding box center [472, 234] width 181 height 35
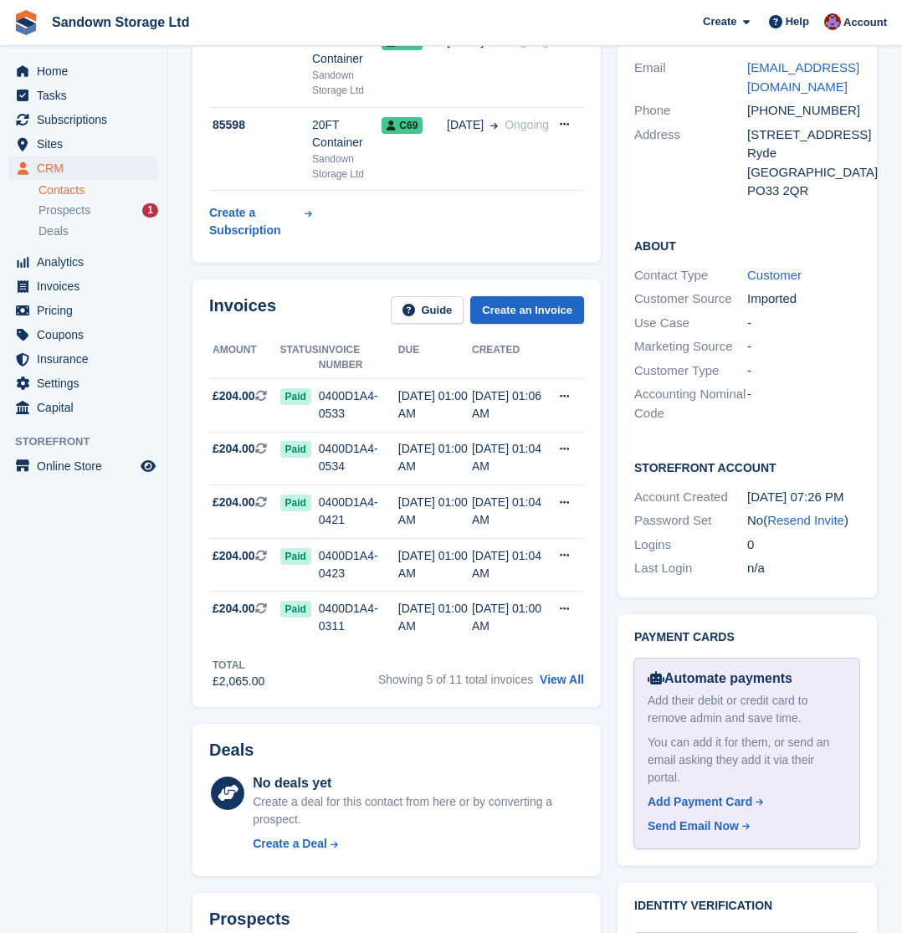
scroll to position [386, 0]
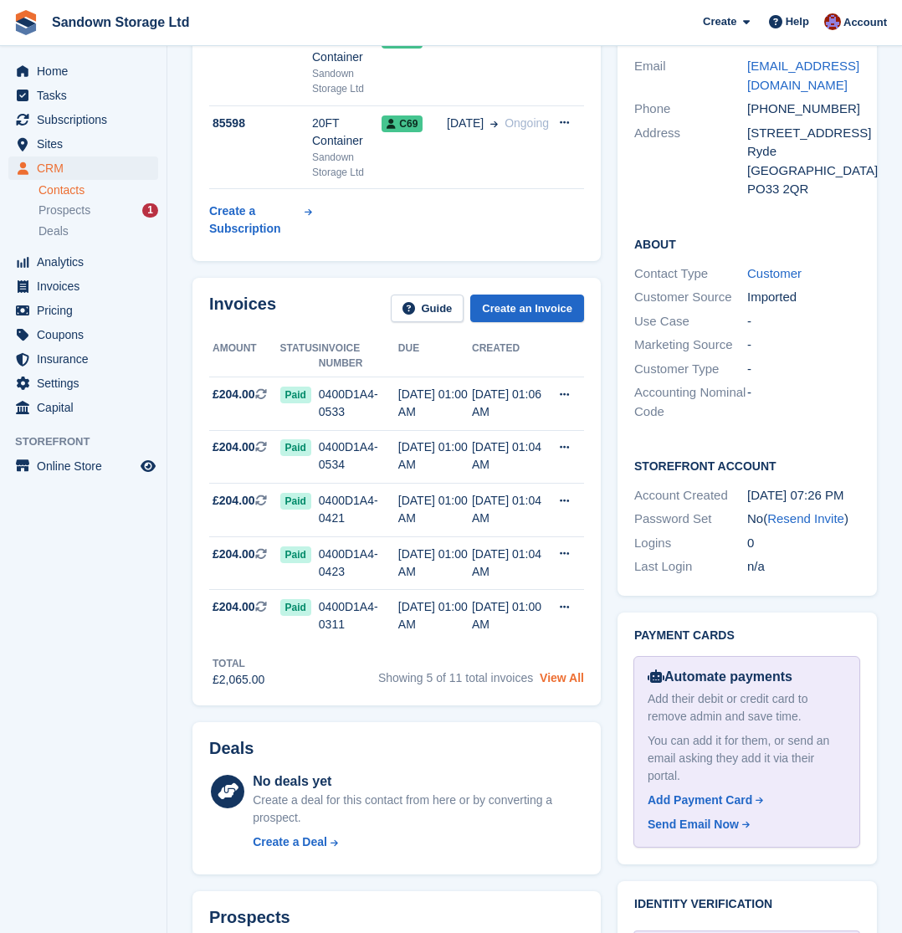
click at [560, 671] on link "View All" at bounding box center [562, 677] width 44 height 13
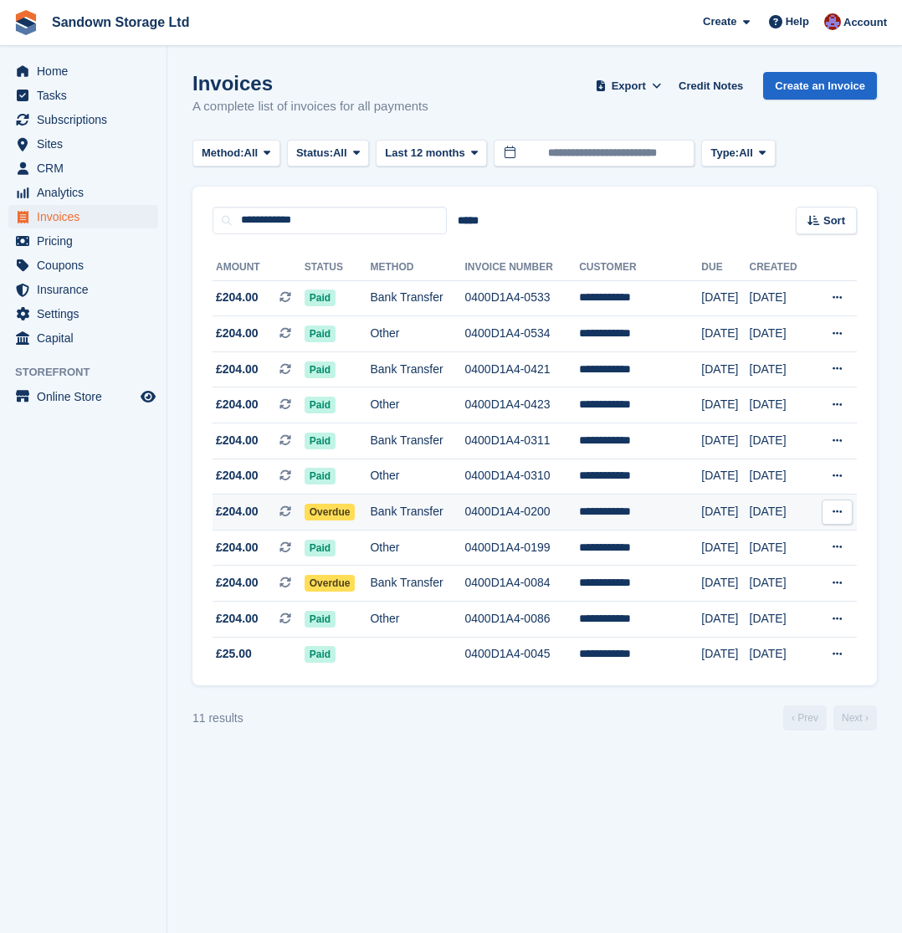
click at [460, 528] on td "Bank Transfer" at bounding box center [417, 513] width 95 height 36
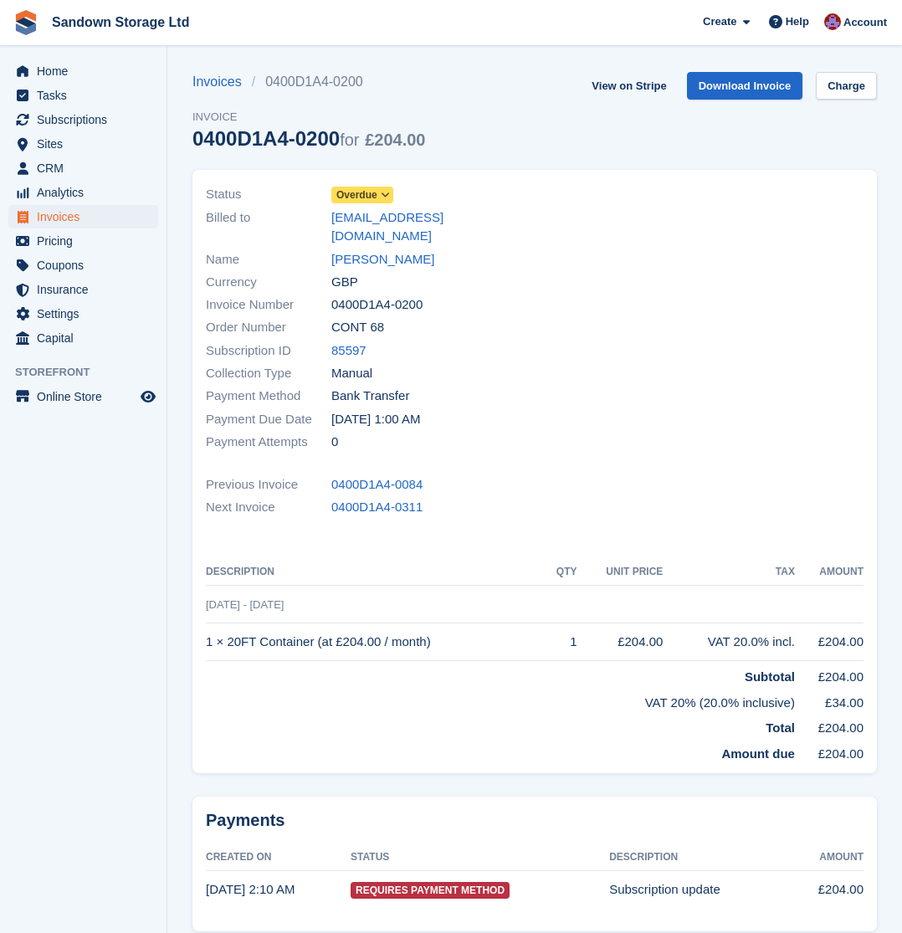
scroll to position [3, 0]
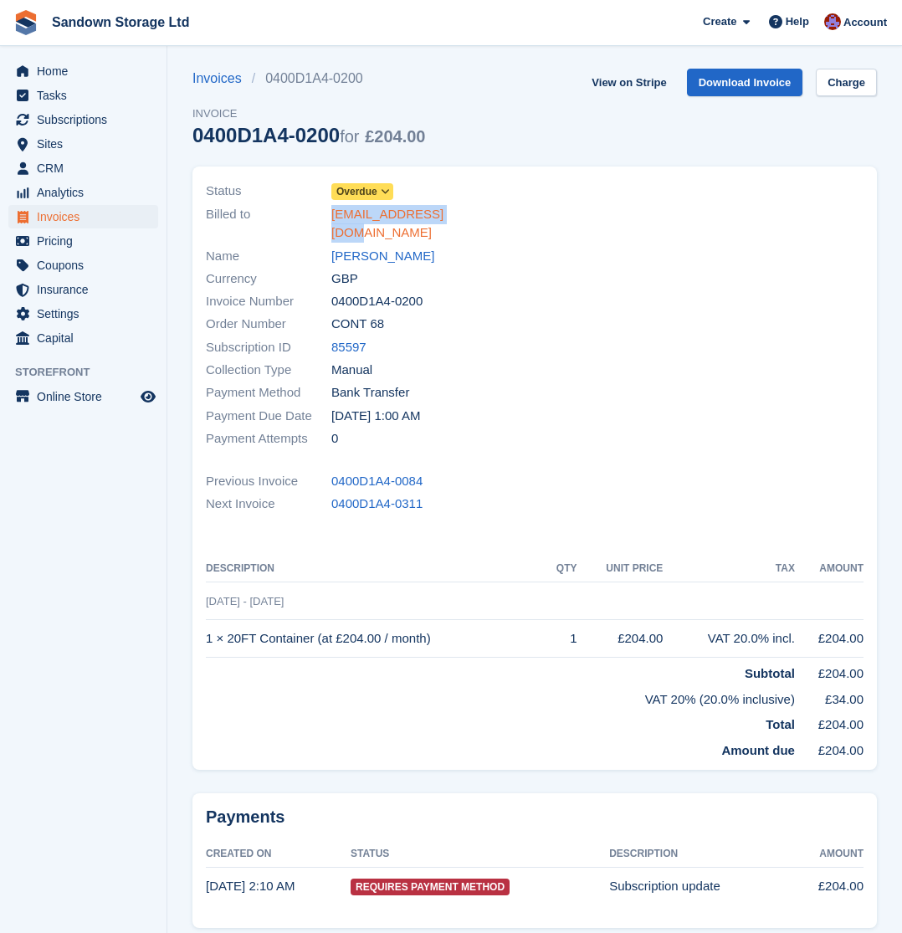
drag, startPoint x: 466, startPoint y: 216, endPoint x: 332, endPoint y: 218, distance: 133.9
click at [332, 218] on div "Billed to [EMAIL_ADDRESS][DOMAIN_NAME]" at bounding box center [365, 224] width 319 height 42
copy link "[EMAIL_ADDRESS][DOMAIN_NAME]"
click at [377, 247] on link "Shem Michail" at bounding box center [382, 256] width 103 height 19
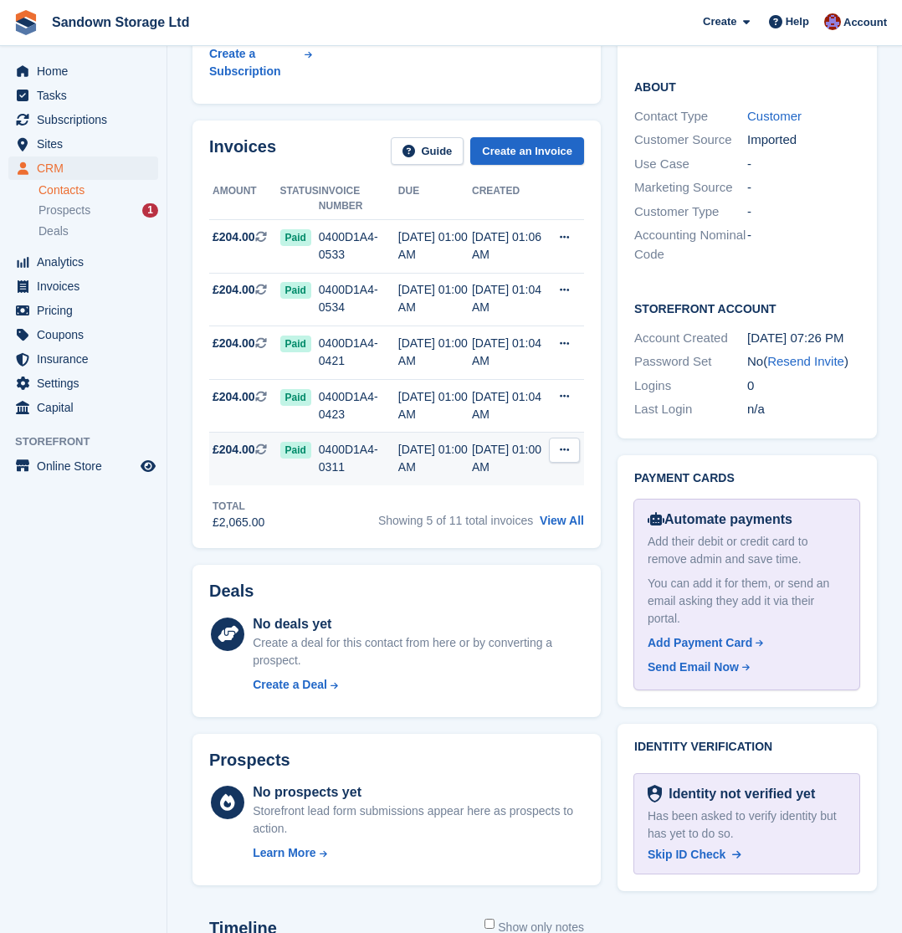
scroll to position [557, 0]
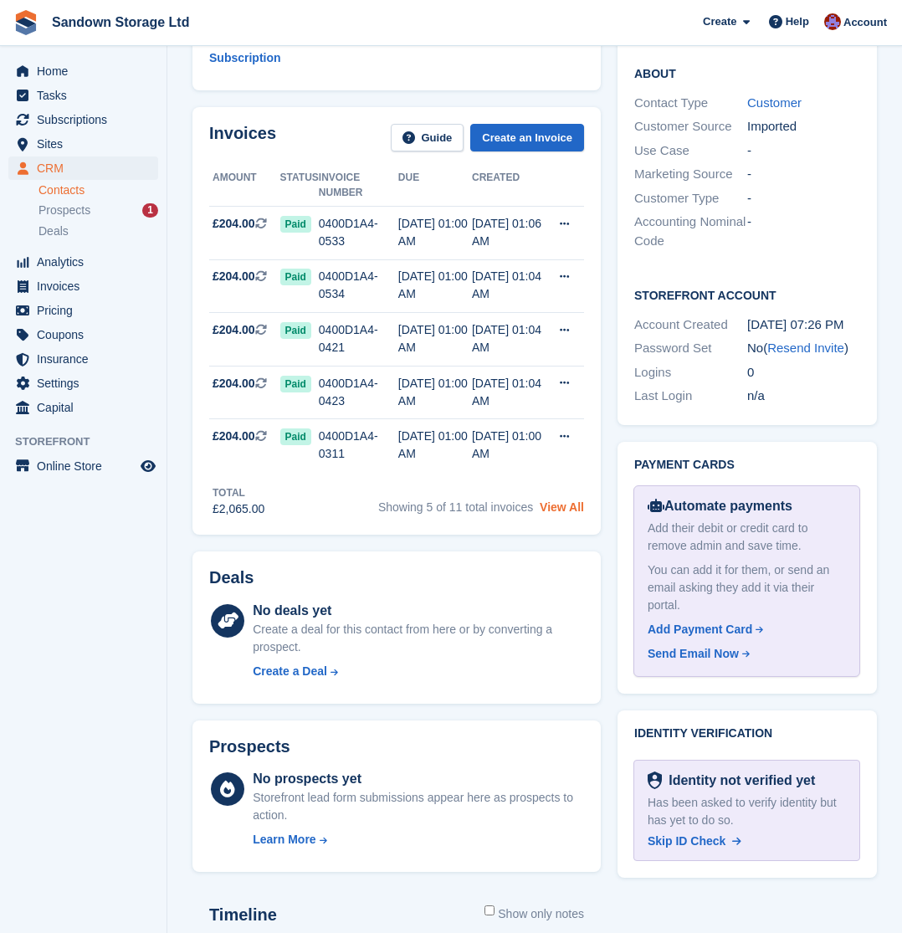
click at [559, 506] on link "View All" at bounding box center [562, 506] width 44 height 13
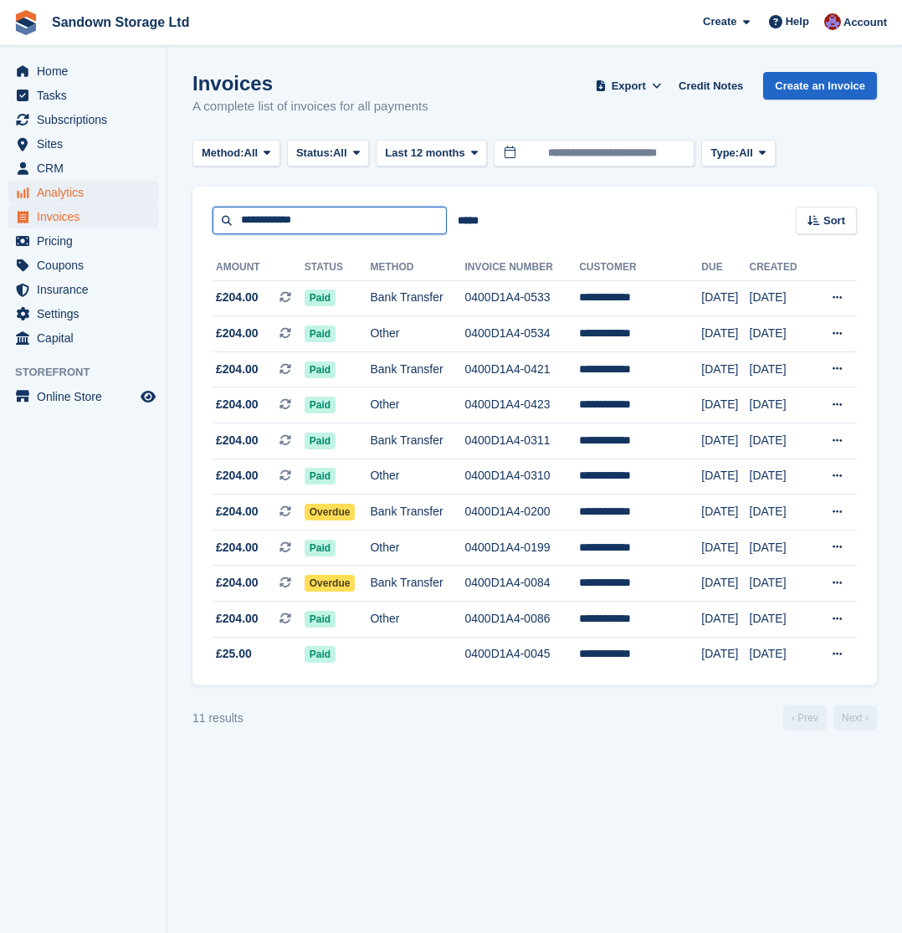
drag, startPoint x: 352, startPoint y: 217, endPoint x: 137, endPoint y: 203, distance: 215.5
click at [137, 203] on div "Home Tasks Subscriptions Subscriptions Subscriptions Contracts Price increases …" at bounding box center [451, 466] width 902 height 933
type input "***"
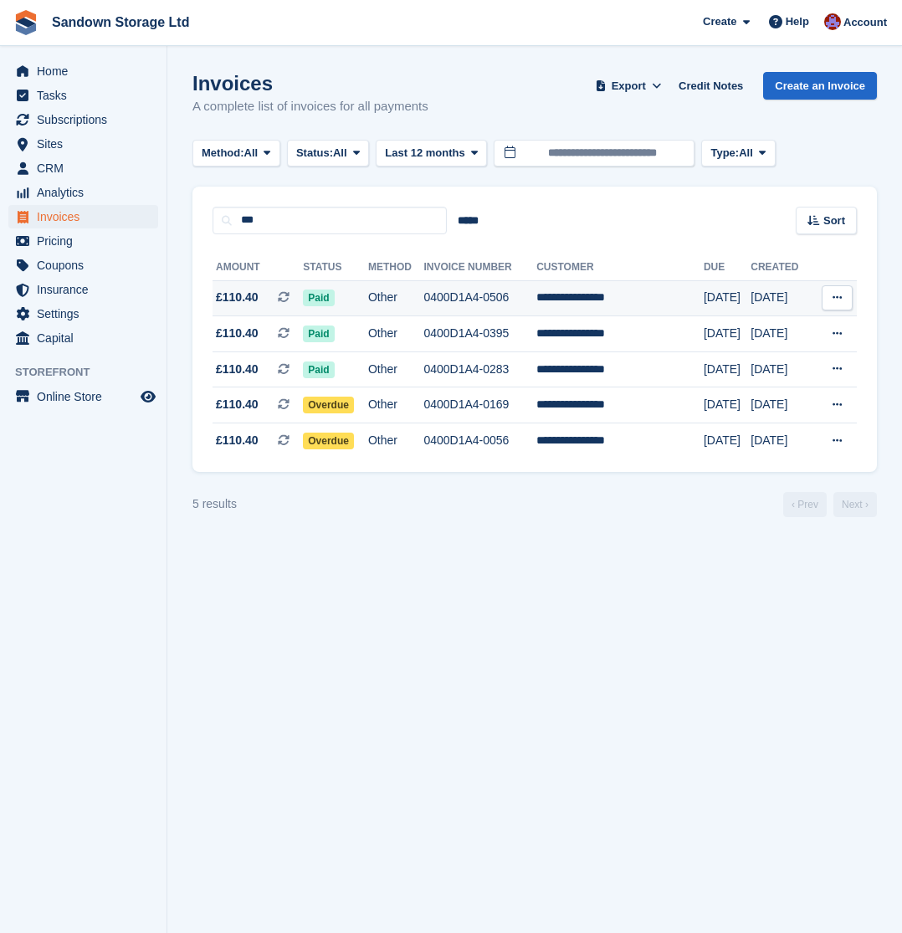
click at [424, 288] on td "Other" at bounding box center [396, 298] width 56 height 36
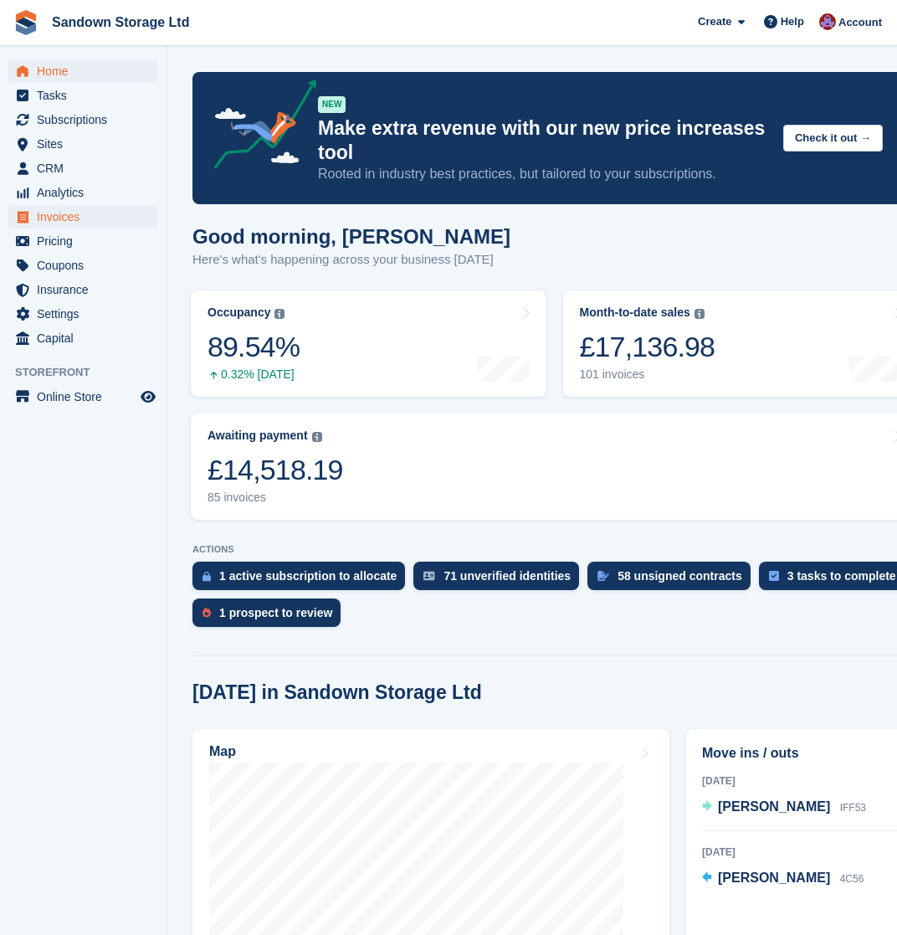
click at [107, 218] on span "Invoices" at bounding box center [87, 216] width 100 height 23
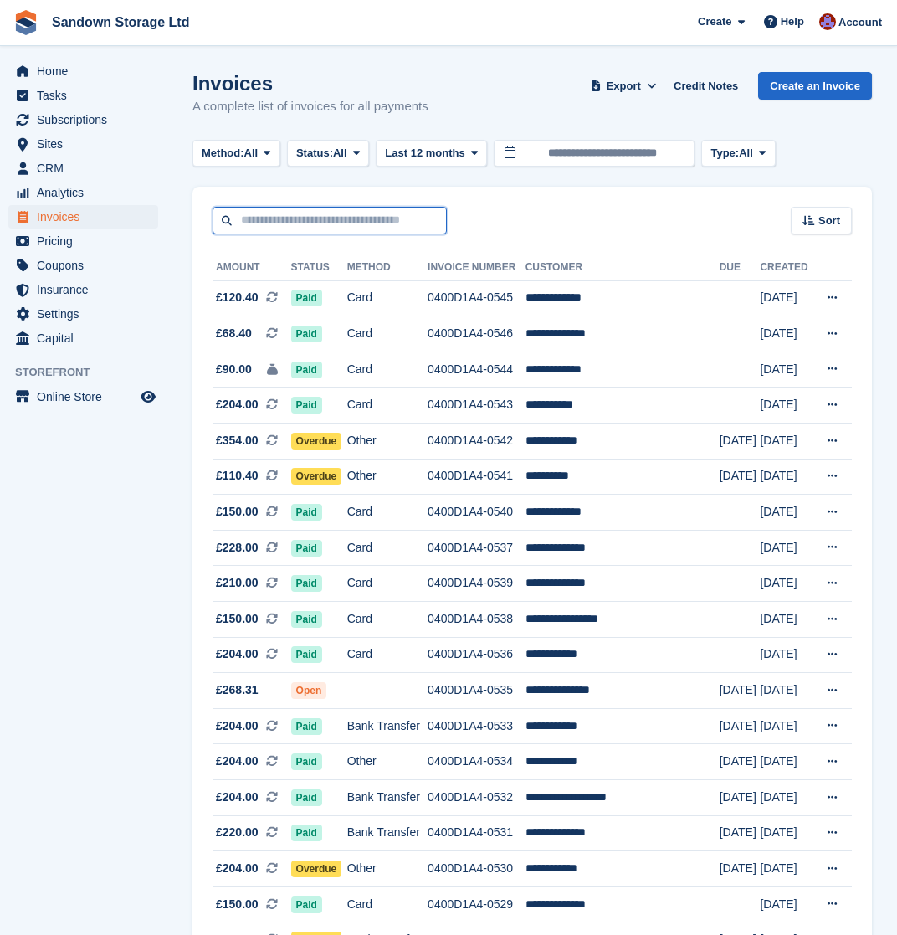
click at [376, 224] on input "text" at bounding box center [330, 221] width 234 height 28
type input "***"
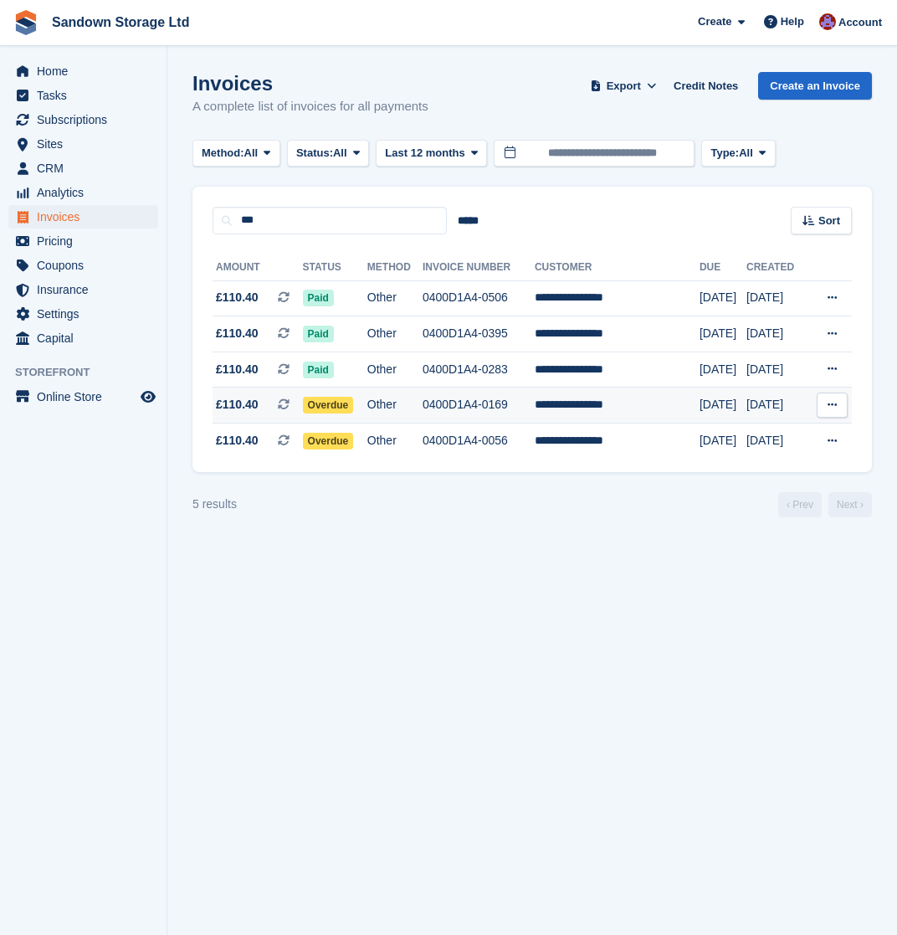
drag, startPoint x: 376, startPoint y: 224, endPoint x: 544, endPoint y: 417, distance: 255.6
click at [535, 417] on td "0400D1A4-0169" at bounding box center [479, 405] width 112 height 36
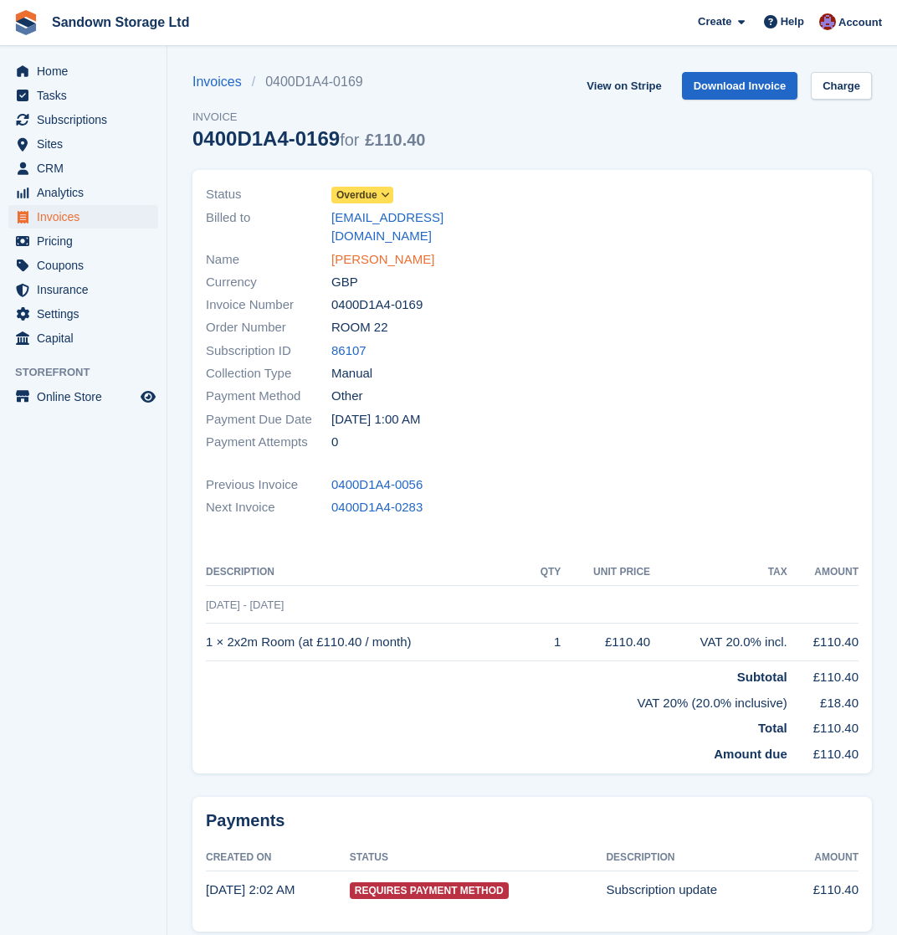
click at [414, 250] on link "[PERSON_NAME]" at bounding box center [382, 259] width 103 height 19
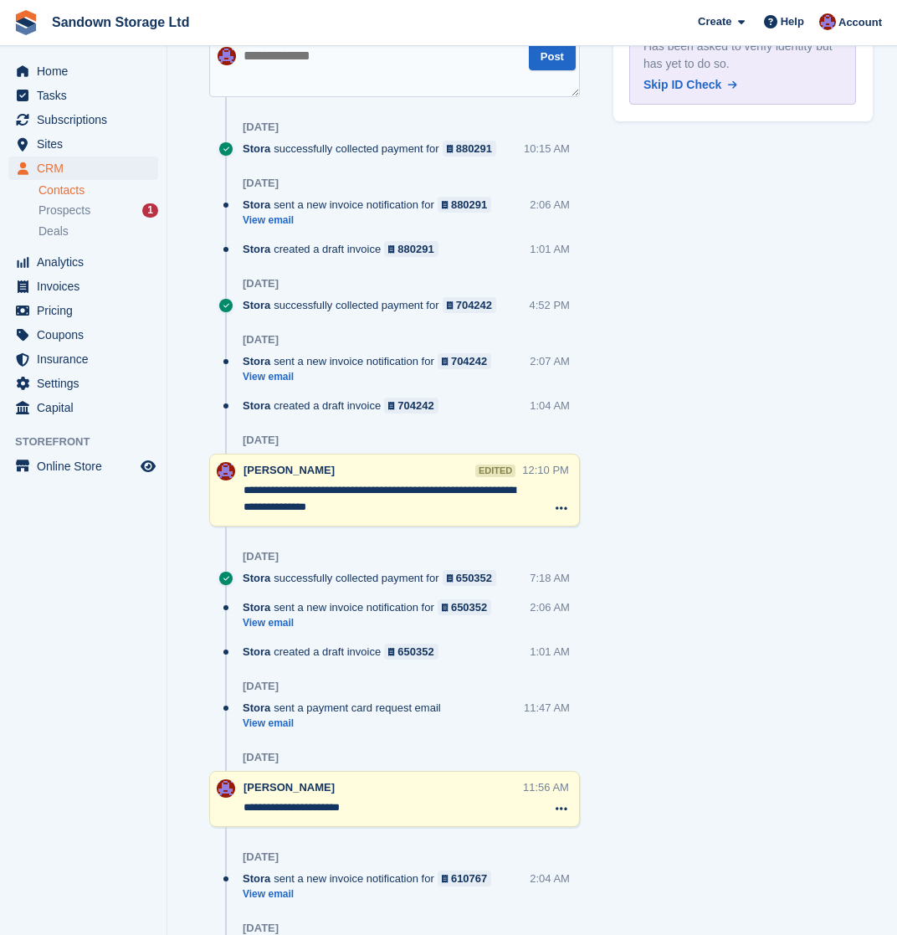
scroll to position [1140, 0]
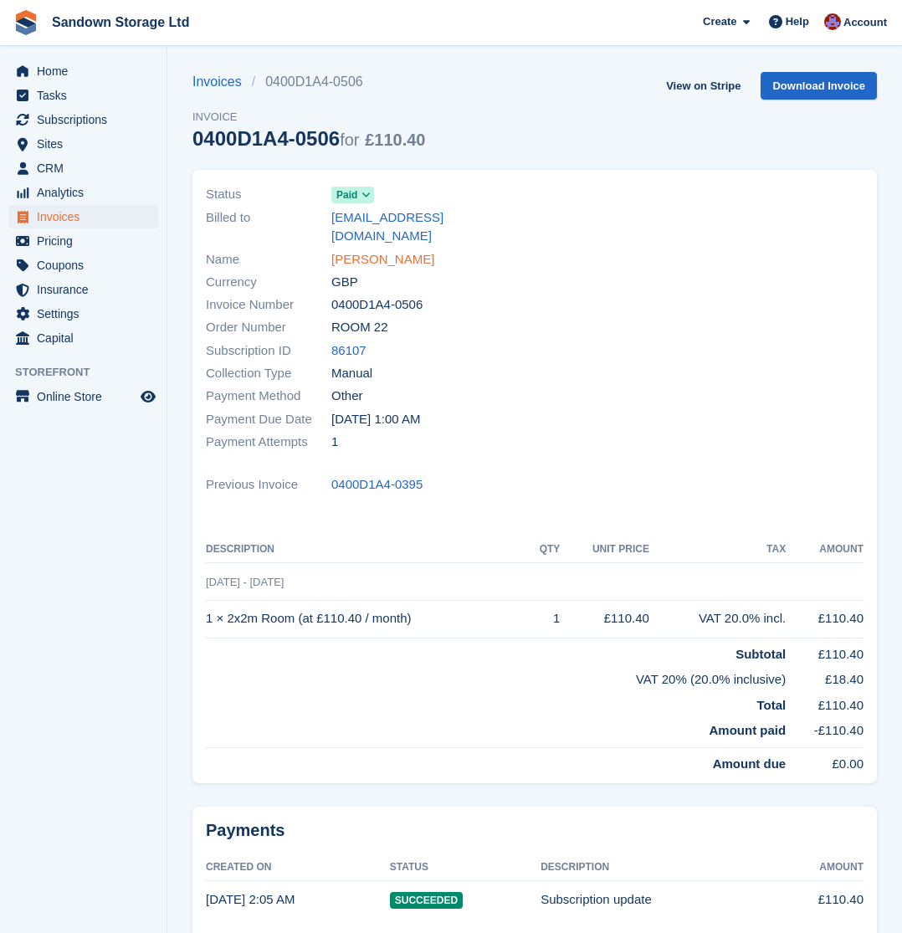
click at [392, 250] on link "[PERSON_NAME]" at bounding box center [382, 259] width 103 height 19
